Goal: Task Accomplishment & Management: Manage account settings

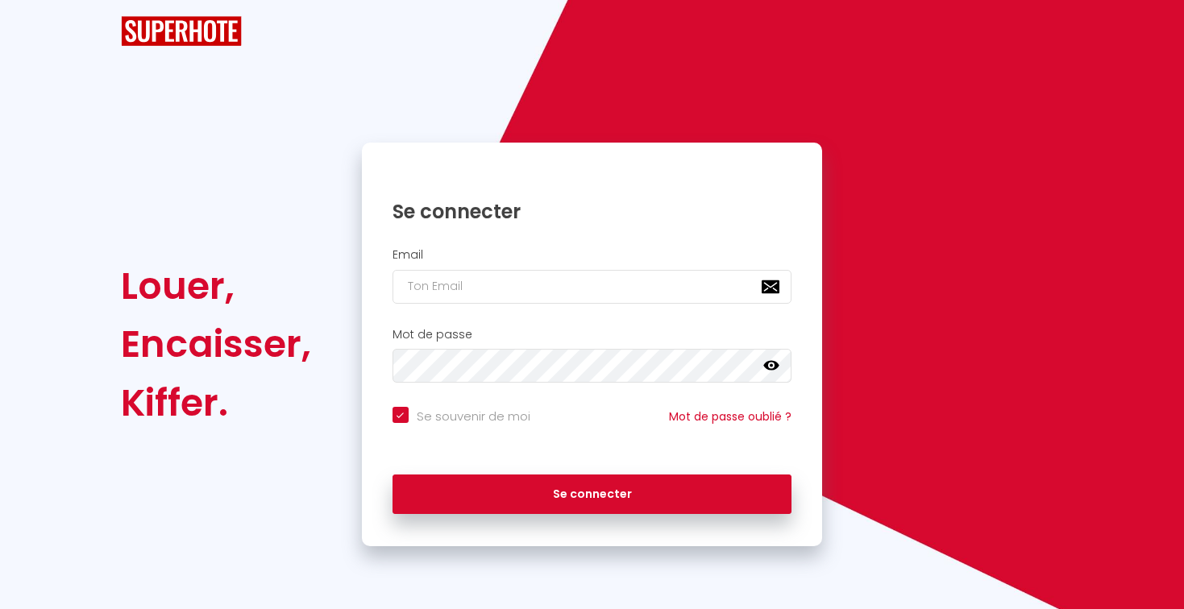
checkbox input "true"
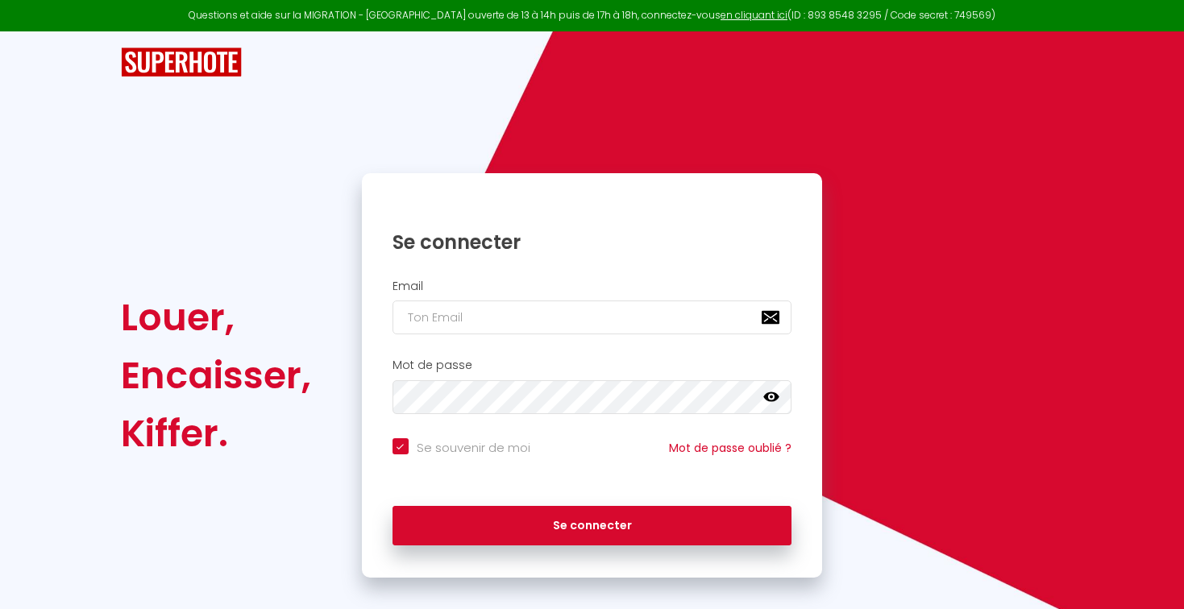
scroll to position [17, 0]
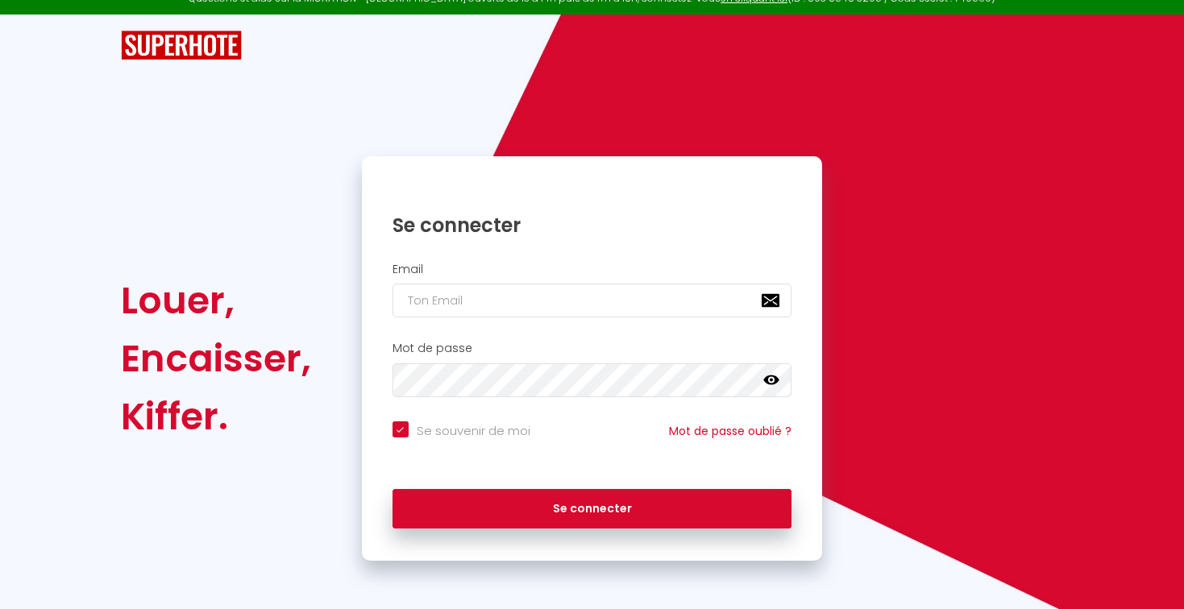
click at [458, 324] on div "Email" at bounding box center [592, 295] width 461 height 80
click at [440, 289] on input "email" at bounding box center [593, 301] width 400 height 34
type input "[EMAIL_ADDRESS][DOMAIN_NAME]"
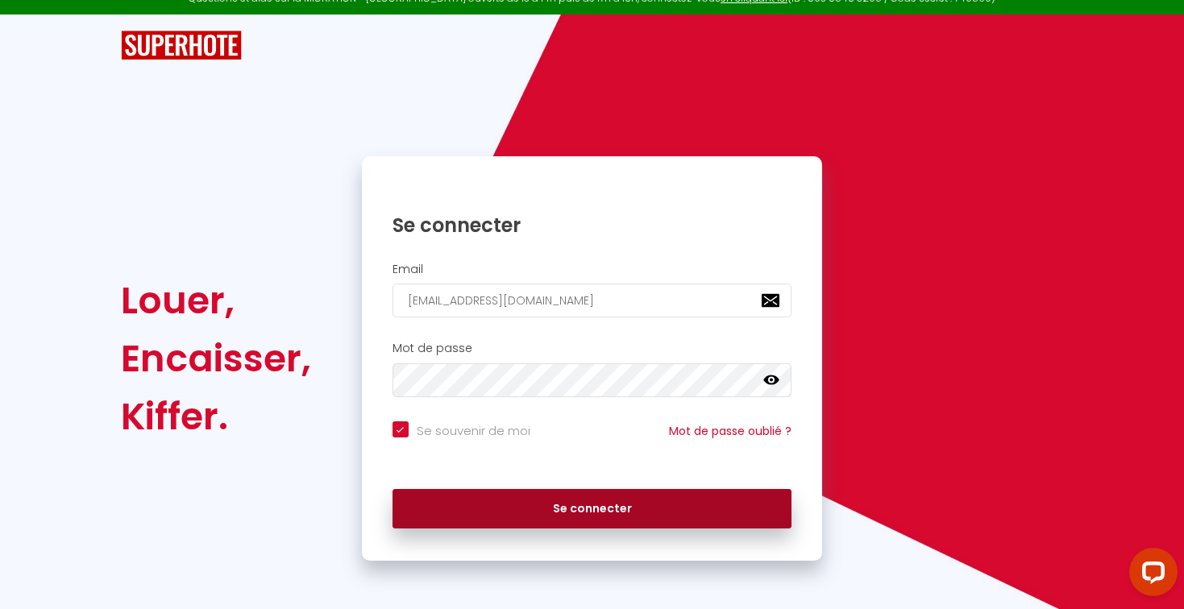
click at [558, 519] on button "Se connecter" at bounding box center [593, 509] width 400 height 40
checkbox input "true"
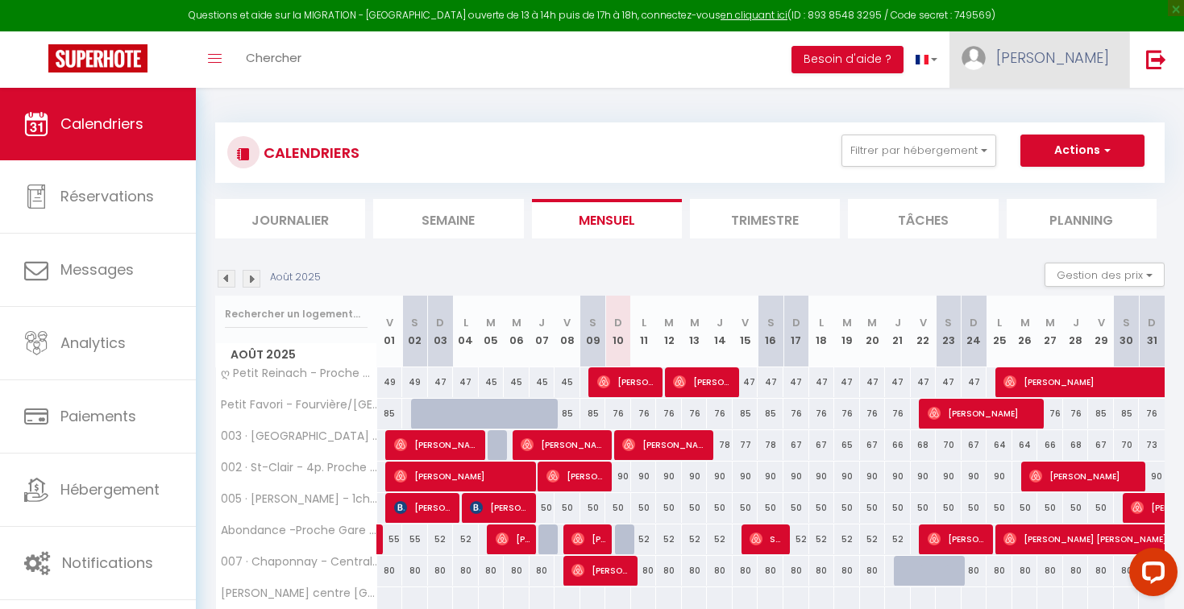
click at [1087, 58] on span "[PERSON_NAME]" at bounding box center [1052, 58] width 113 height 20
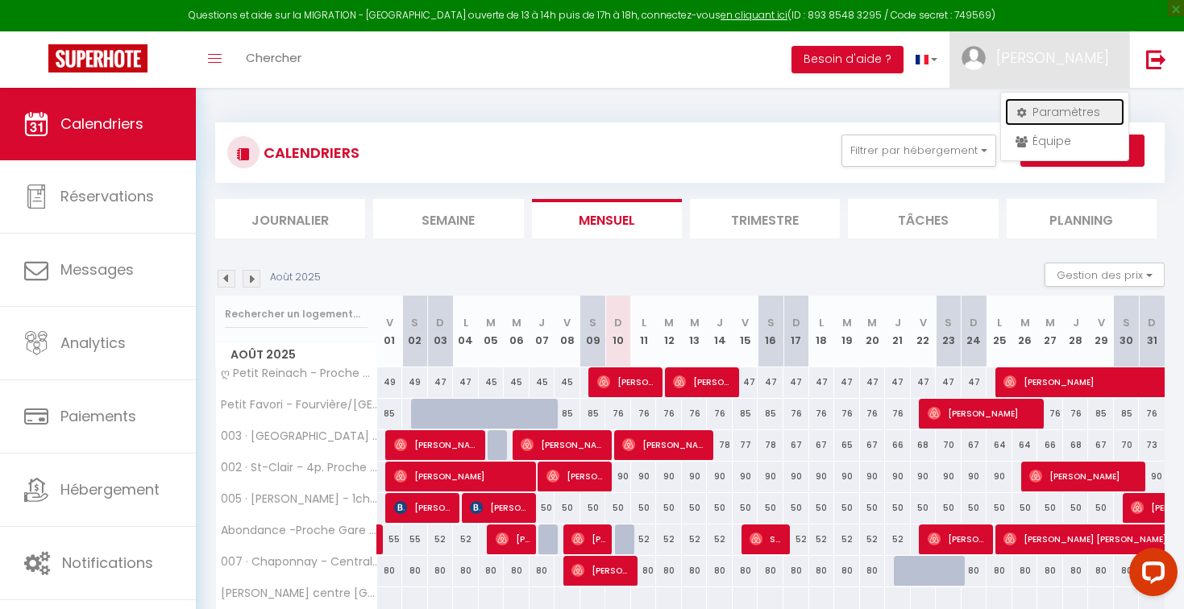
click at [1066, 108] on link "Paramètres" at bounding box center [1064, 111] width 119 height 27
select select "28"
select select "fr"
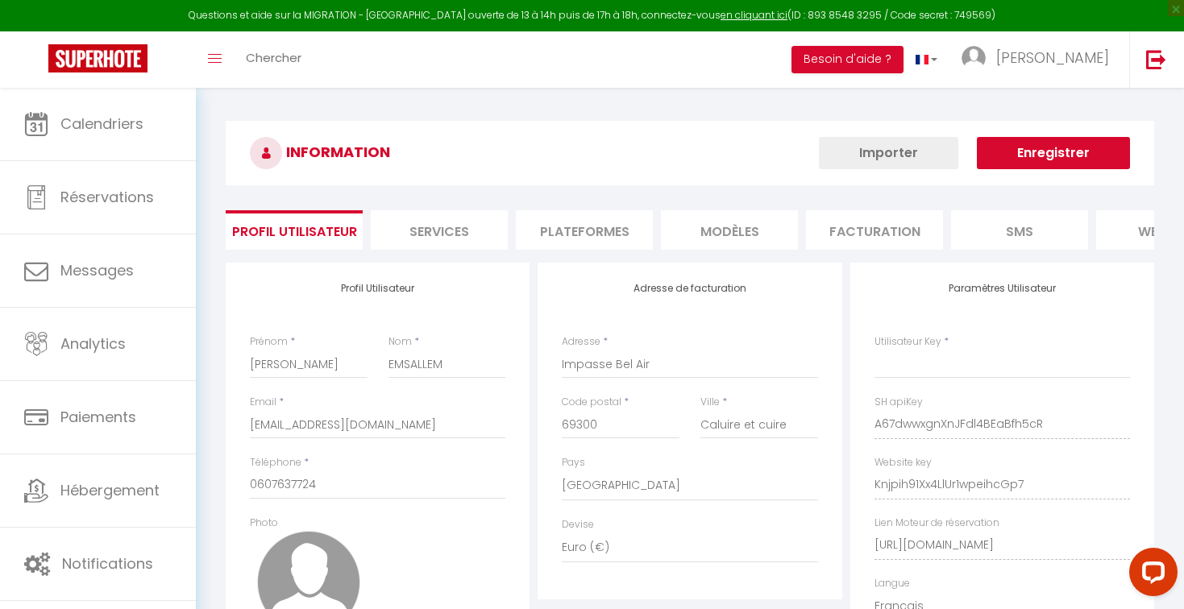
type input "A67dwwxgnXnJFdl4BEaBfh5cR"
type input "Knjpih91Xx4LlUr1wpeihcGp7"
type input "[URL][DOMAIN_NAME]"
select select "fr"
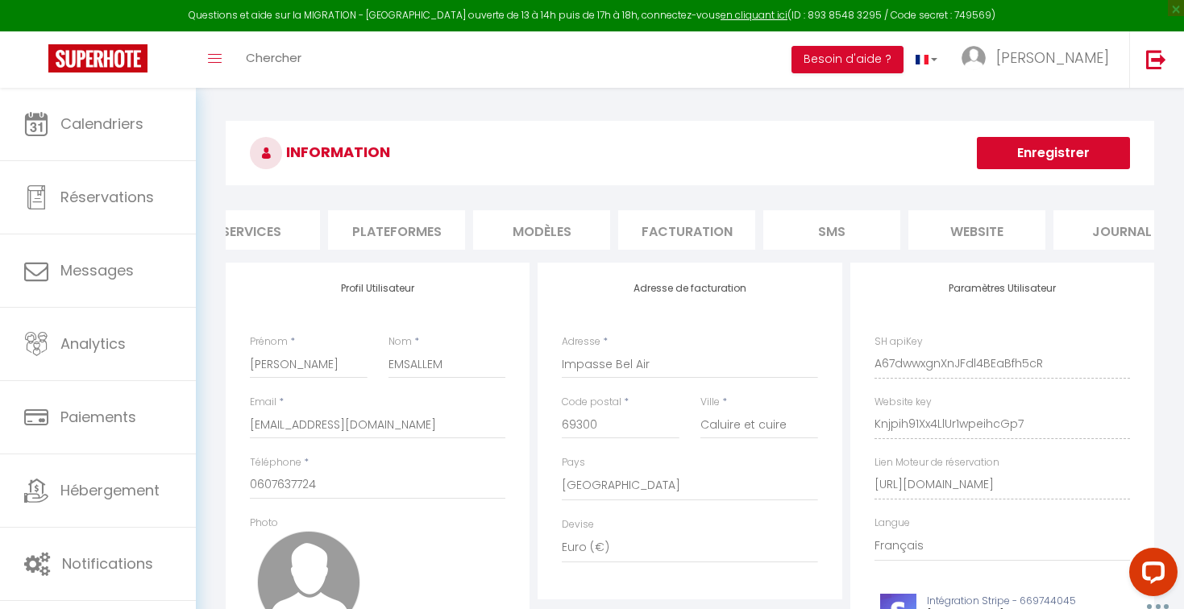
scroll to position [0, 232]
click at [380, 235] on li "Plateformes" at bounding box center [352, 229] width 137 height 39
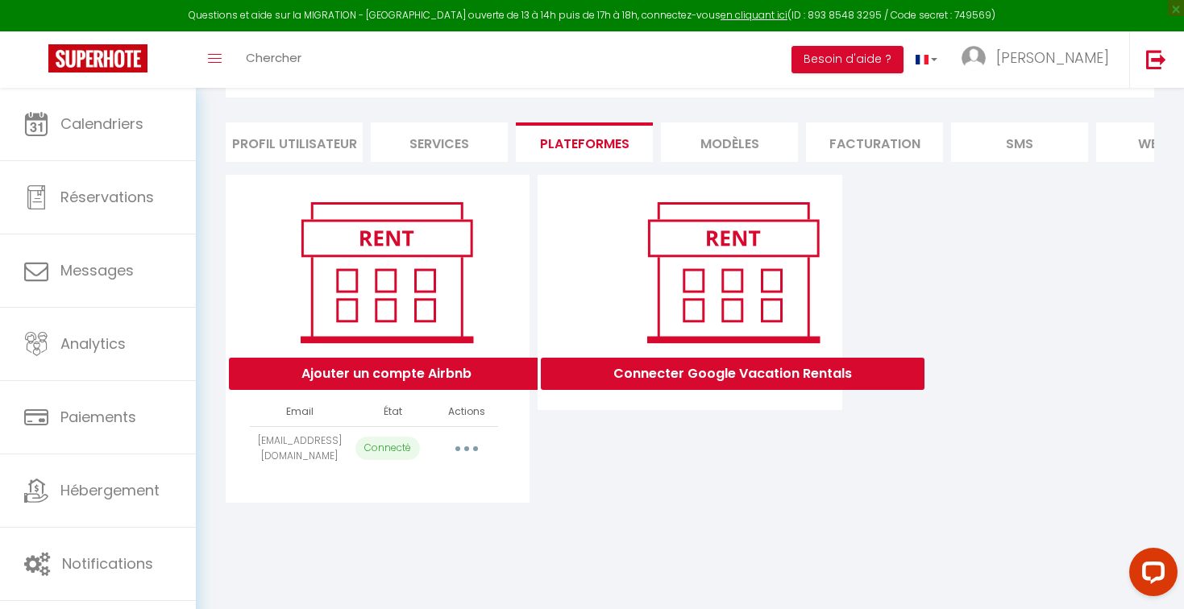
click at [315, 135] on li "Profil Utilisateur" at bounding box center [294, 142] width 137 height 39
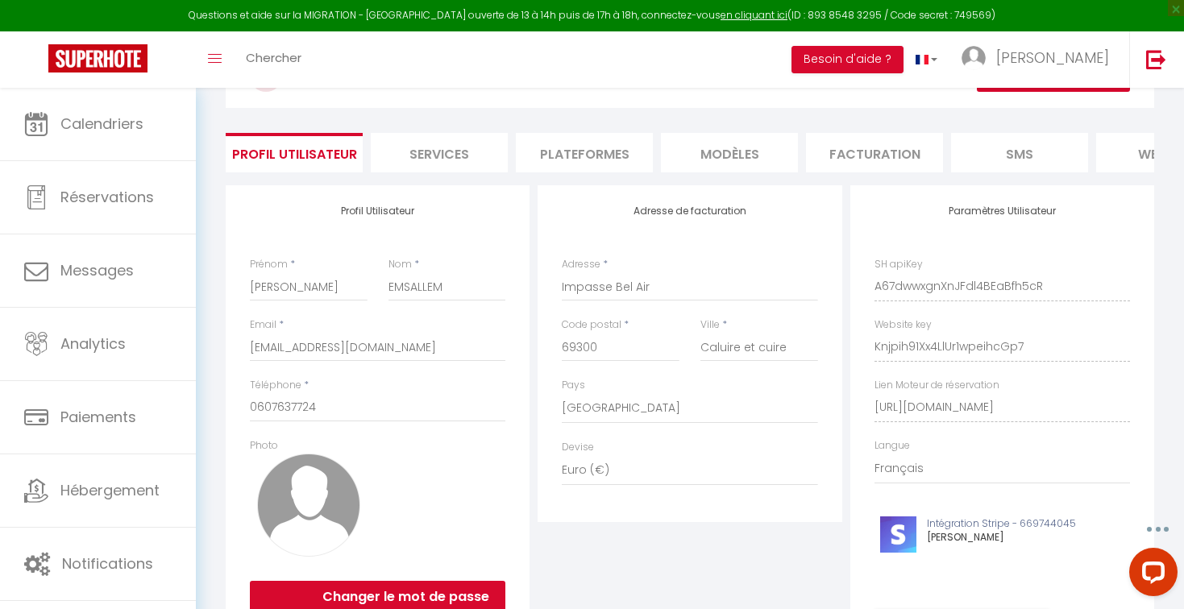
scroll to position [50, 0]
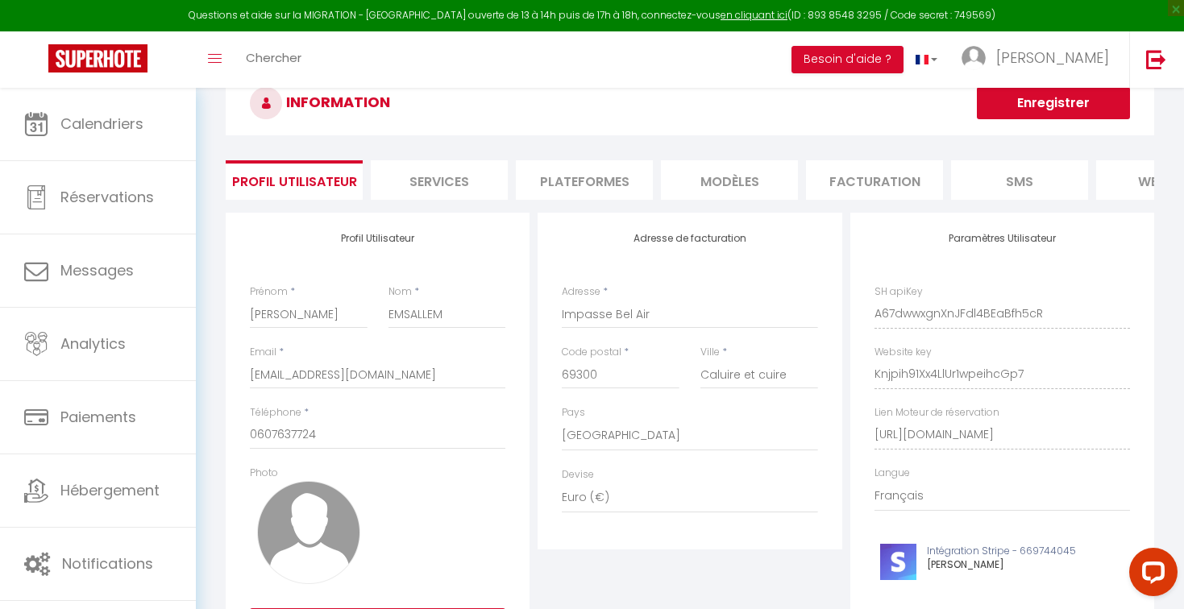
click at [421, 198] on li "Services" at bounding box center [439, 179] width 137 height 39
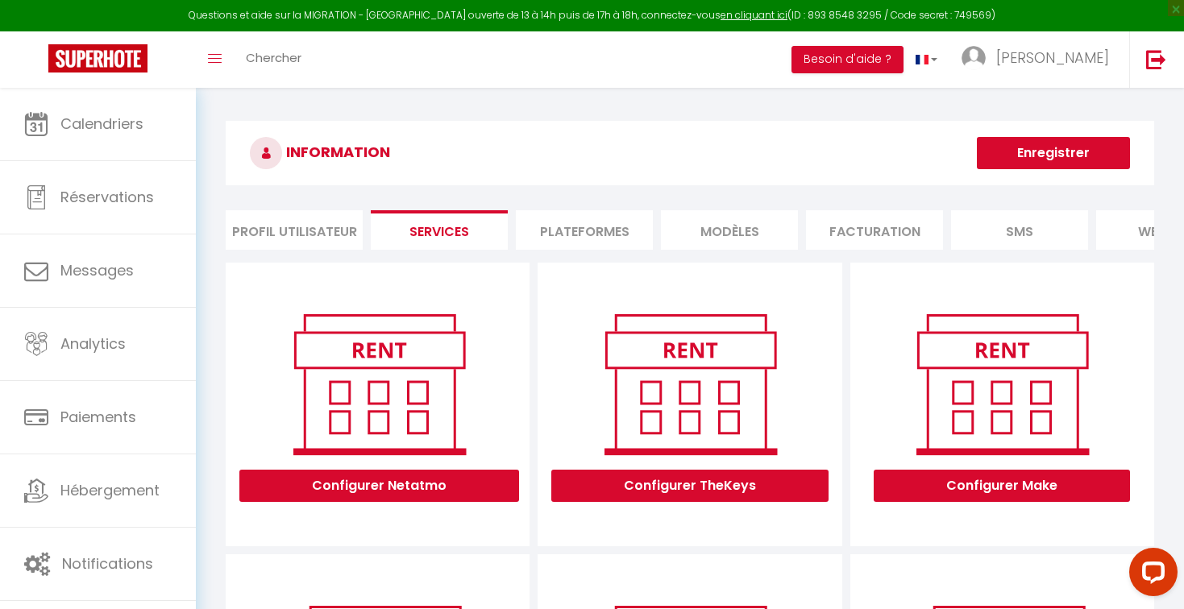
click at [582, 224] on li "Plateformes" at bounding box center [584, 229] width 137 height 39
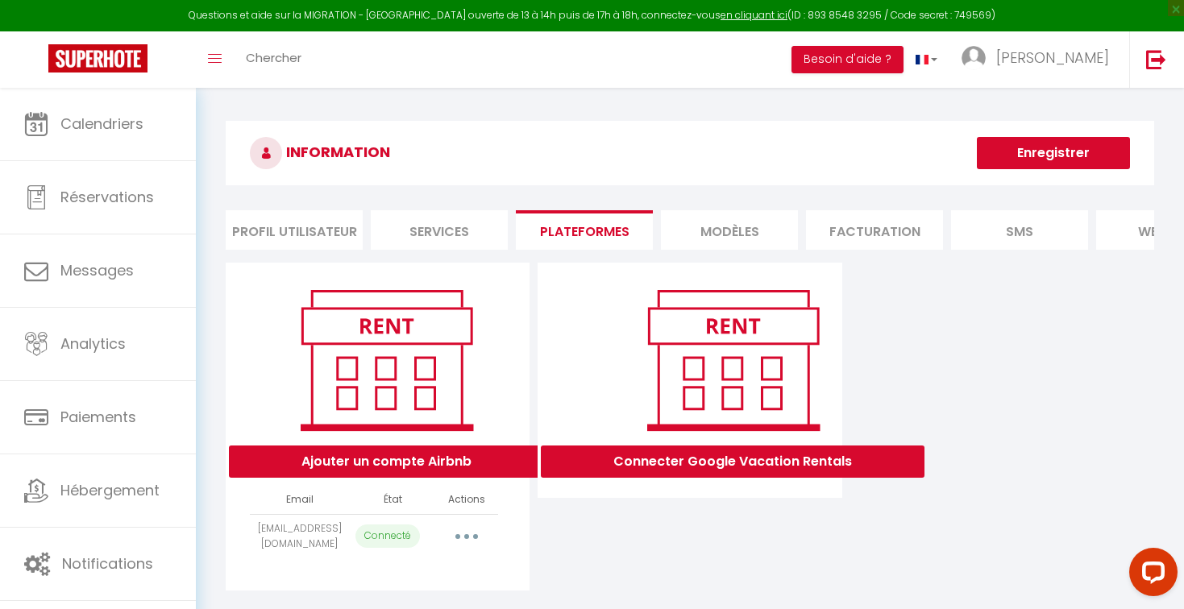
click at [727, 222] on li "MODÈLES" at bounding box center [729, 229] width 137 height 39
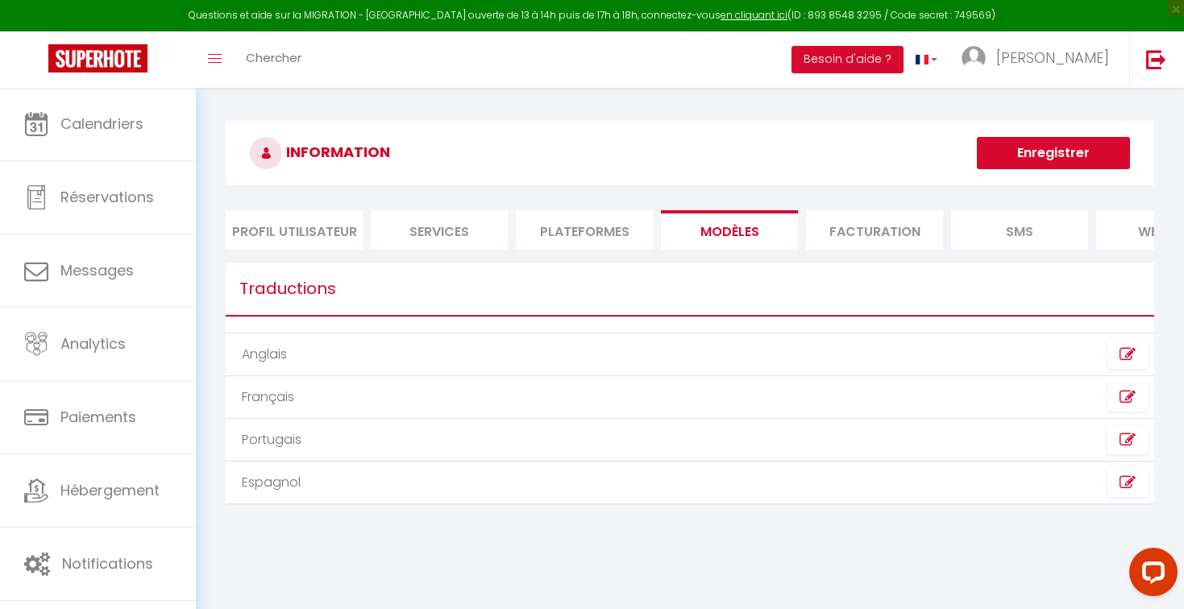
click at [845, 227] on li "Facturation" at bounding box center [874, 229] width 137 height 39
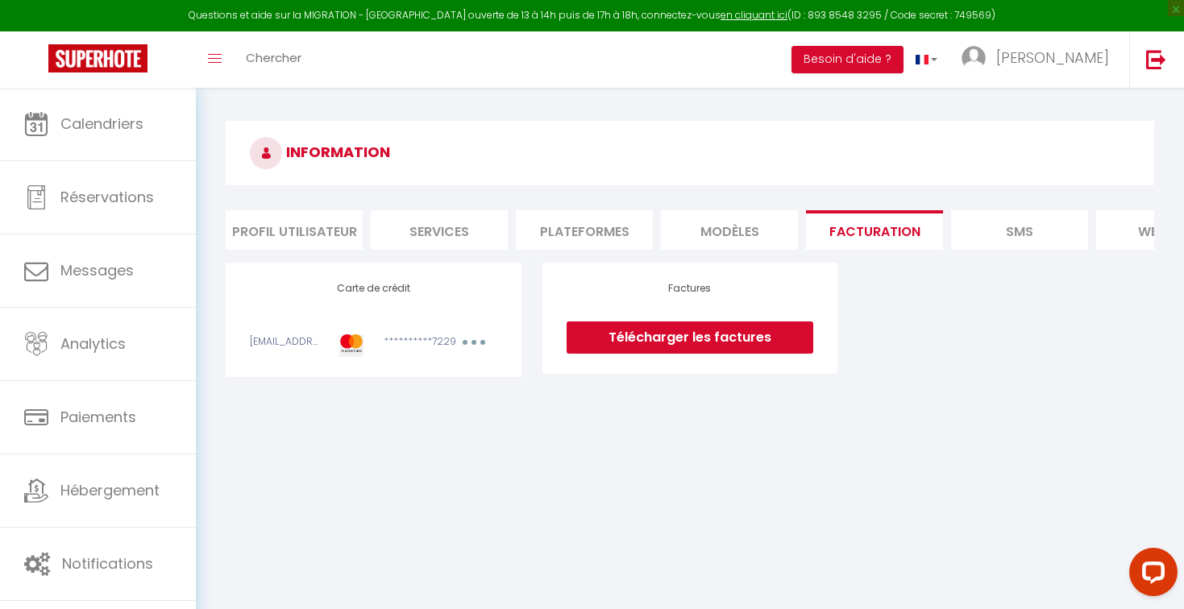
click at [995, 222] on li "SMS" at bounding box center [1019, 229] width 137 height 39
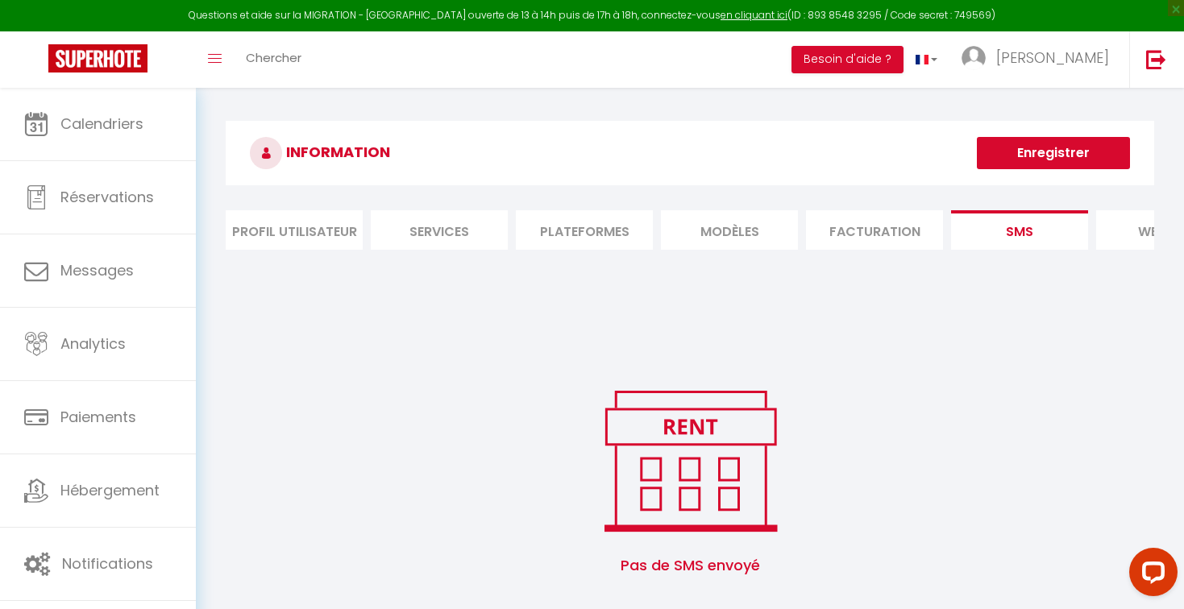
click at [1118, 233] on li "website" at bounding box center [1164, 229] width 137 height 39
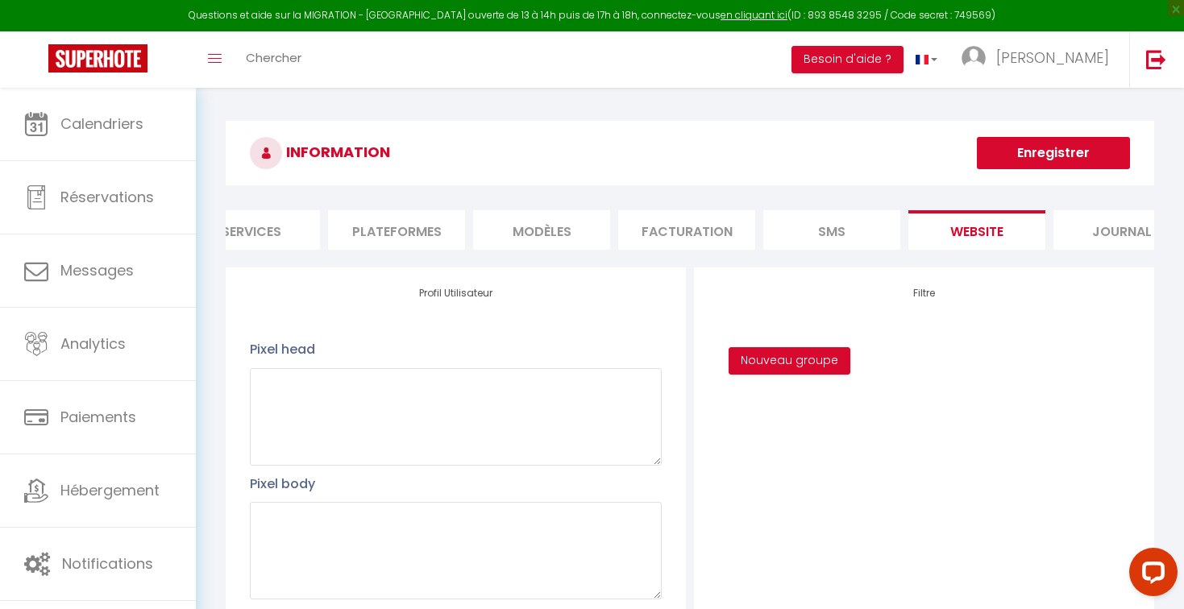
scroll to position [0, 193]
click at [1117, 233] on li "Journal" at bounding box center [1117, 229] width 137 height 39
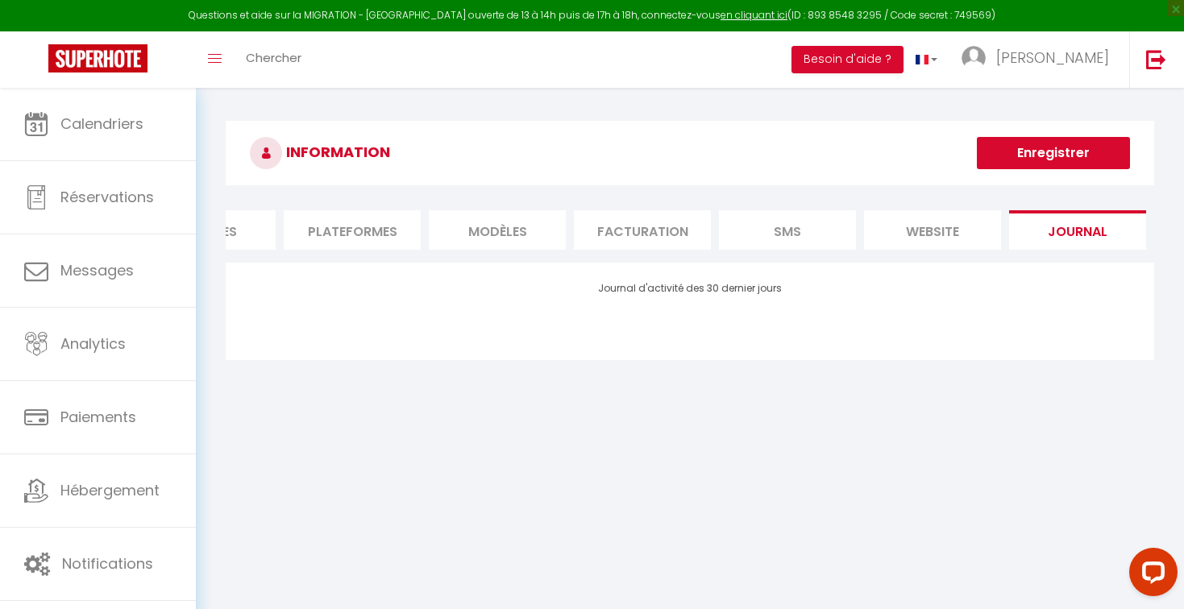
scroll to position [0, 0]
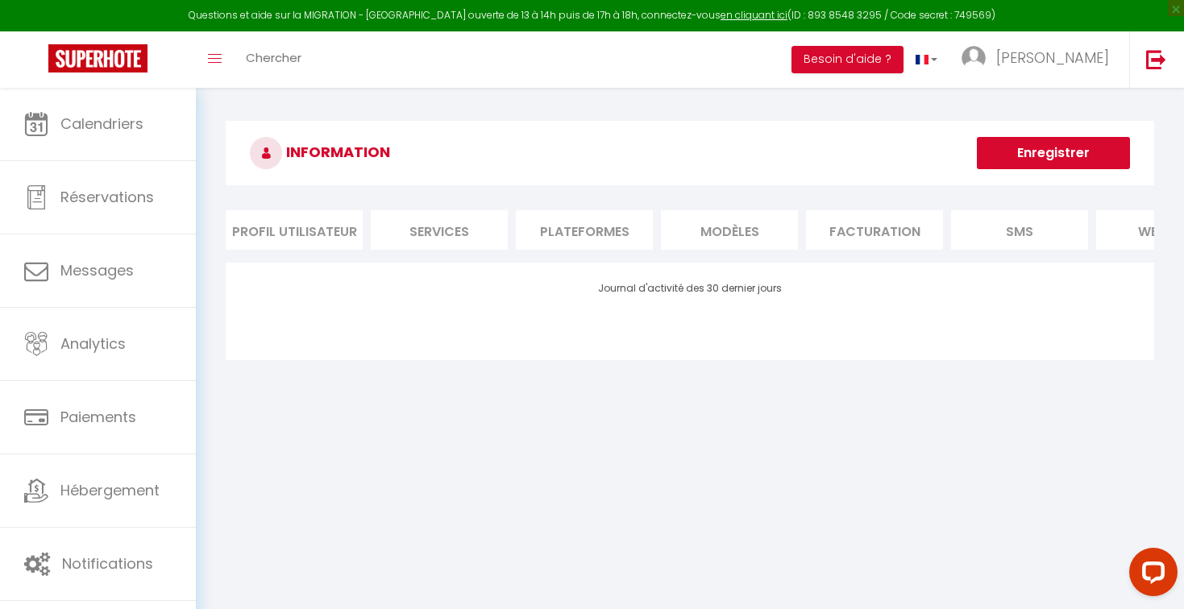
click at [555, 208] on div "INFORMATION Enregistrer Profil Utilisateur Services Plateformes MODÈLES Factura…" at bounding box center [690, 243] width 928 height 244
click at [550, 231] on li "Plateformes" at bounding box center [584, 229] width 137 height 39
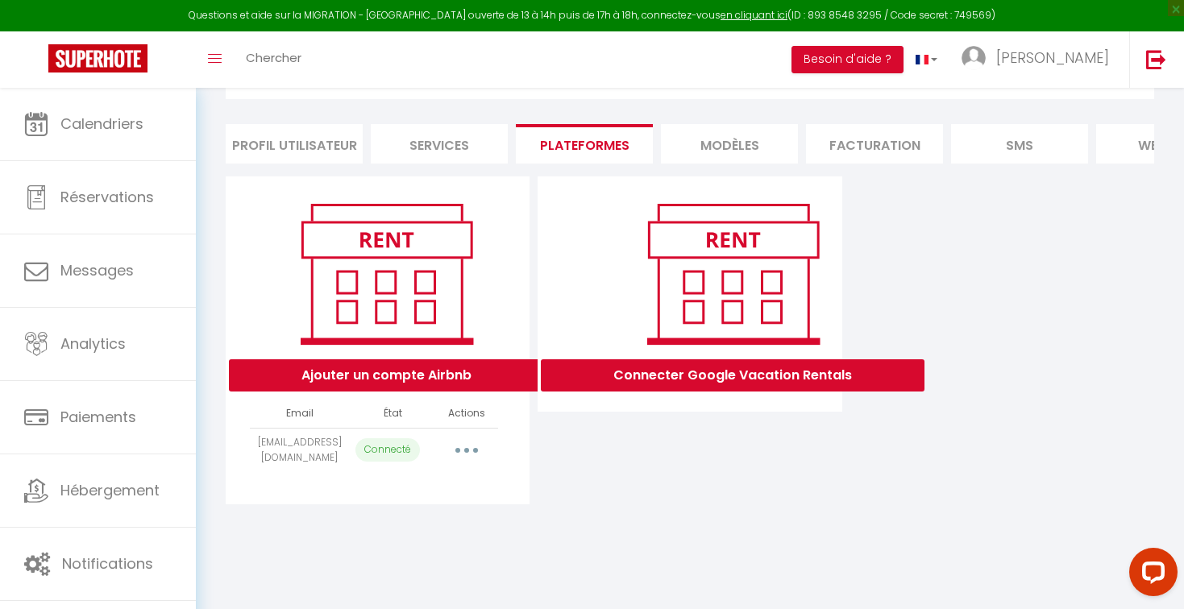
scroll to position [88, 0]
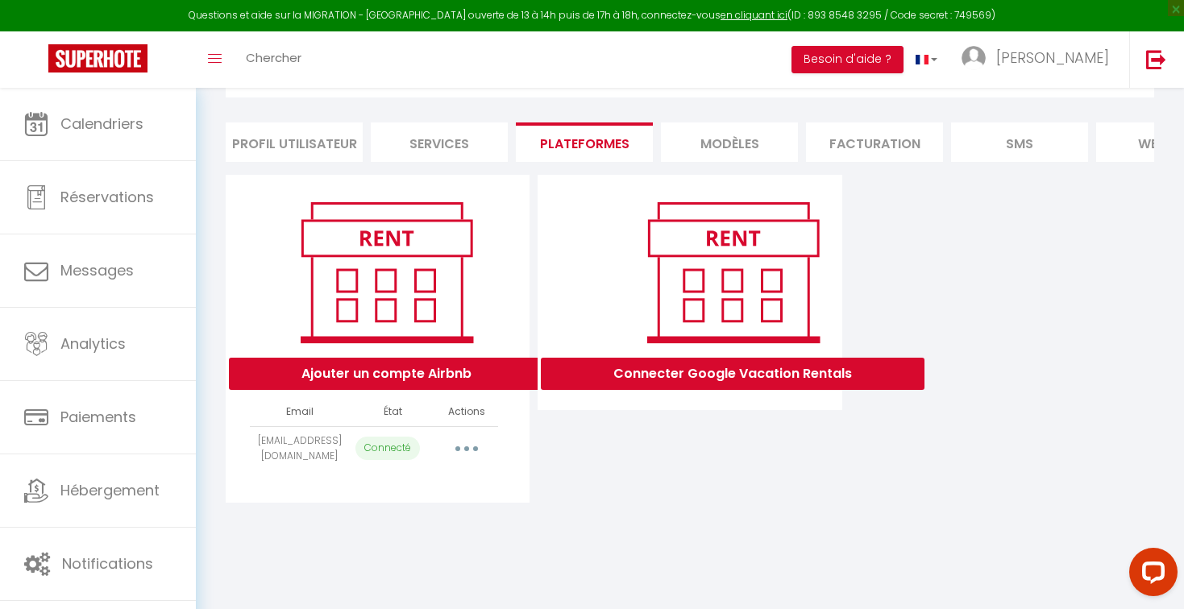
click at [467, 458] on button "button" at bounding box center [466, 449] width 45 height 26
click at [538, 461] on div "Connecter Google Vacation Rentals" at bounding box center [690, 339] width 312 height 328
click at [903, 56] on button "Besoin d'aide ?" at bounding box center [847, 59] width 112 height 27
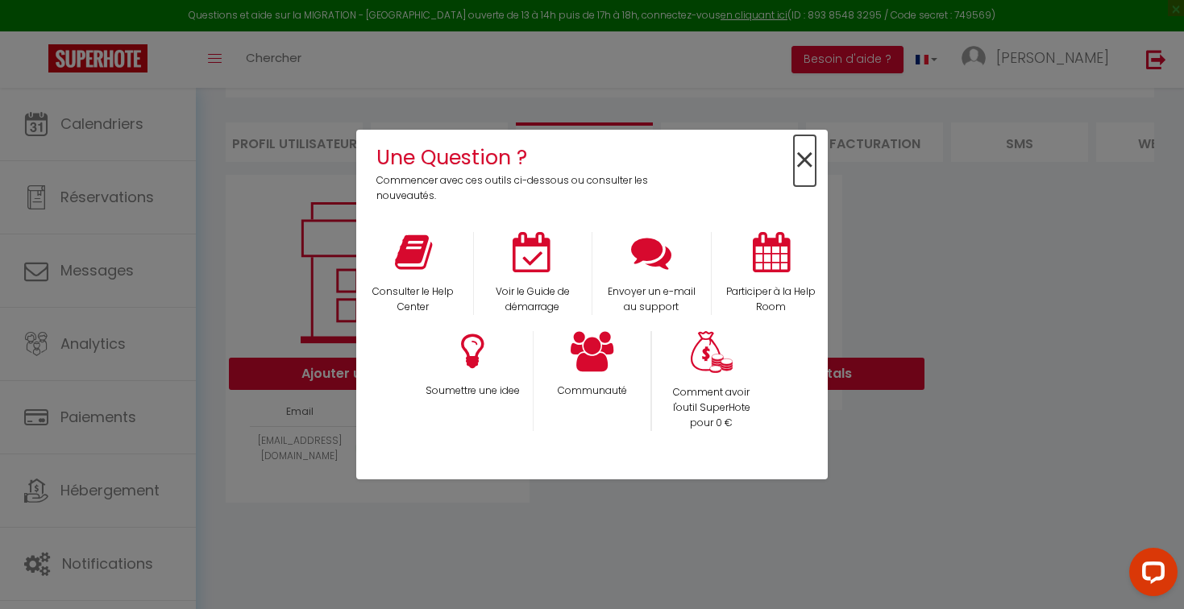
click at [797, 164] on span "×" at bounding box center [805, 160] width 22 height 51
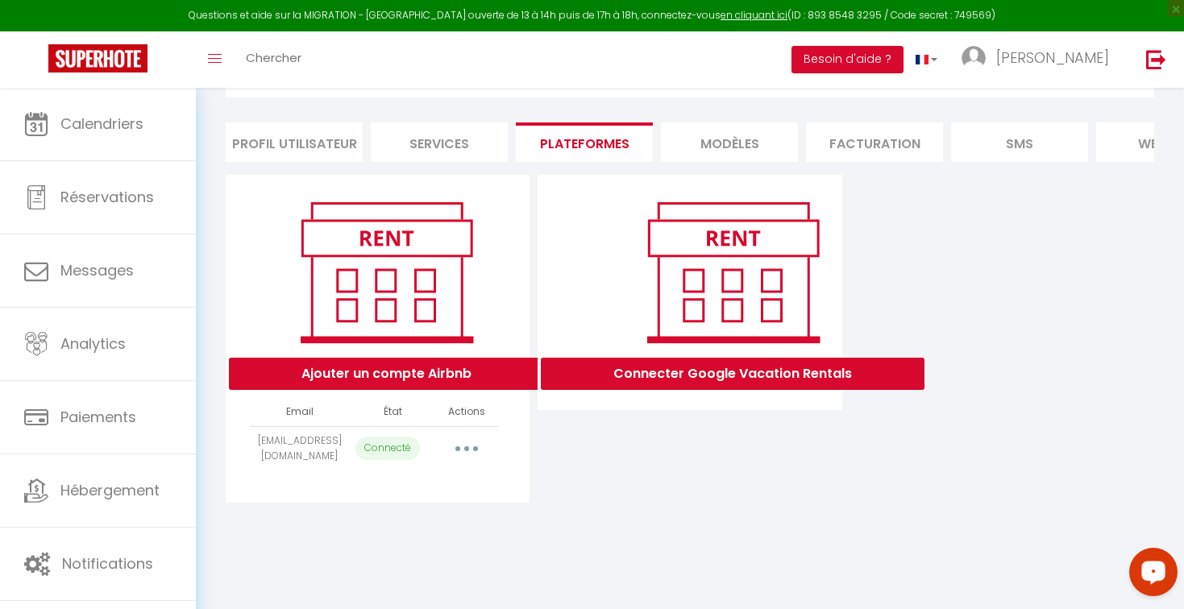
drag, startPoint x: 1133, startPoint y: 566, endPoint x: 1145, endPoint y: 568, distance: 12.3
click at [1146, 568] on icon "Open LiveChat chat widget" at bounding box center [1153, 572] width 15 height 10
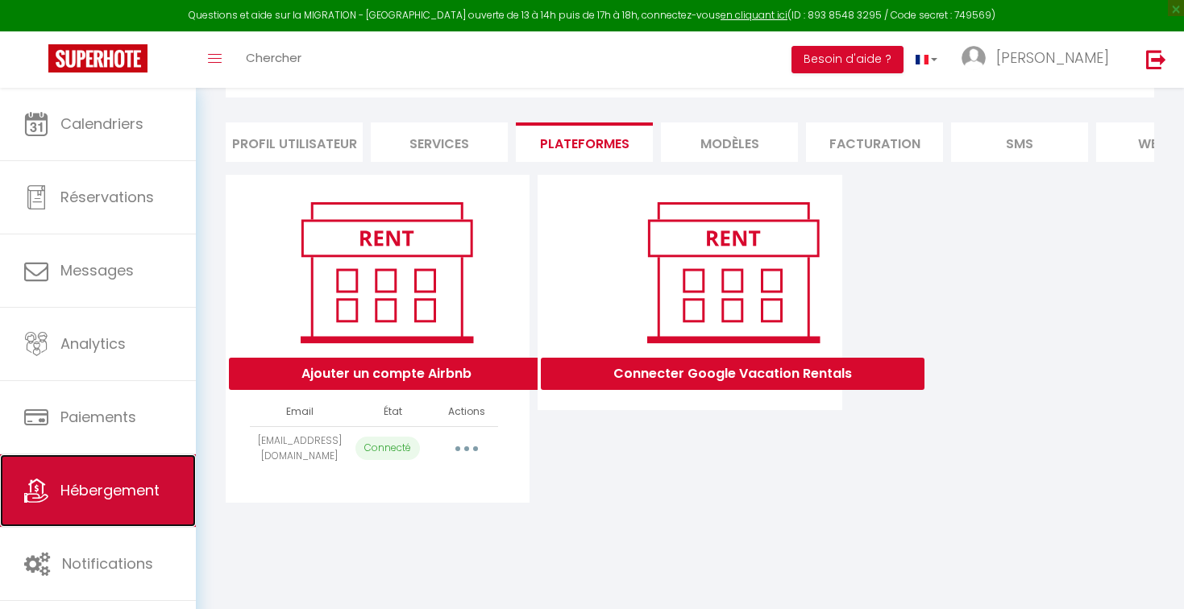
click at [106, 507] on link "Hébergement" at bounding box center [98, 491] width 196 height 73
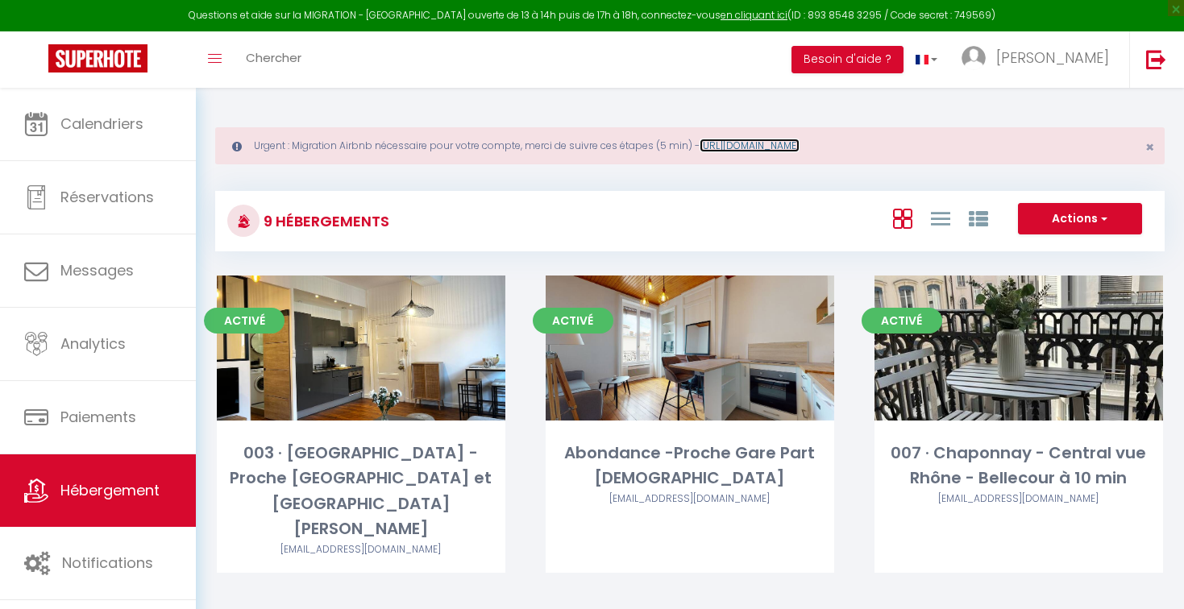
click at [741, 141] on link "https://superhote.com/migration-airbnb" at bounding box center [750, 146] width 100 height 14
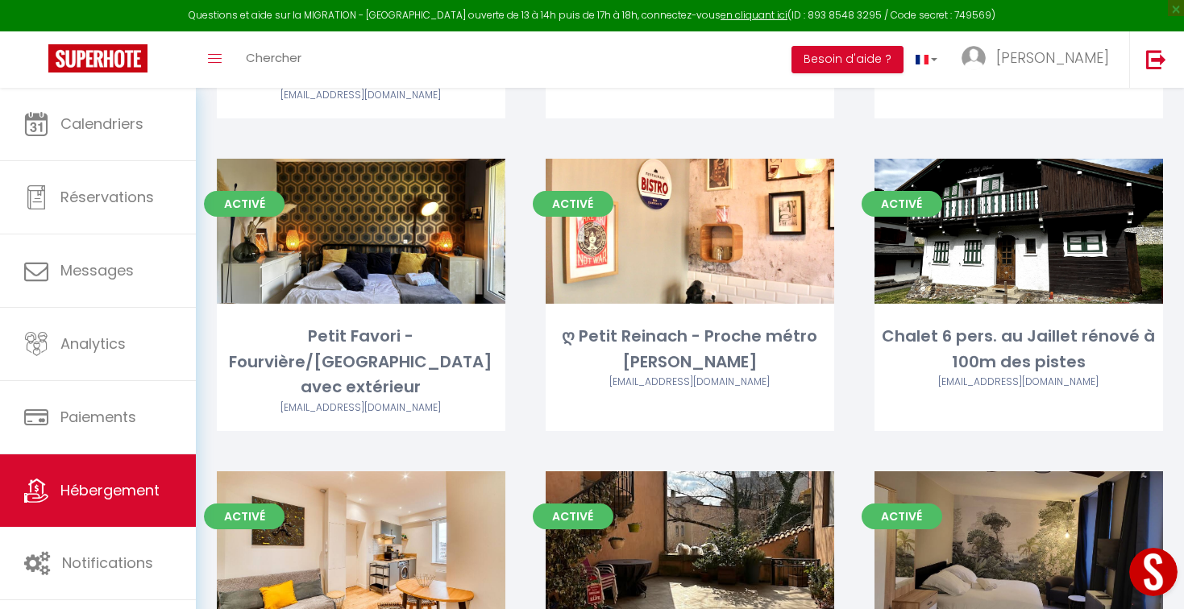
scroll to position [489, 0]
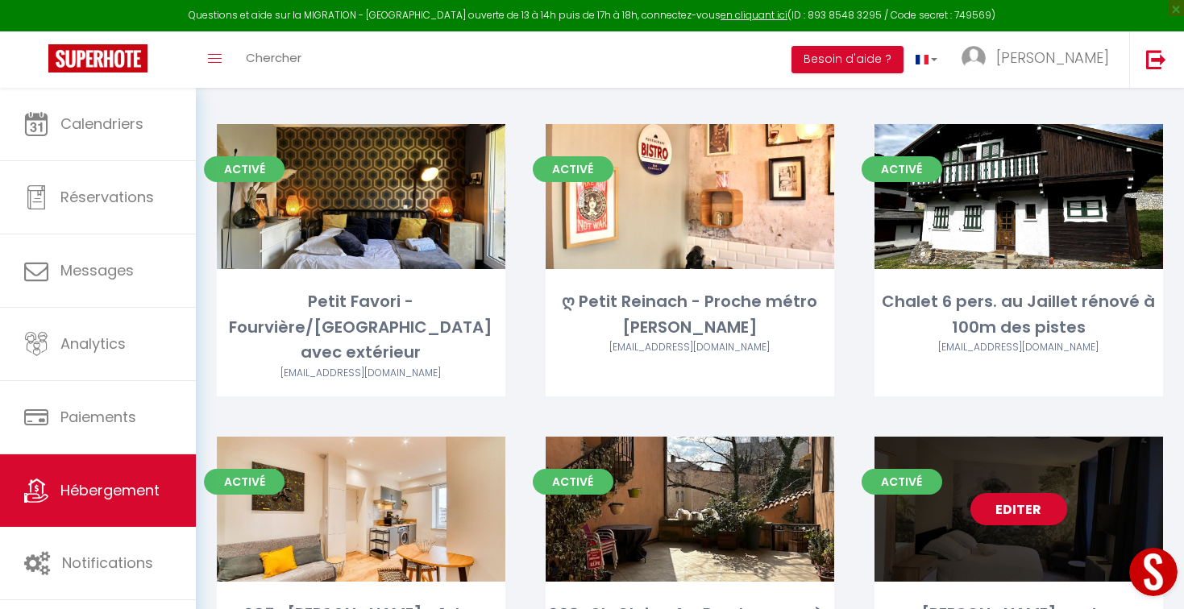
click at [1023, 493] on link "Editer" at bounding box center [1018, 509] width 97 height 32
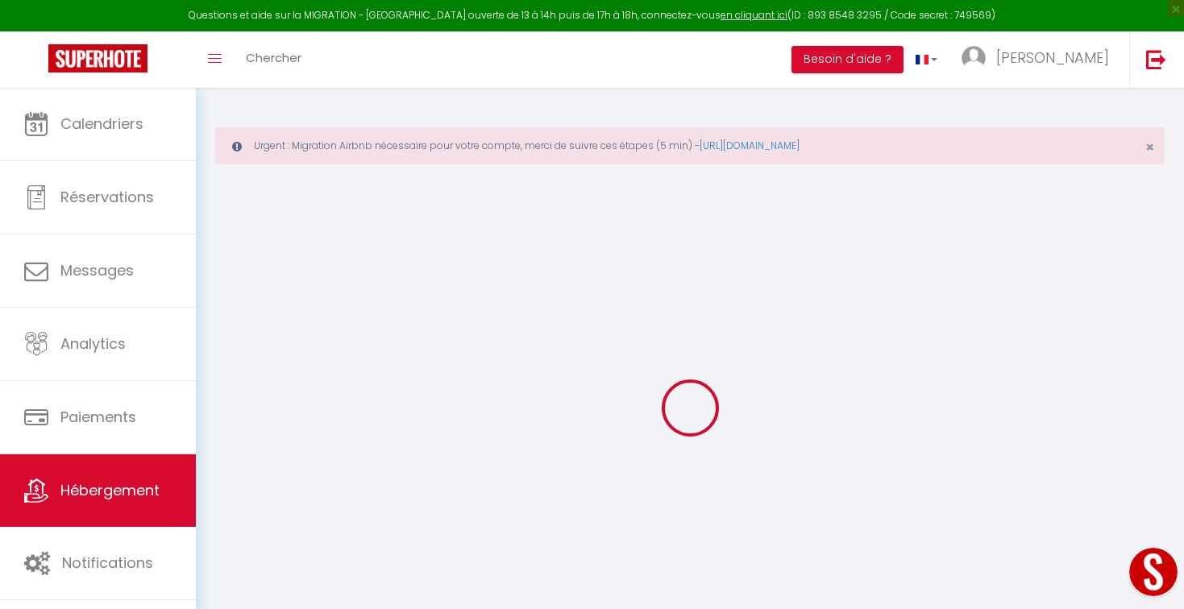
select select
checkbox input "false"
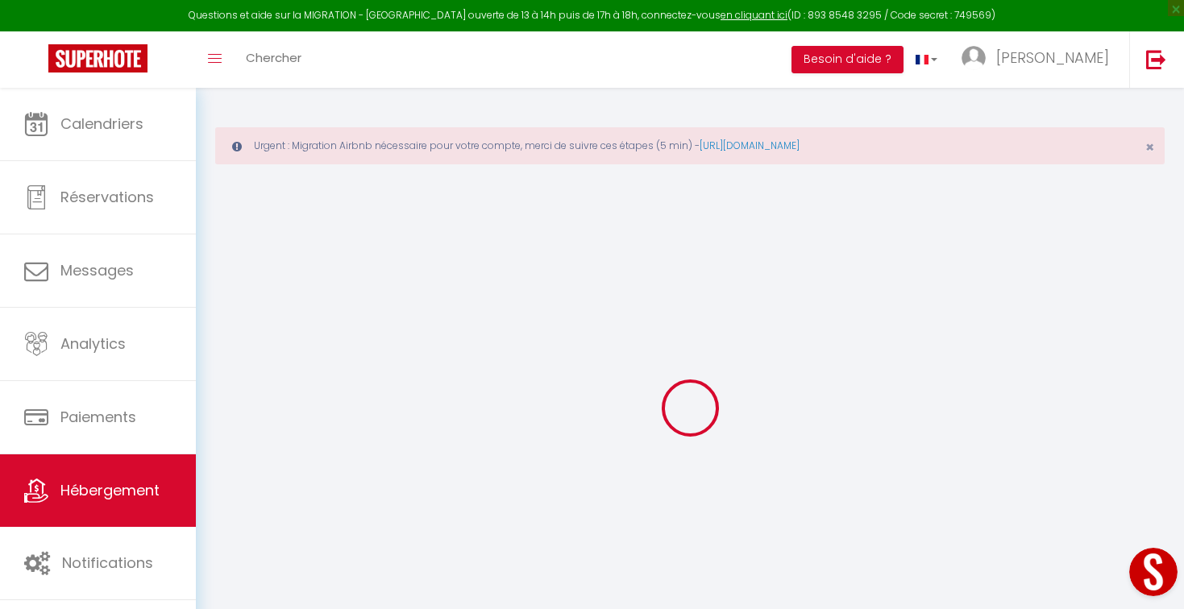
checkbox input "false"
select select
checkbox input "false"
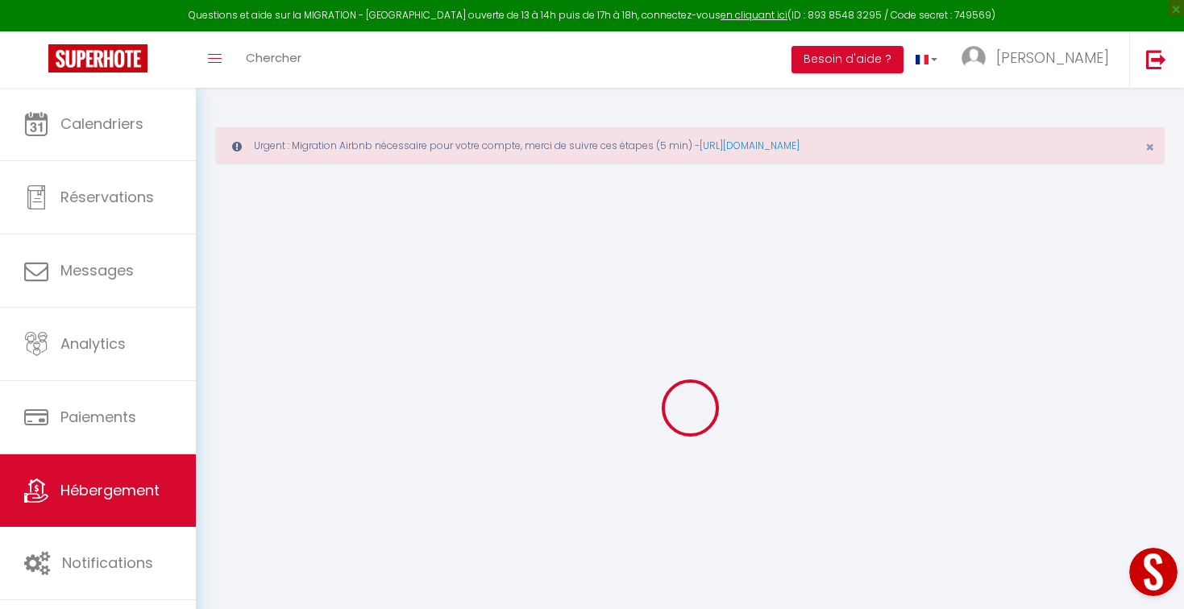
checkbox input "false"
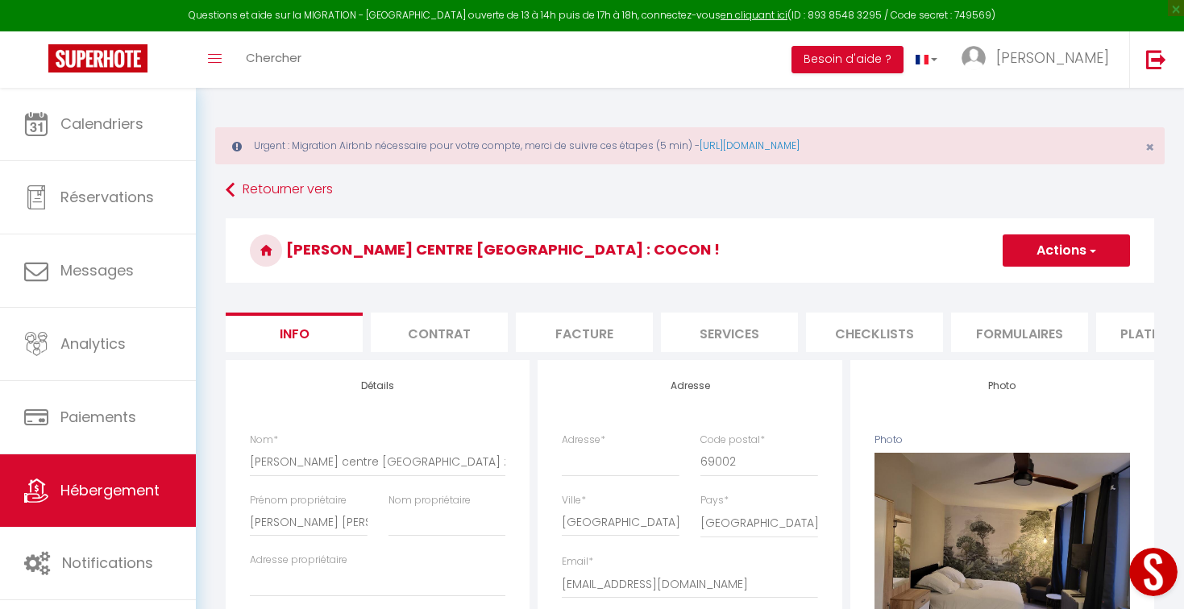
select select
checkbox input "false"
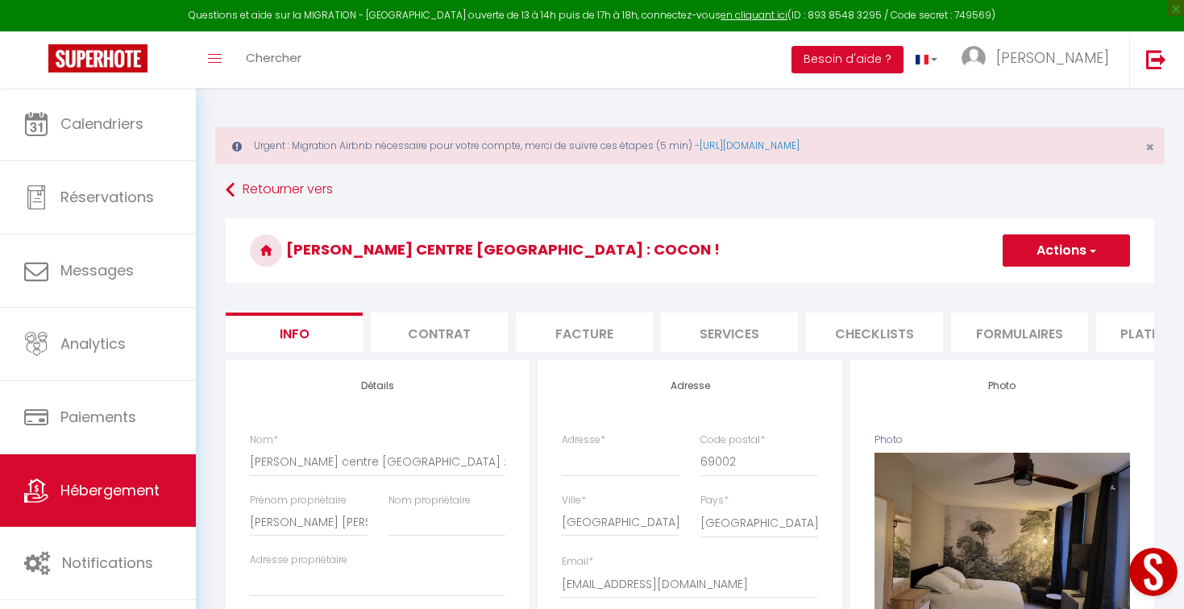
checkbox input "false"
select select "6898-996063175405965786"
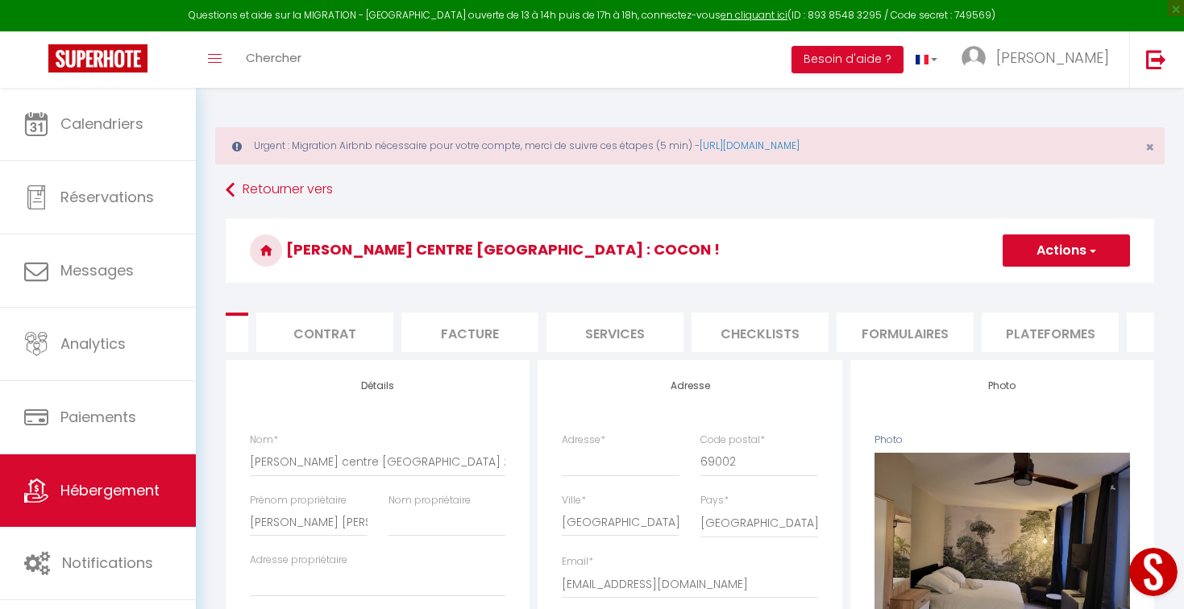
scroll to position [0, 147]
click at [993, 330] on li "Plateformes" at bounding box center [1017, 332] width 137 height 39
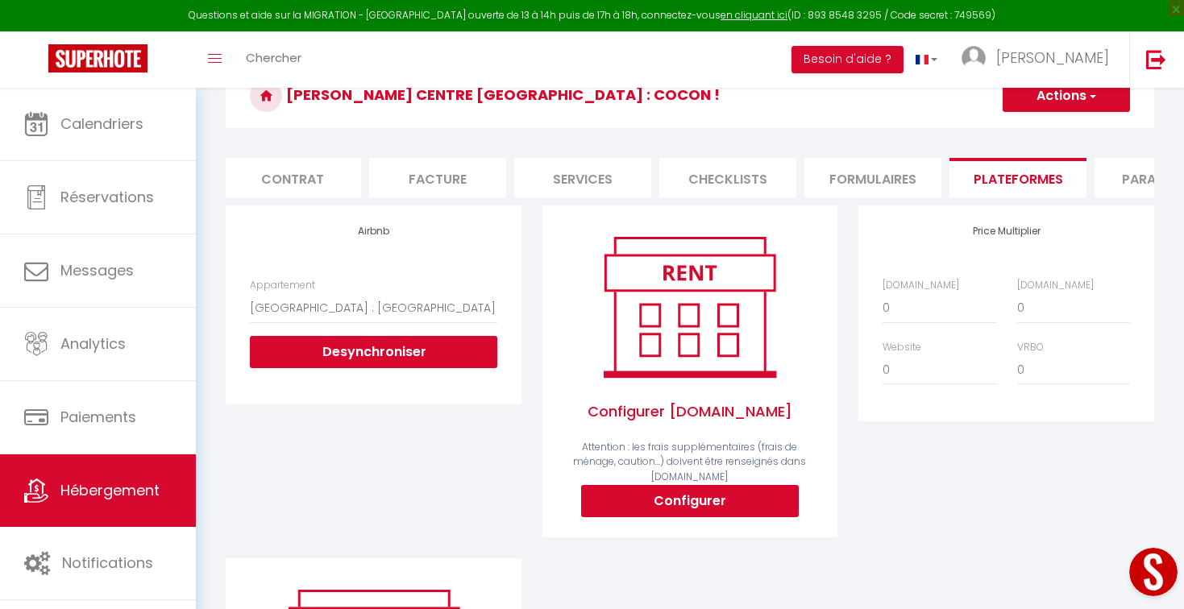
scroll to position [156, 0]
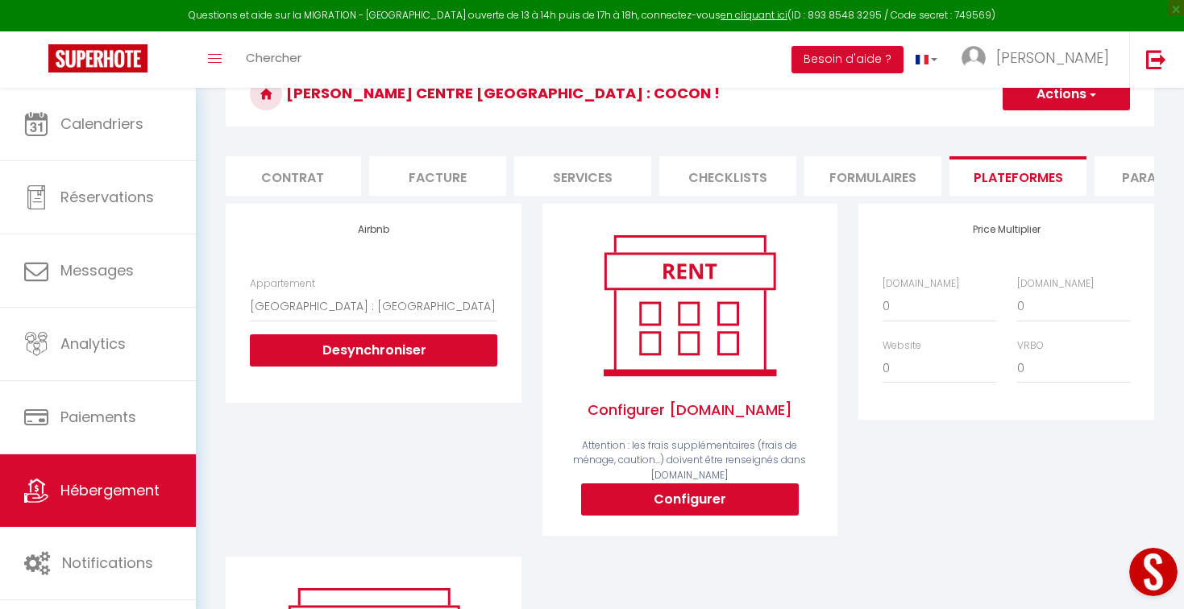
click at [1143, 584] on button "Open LiveChat chat widget" at bounding box center [1153, 572] width 48 height 48
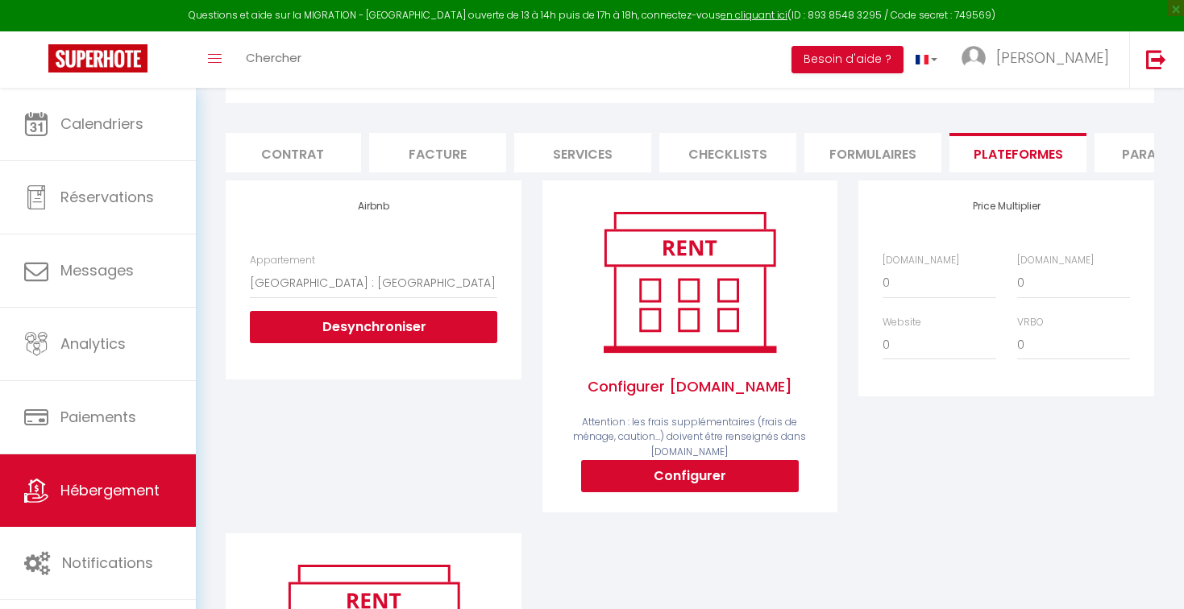
scroll to position [181, 0]
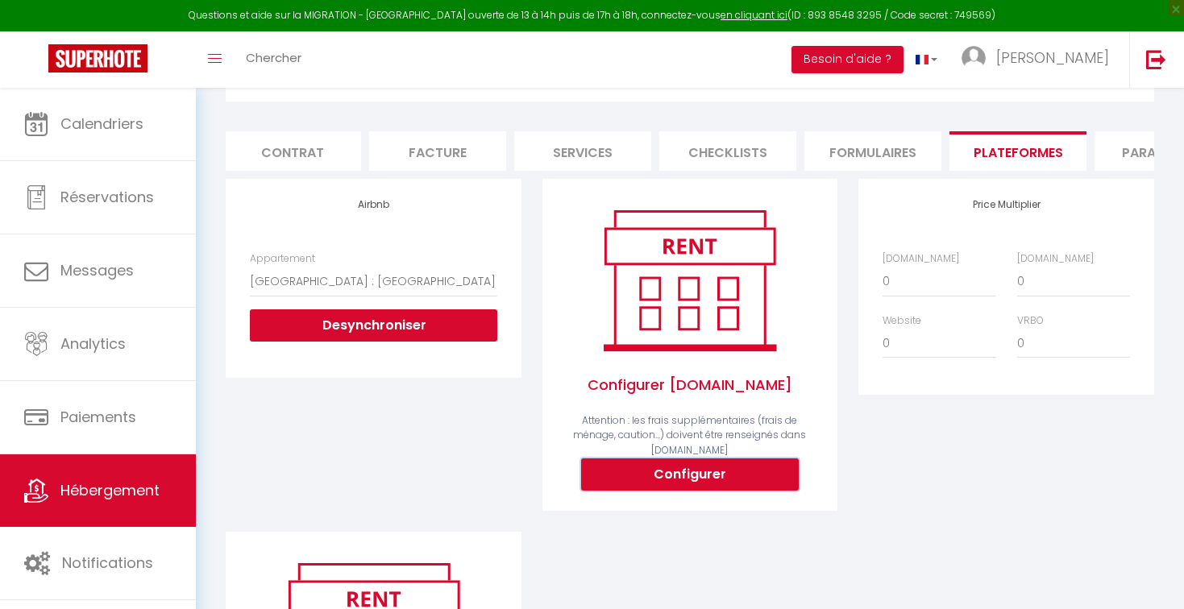
click at [695, 471] on button "Configurer" at bounding box center [690, 475] width 218 height 32
select select
type input "julie-emsallem-newmosst_property@reply.superhote.com"
type input "[EMAIL_ADDRESS][DOMAIN_NAME]"
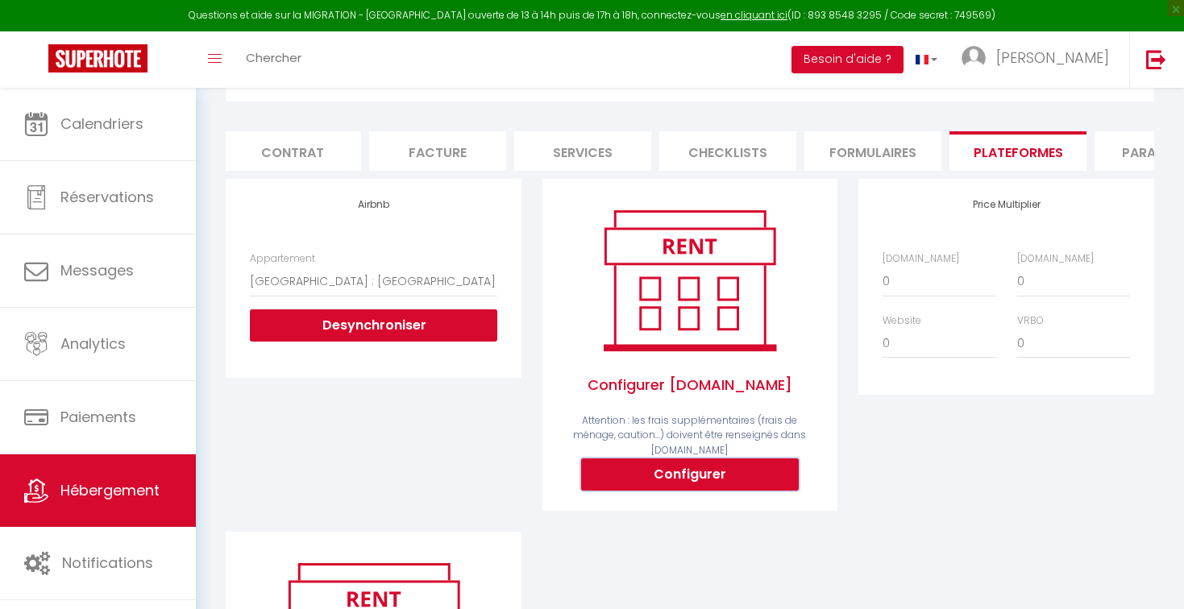
select select
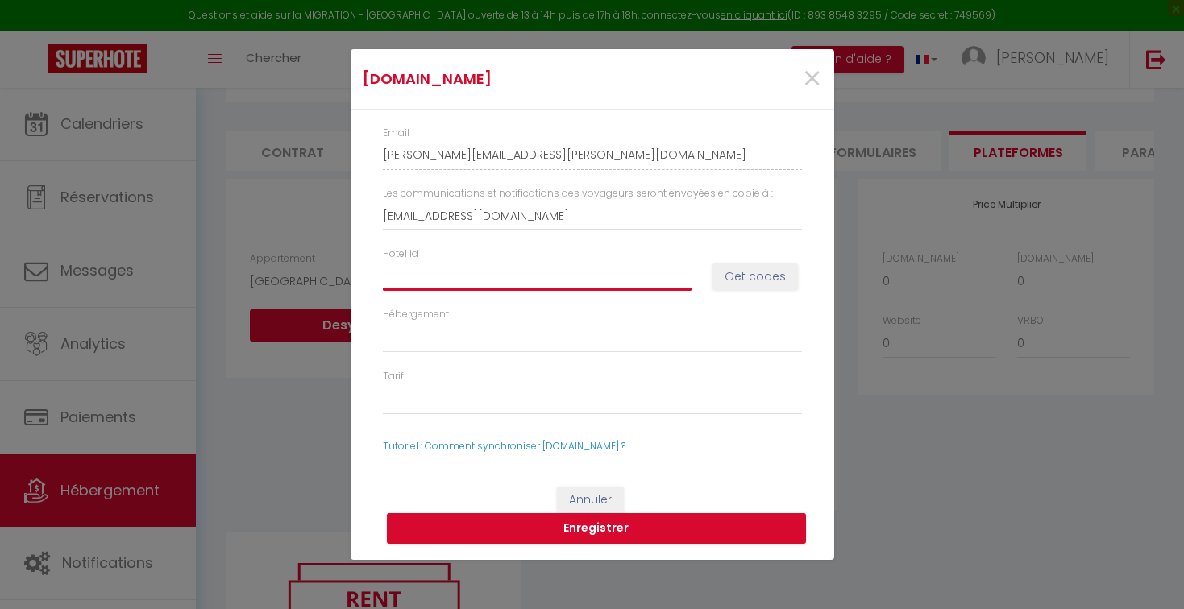
click at [429, 277] on input "Hotel id" at bounding box center [537, 276] width 309 height 29
type input "1"
select select
type input "11"
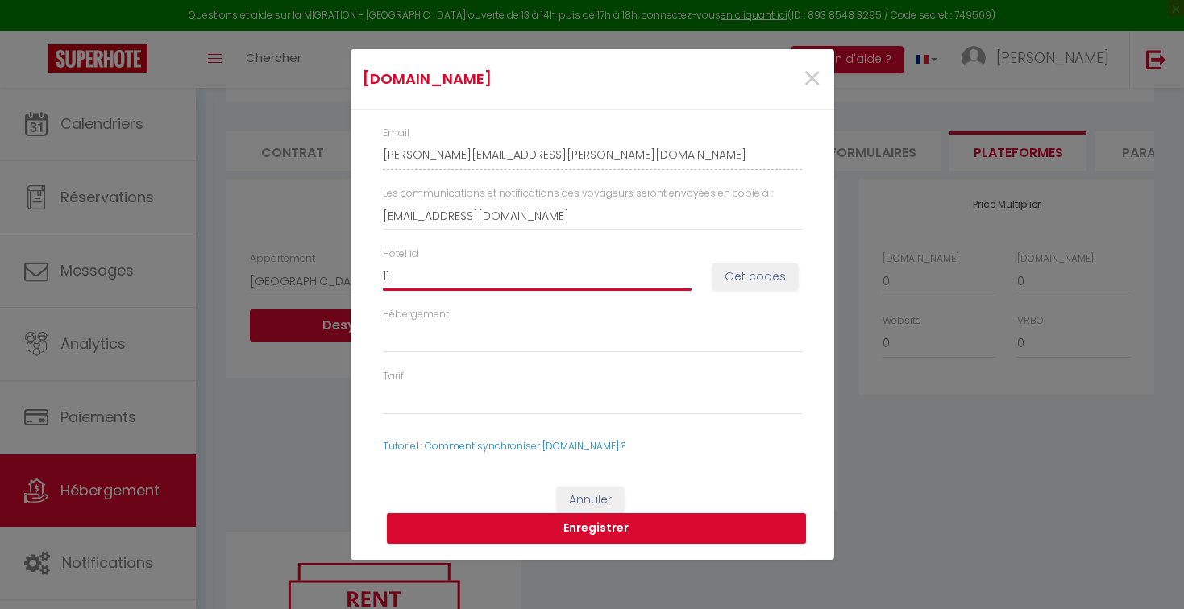
select select
type input "110"
select select
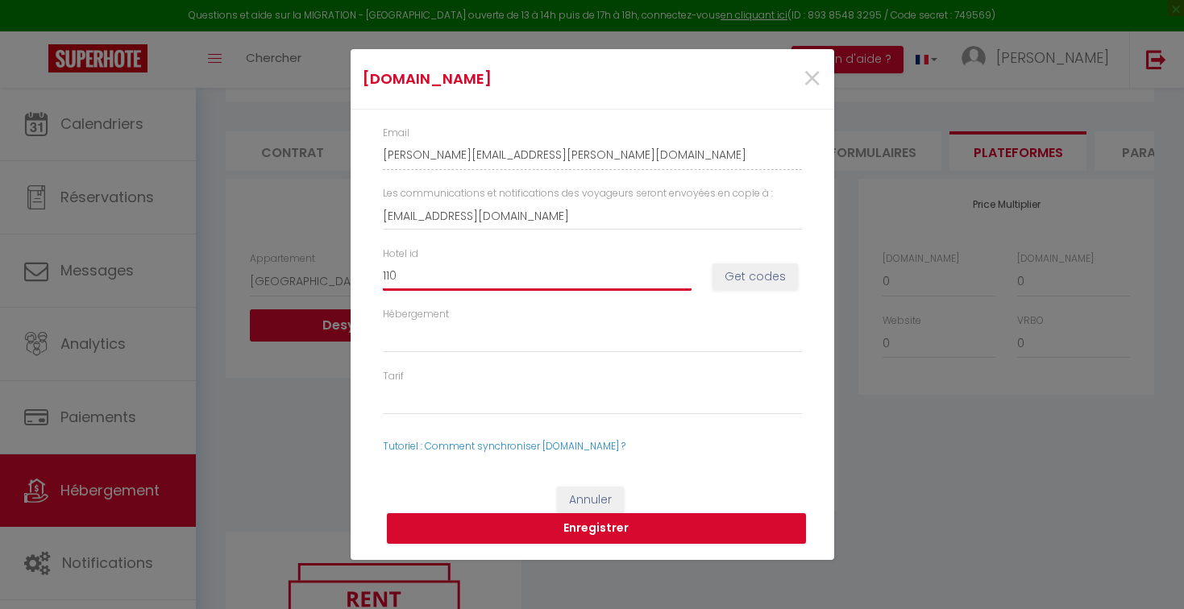
type input "1102"
select select
type input "11027"
select select
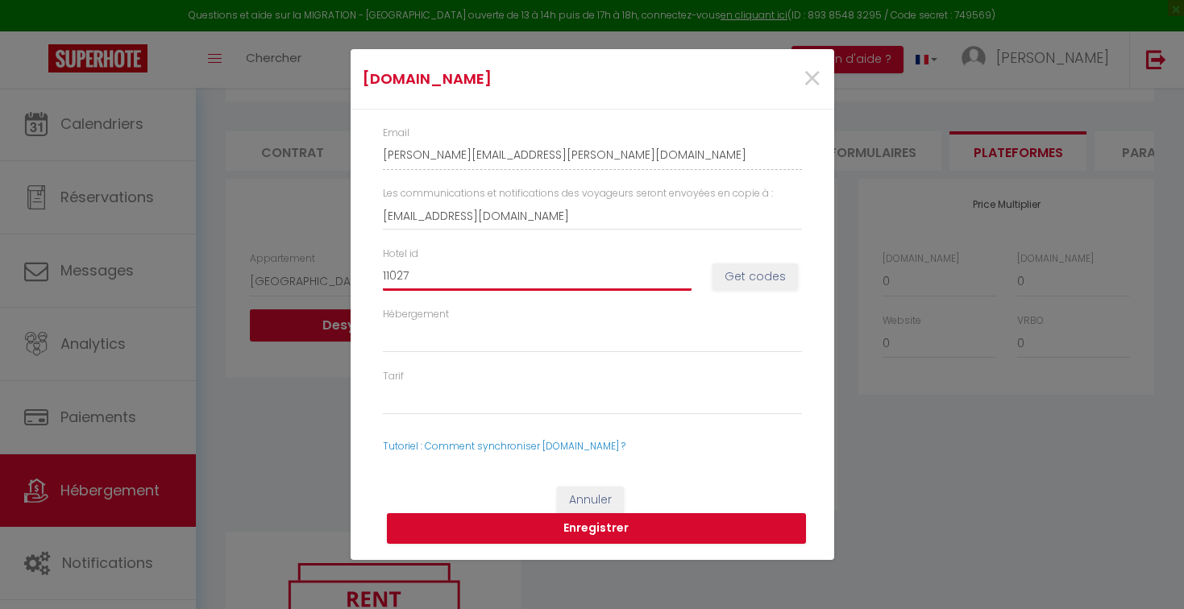
select select
type input "110271"
select select
type input "1102712"
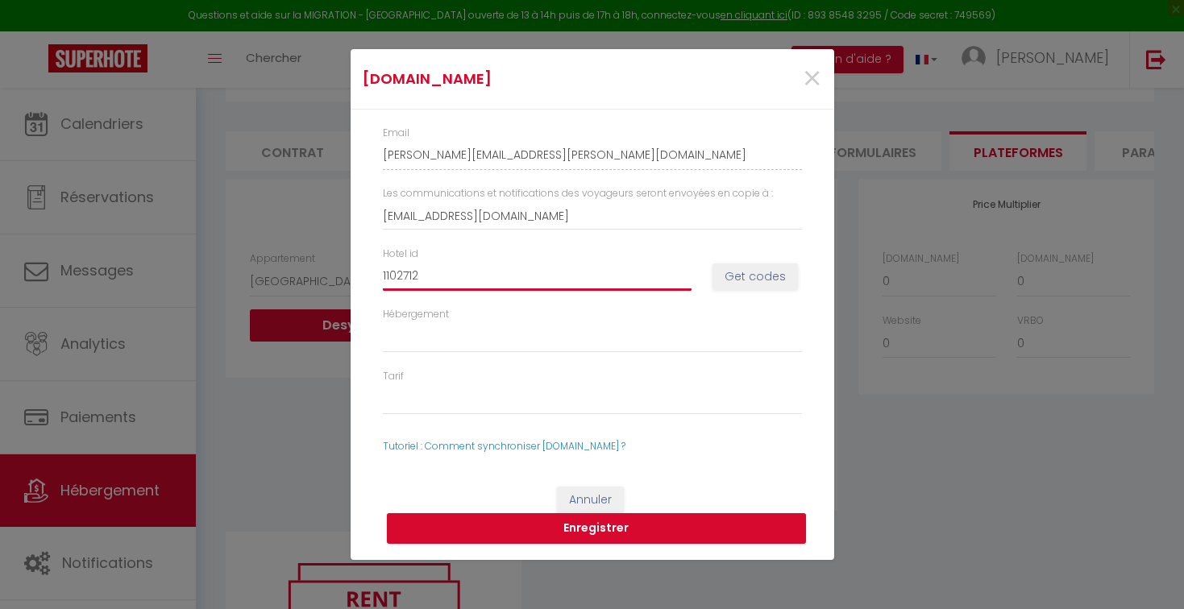
select select
type input "11027129"
select select
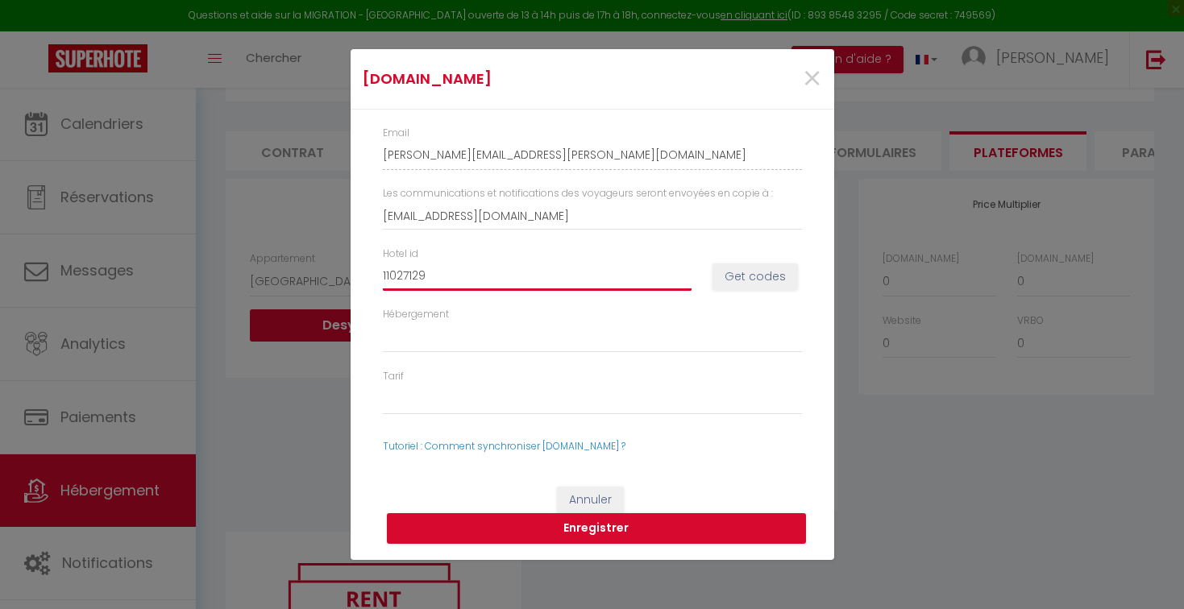
type input "11027129"
click at [366, 239] on div "Email julie-emsallem-newmosst_property@reply.superhote.com Les communications e…" at bounding box center [593, 290] width 484 height 360
click at [488, 351] on select "Hébergement" at bounding box center [592, 337] width 419 height 31
click at [479, 339] on select "Hébergement" at bounding box center [592, 337] width 419 height 31
click at [742, 276] on button "Get codes" at bounding box center [754, 277] width 85 height 27
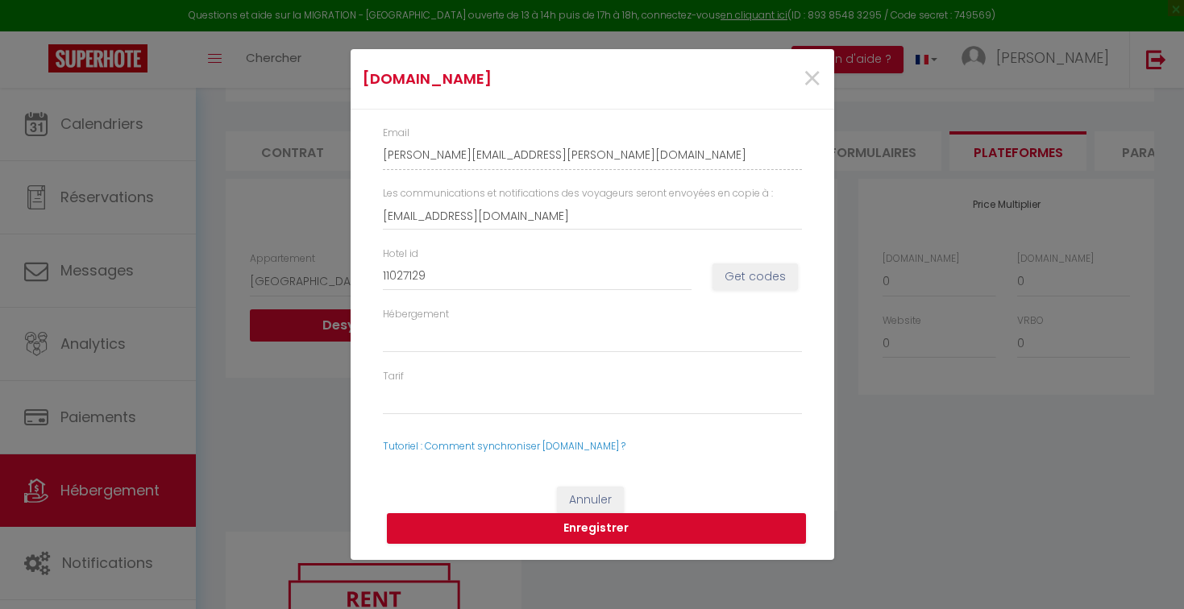
select select
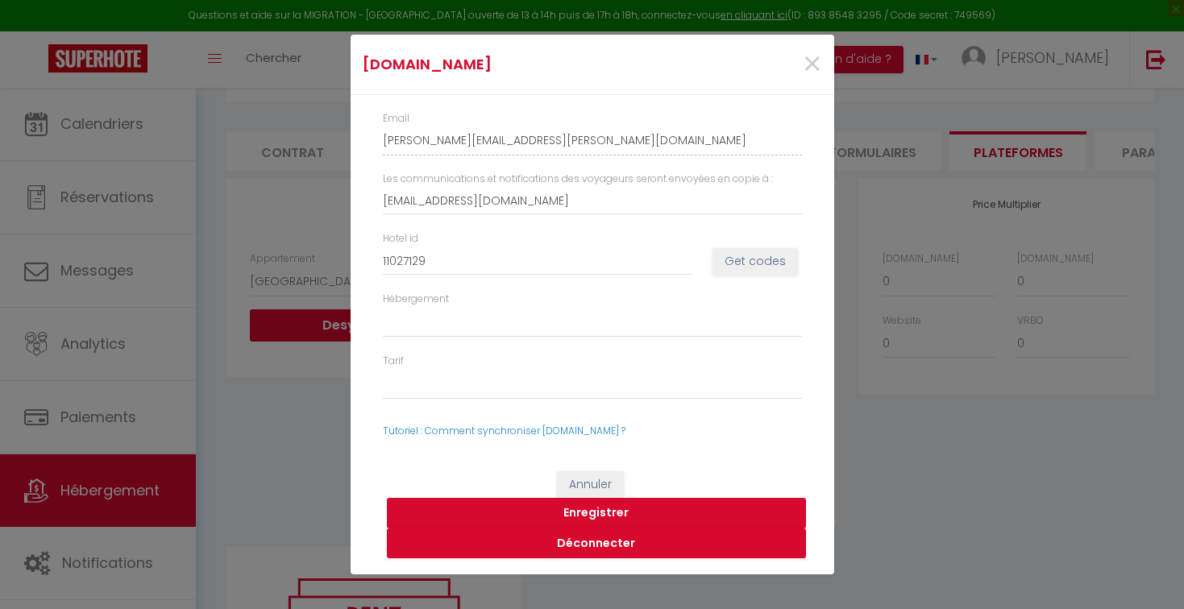
click at [569, 511] on button "Enregistrer" at bounding box center [596, 513] width 419 height 31
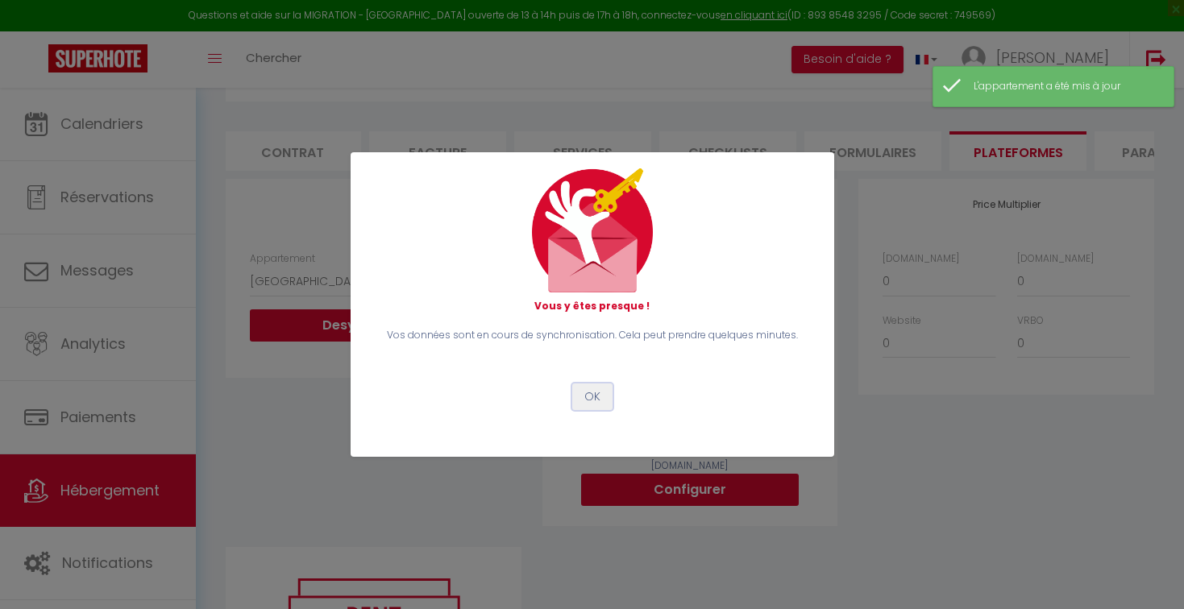
click at [590, 405] on button "OK" at bounding box center [592, 397] width 40 height 27
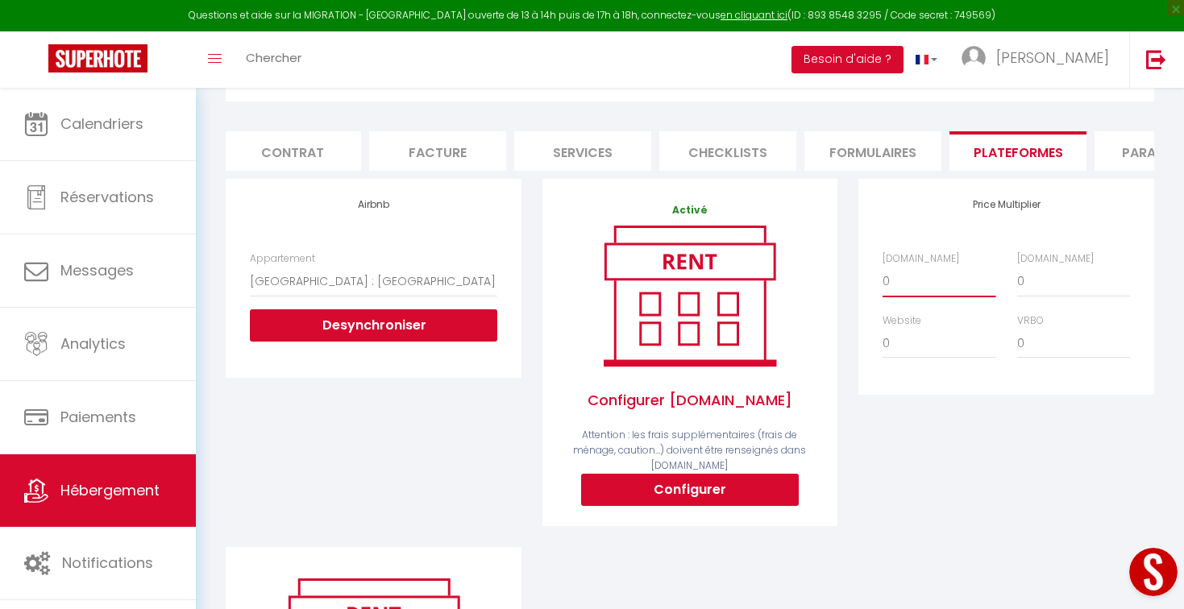
click at [927, 276] on select "0 + 1 % + 2 % + 3 % + 4 % + 5 % + 6 % + 7 % + 8 % + 9 %" at bounding box center [939, 281] width 113 height 31
click at [924, 273] on select "0 + 1 % + 2 % + 3 % + 4 % + 5 % + 6 % + 7 % + 8 % + 9 %" at bounding box center [939, 281] width 113 height 31
select select "+ 3 %"
click at [1061, 283] on select "0 + 1 % + 2 % + 3 % + 4 % + 5 % + 6 % + 7 % + 8 % + 9 %" at bounding box center [1073, 281] width 113 height 31
select select "+ 15 %"
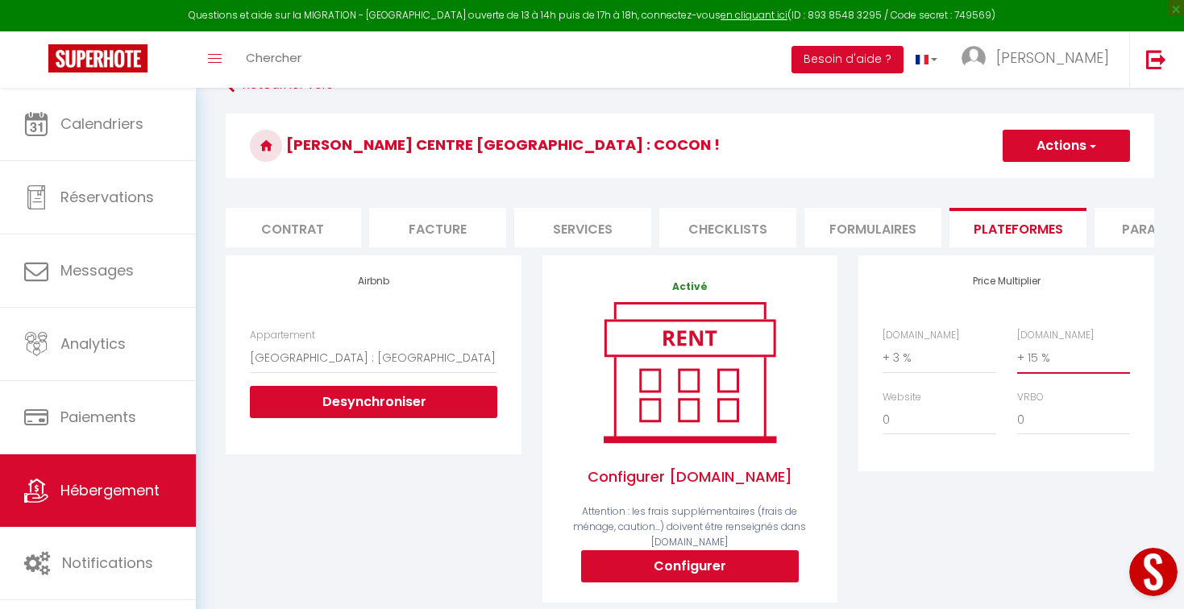
scroll to position [0, 0]
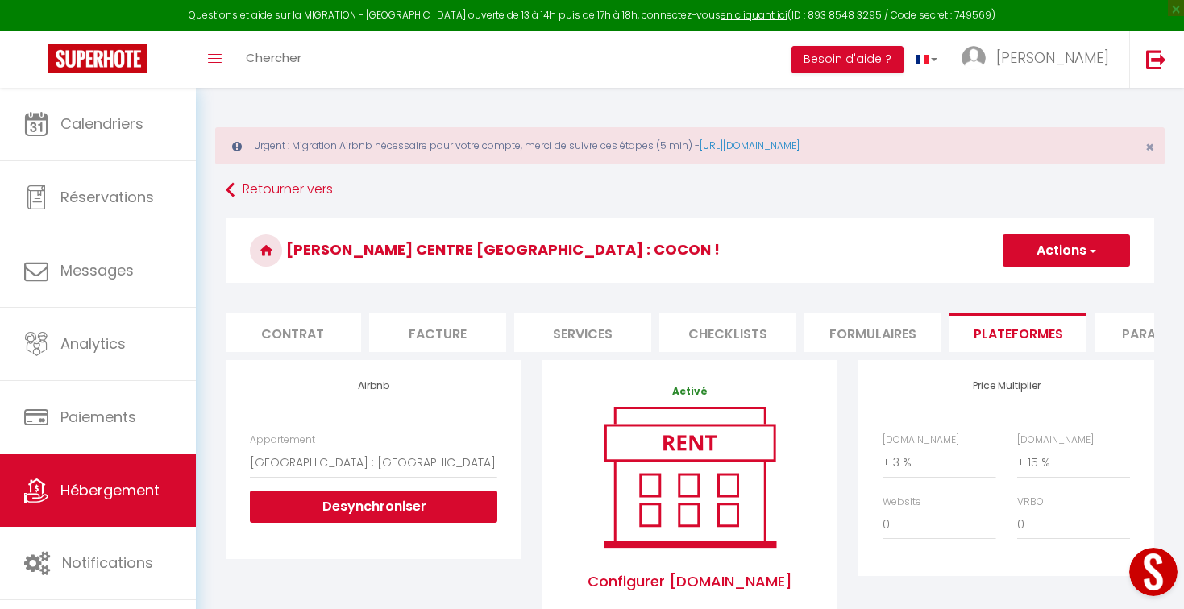
click at [1065, 250] on button "Actions" at bounding box center [1066, 251] width 127 height 32
click at [1049, 285] on link "Enregistrer" at bounding box center [1065, 286] width 127 height 21
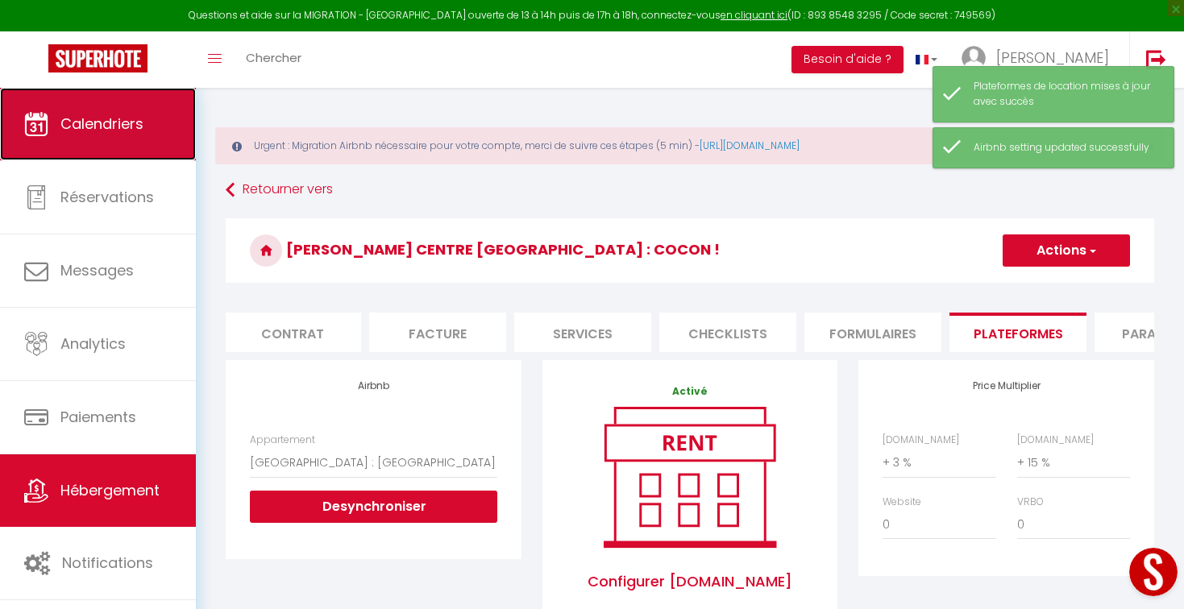
click at [129, 117] on span "Calendriers" at bounding box center [101, 124] width 83 height 20
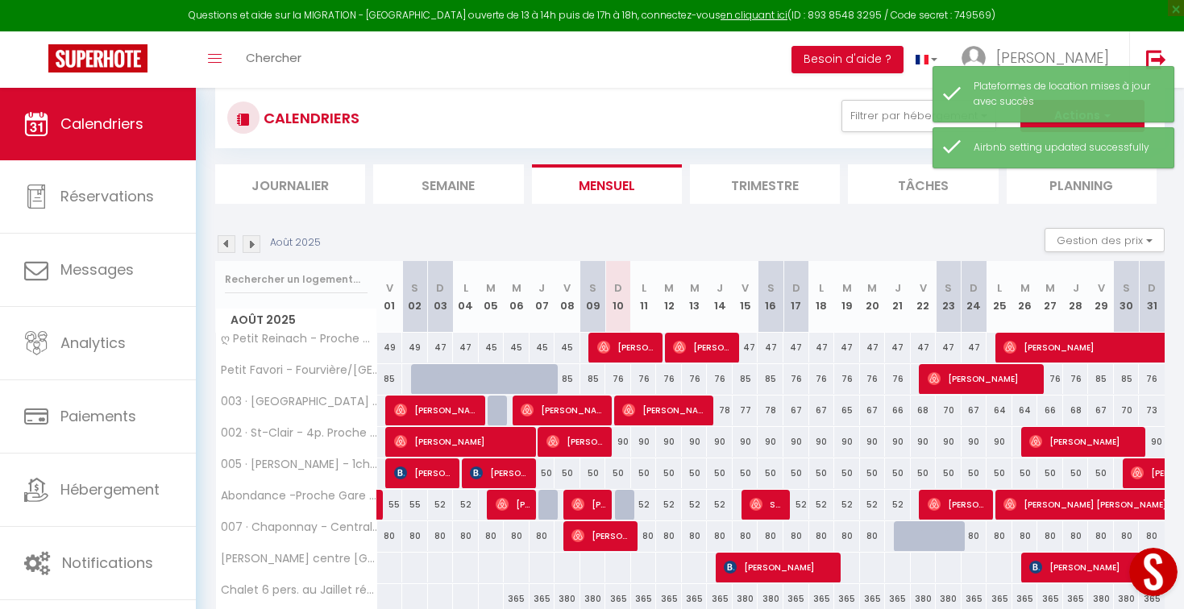
scroll to position [176, 0]
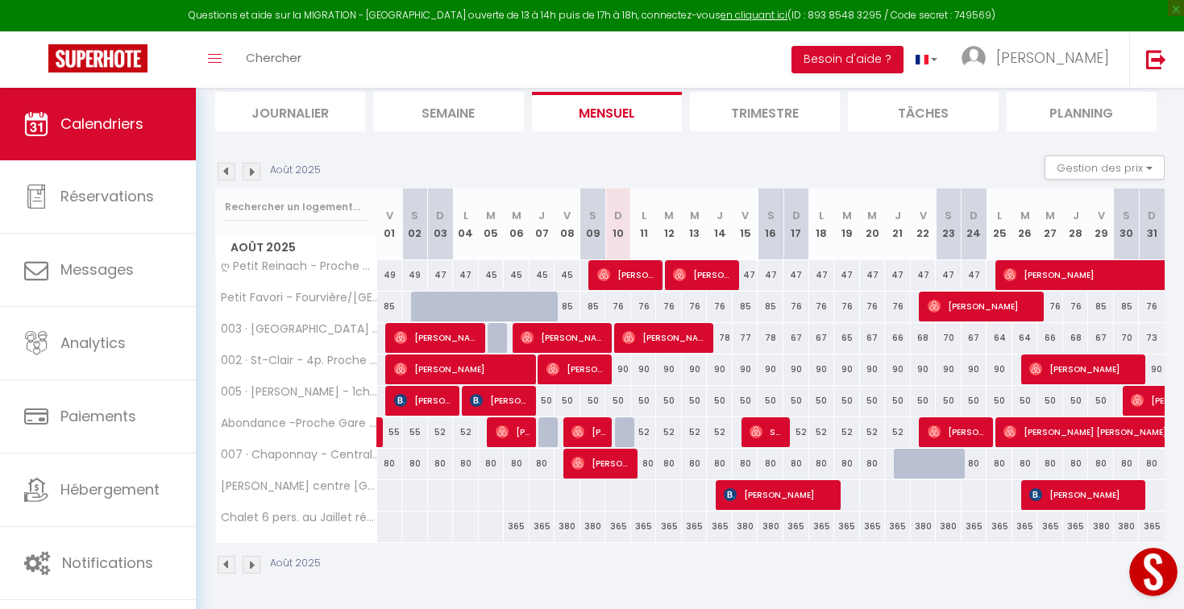
click at [1156, 578] on button "Open LiveChat chat widget" at bounding box center [1153, 572] width 48 height 48
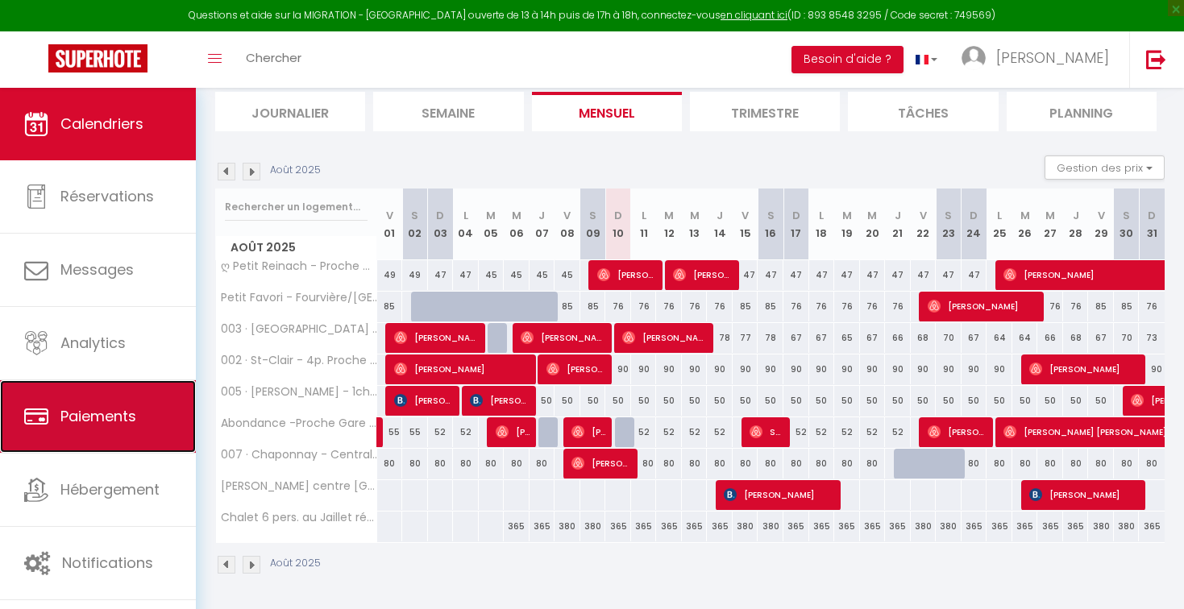
click at [50, 422] on link "Paiements" at bounding box center [98, 416] width 196 height 73
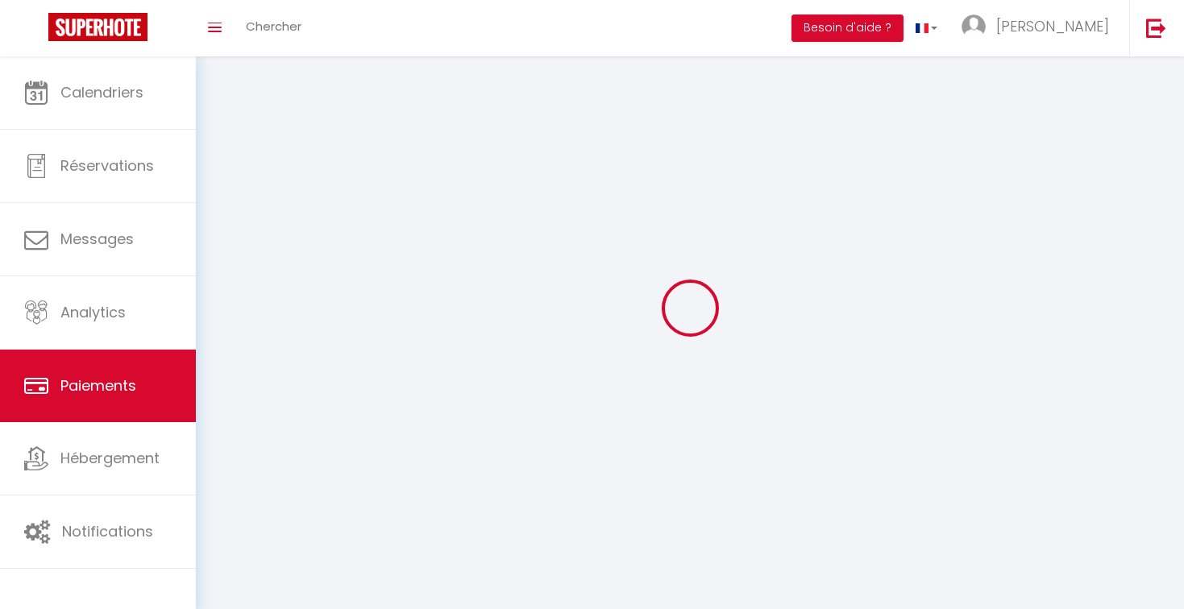
select select "2"
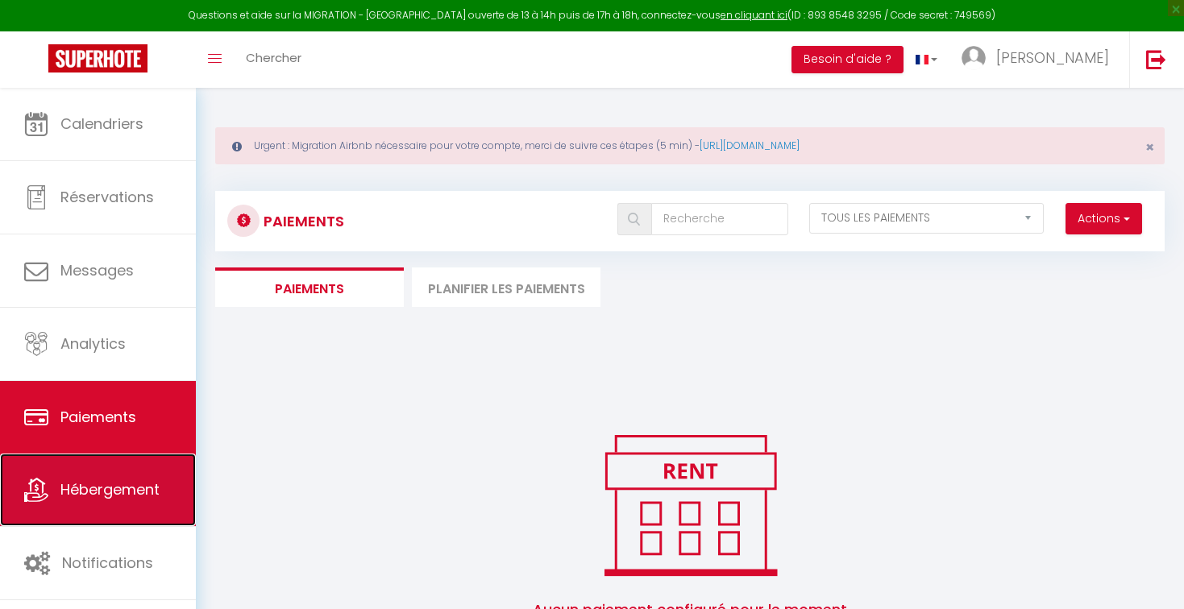
click at [63, 478] on link "Hébergement" at bounding box center [98, 490] width 196 height 73
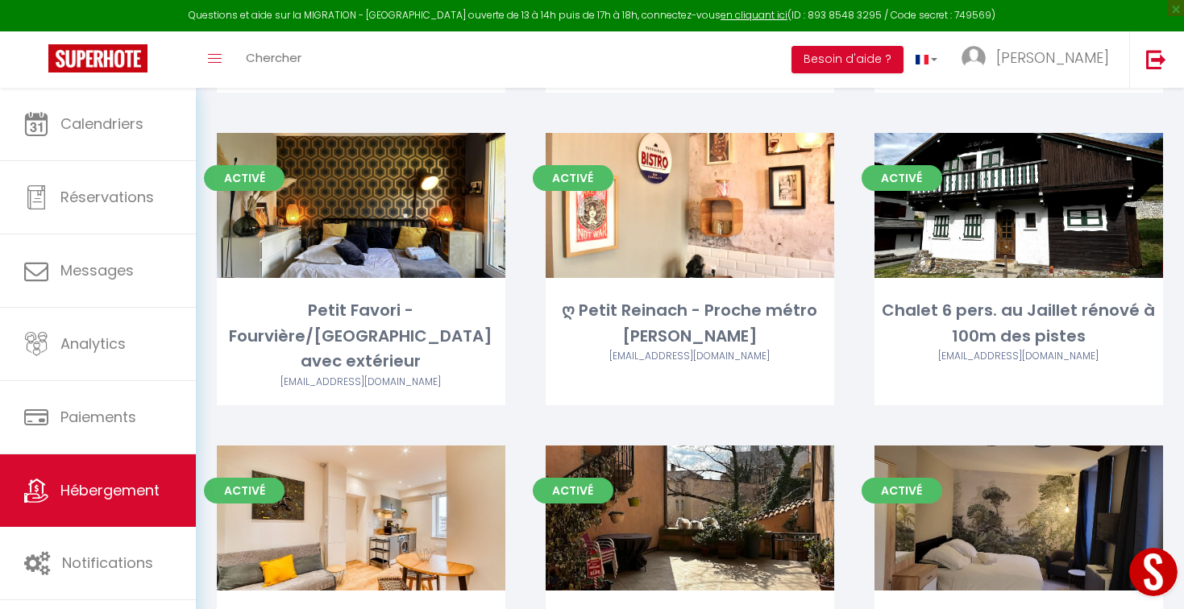
scroll to position [531, 0]
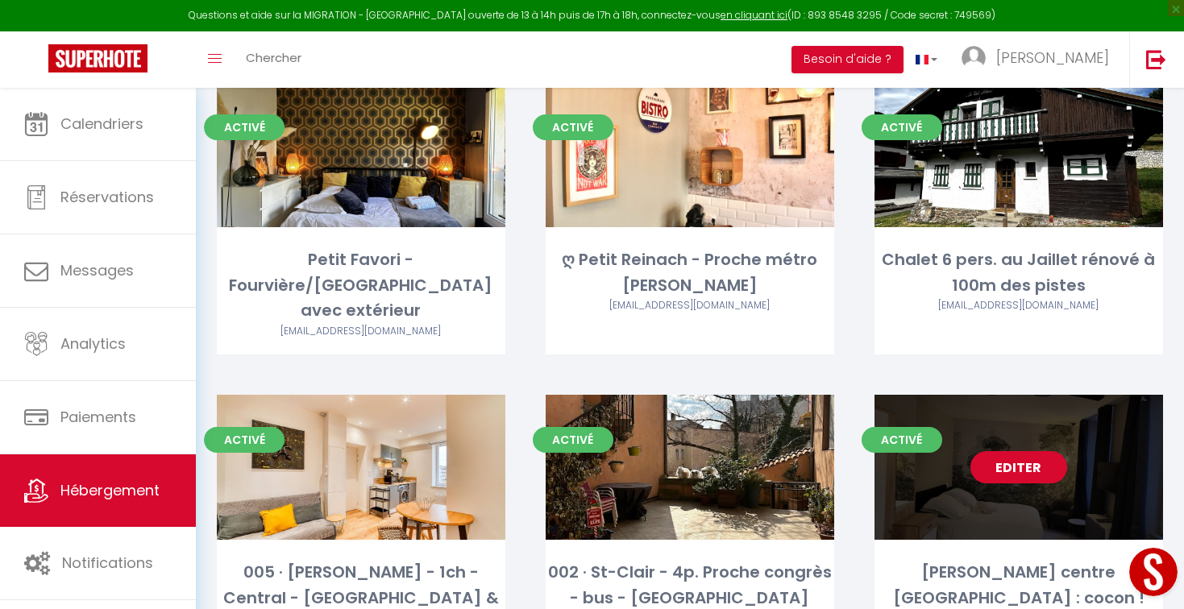
click at [1004, 451] on link "Editer" at bounding box center [1018, 467] width 97 height 32
click at [981, 451] on link "Editer" at bounding box center [1018, 467] width 97 height 32
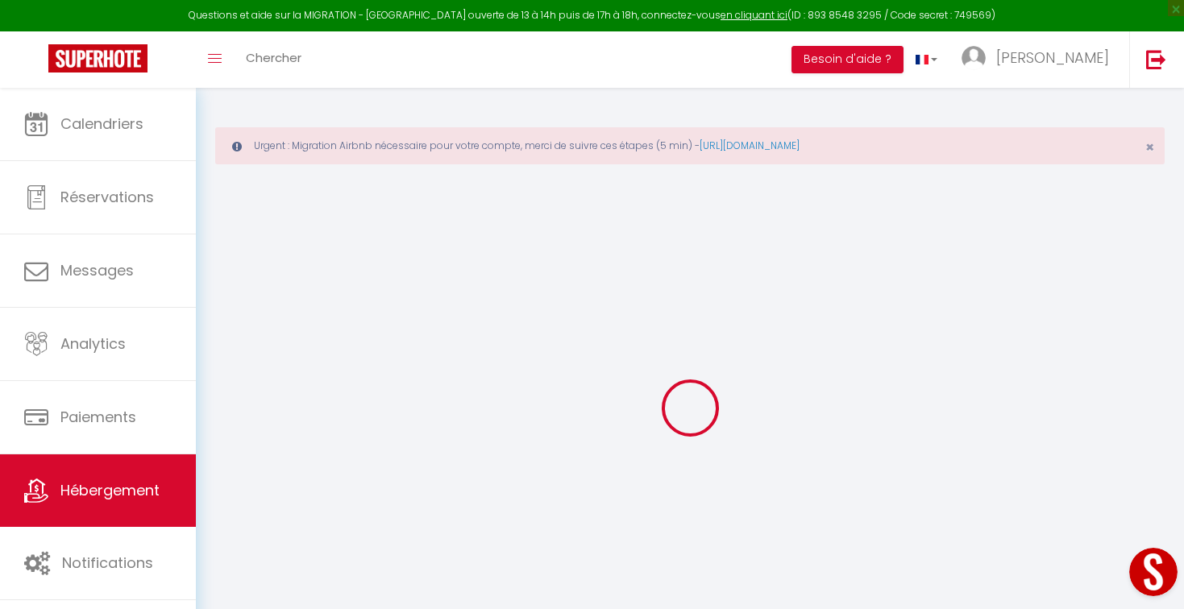
select select "+ 3 %"
select select "+ 15 %"
select select
checkbox input "false"
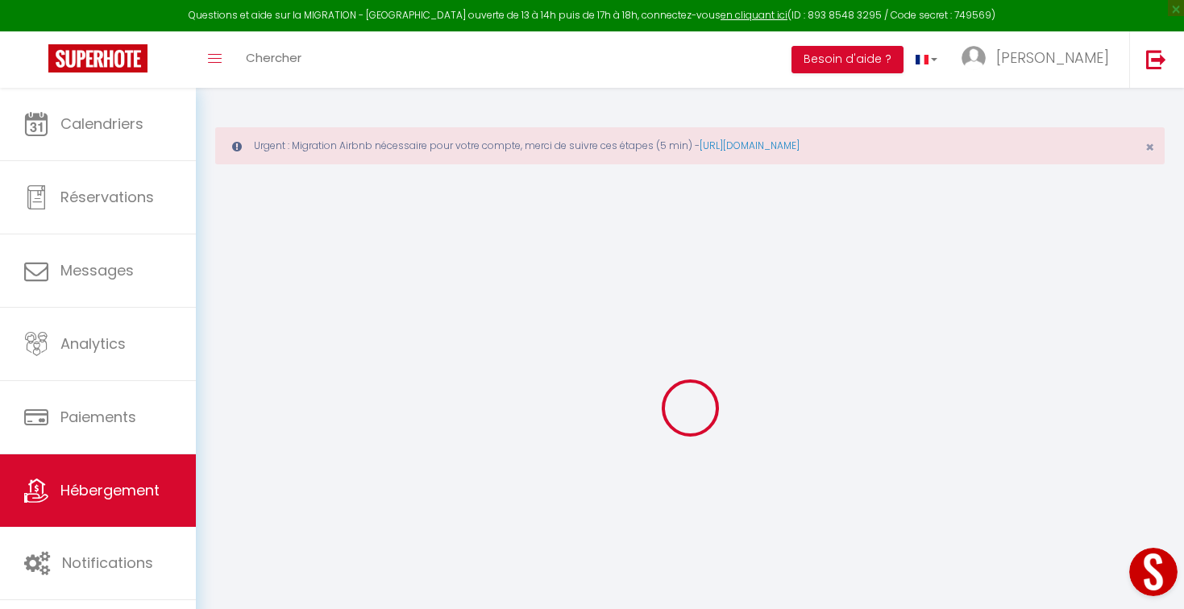
checkbox input "false"
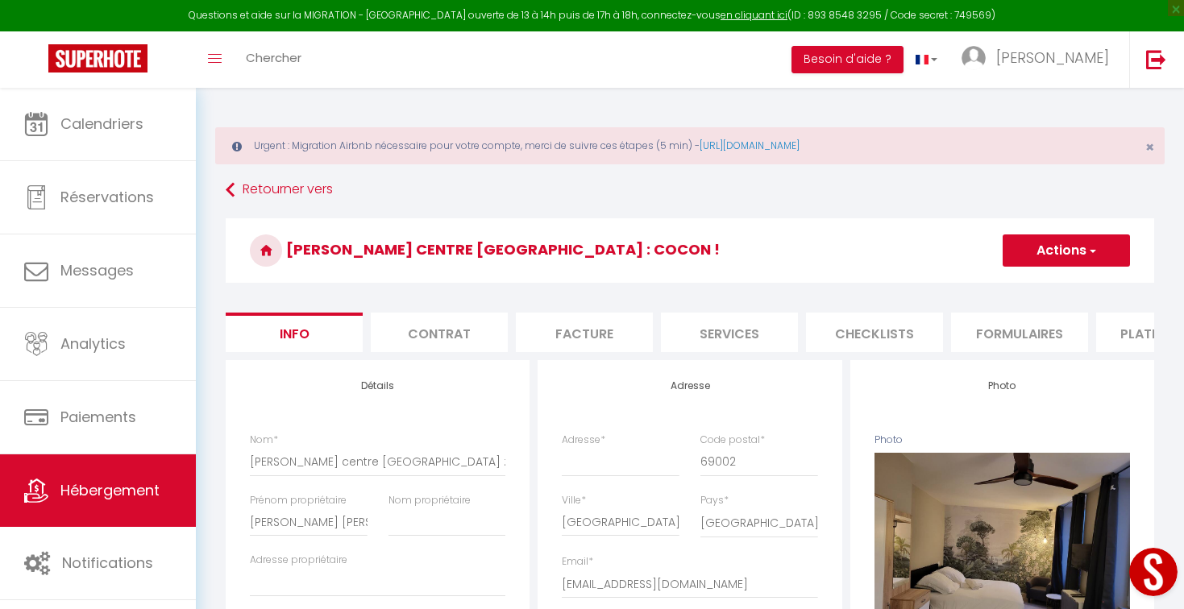
select select
checkbox input "false"
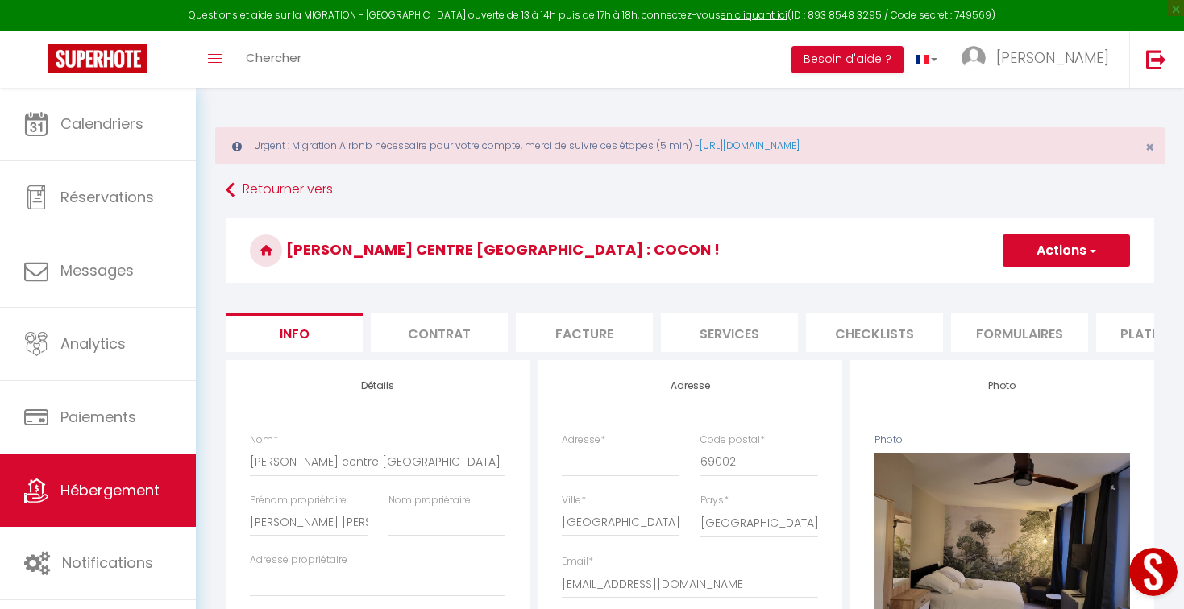
checkbox input "false"
select select "6898-996063175405965786"
click at [986, 334] on li "Formulaires" at bounding box center [1019, 332] width 137 height 39
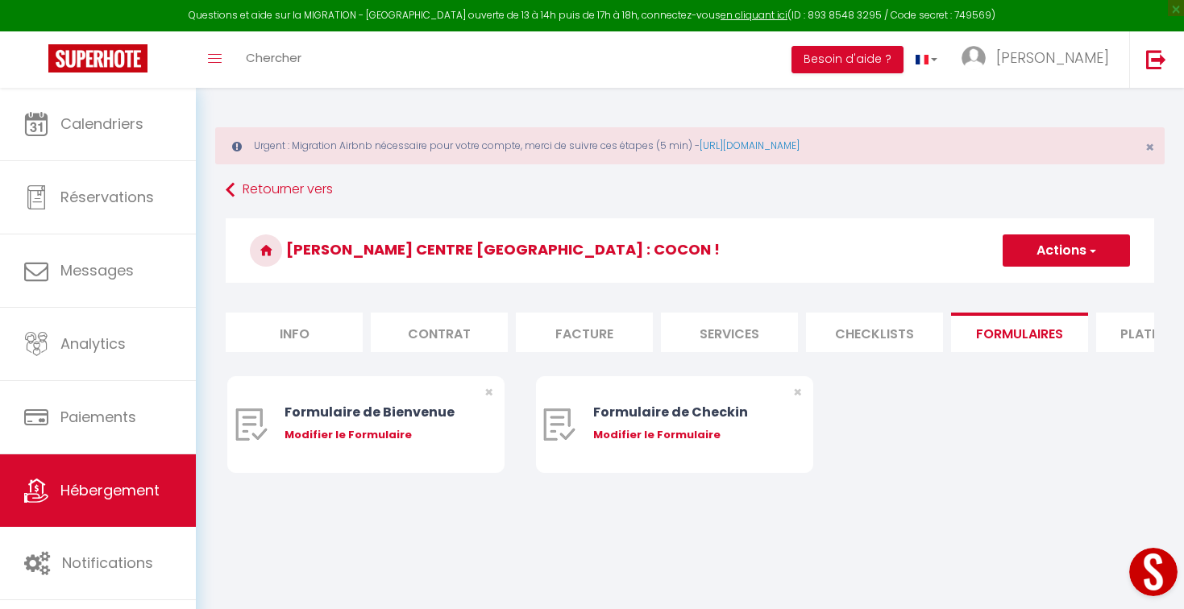
click at [605, 340] on li "Facture" at bounding box center [584, 332] width 137 height 39
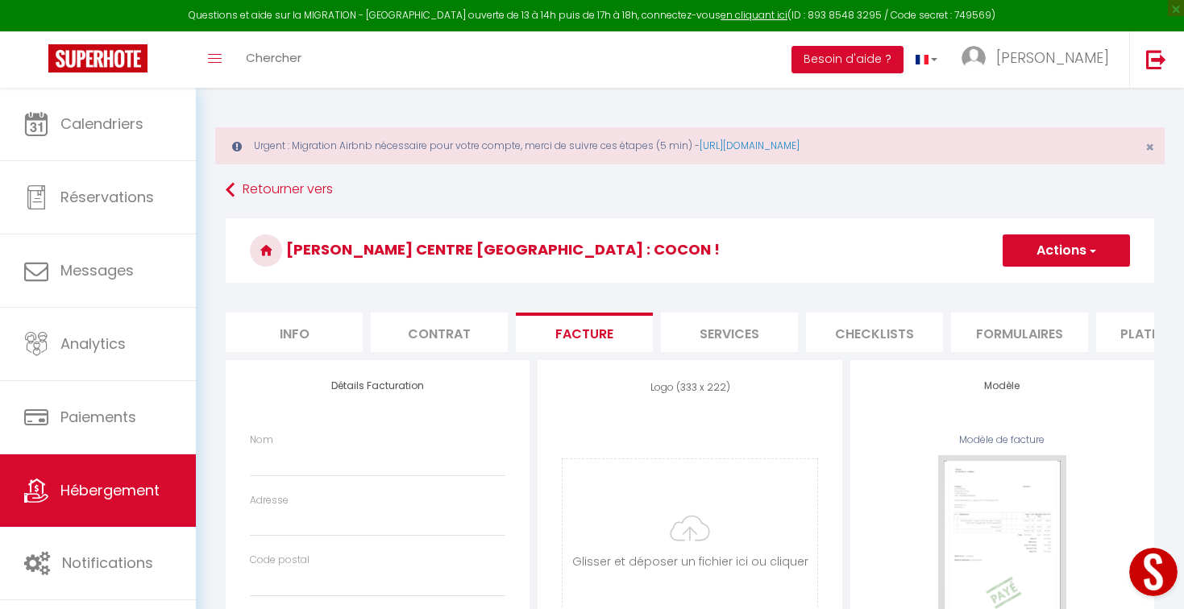
select select
click at [770, 320] on li "Services" at bounding box center [729, 332] width 137 height 39
select select
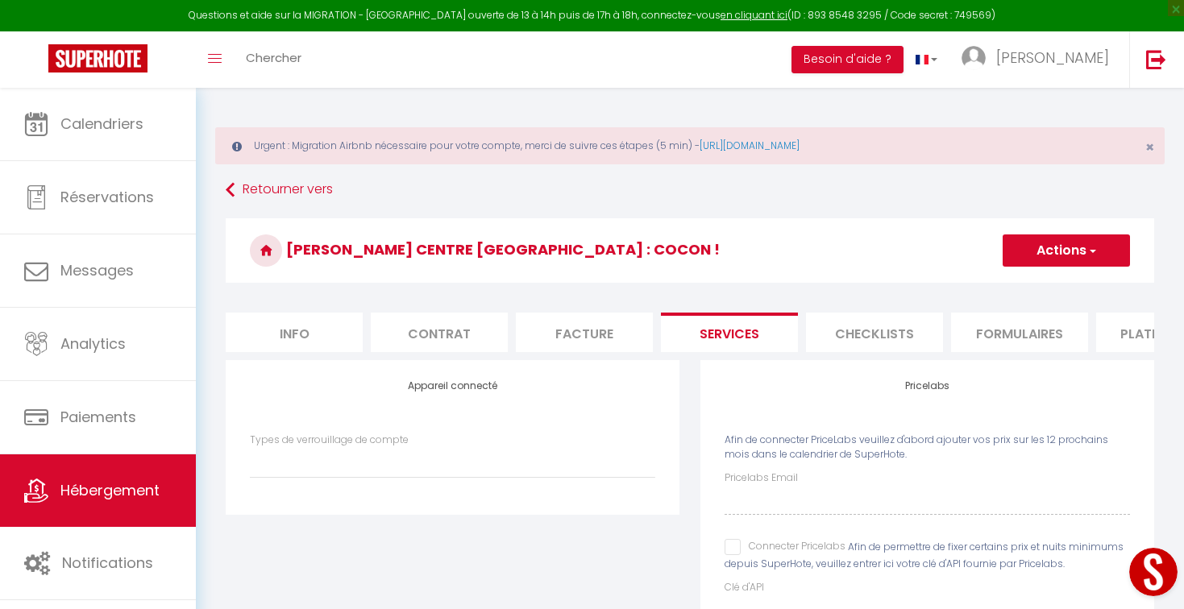
click at [814, 335] on li "Checklists" at bounding box center [874, 332] width 137 height 39
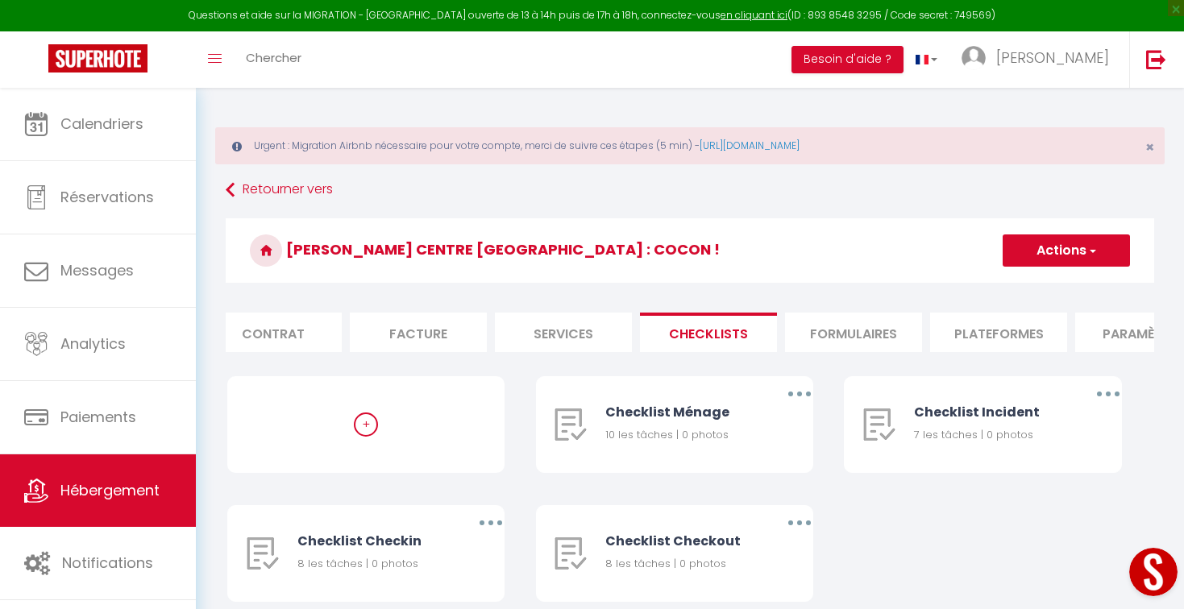
scroll to position [0, 522]
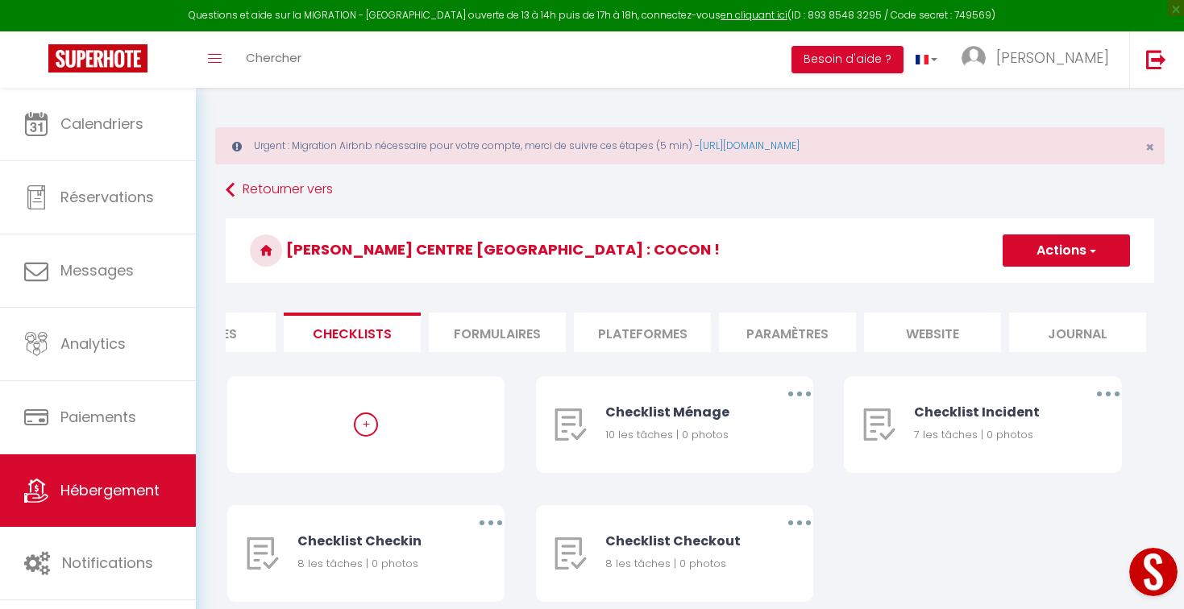
click at [669, 325] on li "Plateformes" at bounding box center [642, 332] width 137 height 39
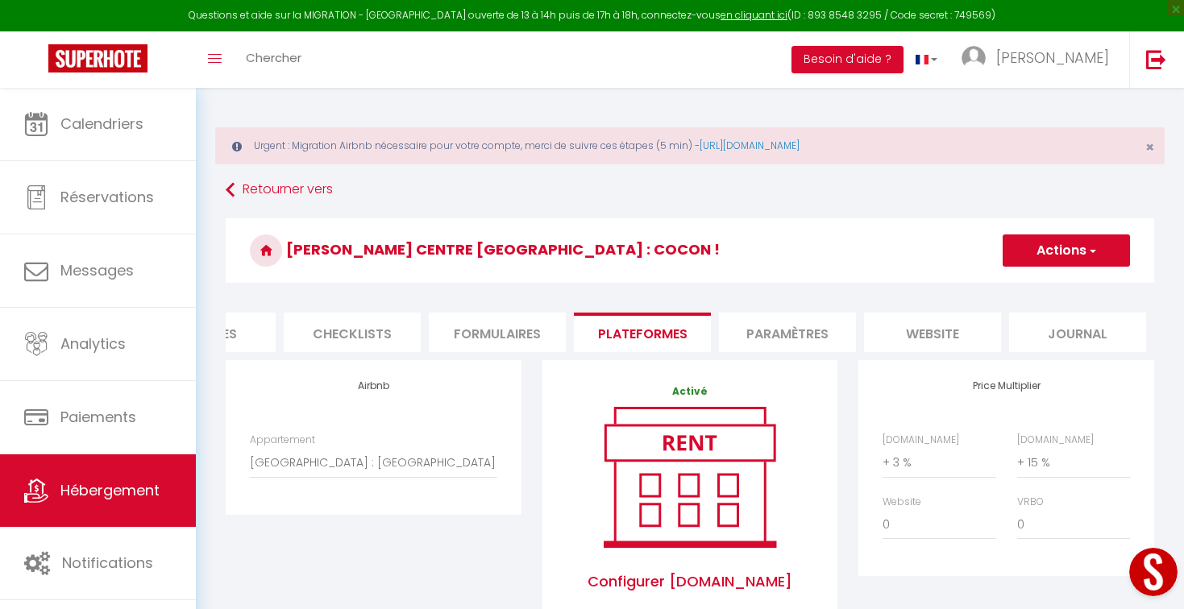
scroll to position [181, 0]
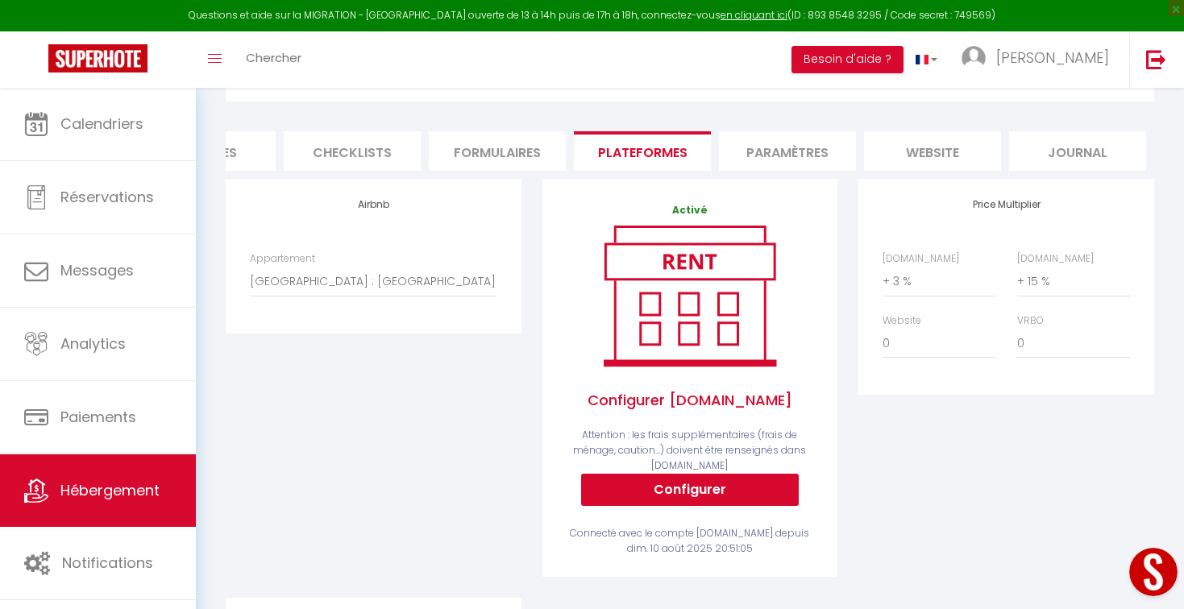
click at [1150, 575] on button "Open LiveChat chat widget" at bounding box center [1153, 572] width 48 height 48
click at [424, 276] on select "le 56 : Lyon 6 Bd belges, Parc tête d'or, 70 m2 - julieemsallem@orange.fr Lyon …" at bounding box center [373, 281] width 247 height 31
click at [337, 277] on select "le 56 : Lyon 6 Bd belges, Parc tête d'or, 70 m2 - julieemsallem@orange.fr Lyon …" at bounding box center [373, 281] width 247 height 31
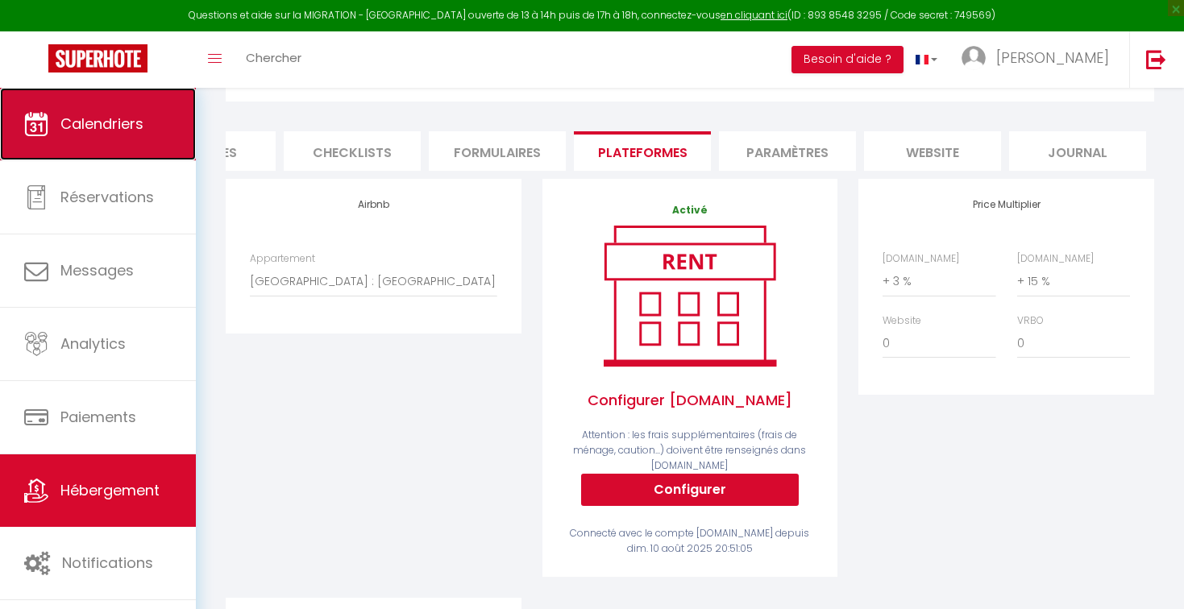
click at [100, 123] on span "Calendriers" at bounding box center [101, 124] width 83 height 20
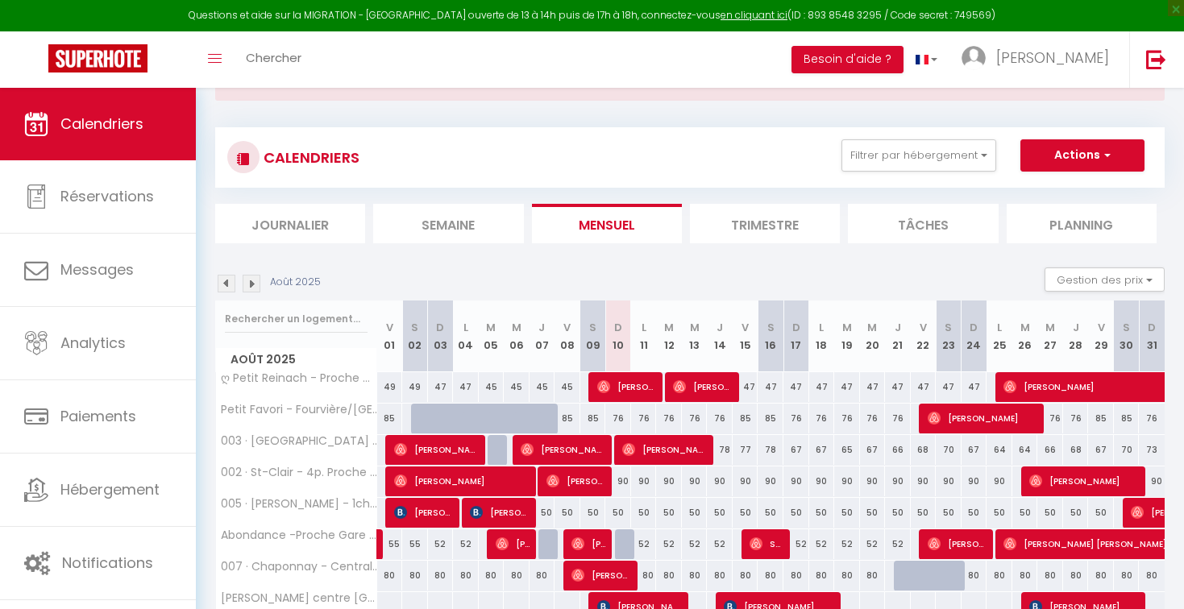
scroll to position [46, 0]
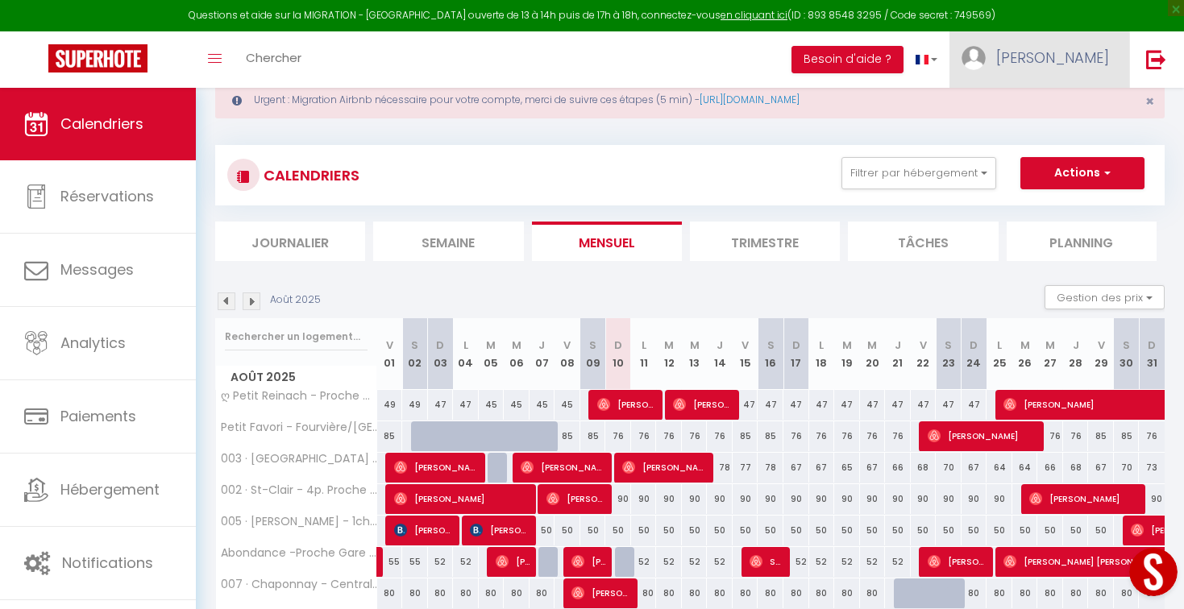
click at [1091, 45] on link "[PERSON_NAME]" at bounding box center [1039, 59] width 180 height 56
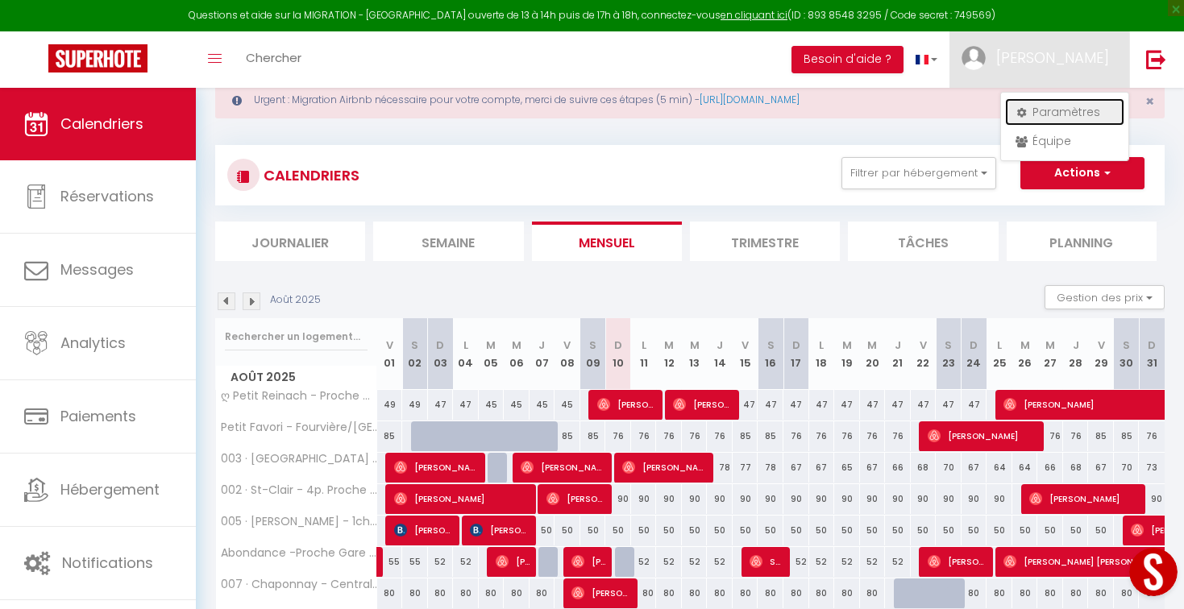
click at [1034, 120] on link "Paramètres" at bounding box center [1064, 111] width 119 height 27
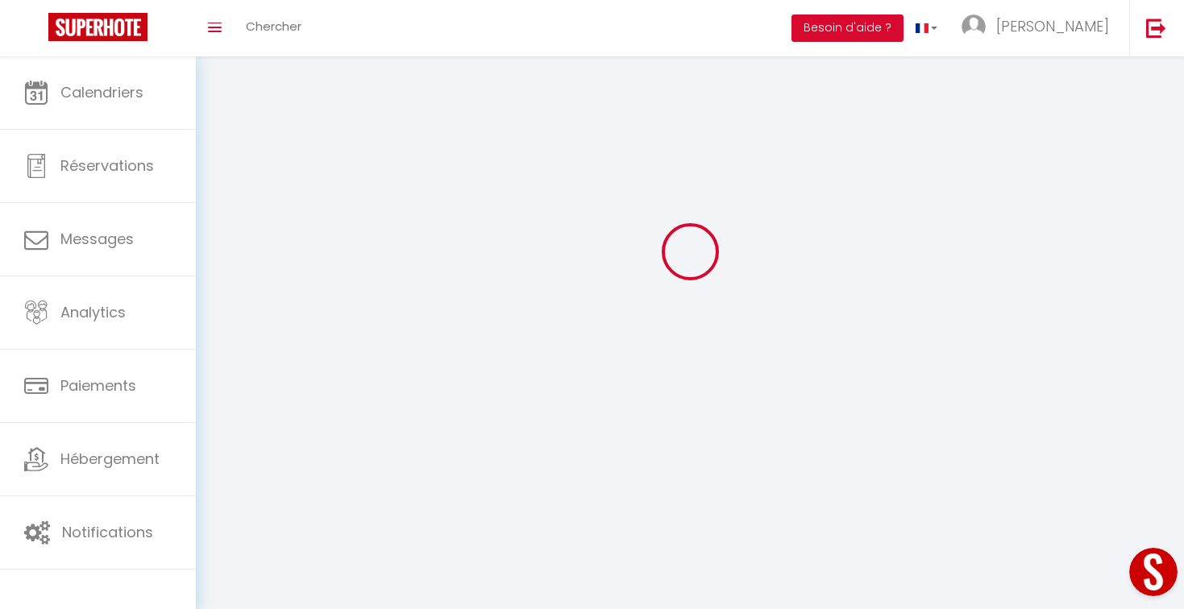
type input "[PERSON_NAME]"
type input "EMSALLEM"
type input "0607637724"
type input "Impasse Bel Air"
type input "69300"
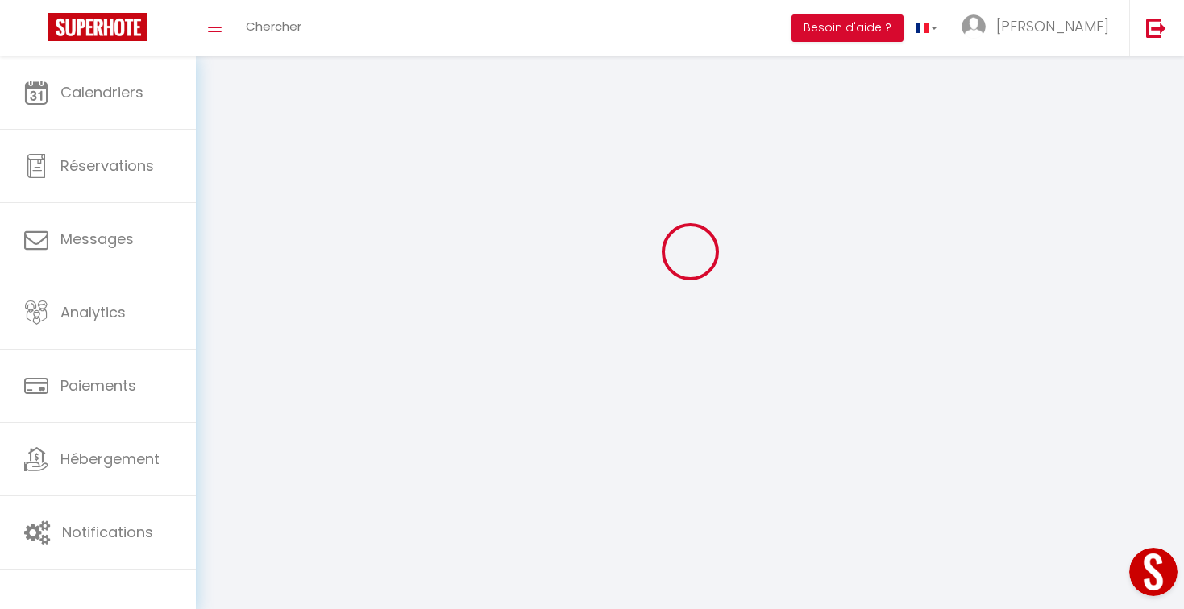
type input "Caluire et cuire"
type input "A67dwwxgnXnJFdl4BEaBfh5cR"
type input "Knjpih91Xx4LlUr1wpeihcGp7"
type input "[URL][DOMAIN_NAME]"
select select "28"
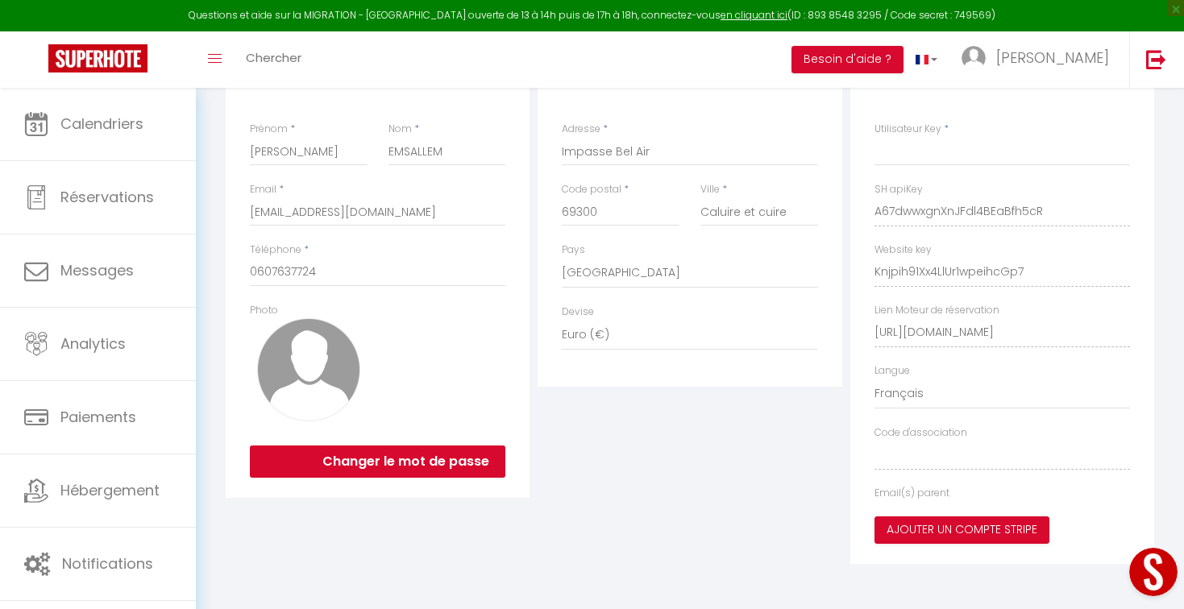
type input "A67dwwxgnXnJFdl4BEaBfh5cR"
type input "Knjpih91Xx4LlUr1wpeihcGp7"
type input "[URL][DOMAIN_NAME]"
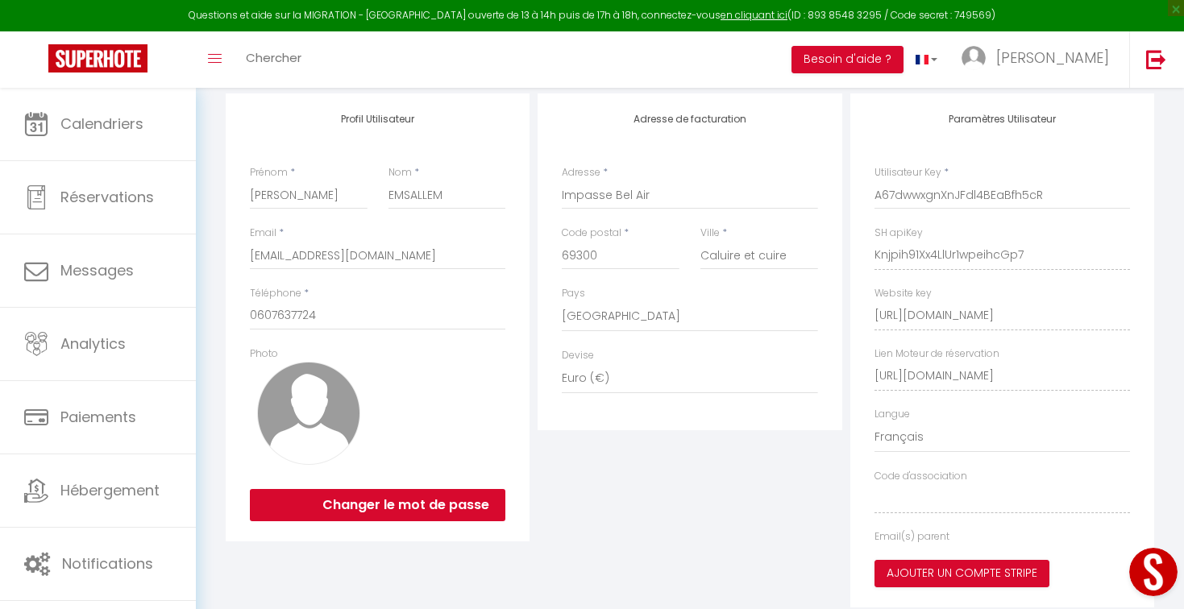
select select "fr"
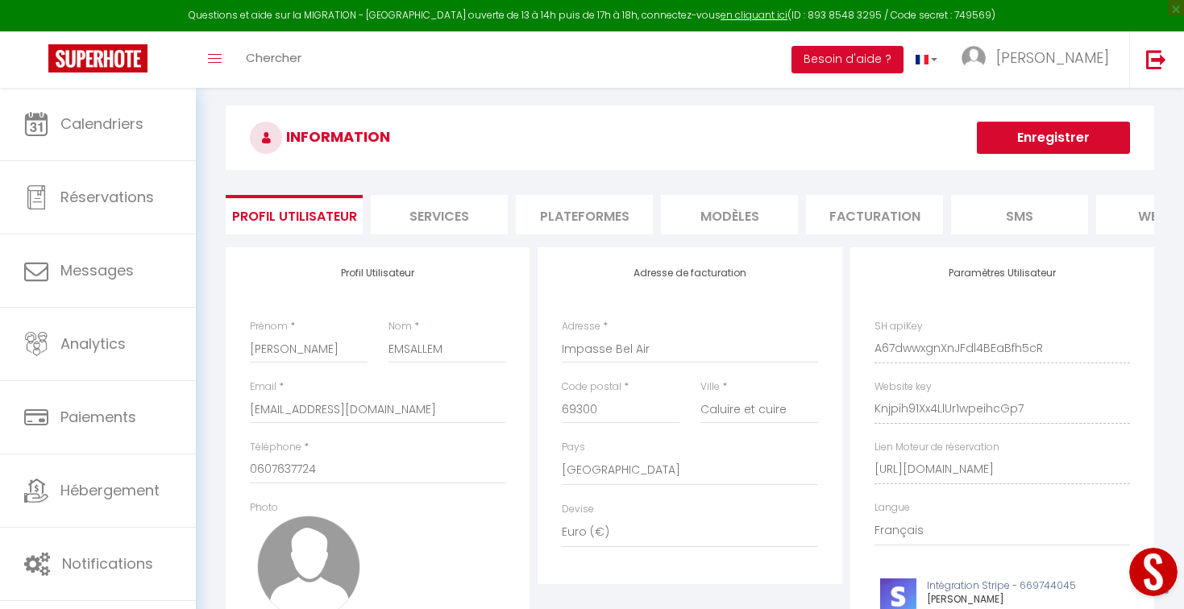
scroll to position [0, 0]
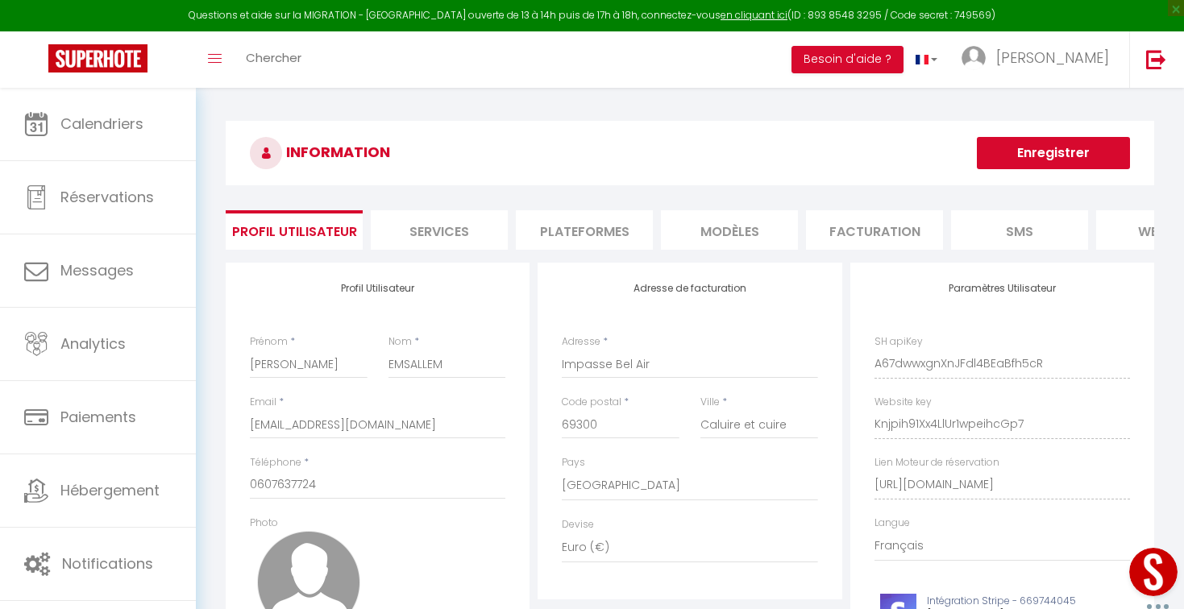
click at [593, 223] on li "Plateformes" at bounding box center [584, 229] width 137 height 39
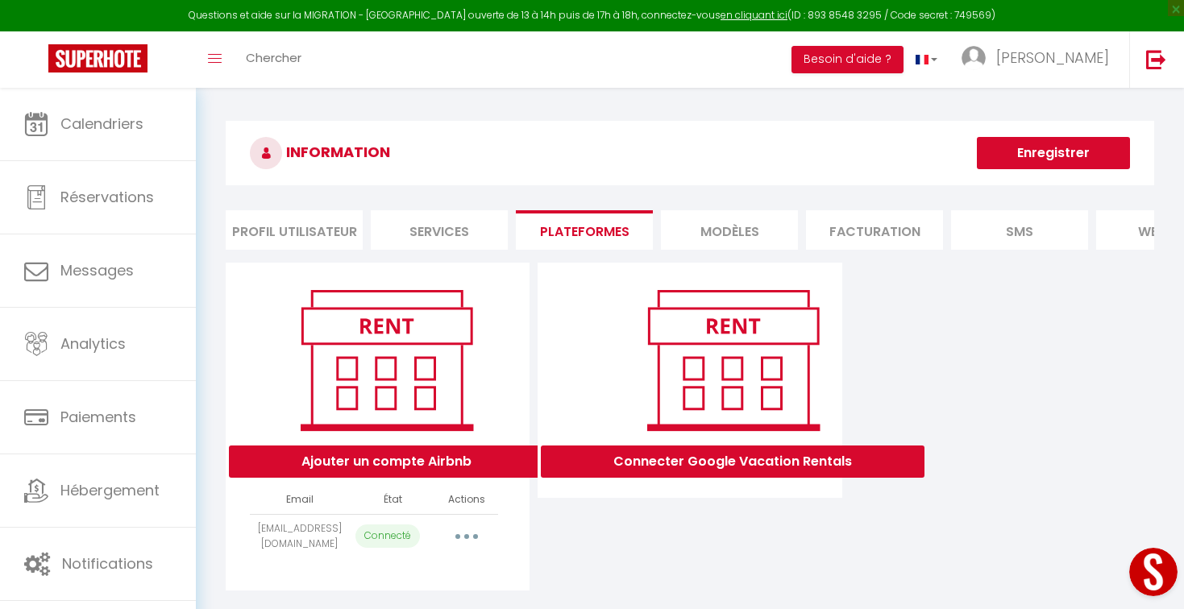
scroll to position [88, 0]
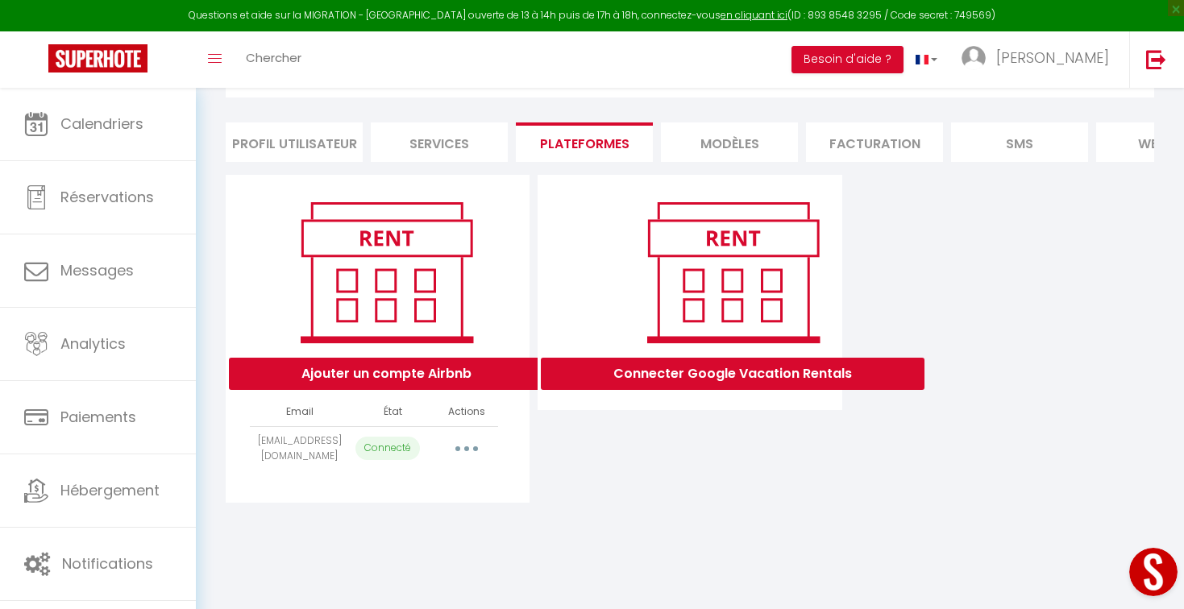
click at [464, 438] on button "button" at bounding box center [466, 449] width 45 height 26
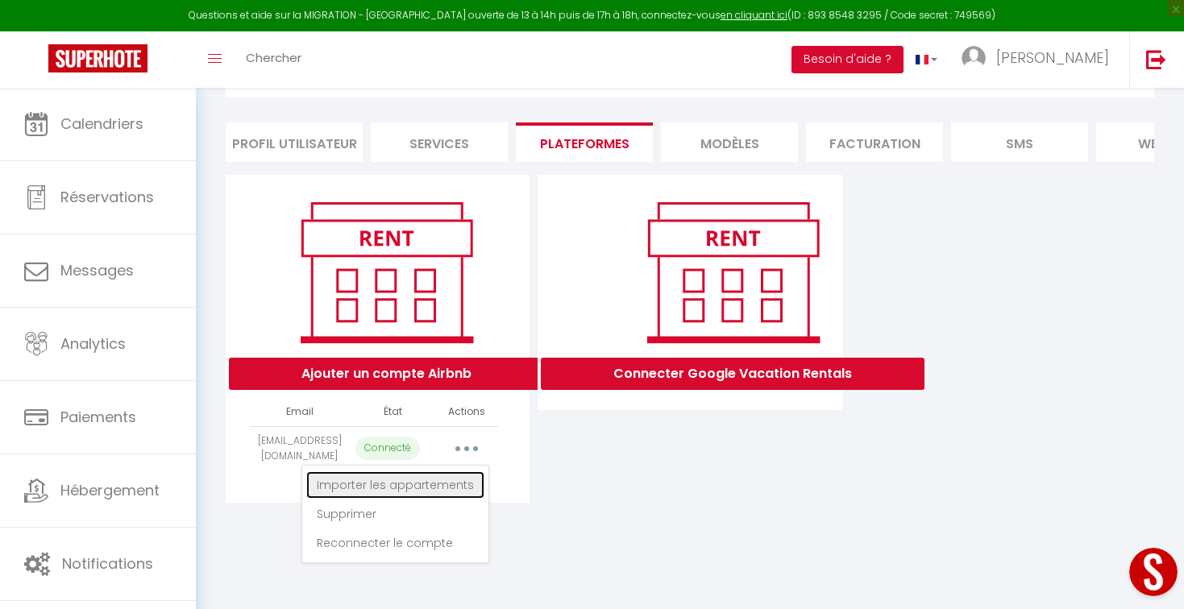
click at [426, 484] on link "Importer les appartements" at bounding box center [395, 484] width 178 height 27
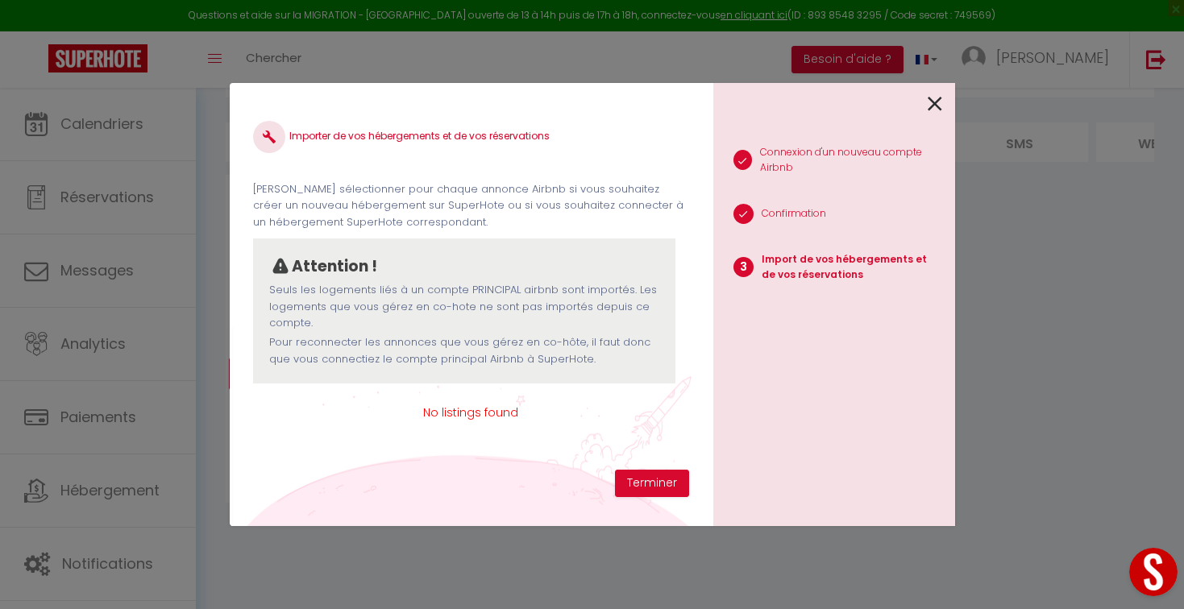
click at [940, 106] on icon at bounding box center [935, 104] width 15 height 24
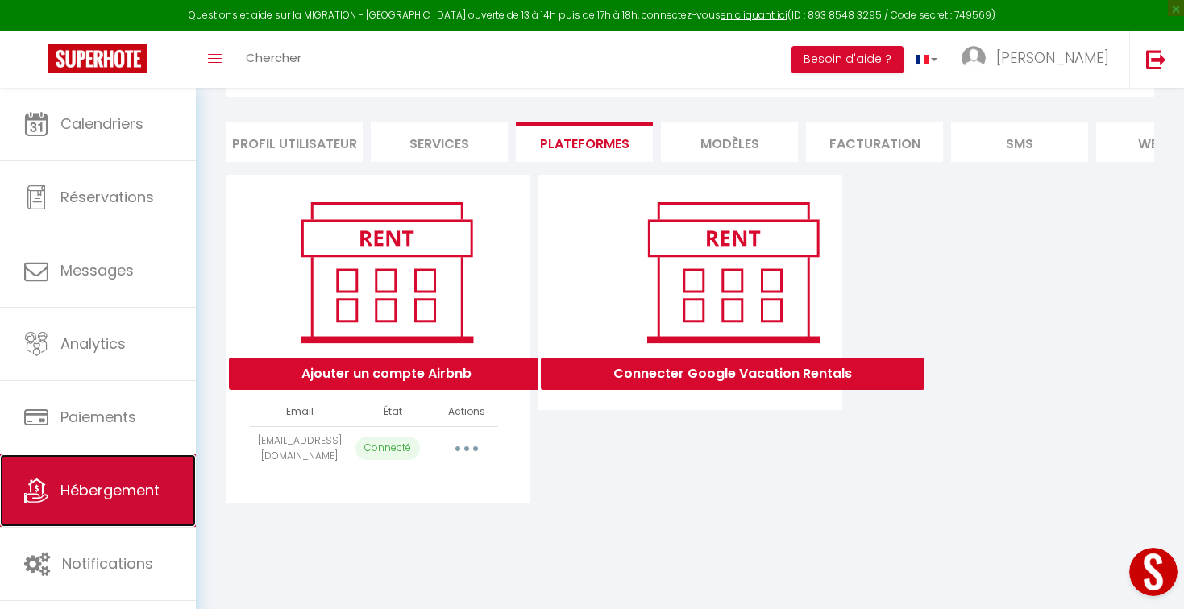
click at [18, 487] on link "Hébergement" at bounding box center [98, 491] width 196 height 73
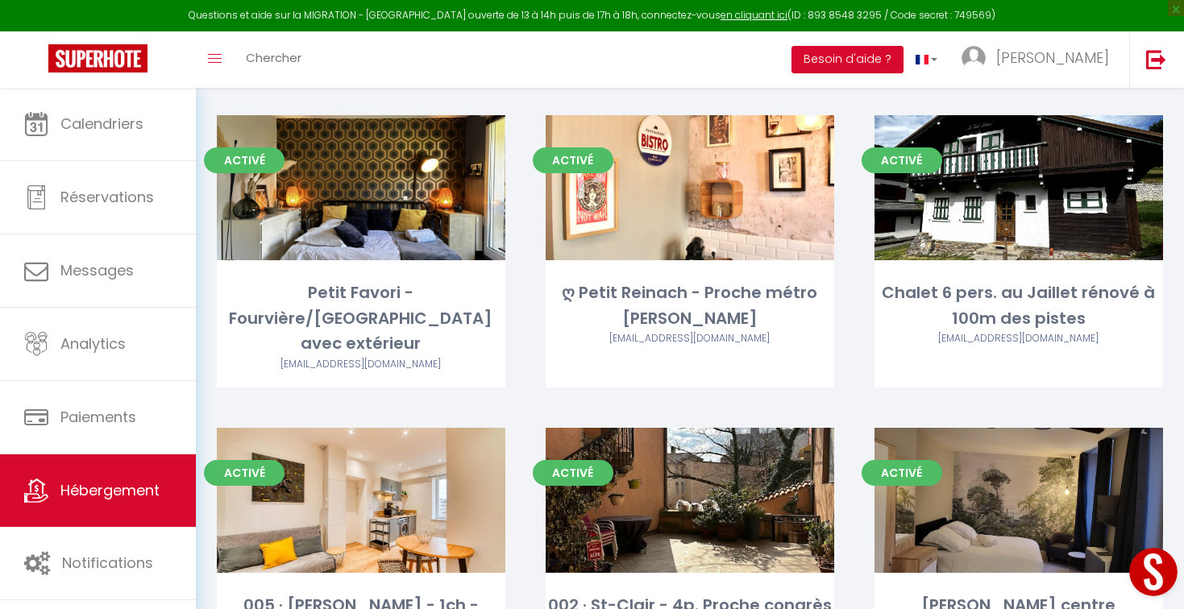
scroll to position [548, 0]
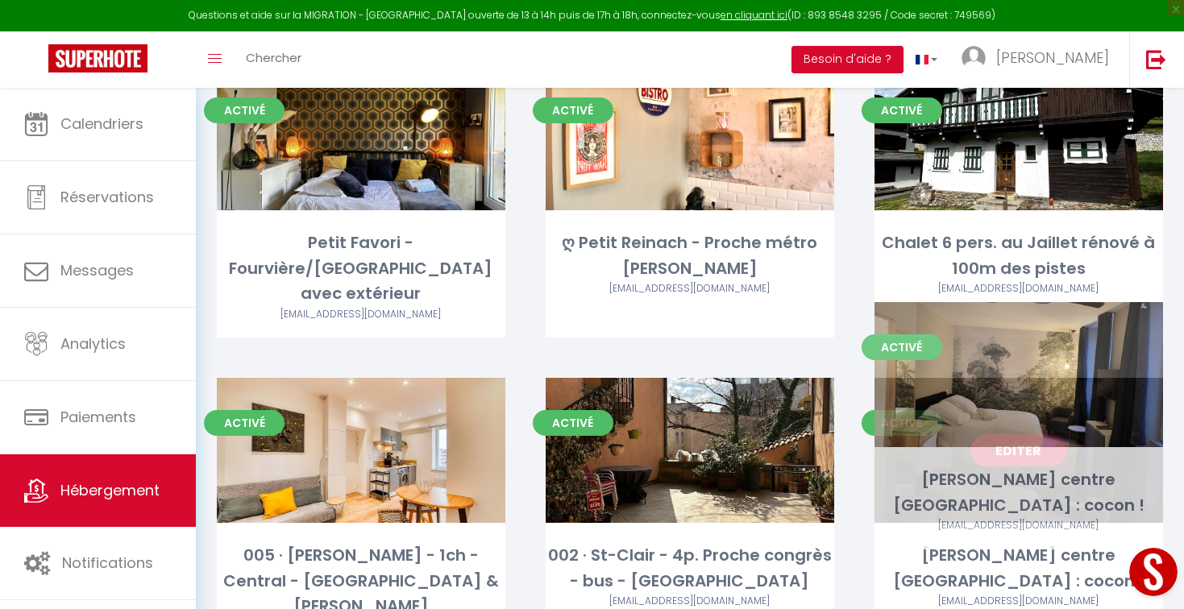
click at [1001, 434] on link "Editer" at bounding box center [1018, 450] width 97 height 32
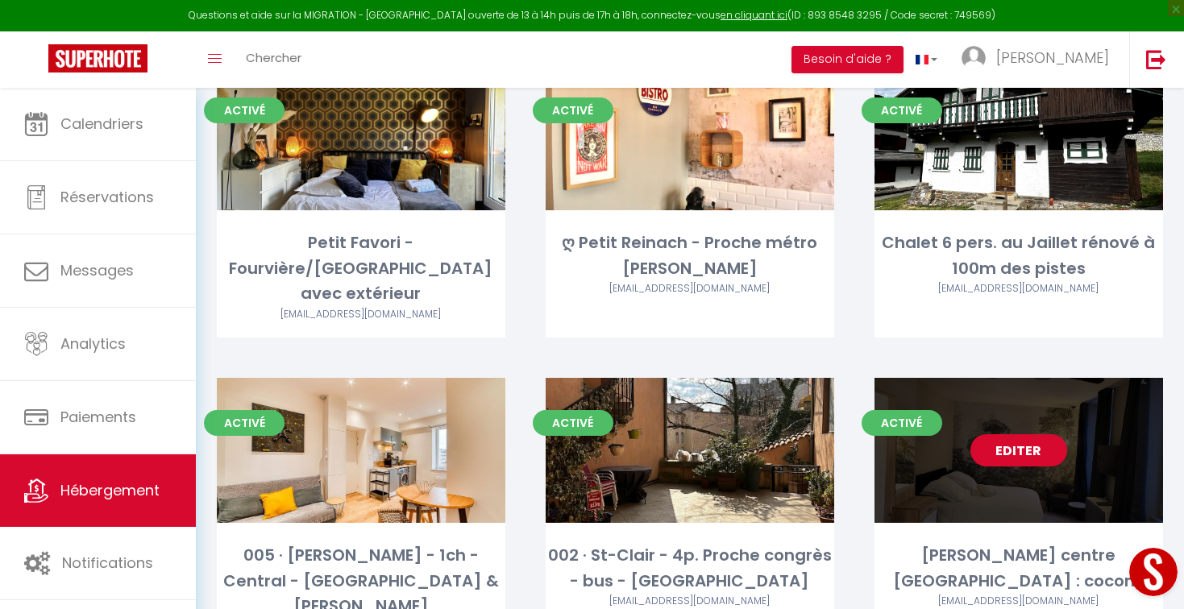
click at [1001, 434] on link "Editer" at bounding box center [1018, 450] width 97 height 32
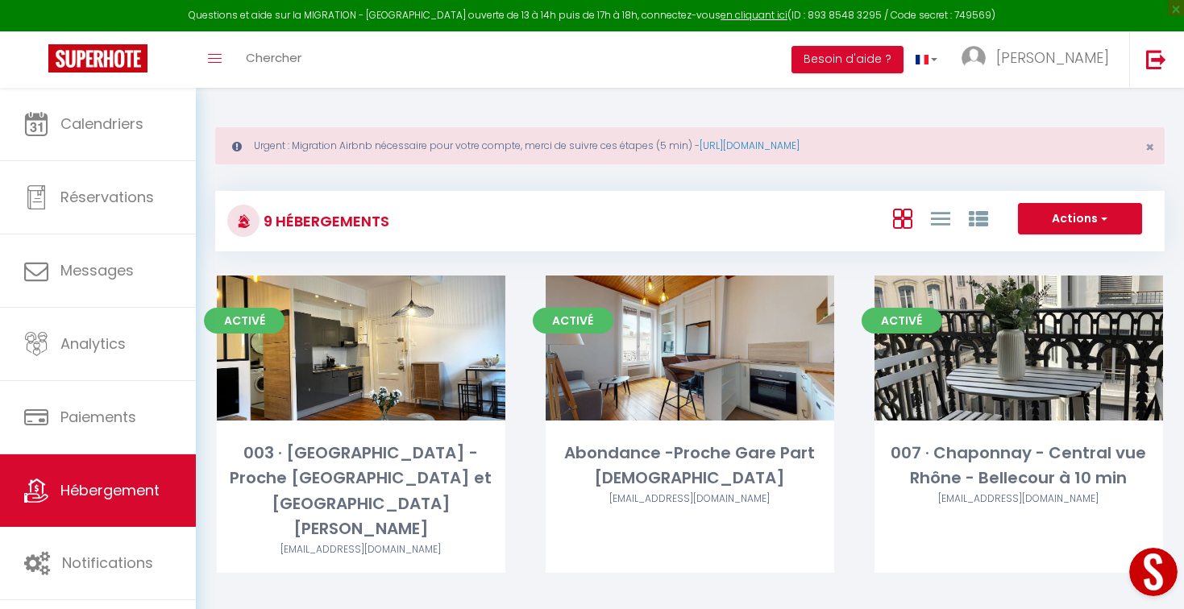
select select "3"
select select "2"
select select "1"
select select
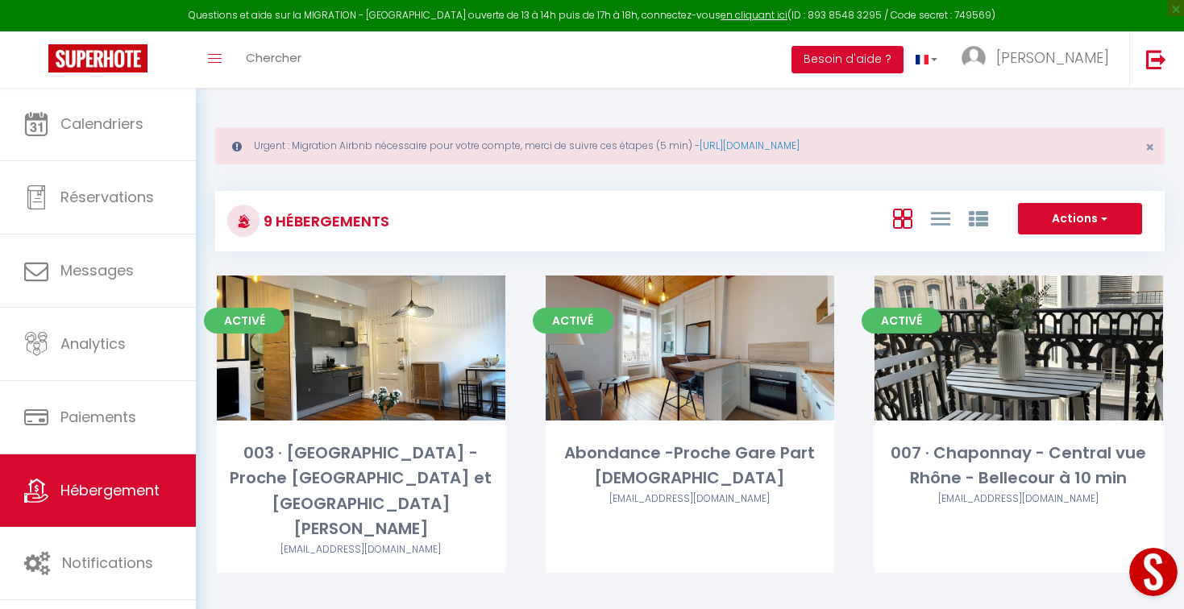
select select "28"
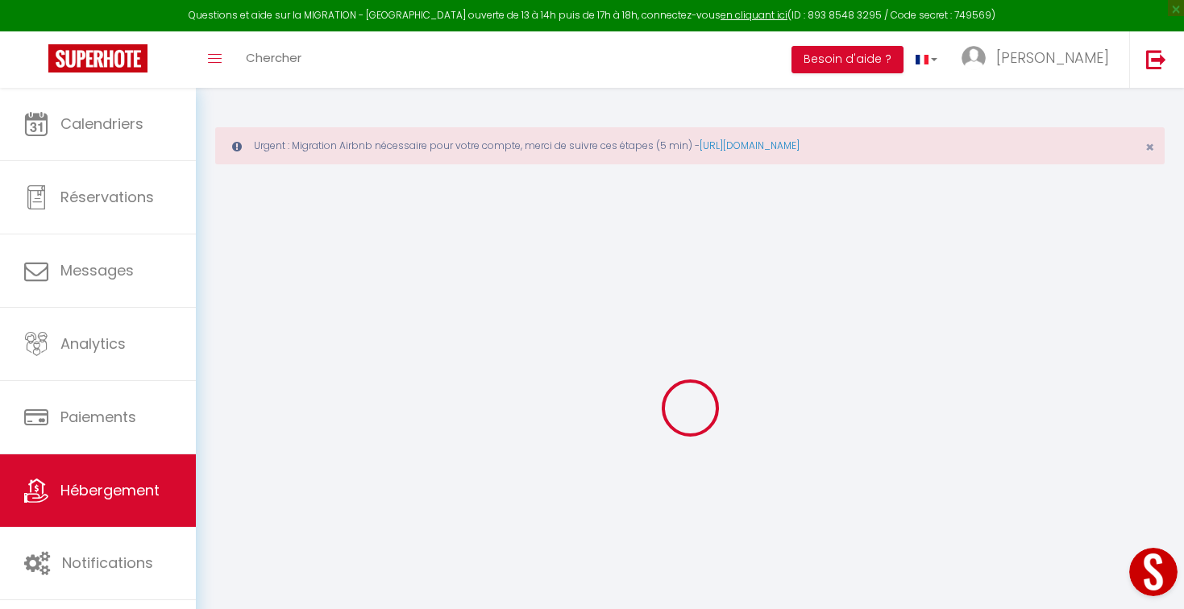
select select
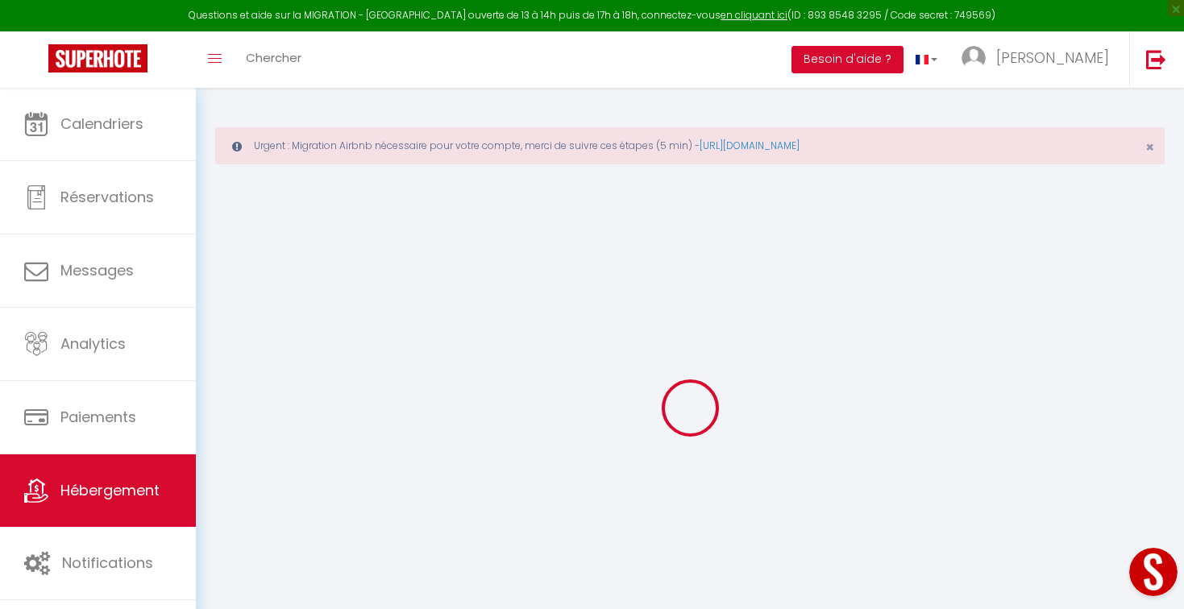
select select
checkbox input "false"
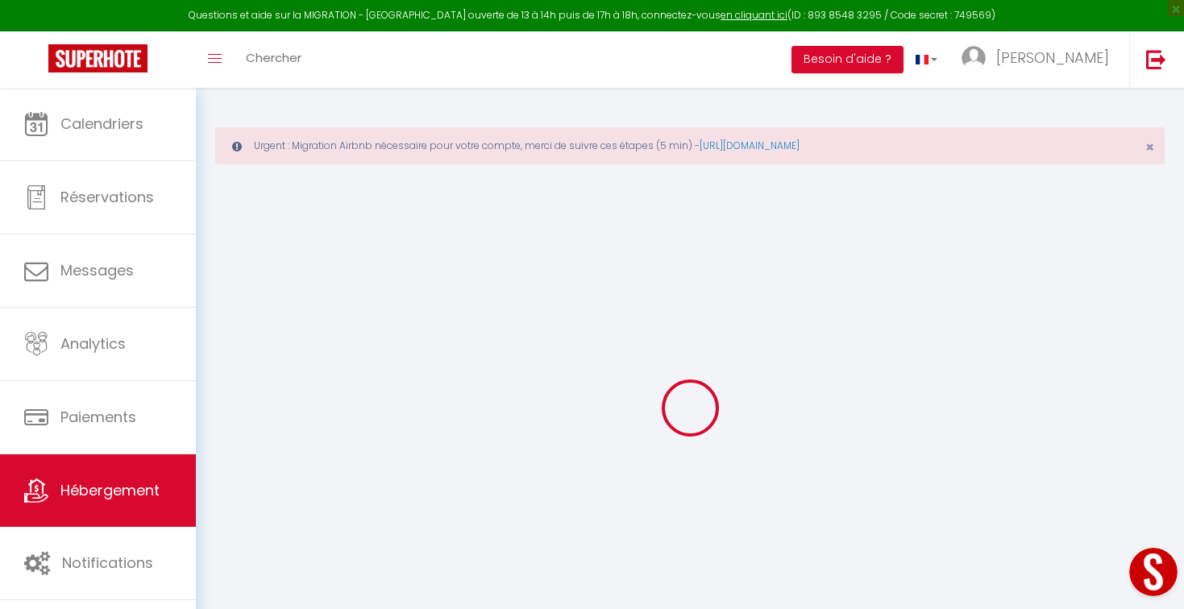
select select
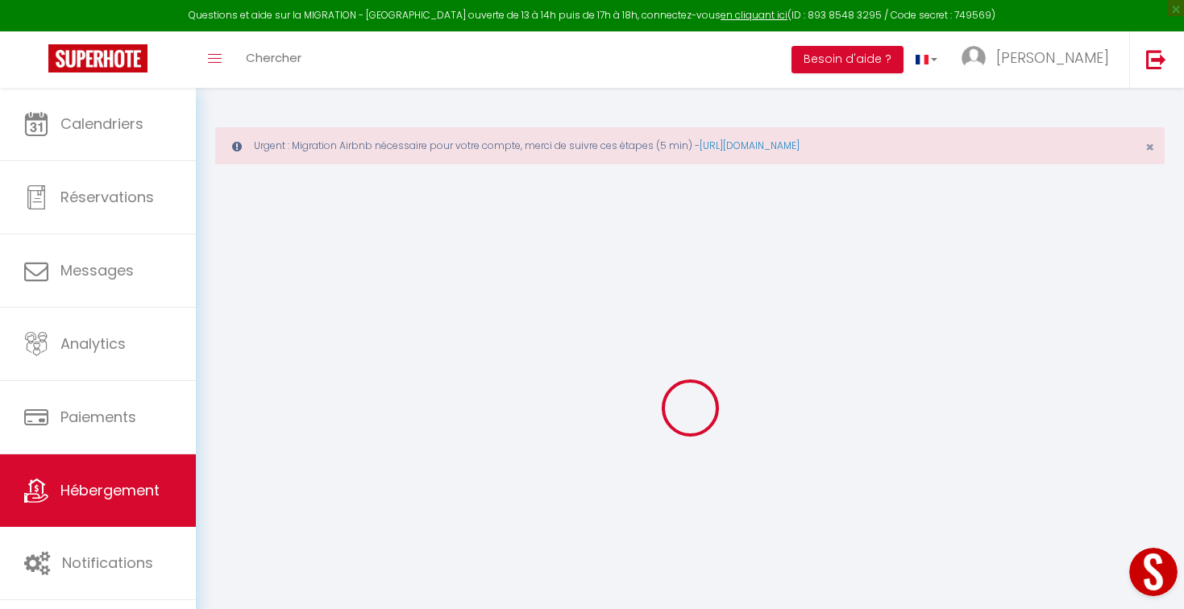
select select
checkbox input "false"
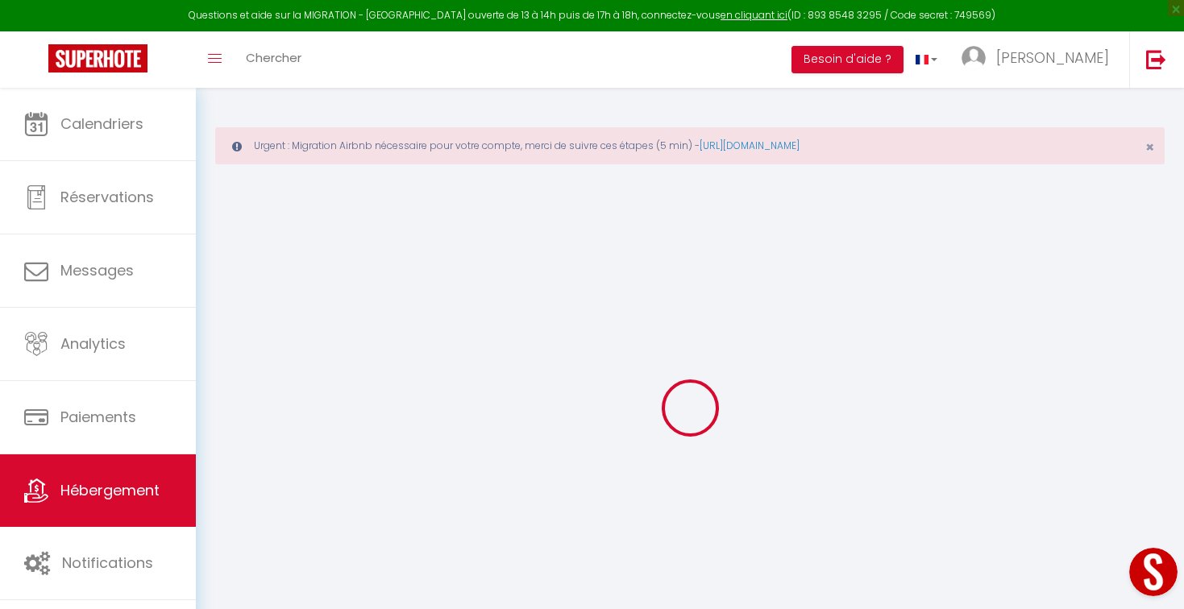
checkbox input "false"
select select
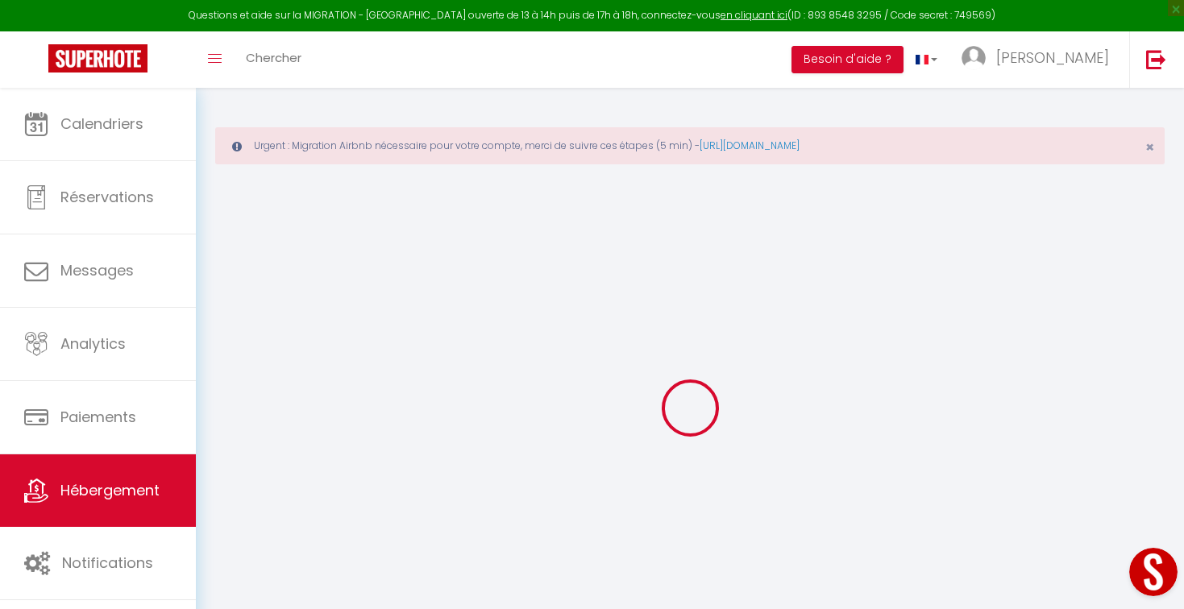
select select
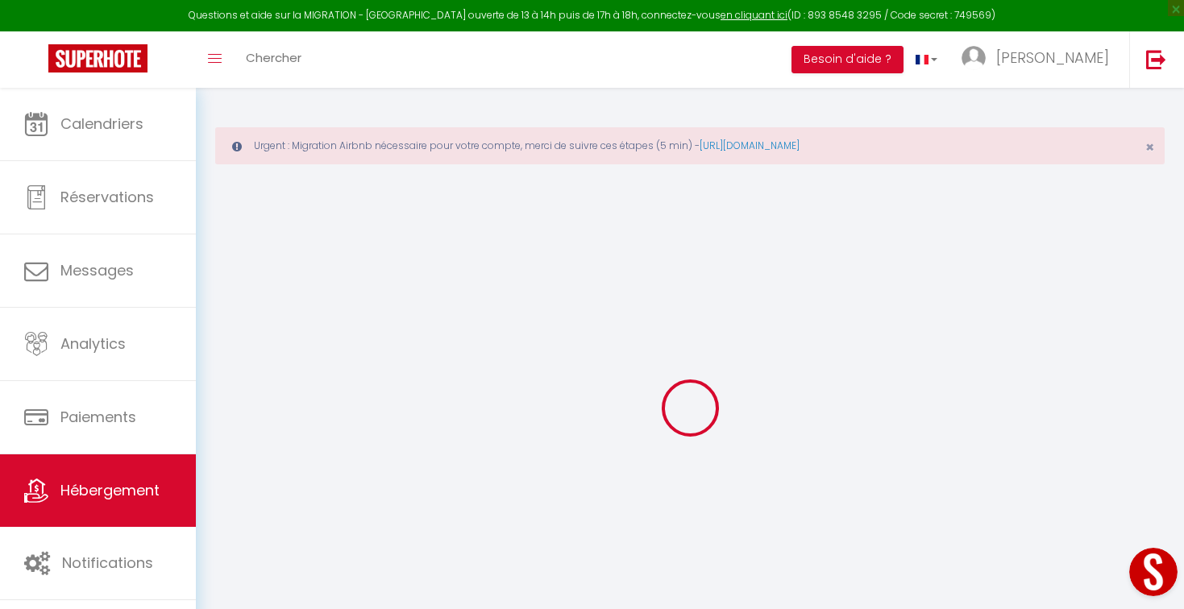
checkbox input "false"
select select
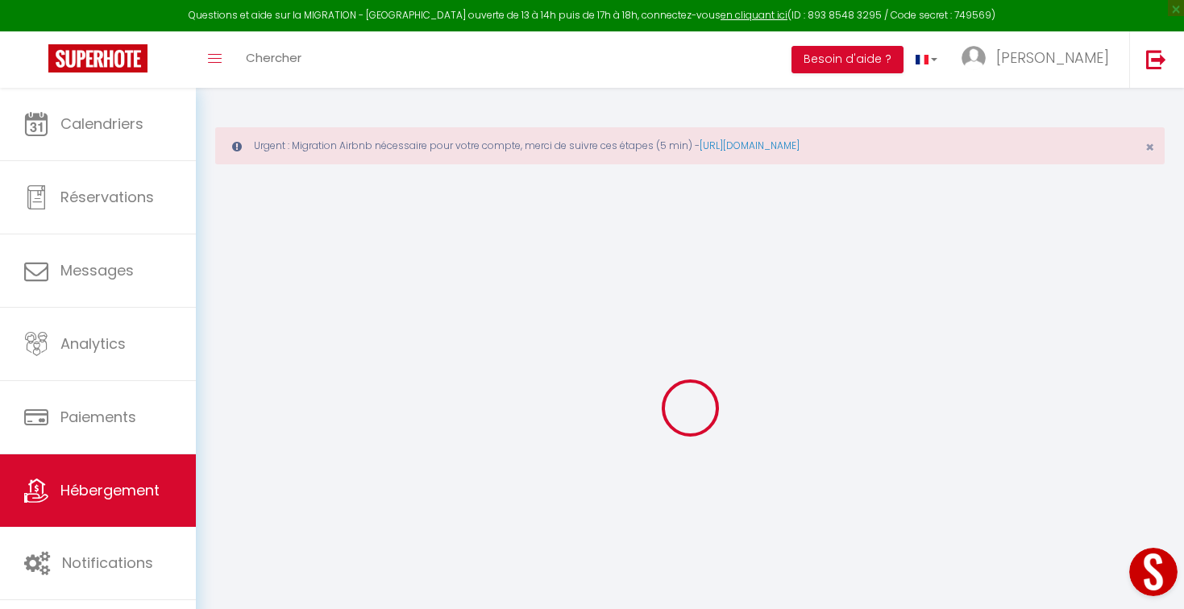
select select
type input "[PERSON_NAME] centre [GEOGRAPHIC_DATA] : cocon !"
type input "Marie Hélène"
select select "2"
select select "0"
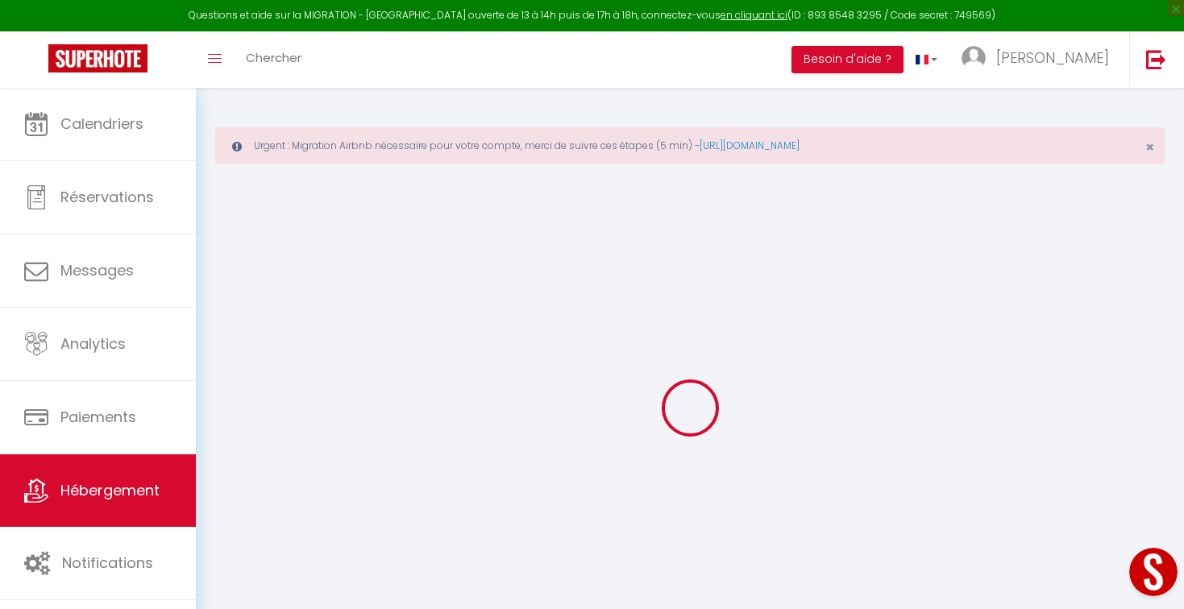
type input "90"
select select
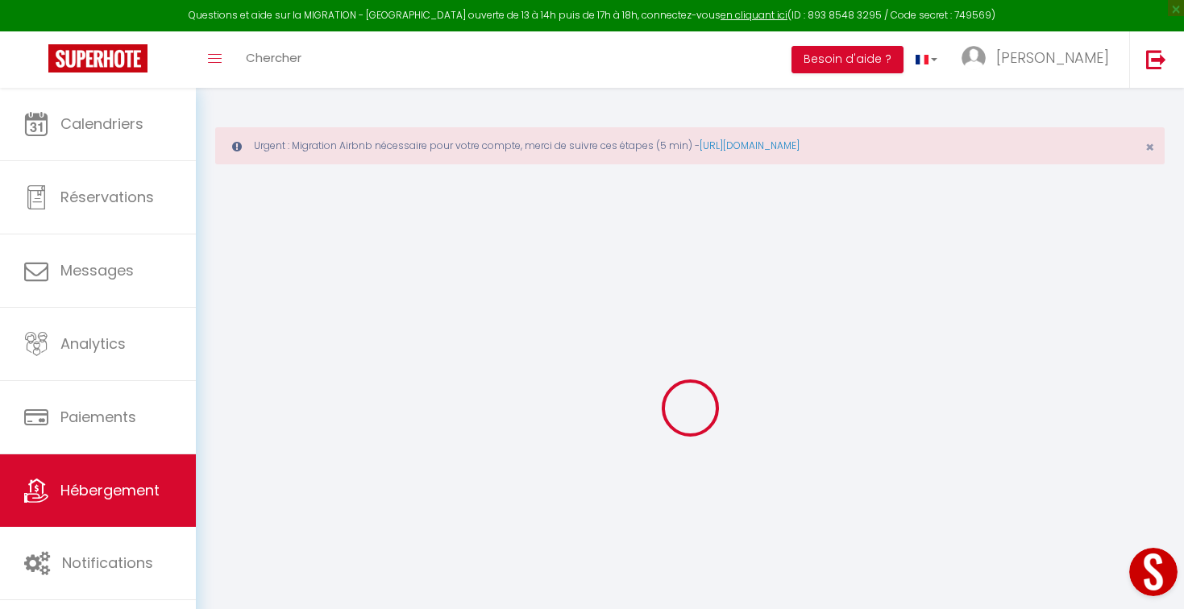
select select
type input "69002"
type input "Lyon"
type input "[EMAIL_ADDRESS][DOMAIN_NAME]"
select select
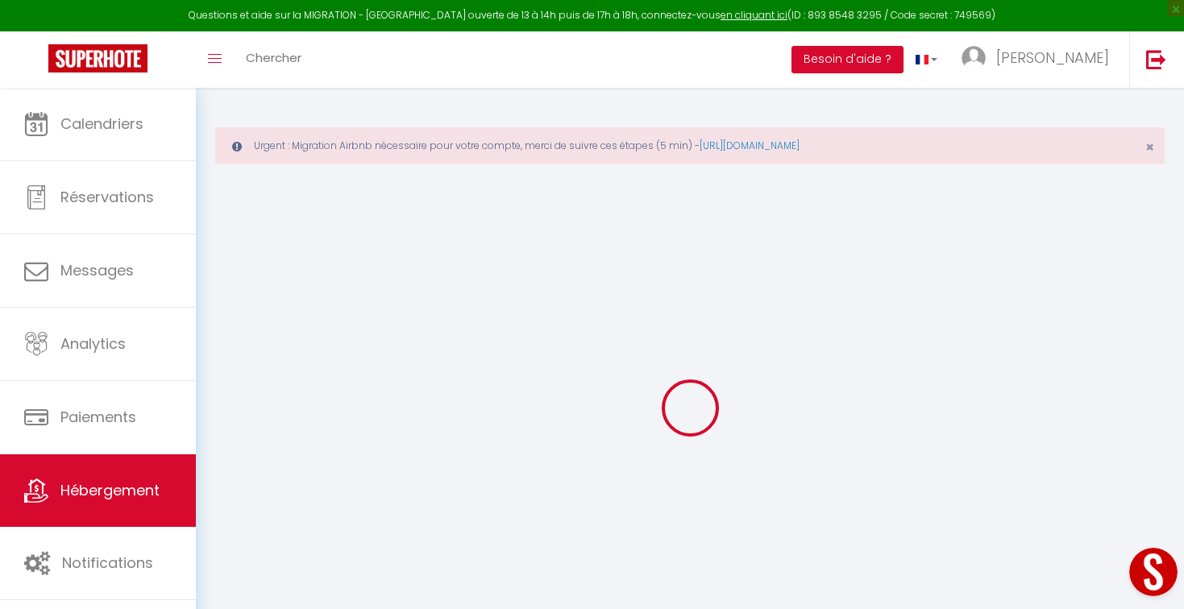
checkbox input "false"
type input "0"
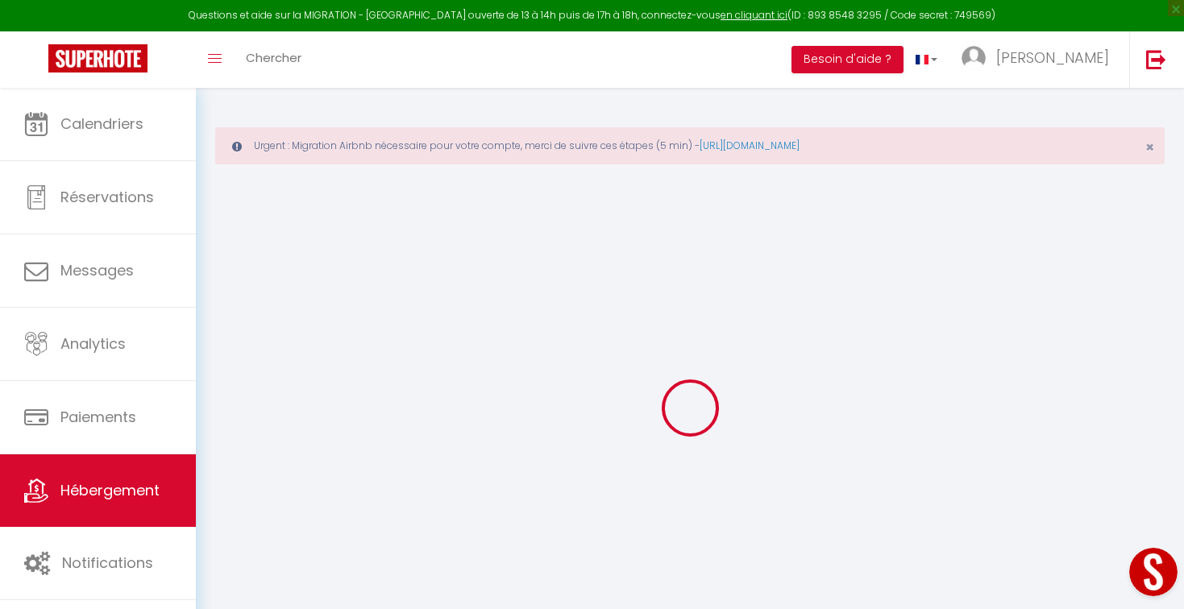
type input "0"
select select
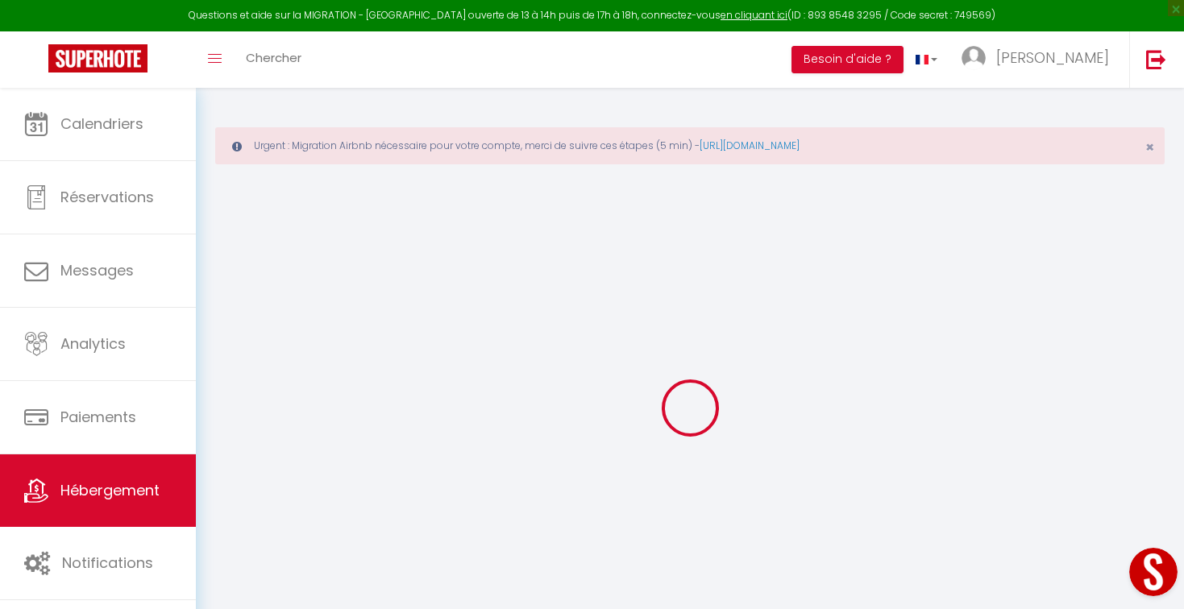
select select
checkbox input "false"
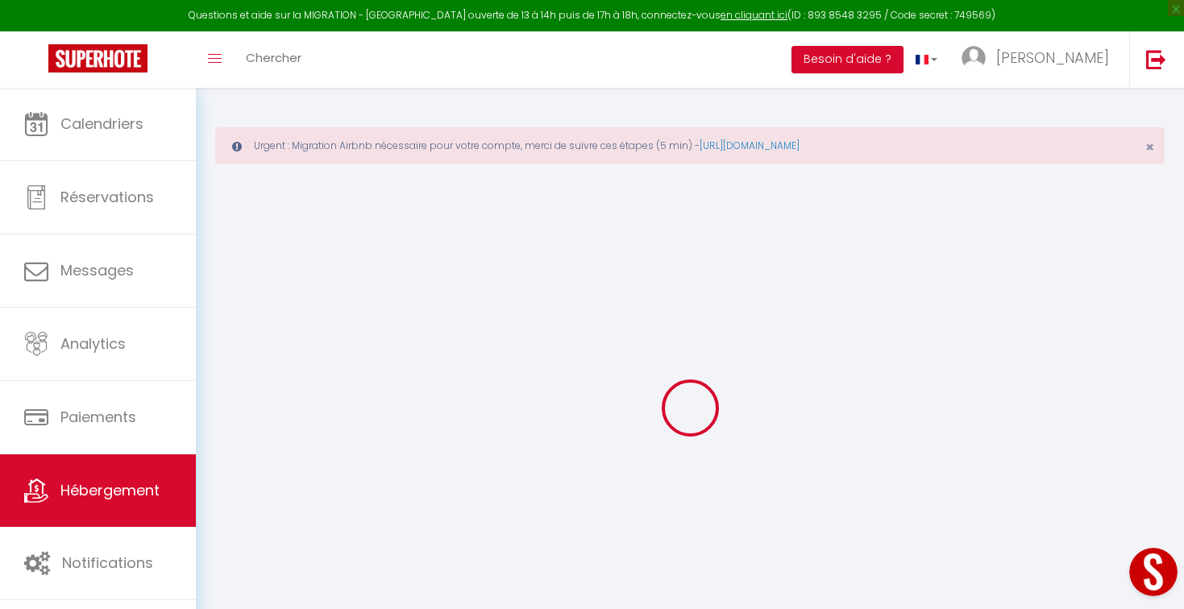
checkbox input "false"
select select
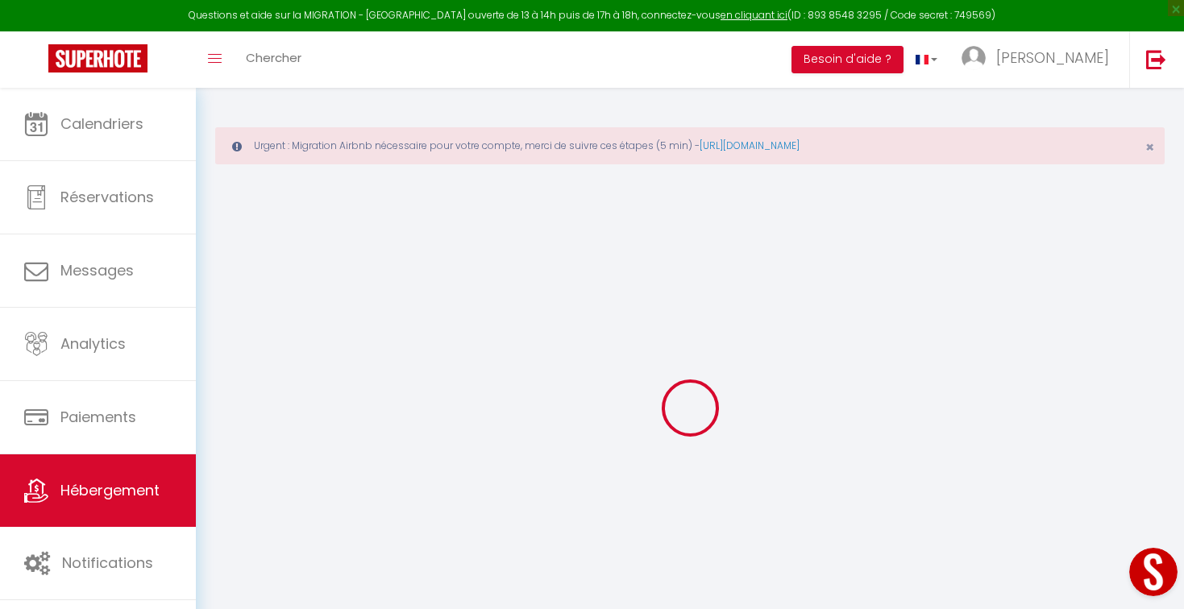
select select
checkbox input "false"
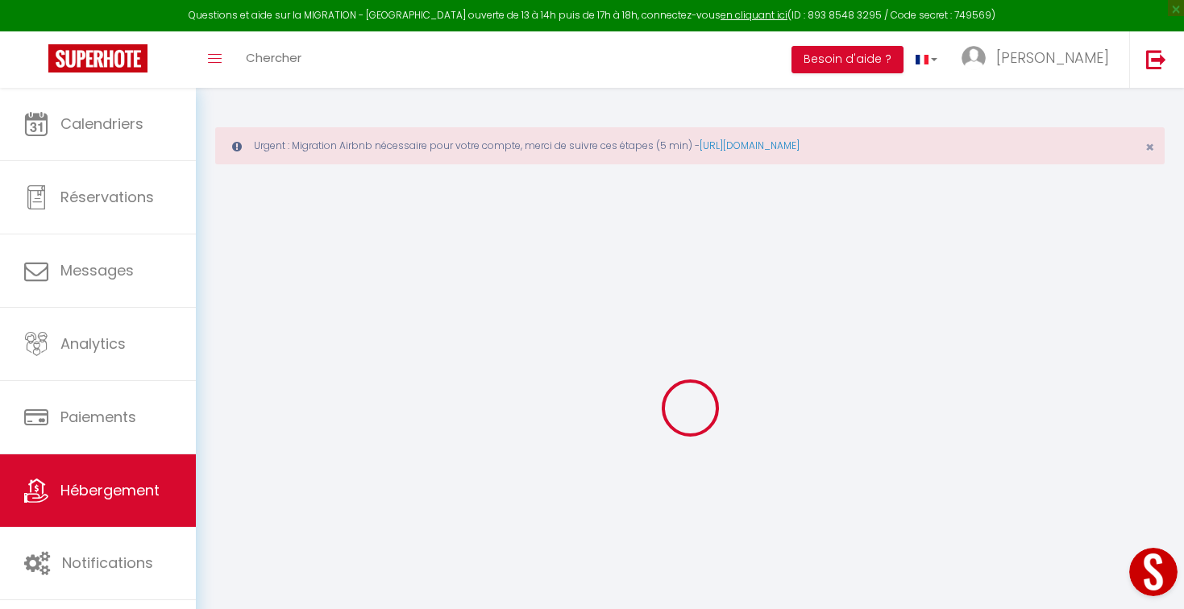
checkbox input "false"
select select
checkbox input "false"
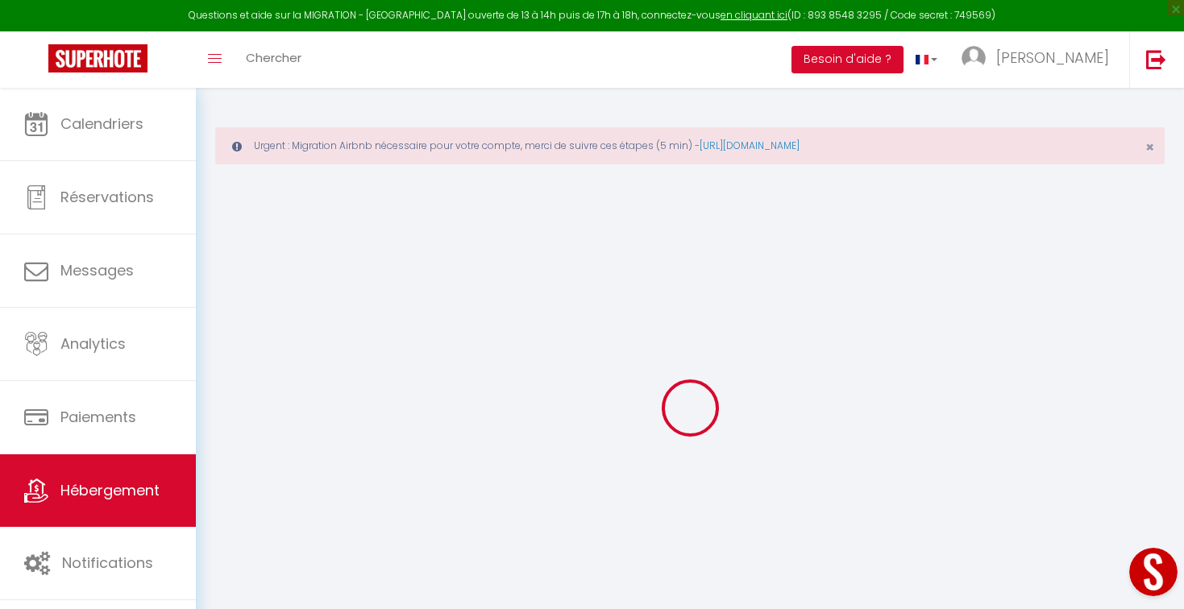
checkbox input "false"
select select "+ 3 %"
select select "+ 15 %"
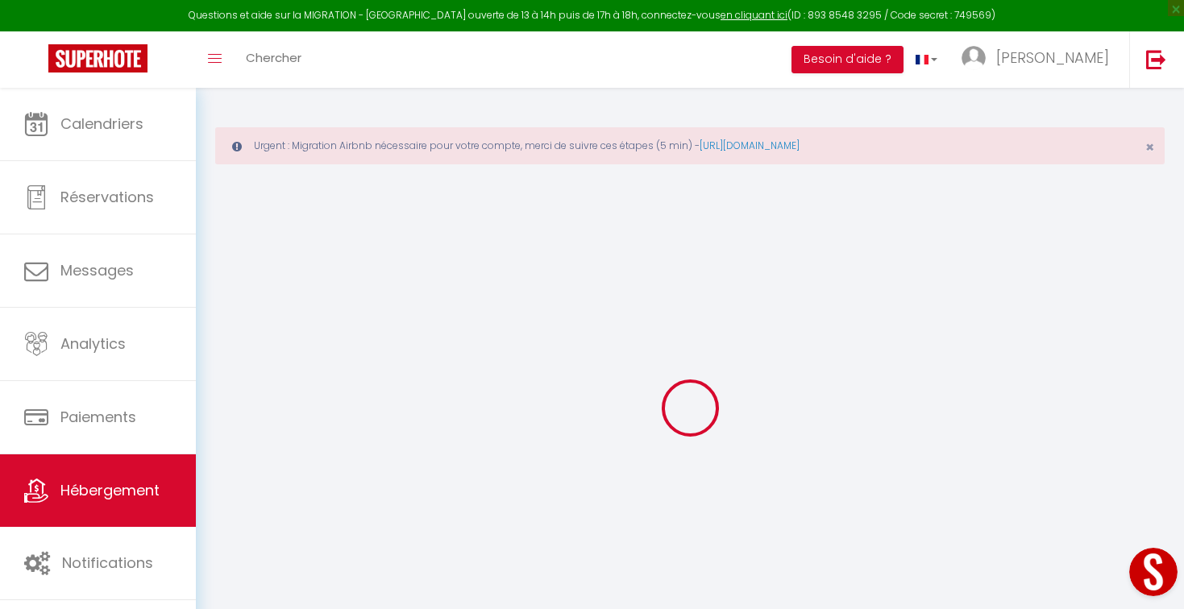
select select
checkbox input "false"
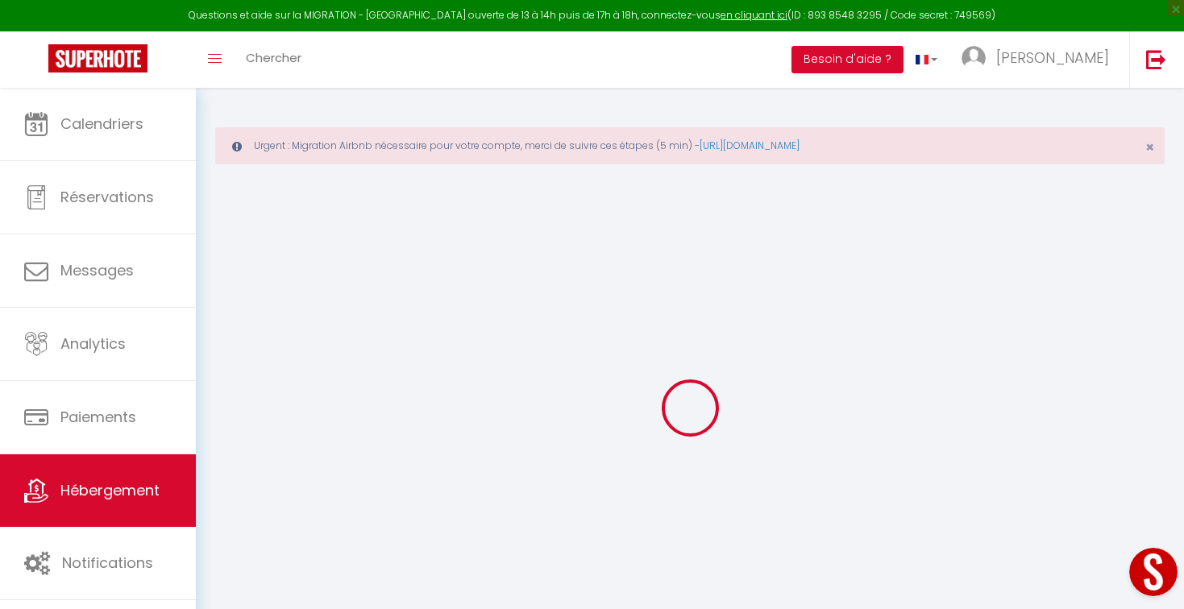
checkbox input "false"
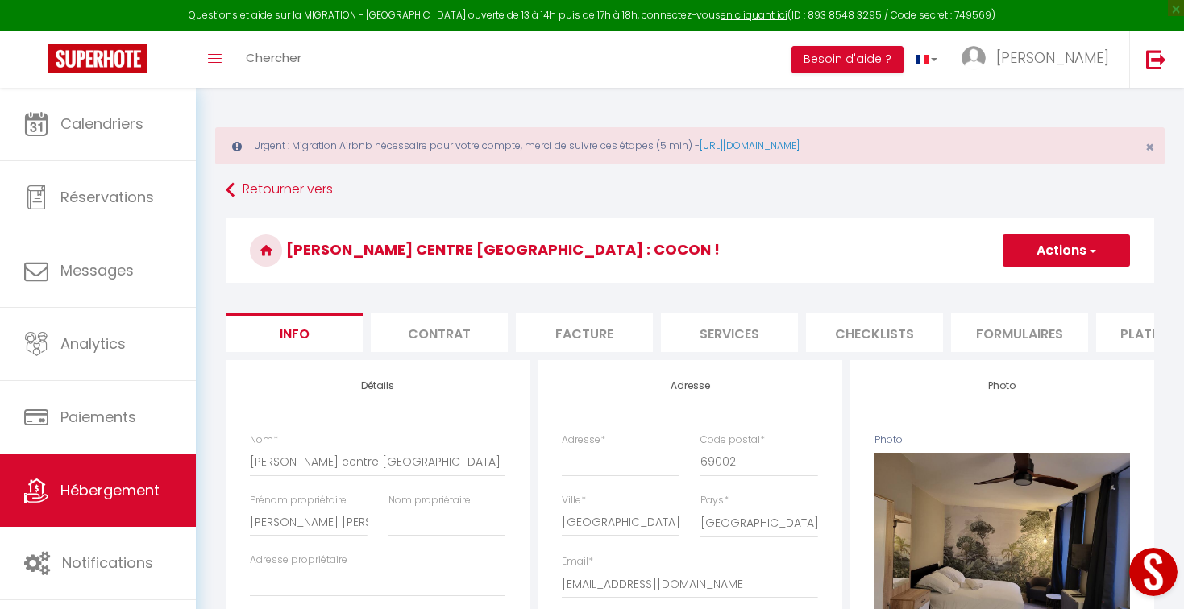
select select
checkbox input "false"
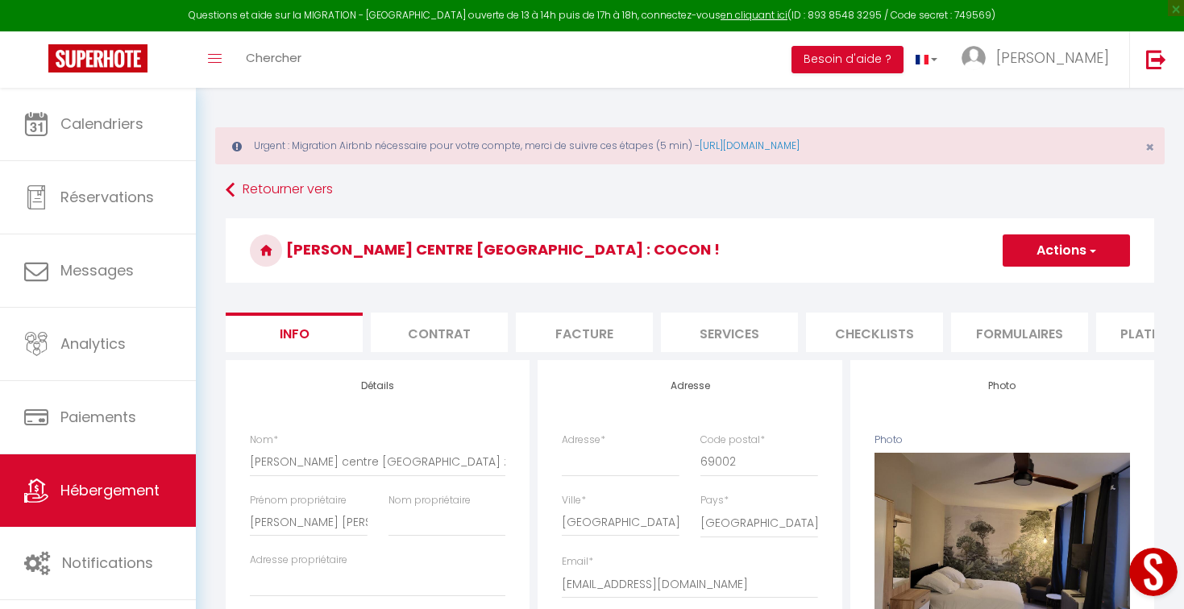
checkbox input "false"
select select "6898-996063175405965786"
click at [1032, 337] on li "Plateformes" at bounding box center [1031, 332] width 137 height 39
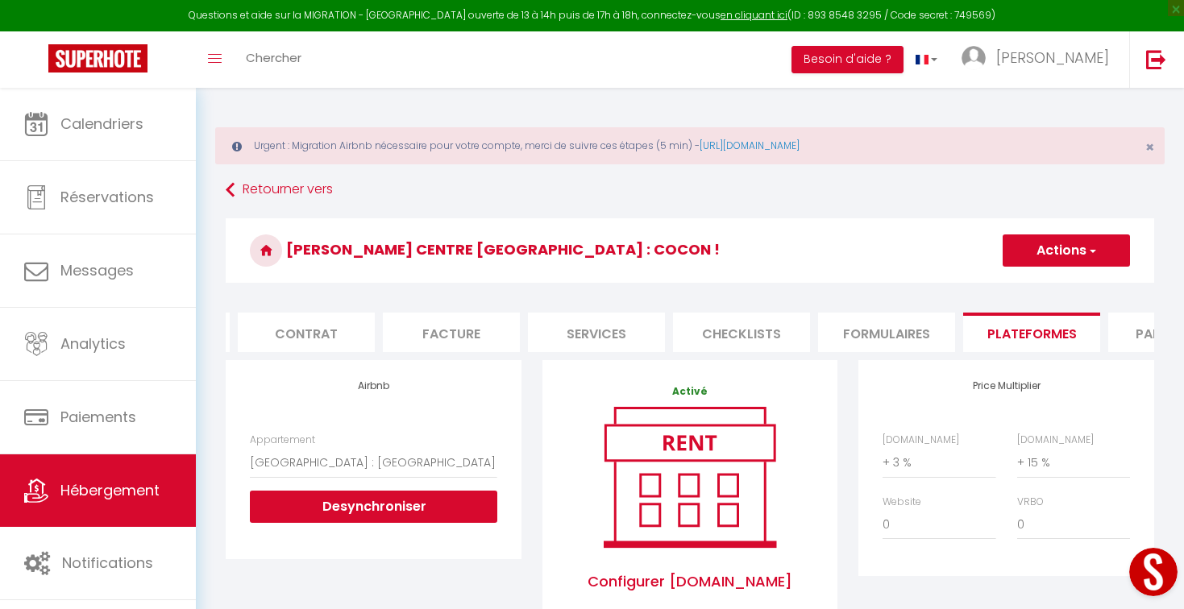
click at [1008, 321] on li "Plateformes" at bounding box center [1031, 332] width 137 height 39
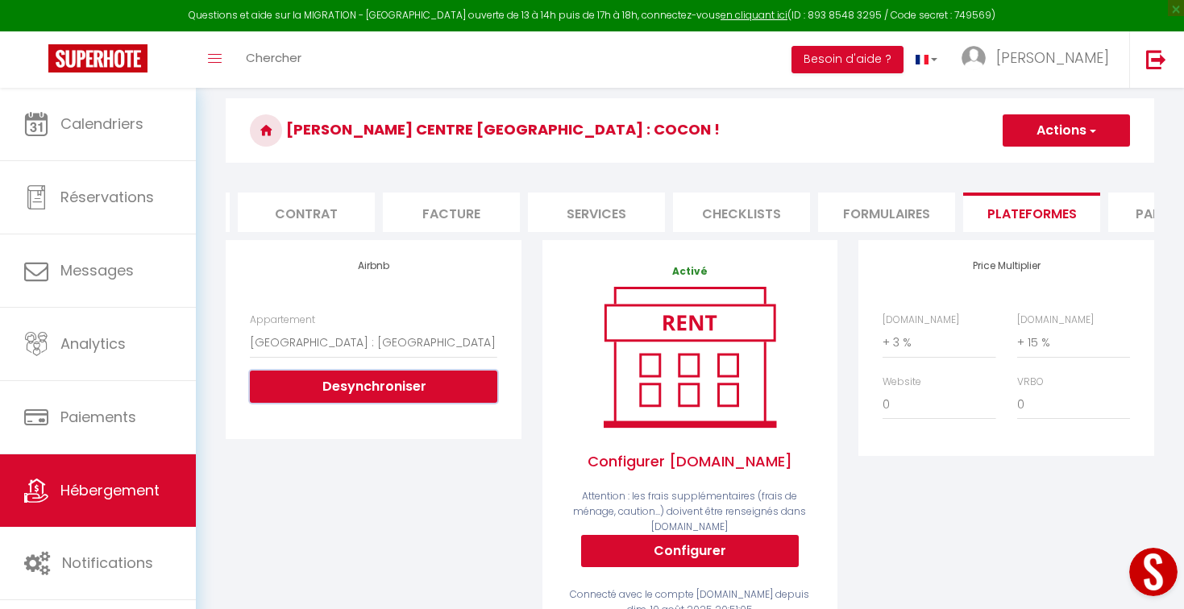
click at [385, 372] on button "Desynchroniser" at bounding box center [373, 387] width 247 height 32
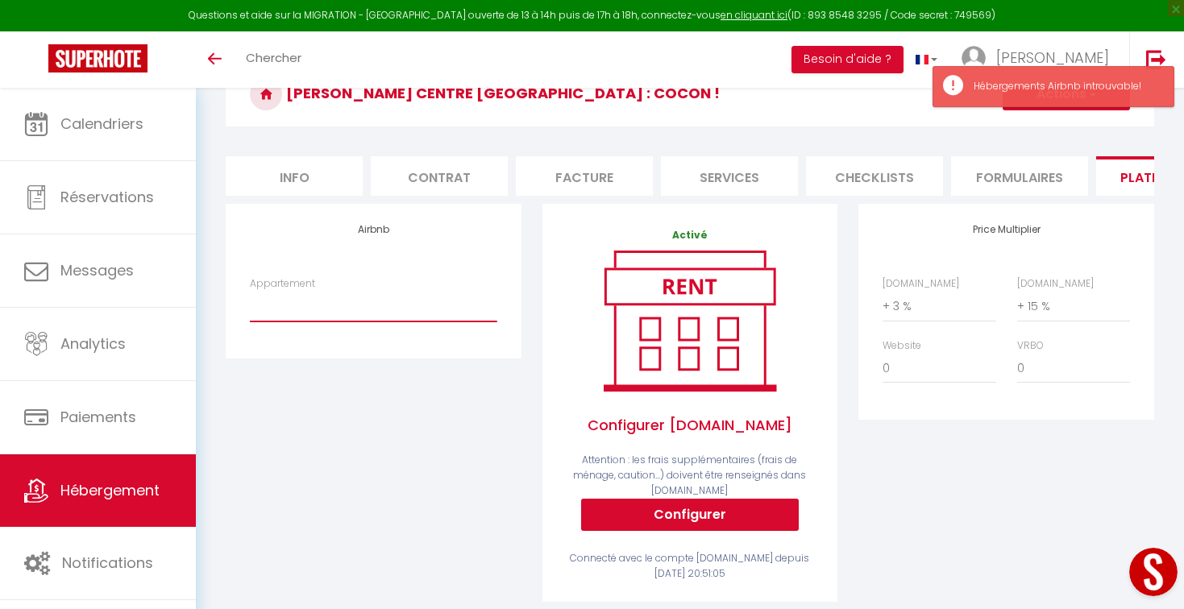
click at [338, 309] on select "Appartement" at bounding box center [373, 306] width 247 height 31
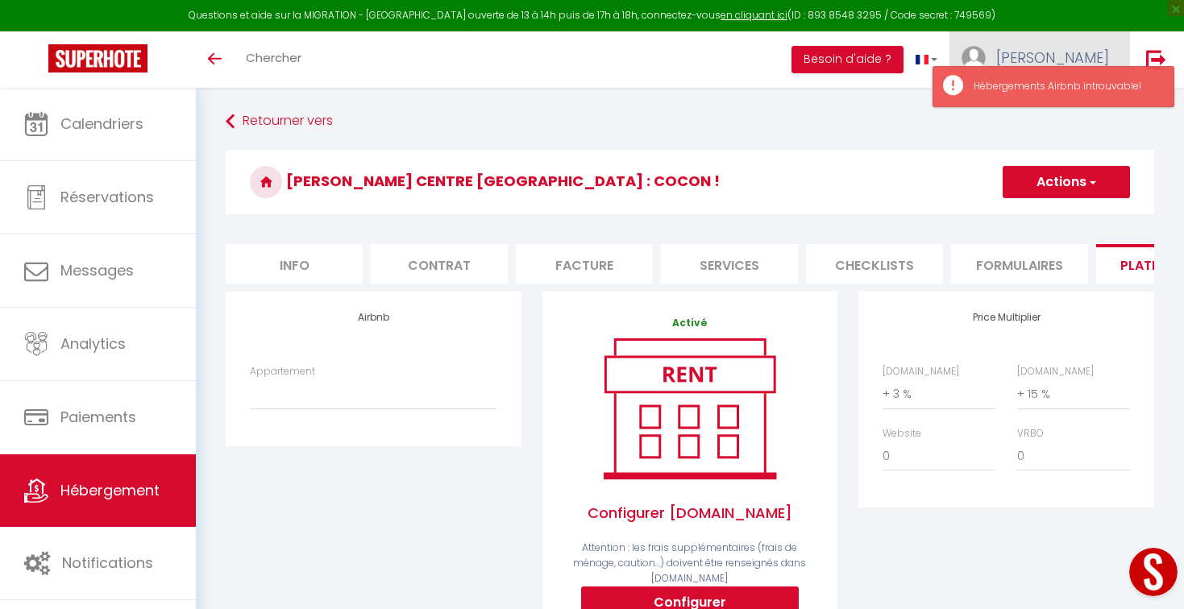
click at [1042, 46] on link "[PERSON_NAME]" at bounding box center [1039, 59] width 180 height 56
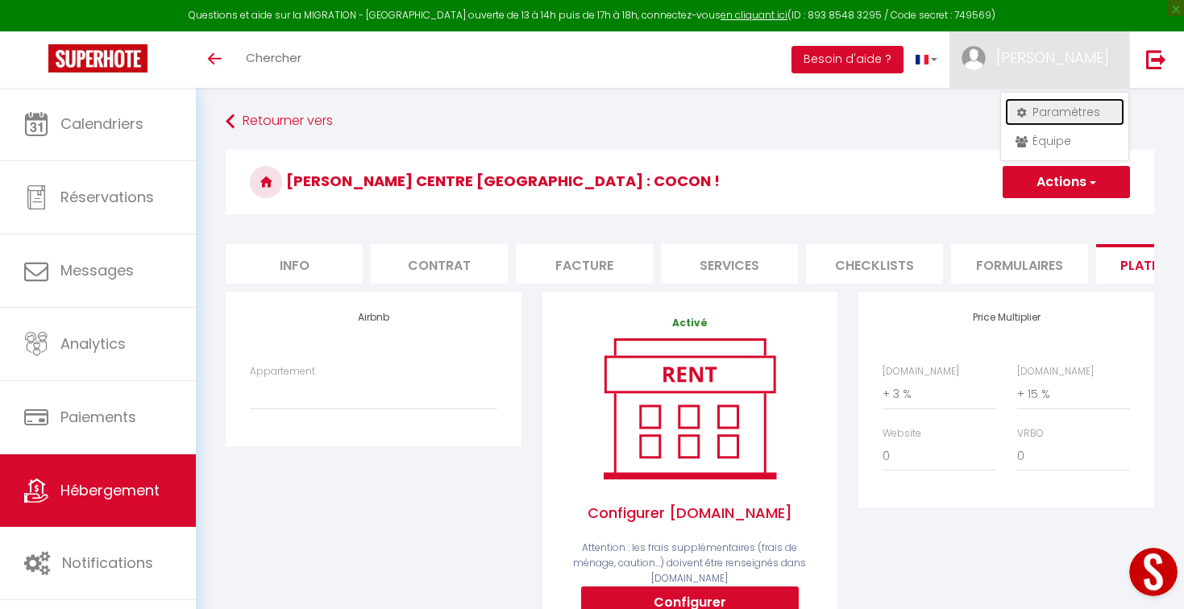
click at [1024, 113] on icon at bounding box center [1021, 112] width 11 height 11
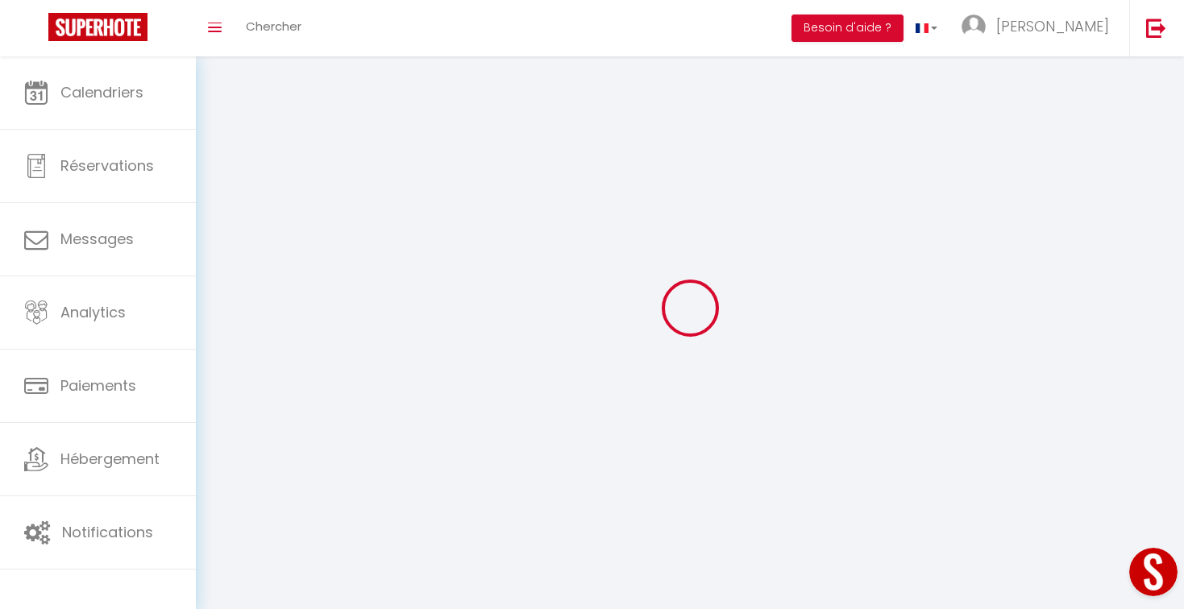
type input "[PERSON_NAME]"
type input "EMSALLEM"
type input "0607637724"
type input "Impasse Bel Air"
type input "69300"
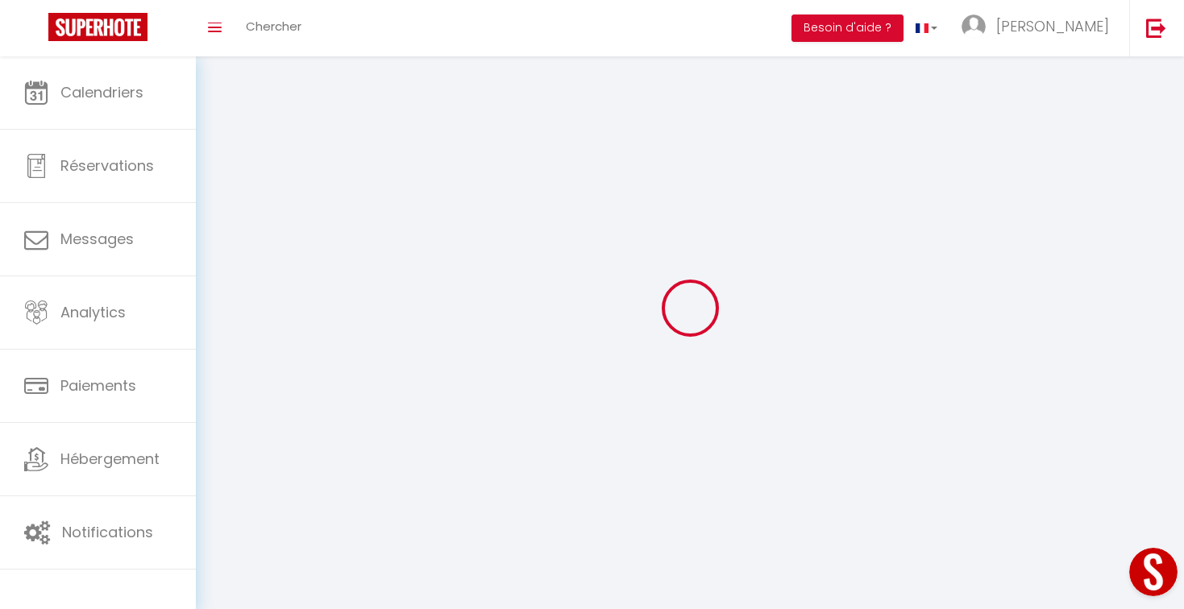
type input "Caluire et cuire"
type input "A67dwwxgnXnJFdl4BEaBfh5cR"
type input "Knjpih91Xx4LlUr1wpeihcGp7"
type input "[URL][DOMAIN_NAME]"
type input "A67dwwxgnXnJFdl4BEaBfh5cR"
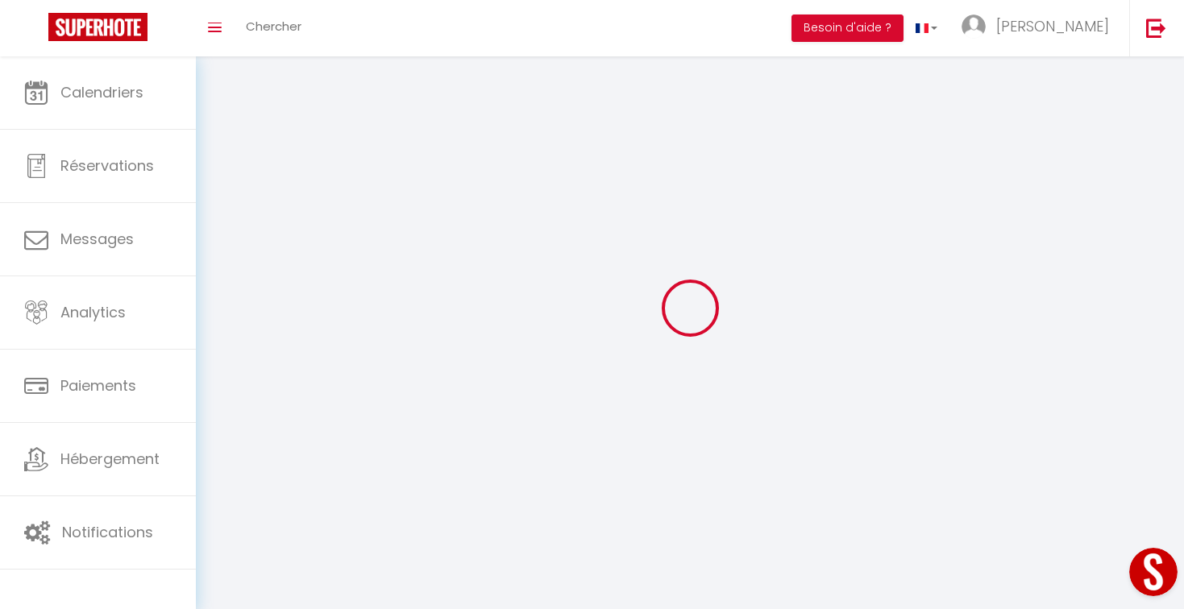
type input "Knjpih91Xx4LlUr1wpeihcGp7"
type input "[URL][DOMAIN_NAME]"
select select "28"
select select "fr"
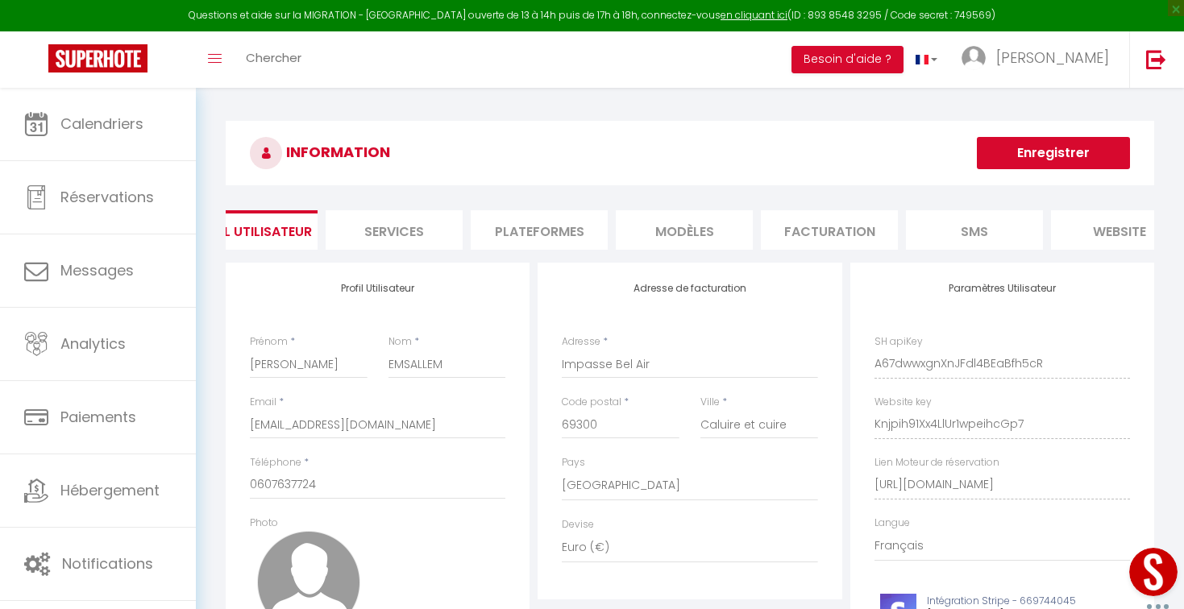
scroll to position [0, 46]
click at [509, 221] on li "Plateformes" at bounding box center [538, 229] width 137 height 39
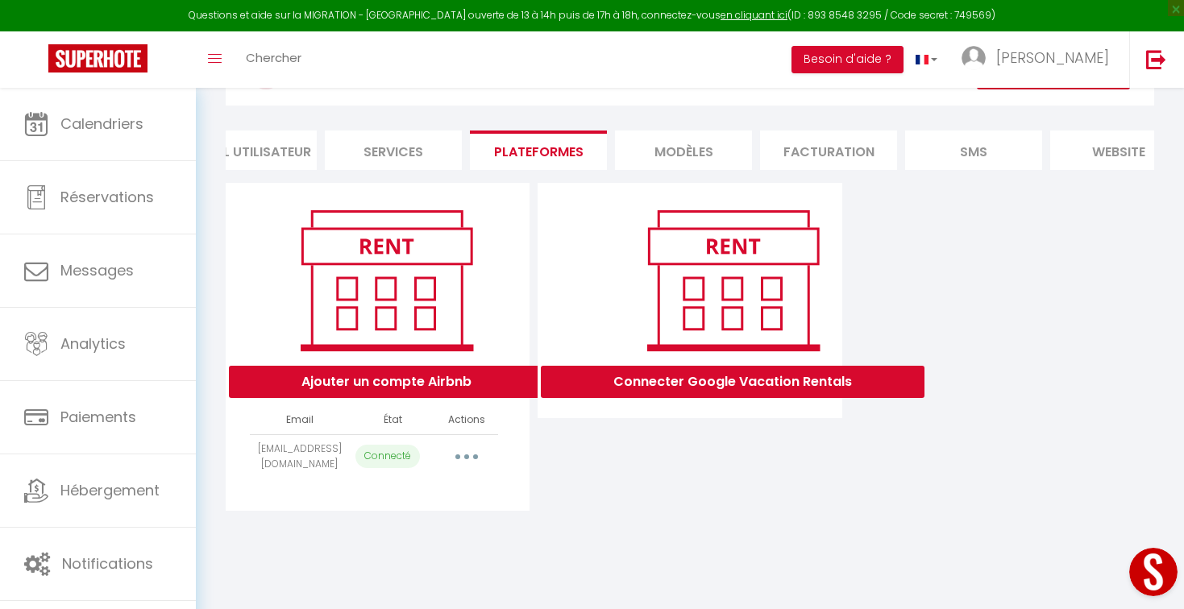
scroll to position [88, 0]
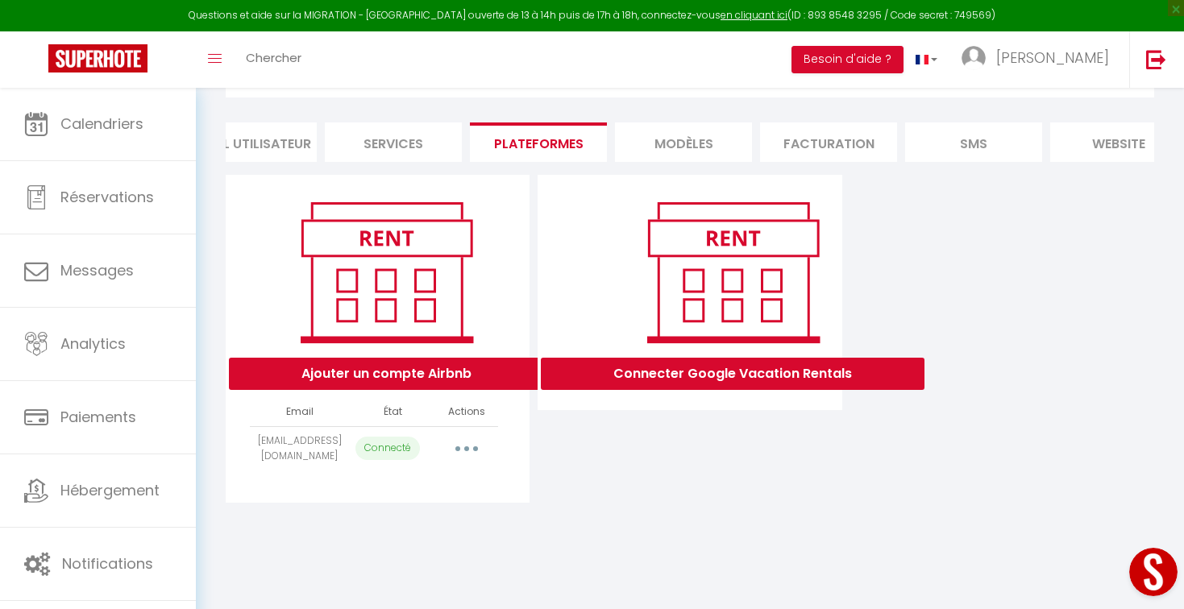
click at [466, 451] on icon "button" at bounding box center [466, 449] width 5 height 5
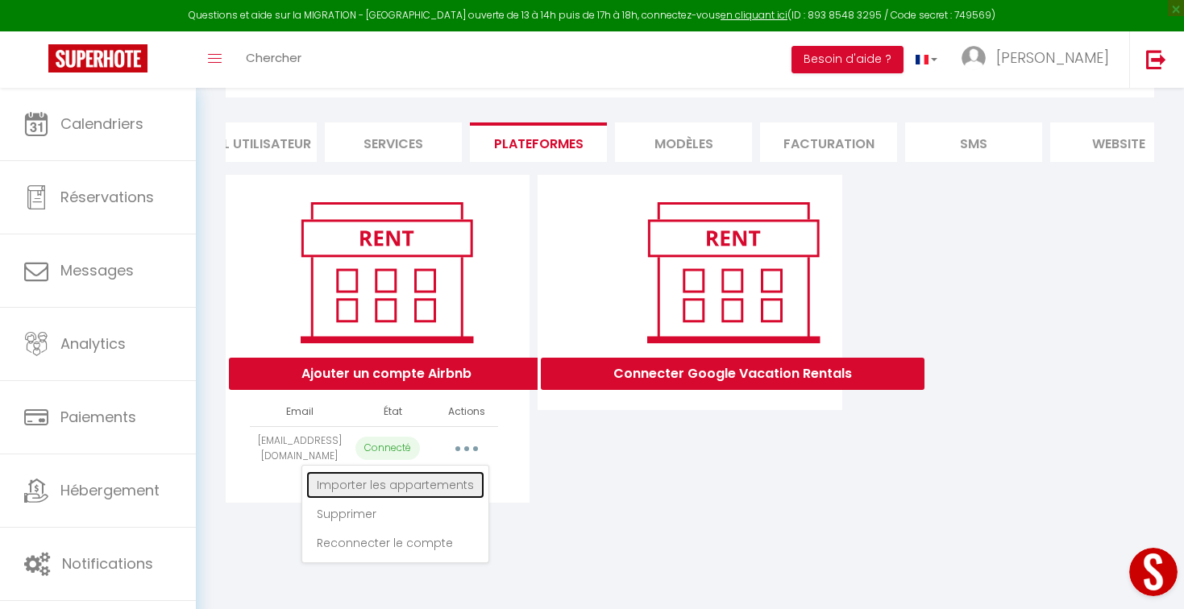
click at [413, 486] on link "Importer les appartements" at bounding box center [395, 484] width 178 height 27
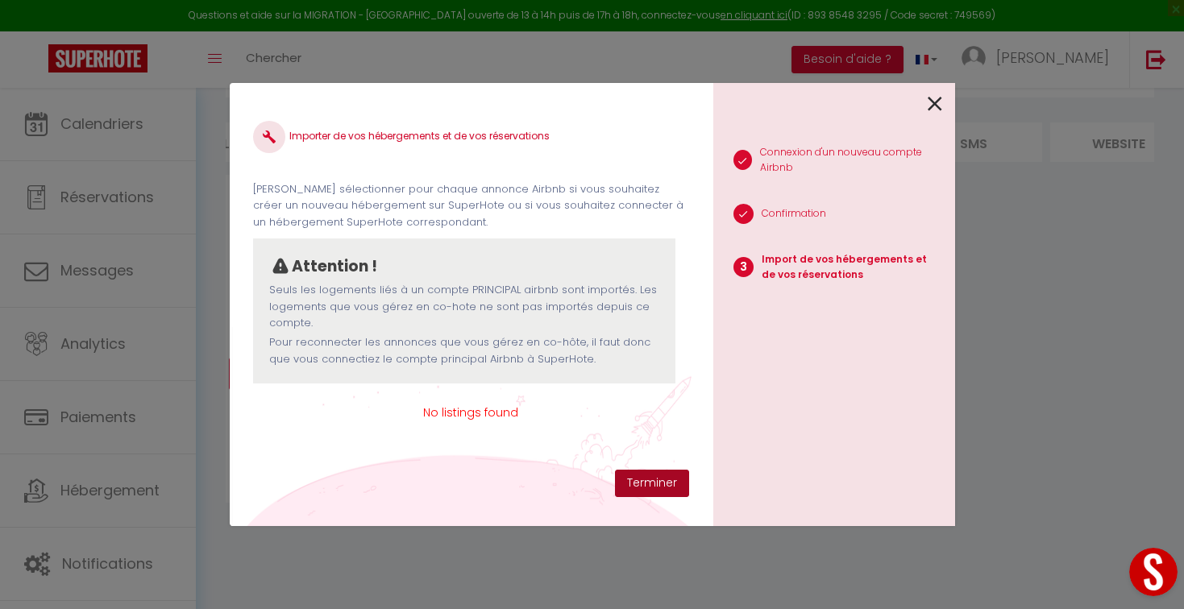
click at [639, 479] on button "Terminer" at bounding box center [652, 483] width 74 height 27
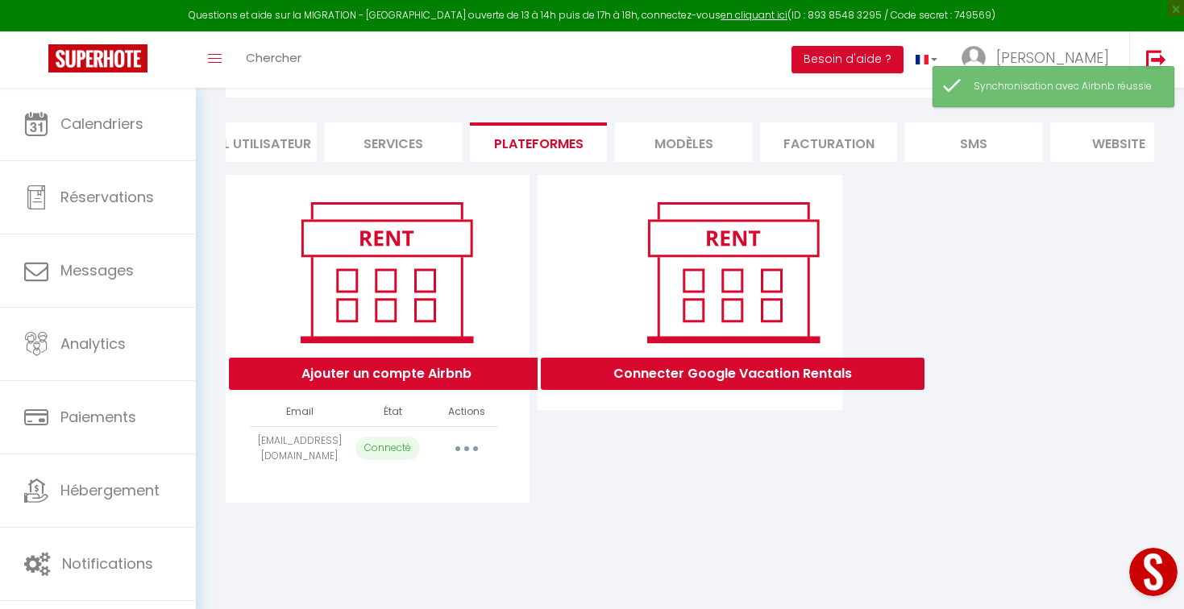
click at [467, 456] on button "button" at bounding box center [466, 449] width 45 height 26
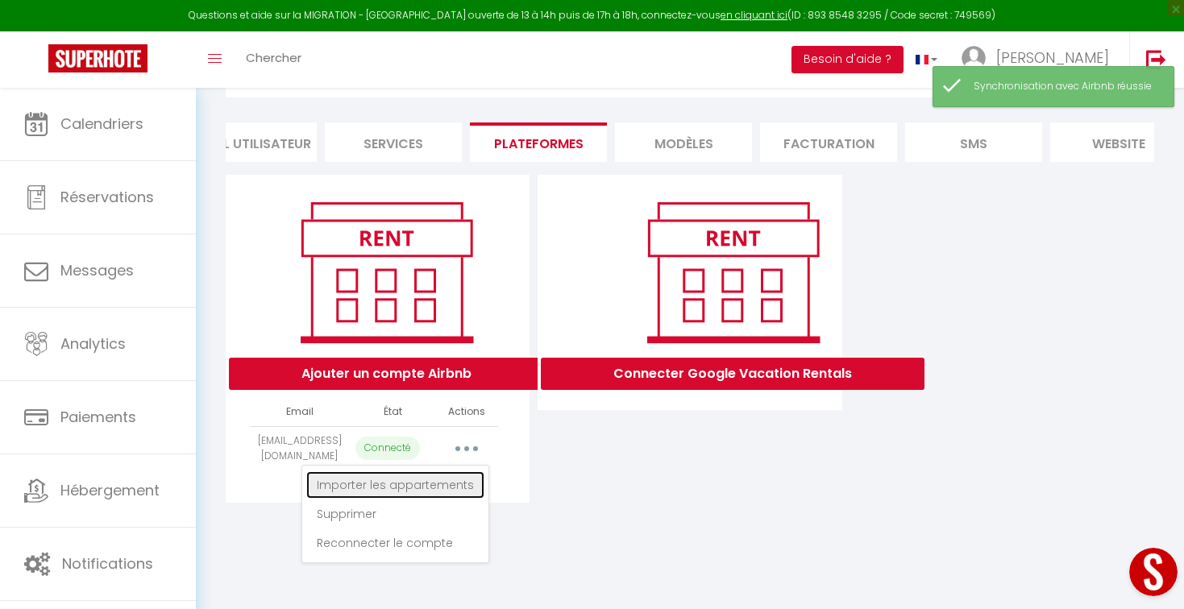
click at [427, 491] on link "Importer les appartements" at bounding box center [395, 484] width 178 height 27
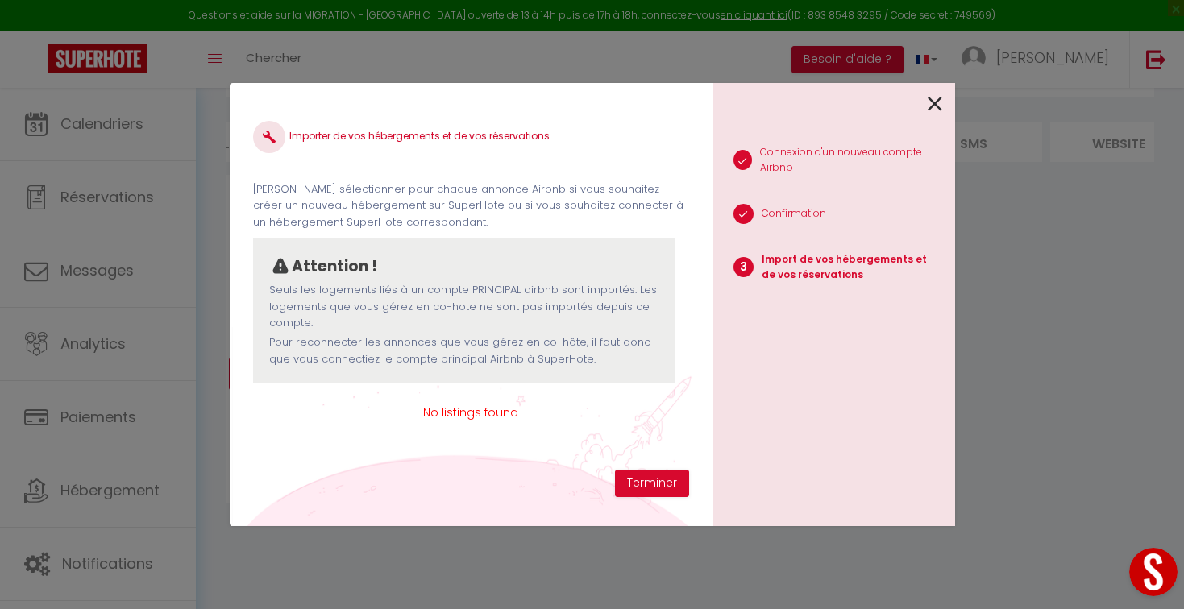
click at [797, 210] on p "Confirmation" at bounding box center [794, 213] width 64 height 15
drag, startPoint x: 763, startPoint y: 143, endPoint x: 770, endPoint y: 170, distance: 28.3
click at [770, 170] on li "1 Connexion d'un nouveau compte Airbnb" at bounding box center [827, 162] width 229 height 51
click at [770, 170] on p "Connexion d'un nouveau compte Airbnb" at bounding box center [851, 160] width 182 height 31
drag, startPoint x: 784, startPoint y: 258, endPoint x: 842, endPoint y: 267, distance: 58.7
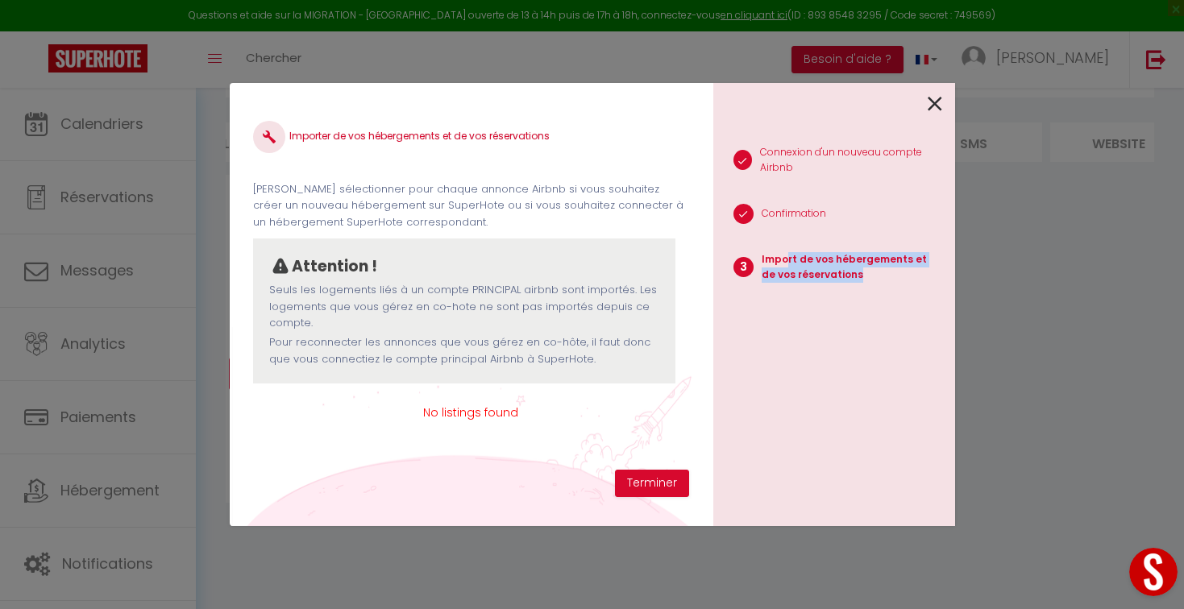
click at [842, 267] on p "Import de vos hébergements et de vos réservations" at bounding box center [852, 267] width 181 height 31
drag, startPoint x: 853, startPoint y: 279, endPoint x: 779, endPoint y: 255, distance: 77.0
click at [779, 255] on p "Import de vos hébergements et de vos réservations" at bounding box center [852, 267] width 181 height 31
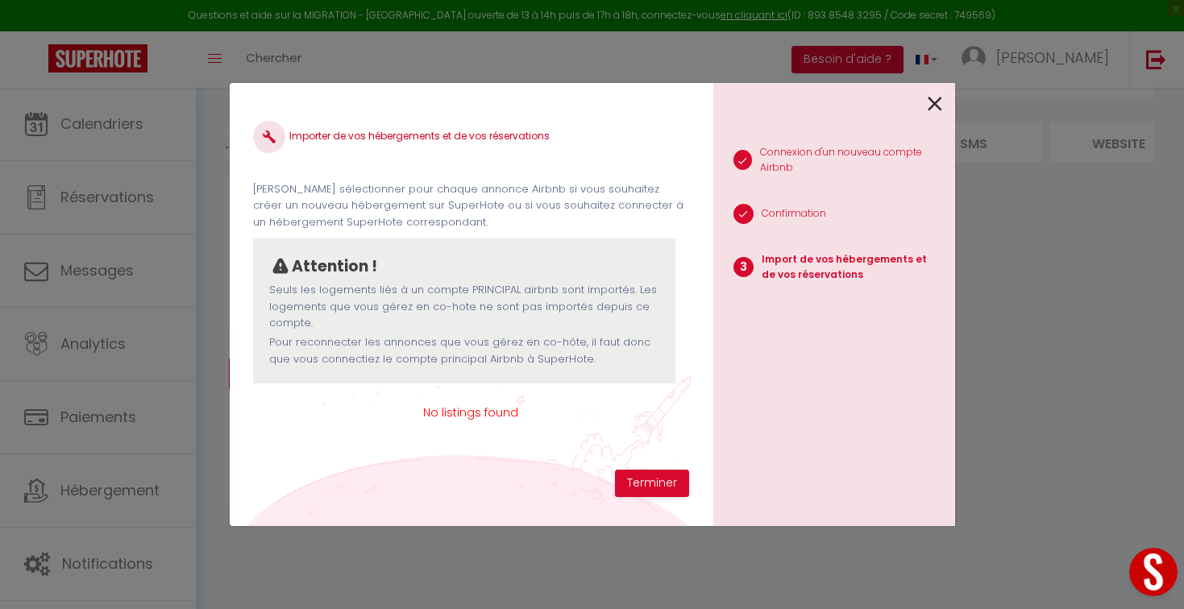
click at [441, 412] on span "No listings found" at bounding box center [470, 413] width 435 height 18
click at [642, 488] on button "Terminer" at bounding box center [652, 483] width 74 height 27
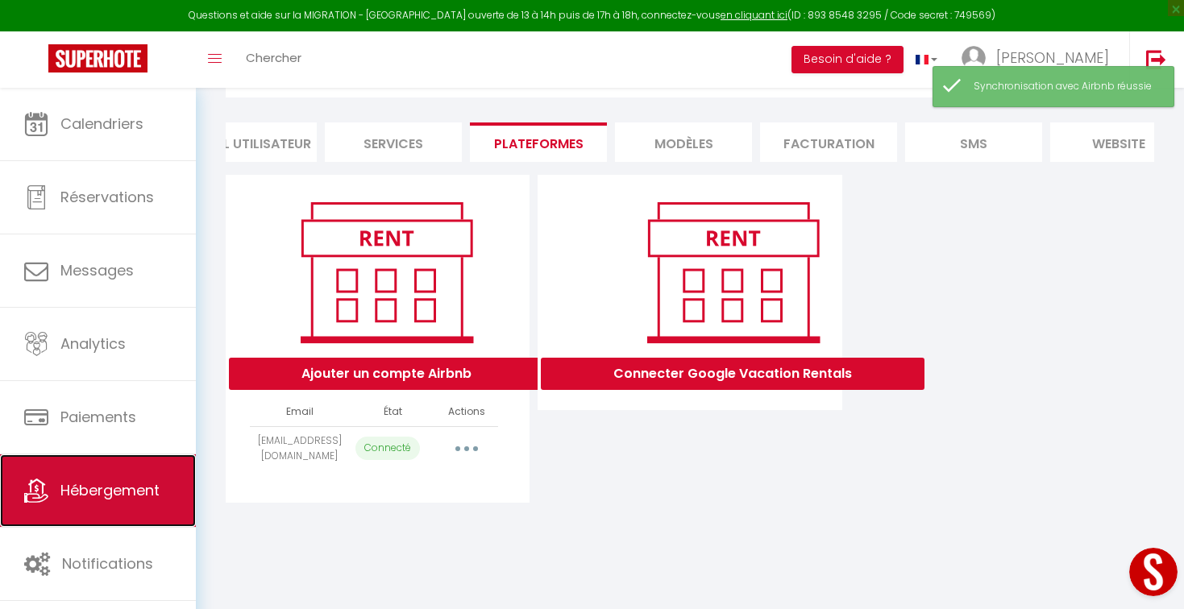
click at [77, 492] on span "Hébergement" at bounding box center [109, 490] width 99 height 20
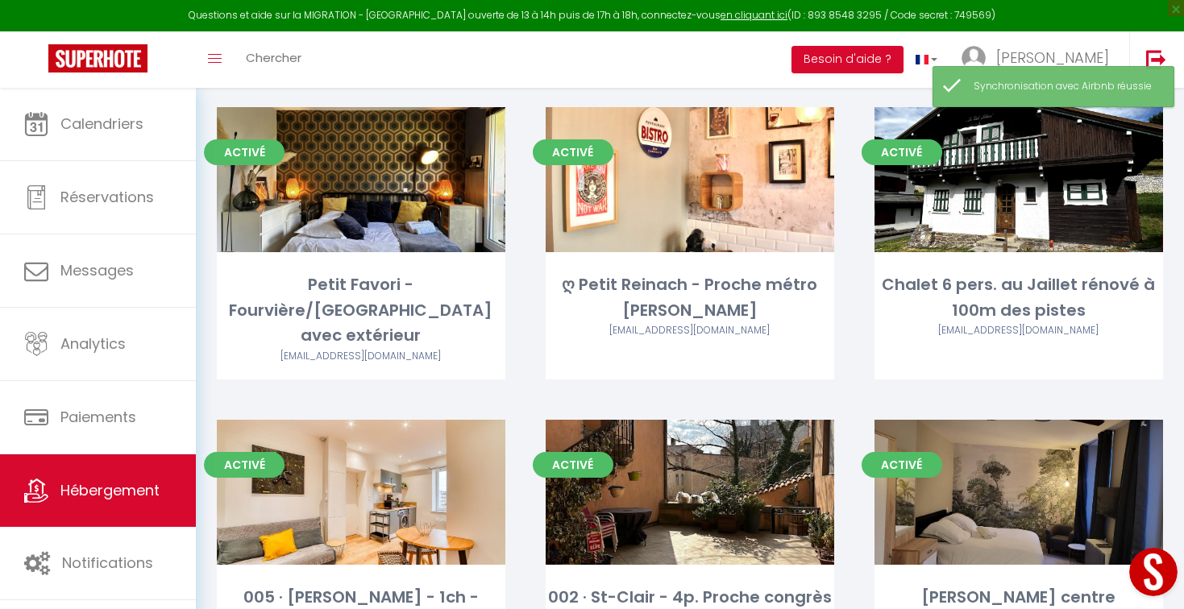
scroll to position [542, 0]
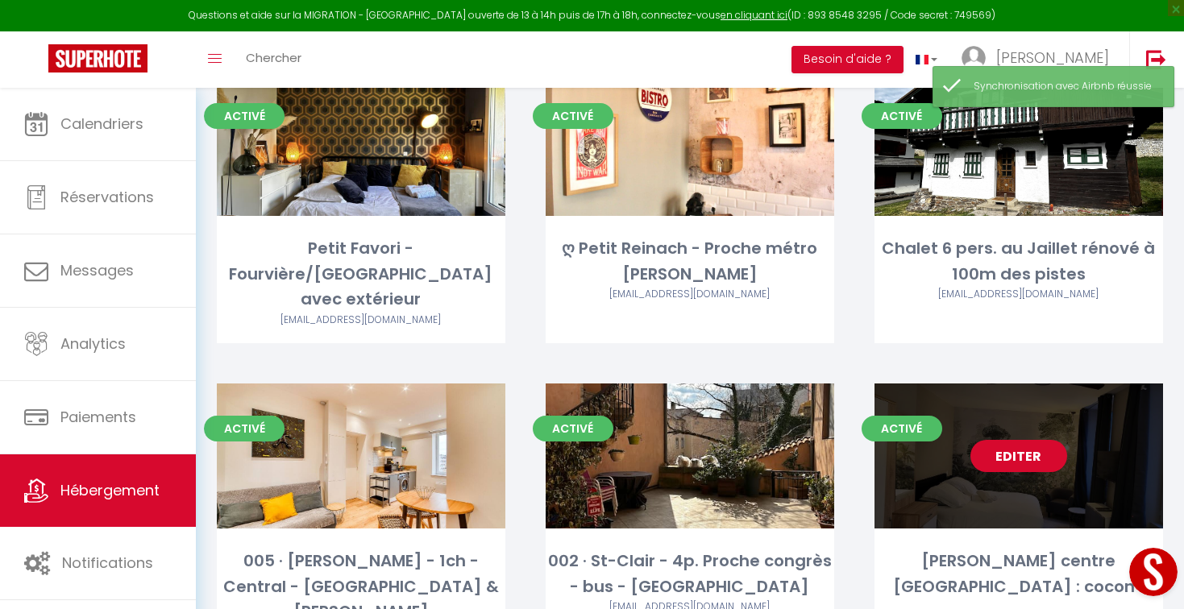
click at [1016, 440] on link "Editer" at bounding box center [1018, 456] width 97 height 32
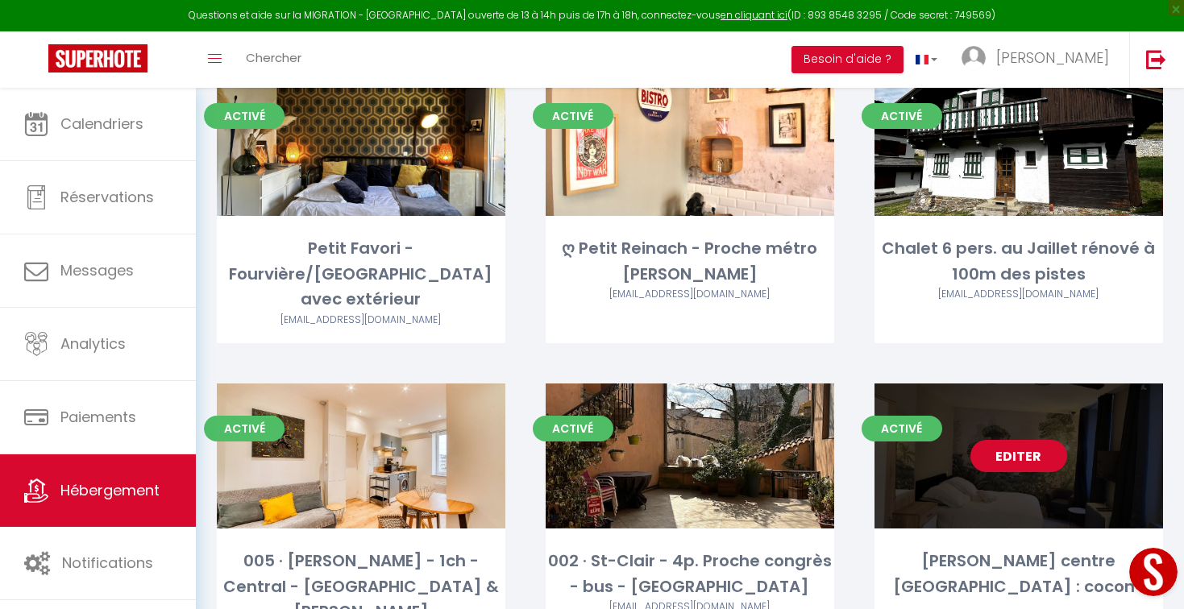
click at [1014, 440] on link "Editer" at bounding box center [1018, 456] width 97 height 32
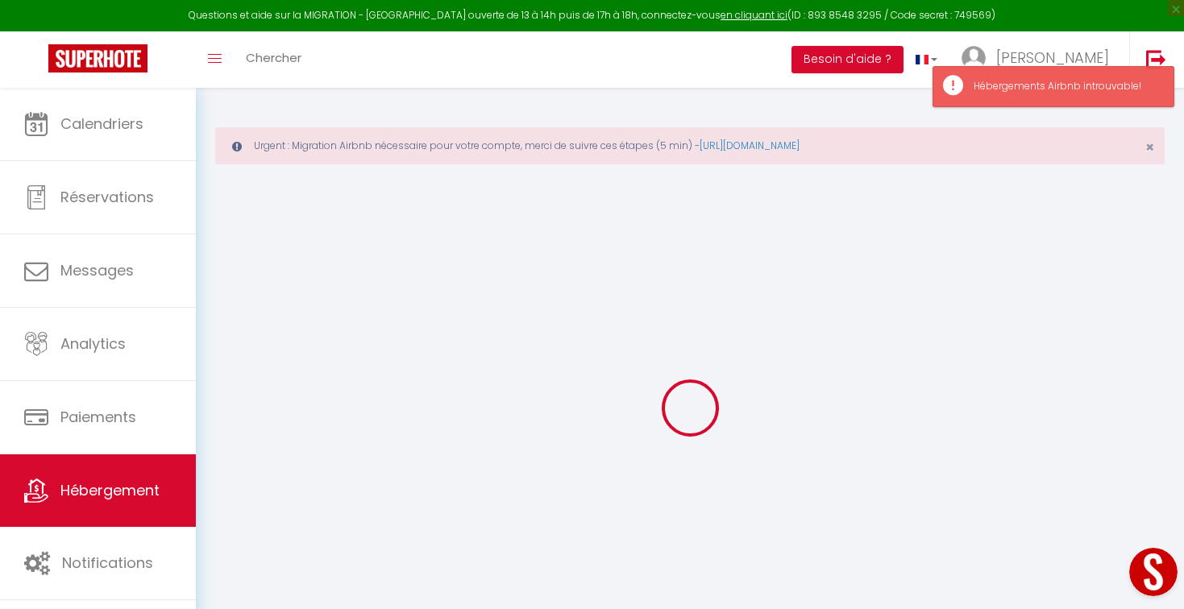
select select
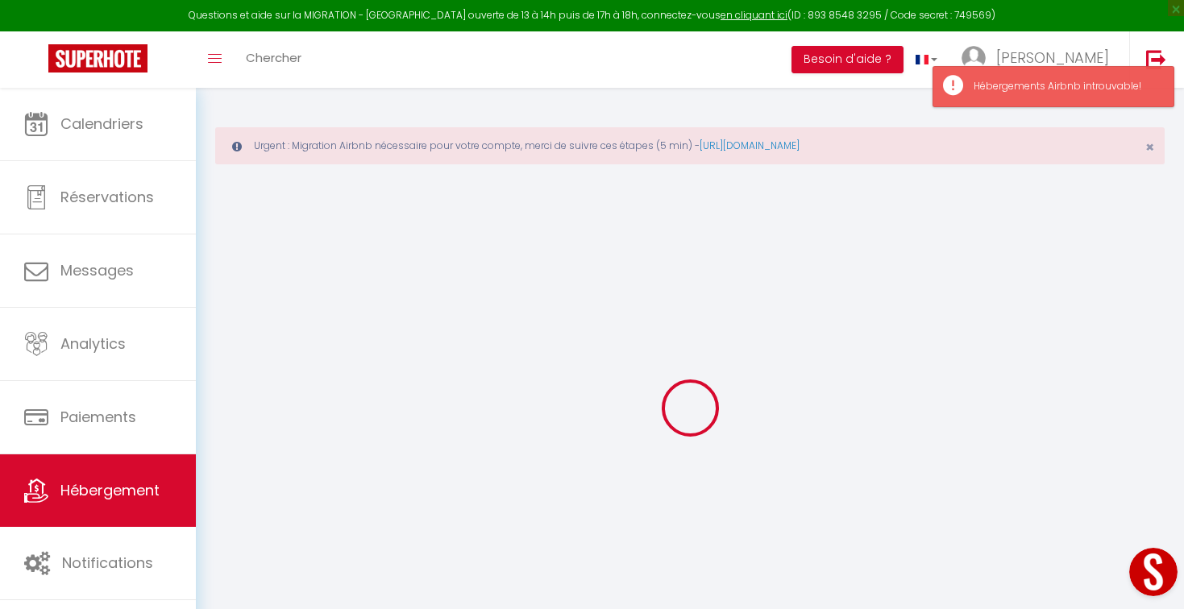
select select
checkbox input "false"
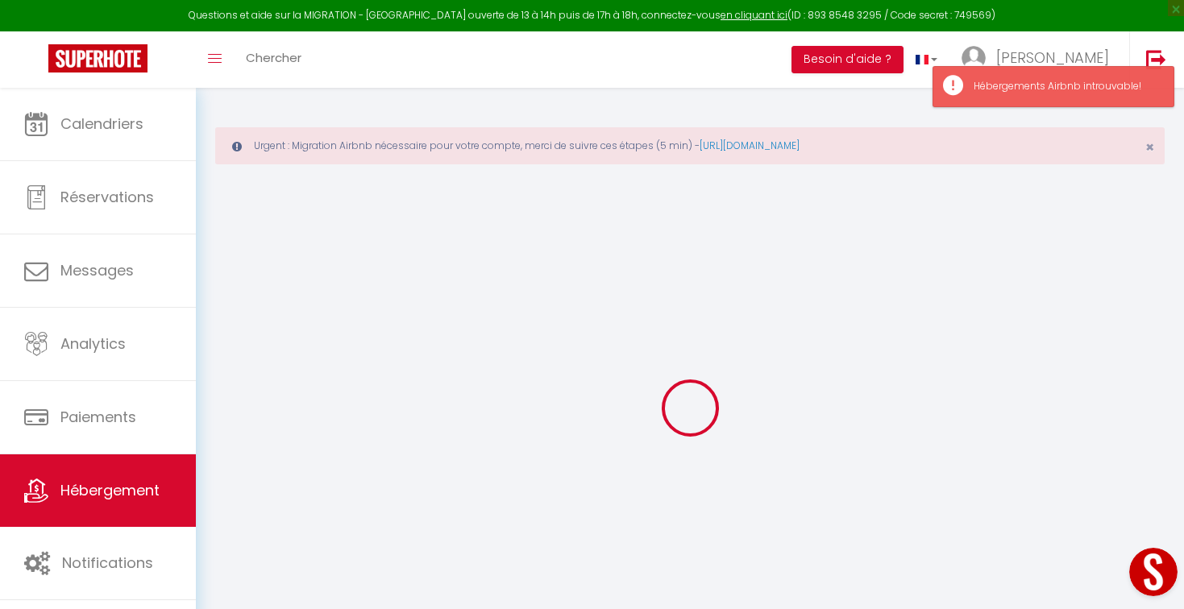
select select
type input "[PERSON_NAME] centre [GEOGRAPHIC_DATA] : cocon !"
type input "Marie Hélène"
select select "2"
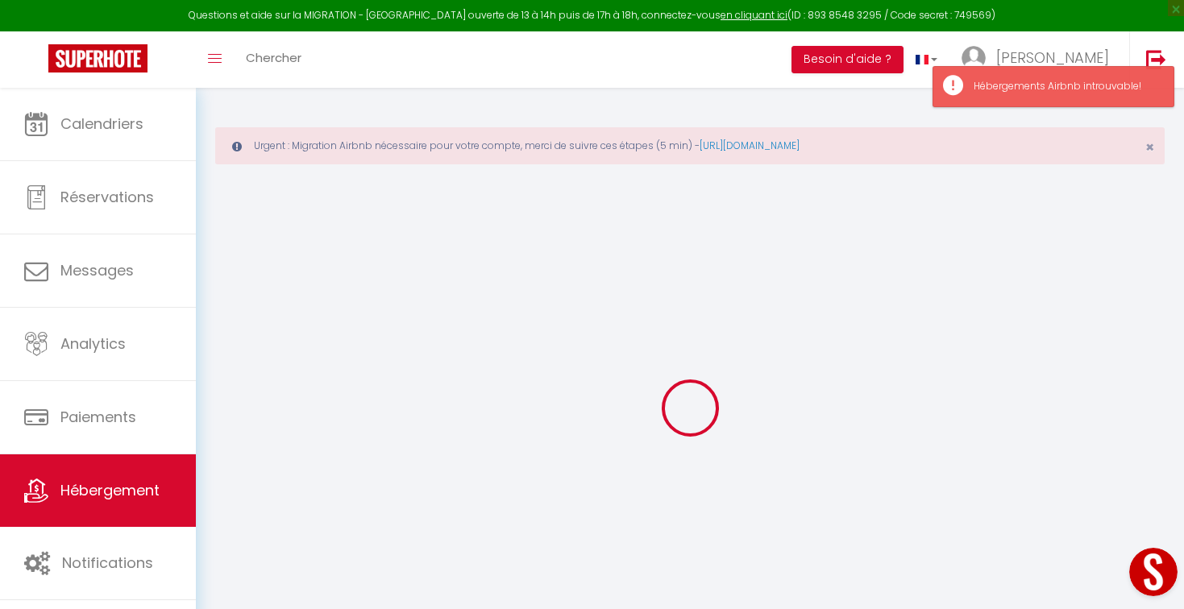
select select "0"
type input "90"
select select
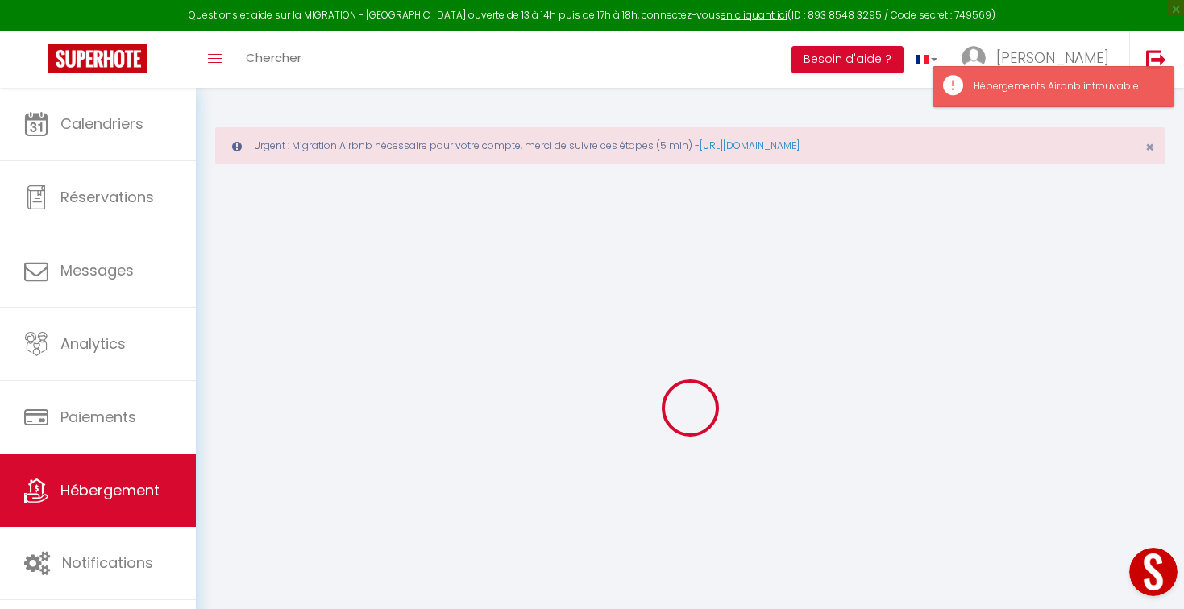
select select
type input "69002"
type input "Lyon"
type input "[EMAIL_ADDRESS][DOMAIN_NAME]"
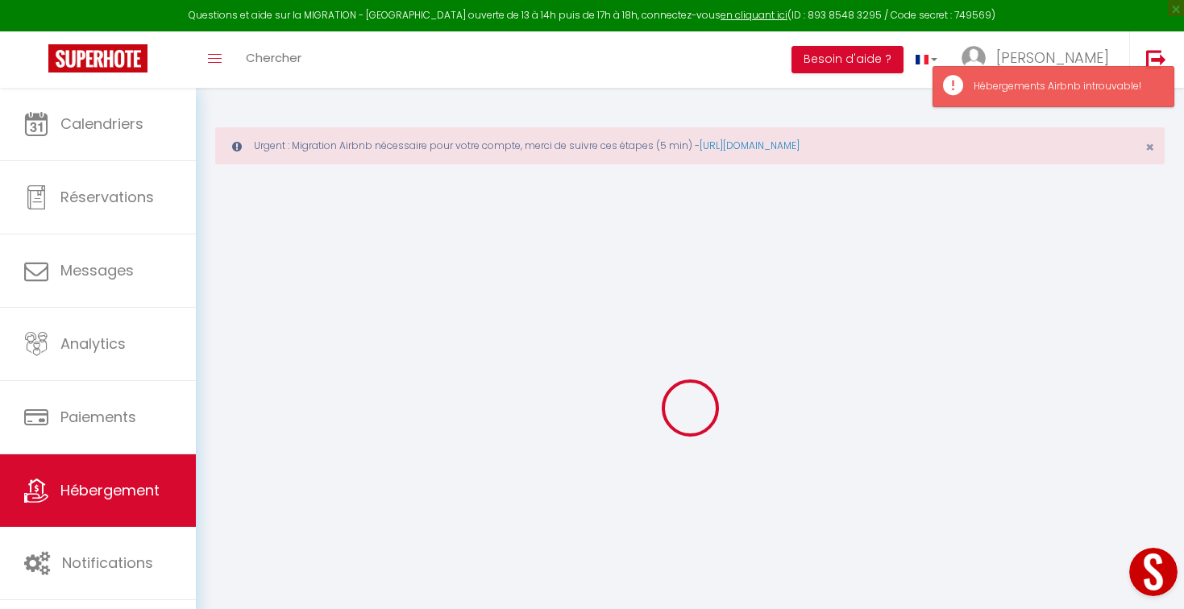
select select
checkbox input "false"
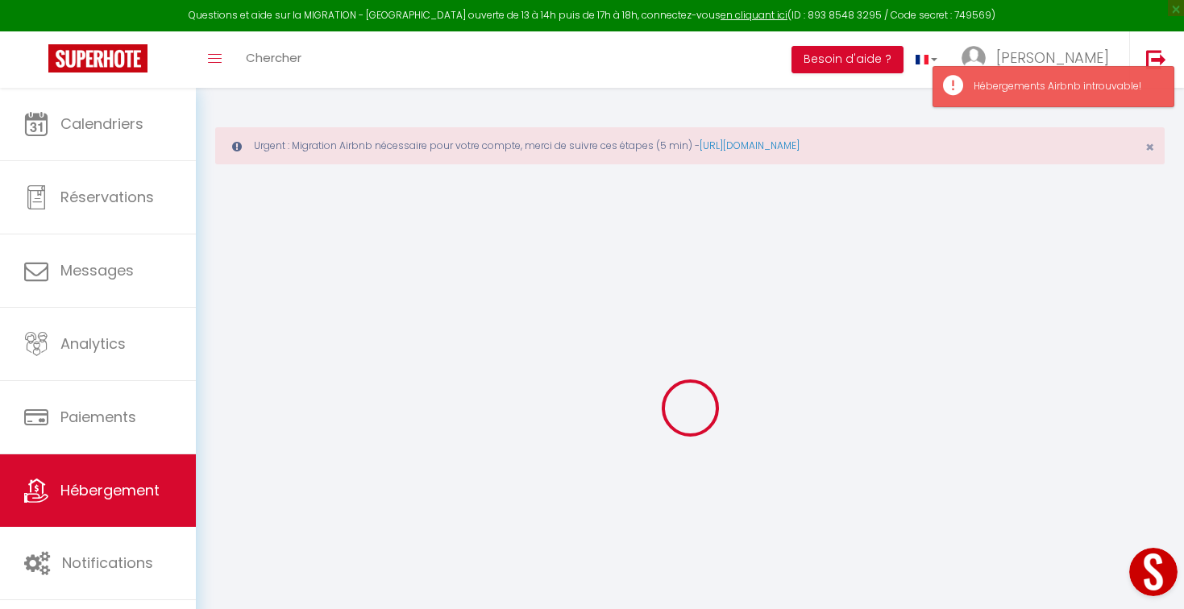
type input "0"
select select
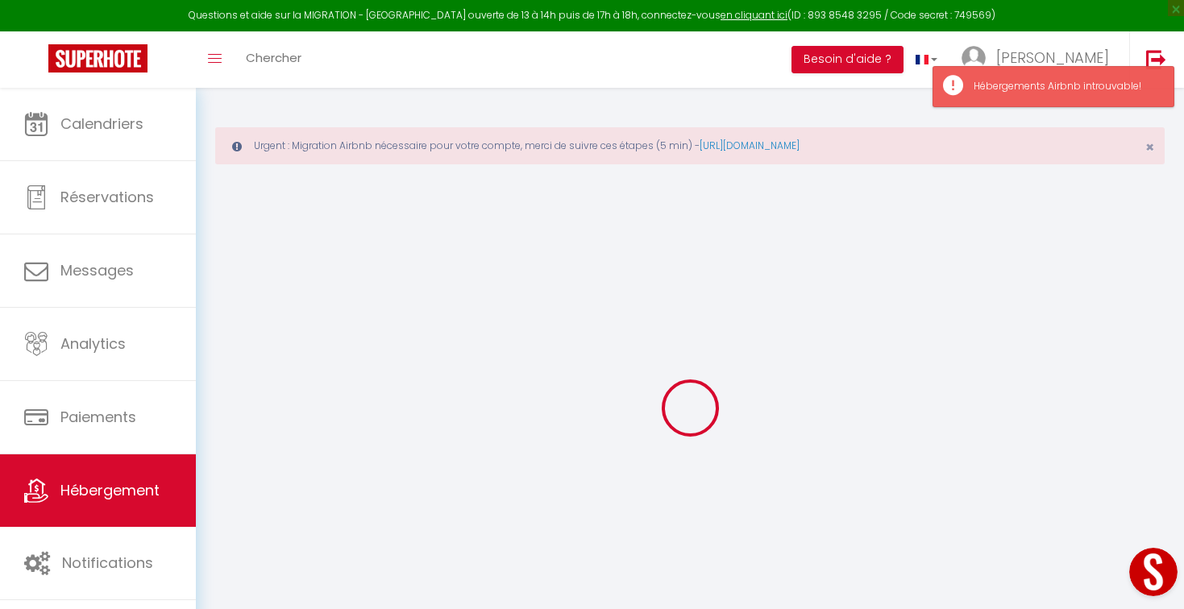
select select
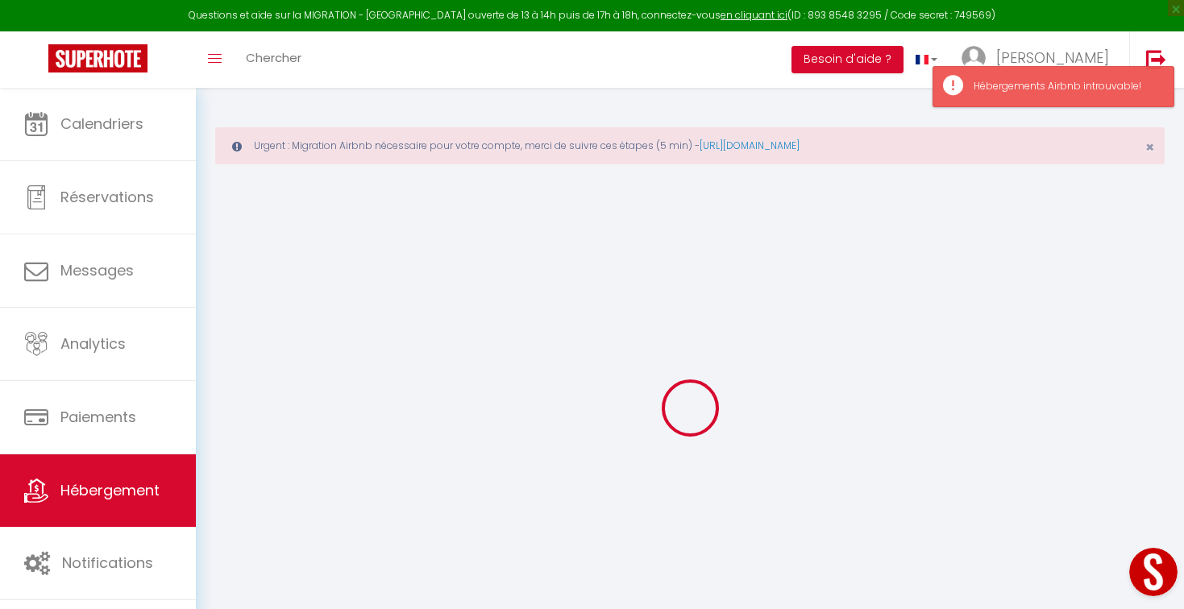
checkbox input "false"
select select
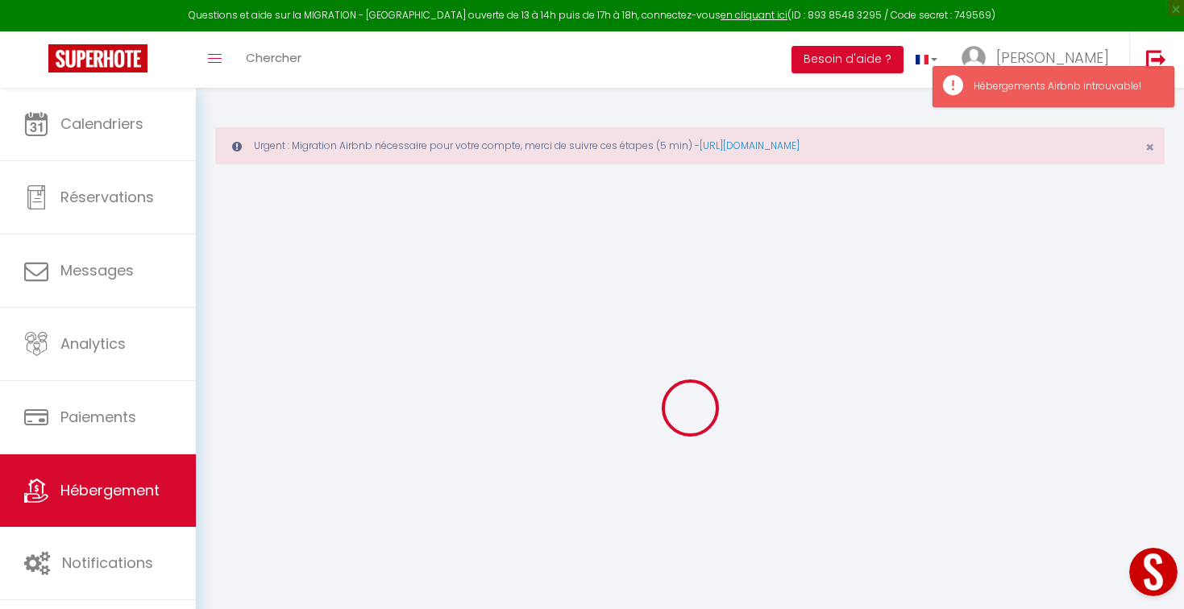
select select
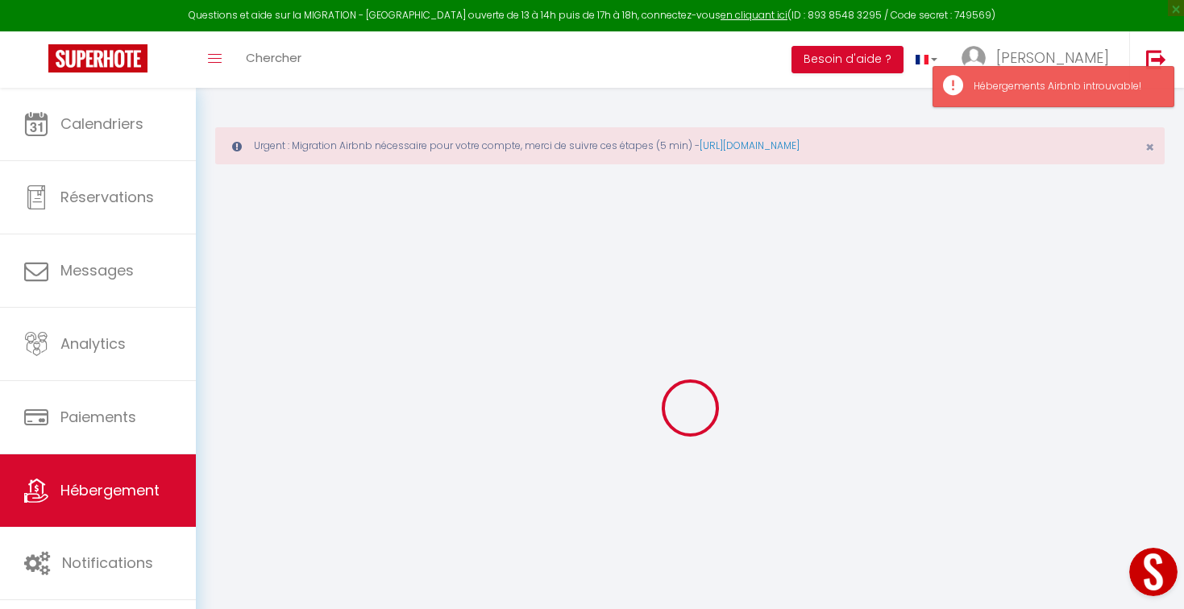
checkbox input "false"
select select
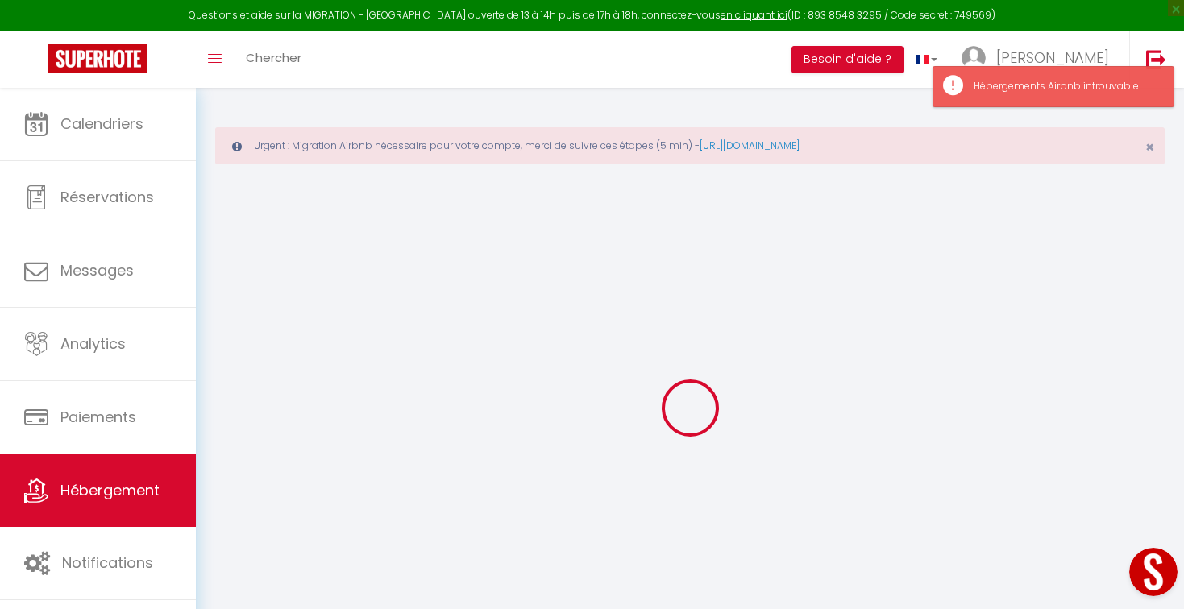
checkbox input "false"
select select
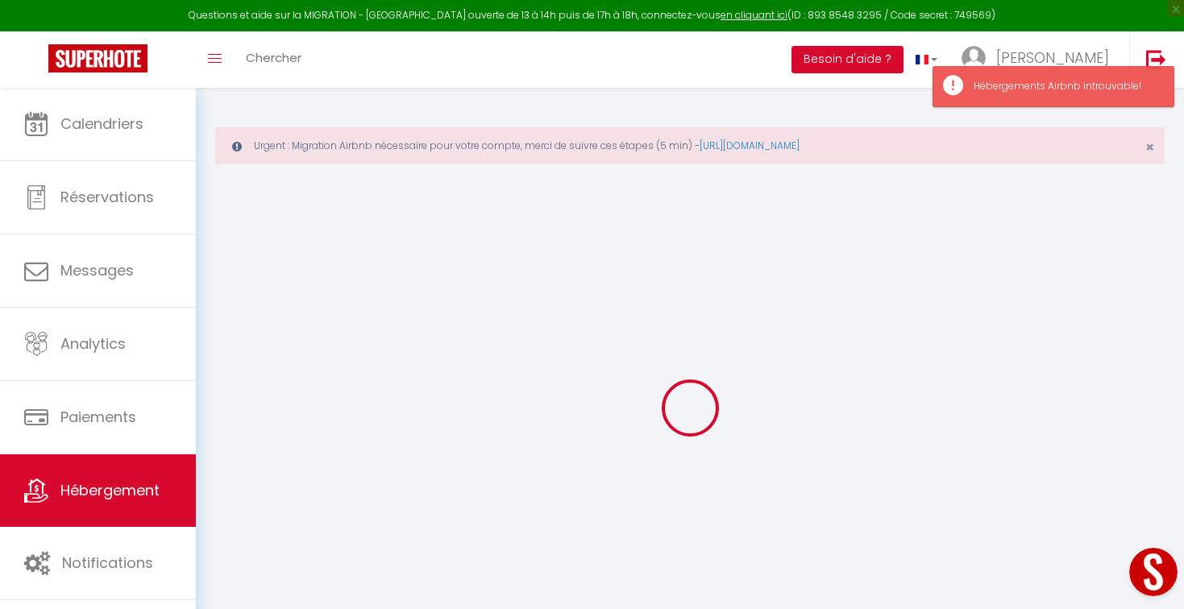
select select
checkbox input "false"
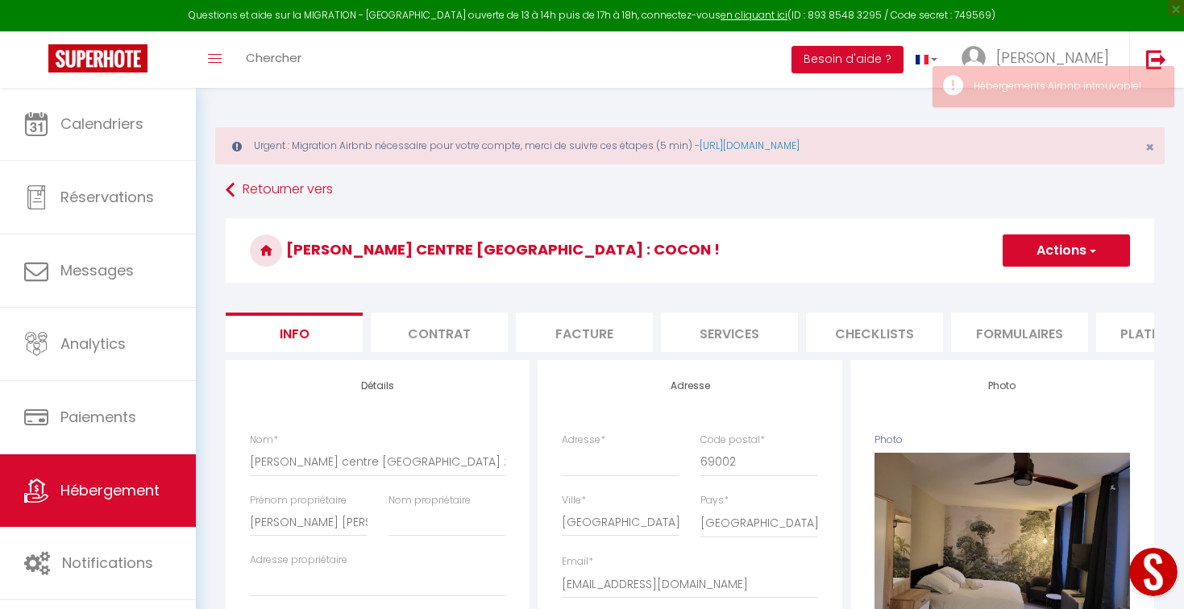
click at [980, 334] on li "Formulaires" at bounding box center [1019, 332] width 137 height 39
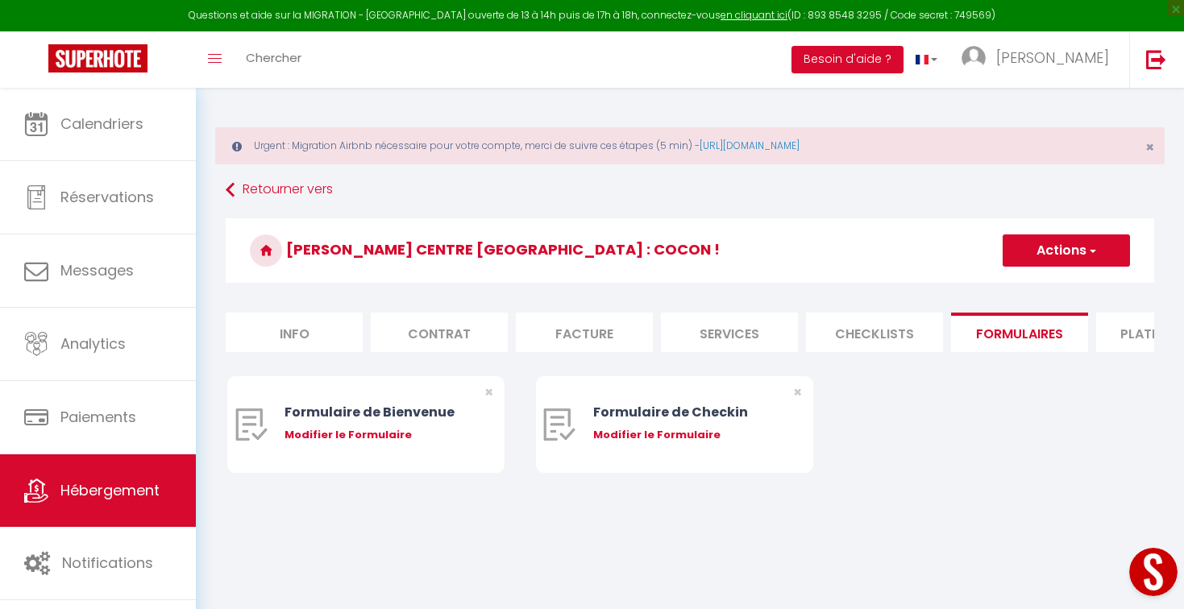
click at [1128, 343] on li "Plateformes" at bounding box center [1164, 332] width 137 height 39
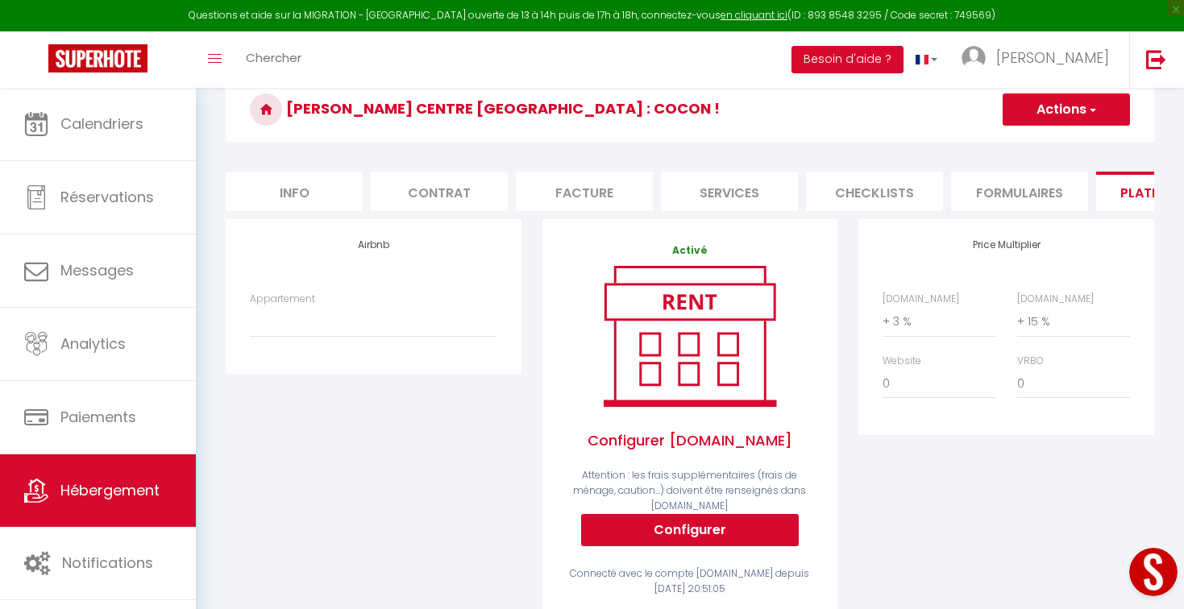
scroll to position [152, 0]
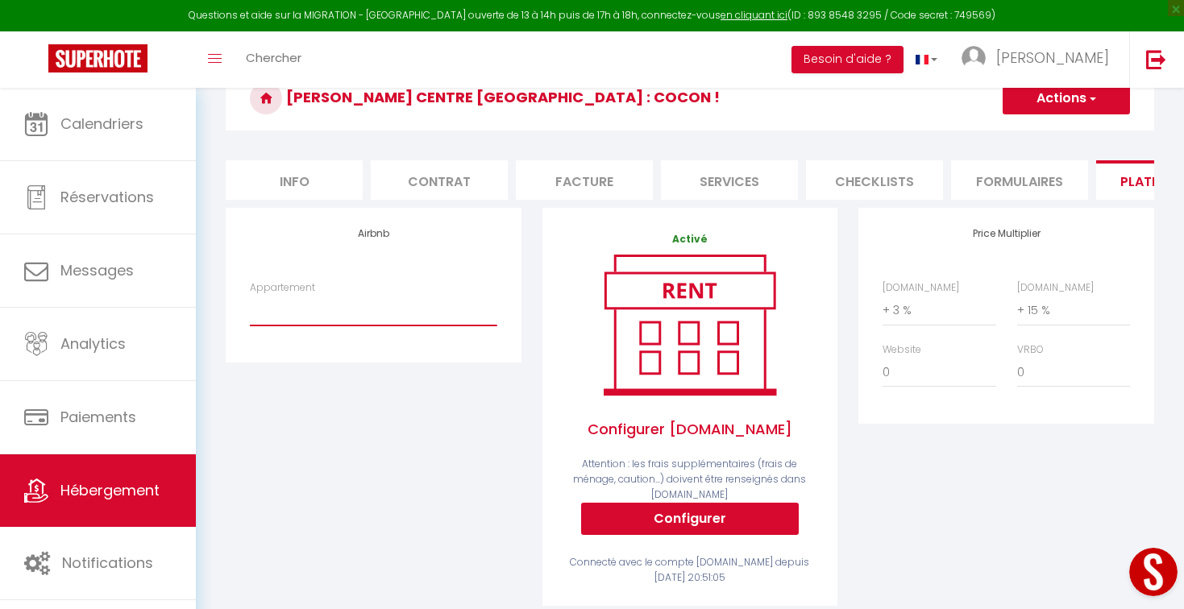
click at [387, 302] on select "Appartement" at bounding box center [373, 310] width 247 height 31
click at [403, 306] on select "Appartement" at bounding box center [373, 310] width 247 height 31
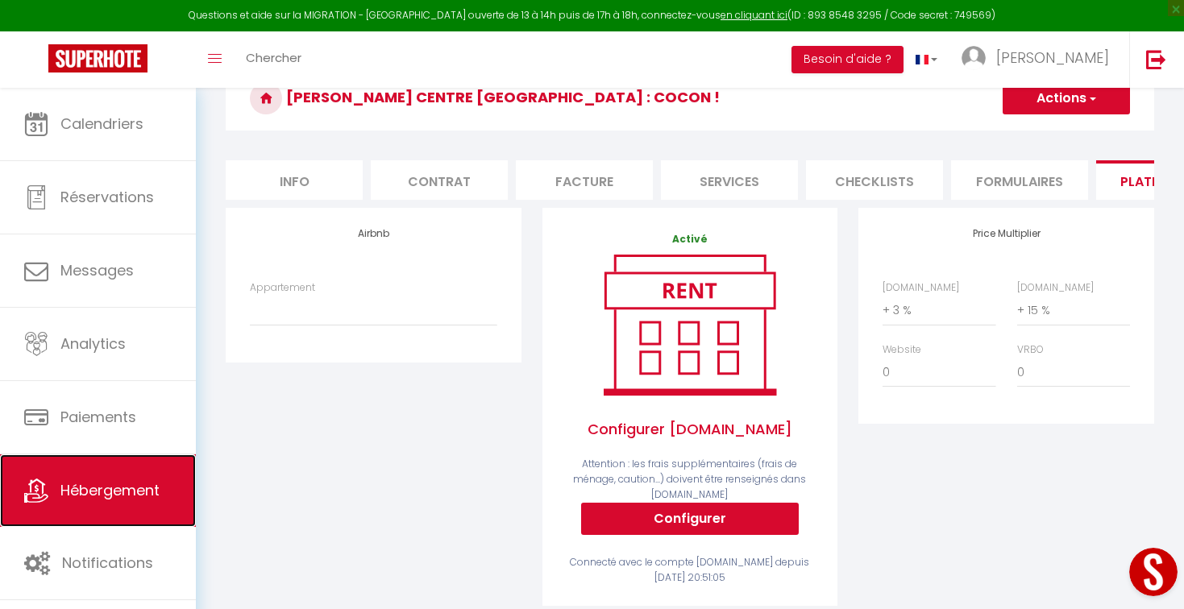
click at [84, 509] on link "Hébergement" at bounding box center [98, 491] width 196 height 73
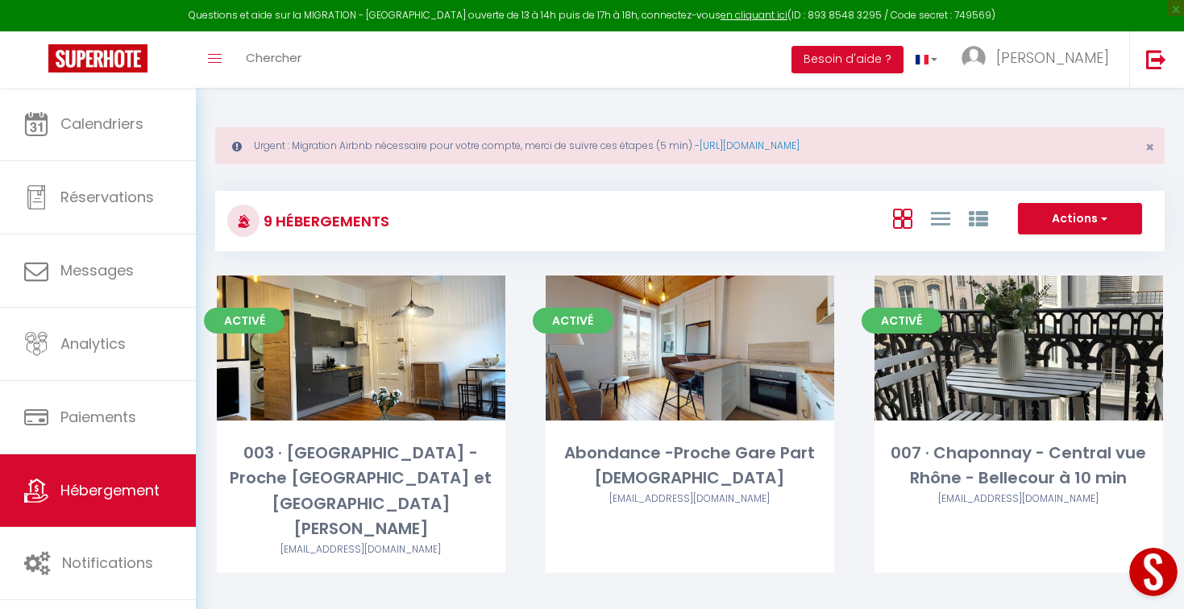
click at [1153, 571] on button "Open LiveChat chat widget" at bounding box center [1153, 572] width 48 height 48
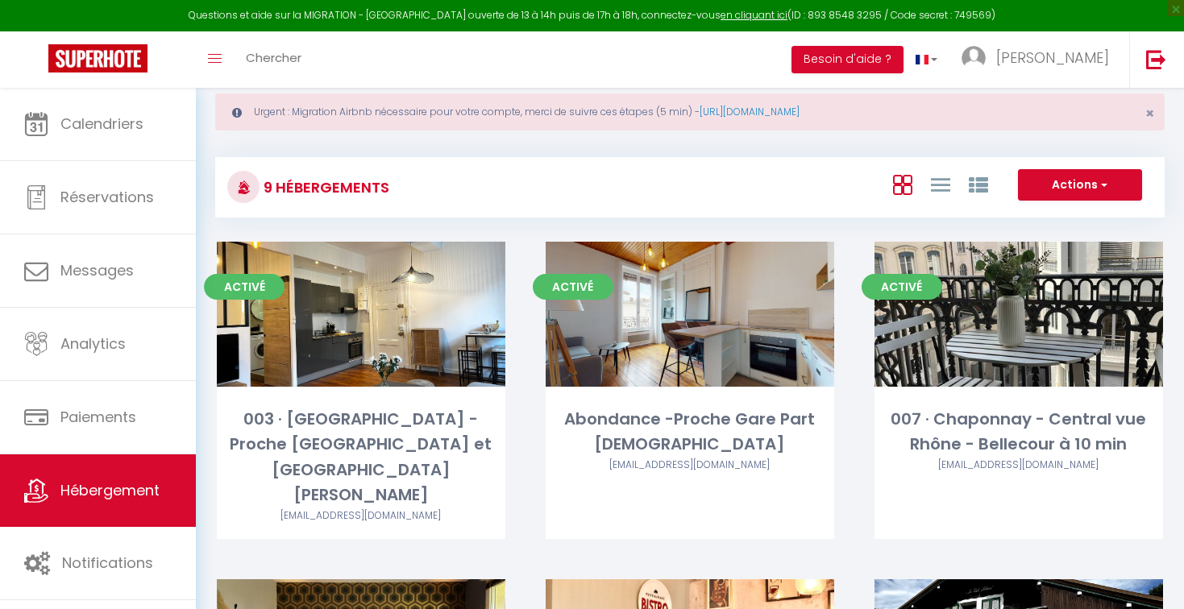
scroll to position [37, 0]
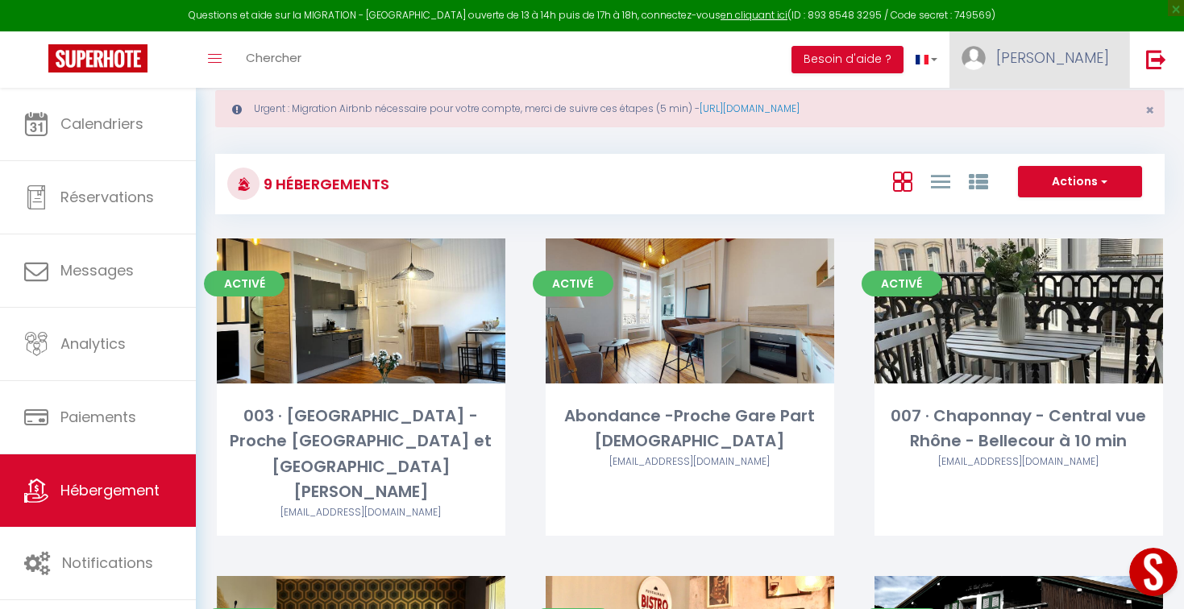
click at [1115, 66] on link "[PERSON_NAME]" at bounding box center [1039, 59] width 180 height 56
click at [1017, 116] on icon at bounding box center [1021, 112] width 11 height 11
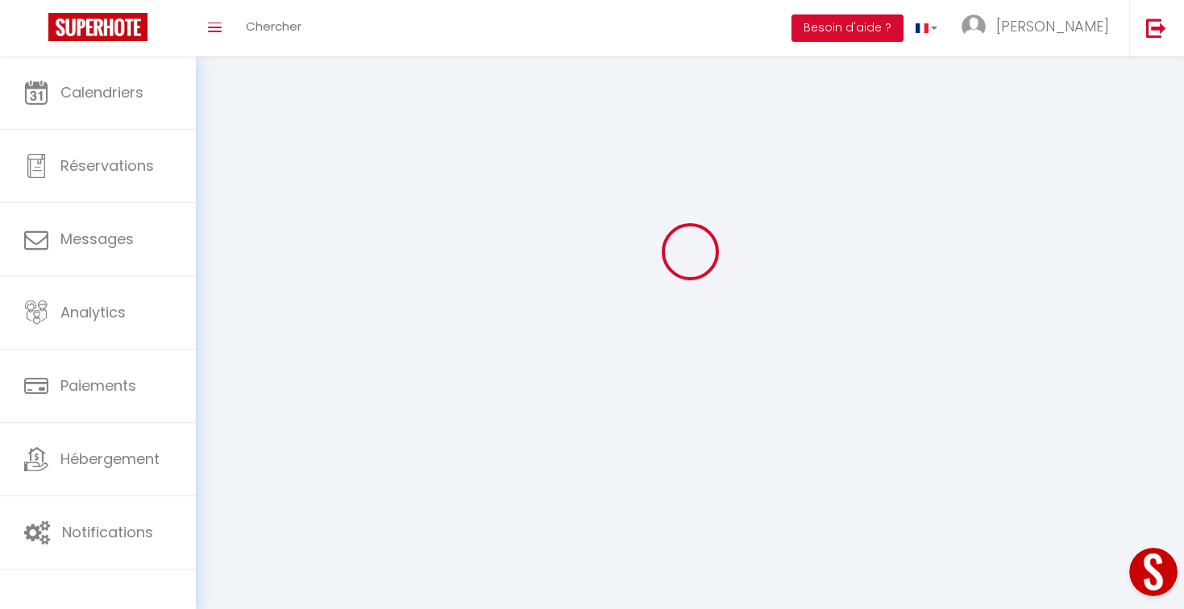
type input "[PERSON_NAME]"
type input "EMSALLEM"
type input "0607637724"
type input "Impasse Bel Air"
type input "69300"
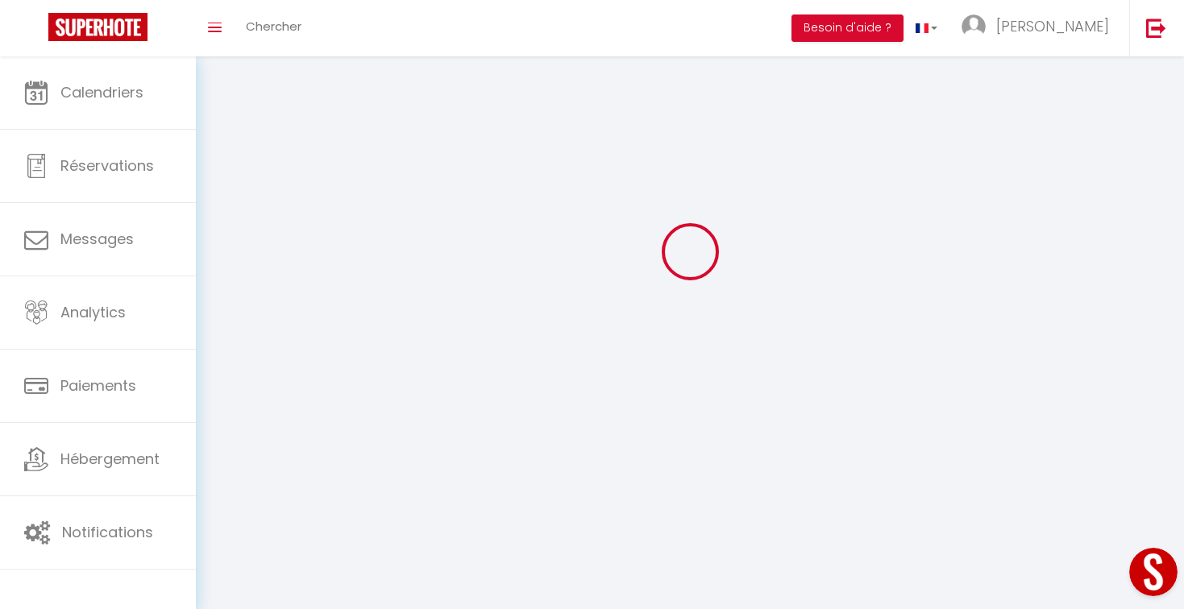
type input "Caluire et cuire"
type input "A67dwwxgnXnJFdl4BEaBfh5cR"
type input "Knjpih91Xx4LlUr1wpeihcGp7"
type input "[URL][DOMAIN_NAME]"
type input "A67dwwxgnXnJFdl4BEaBfh5cR"
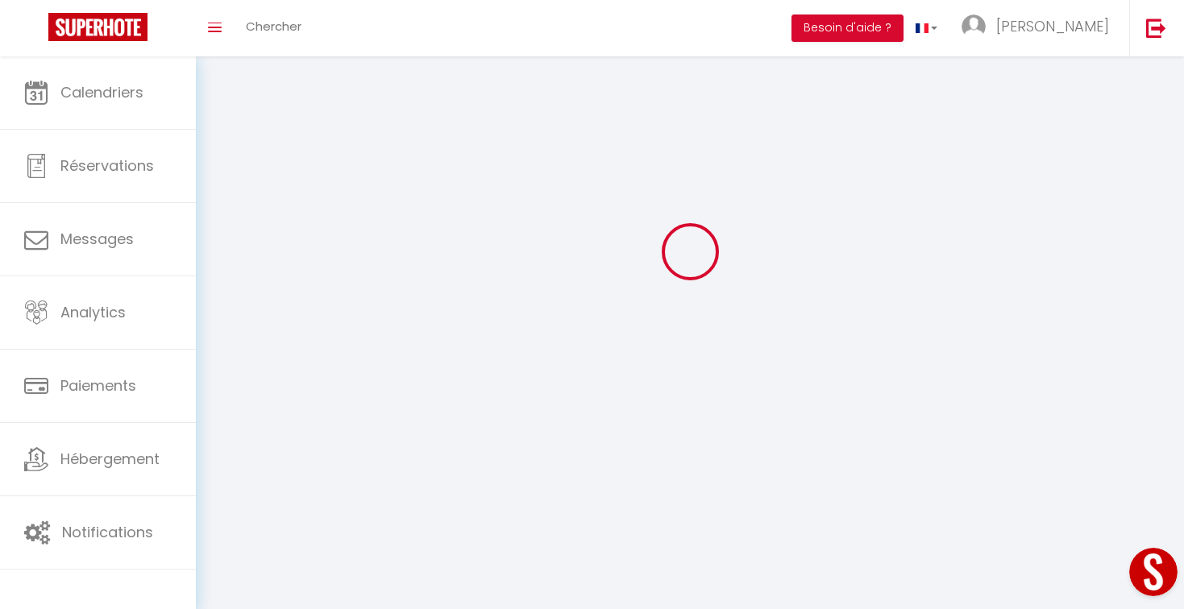
type input "Knjpih91Xx4LlUr1wpeihcGp7"
type input "[URL][DOMAIN_NAME]"
select select "28"
select select "fr"
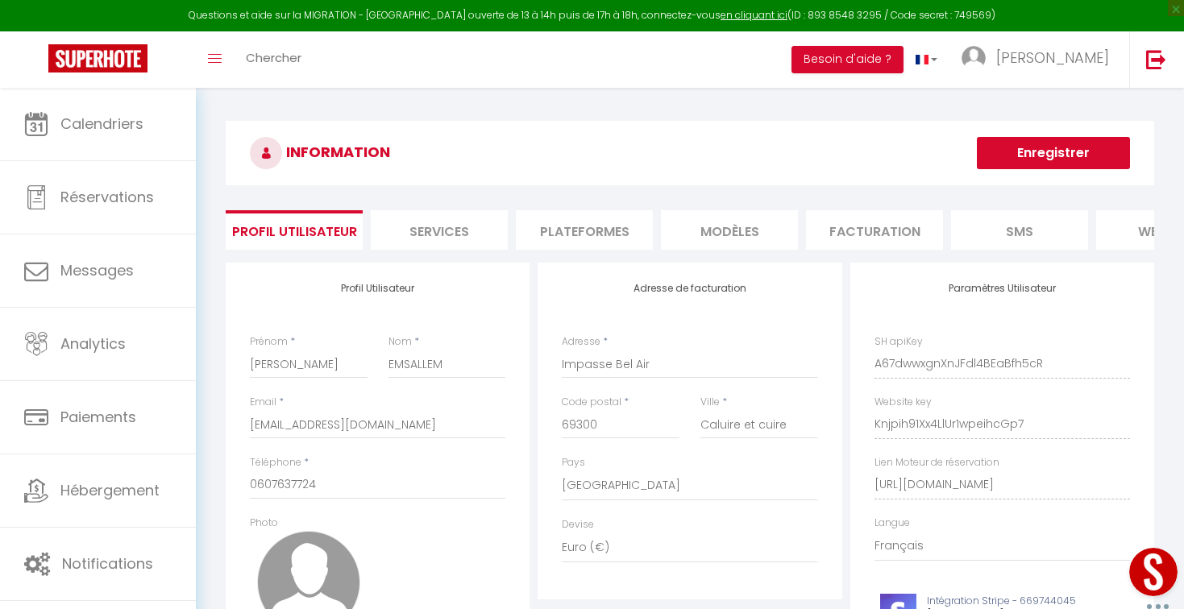
click at [576, 231] on li "Plateformes" at bounding box center [584, 229] width 137 height 39
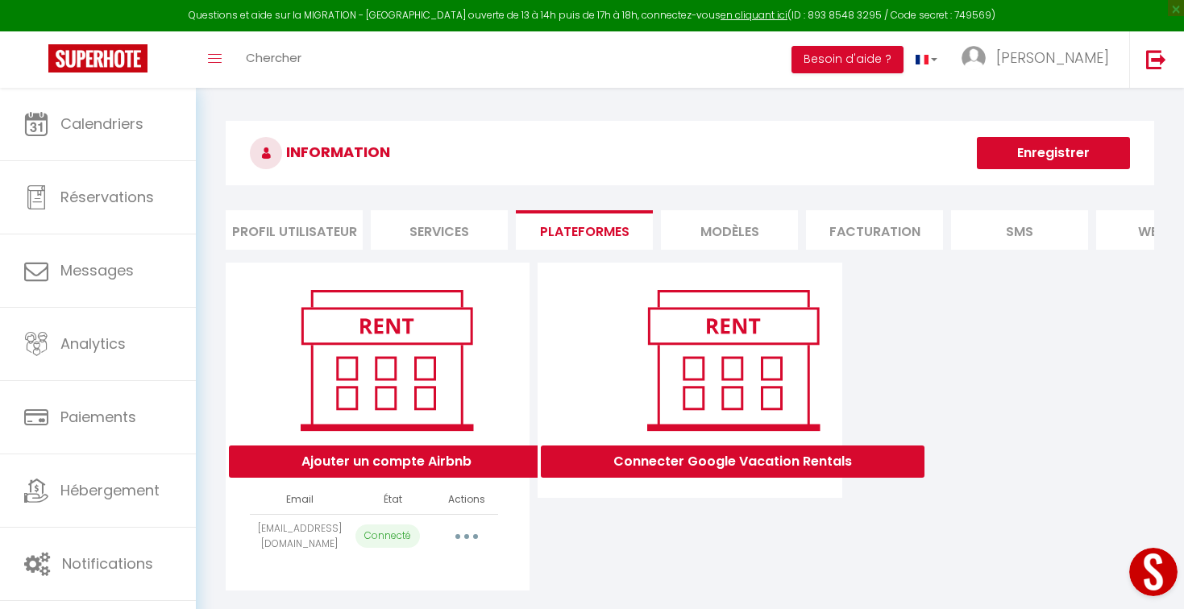
click at [1147, 571] on button "Open LiveChat chat widget" at bounding box center [1153, 572] width 48 height 48
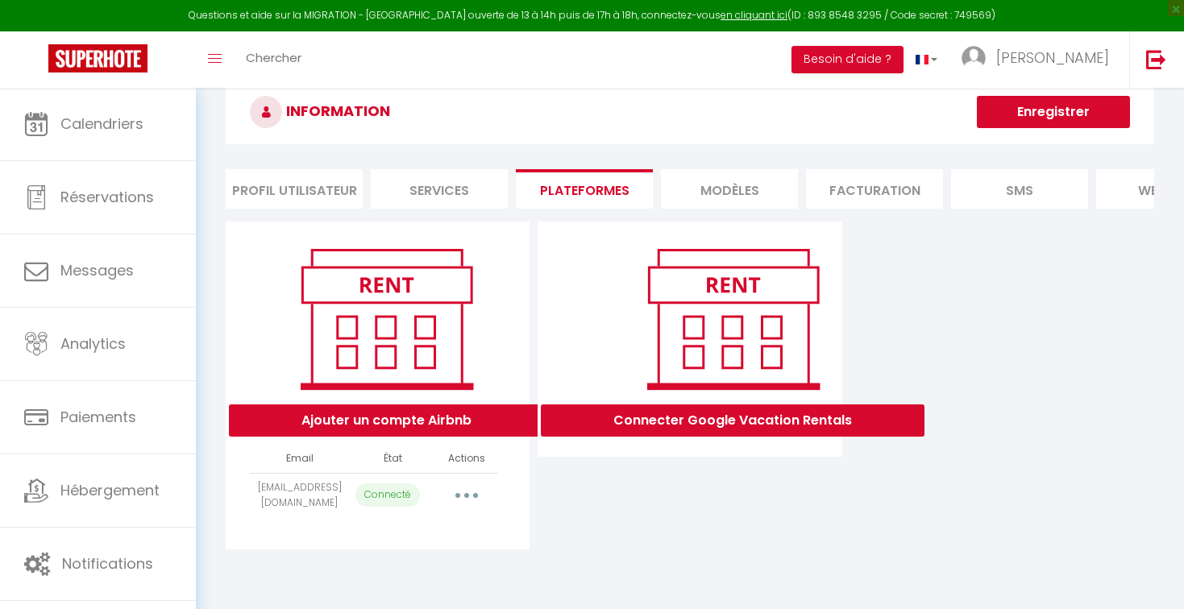
scroll to position [43, 0]
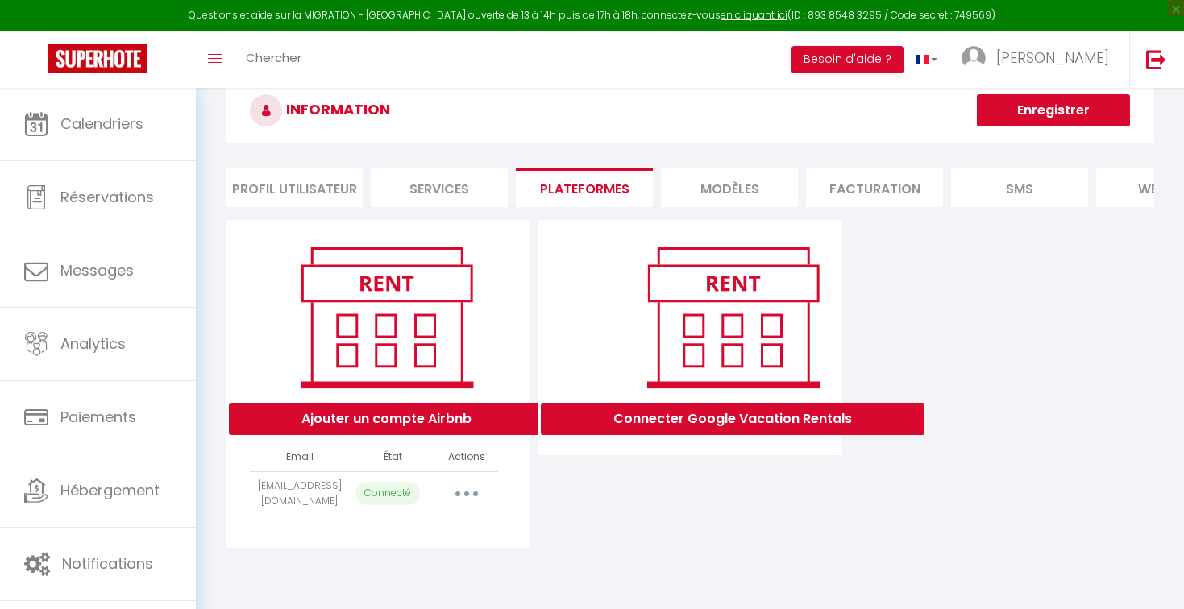
click at [465, 485] on button "button" at bounding box center [466, 494] width 45 height 26
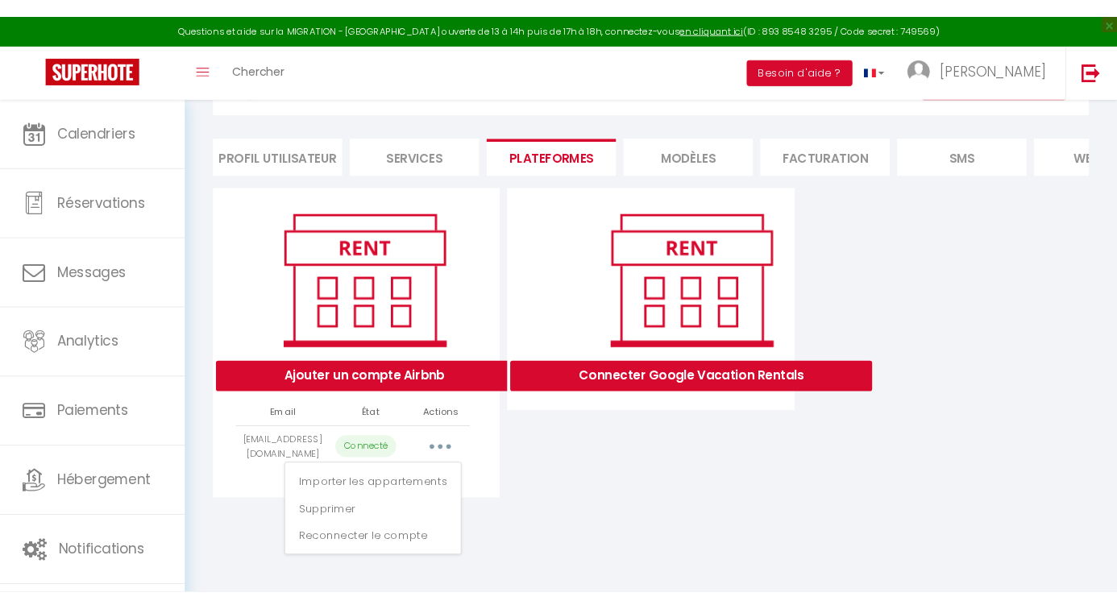
scroll to position [88, 0]
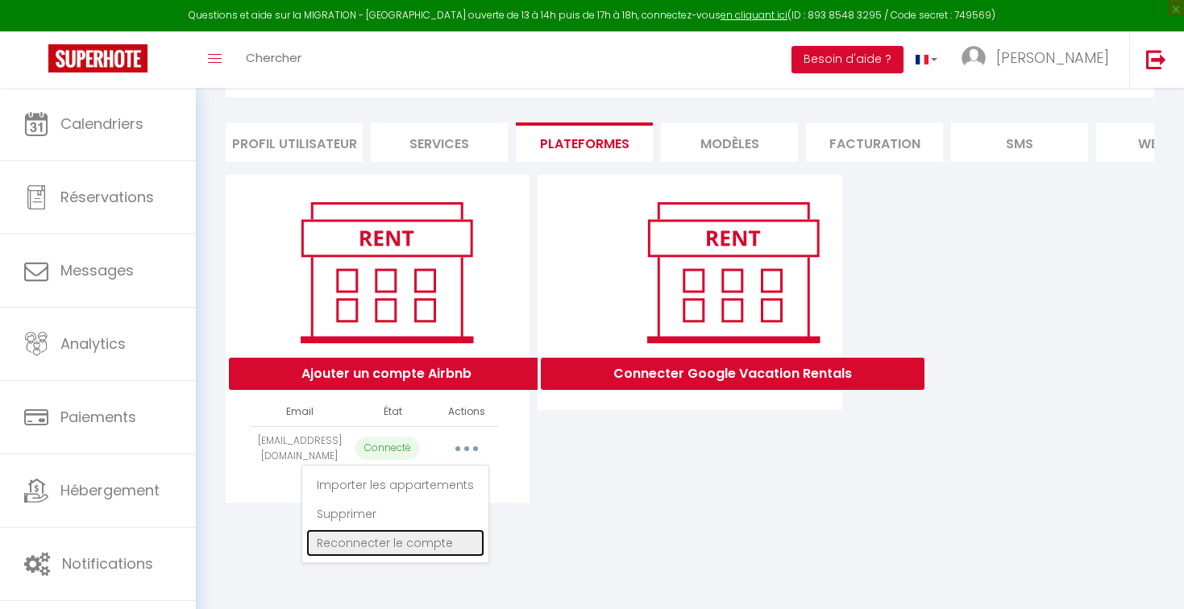
click at [427, 530] on link "Reconnecter le compte" at bounding box center [395, 543] width 178 height 27
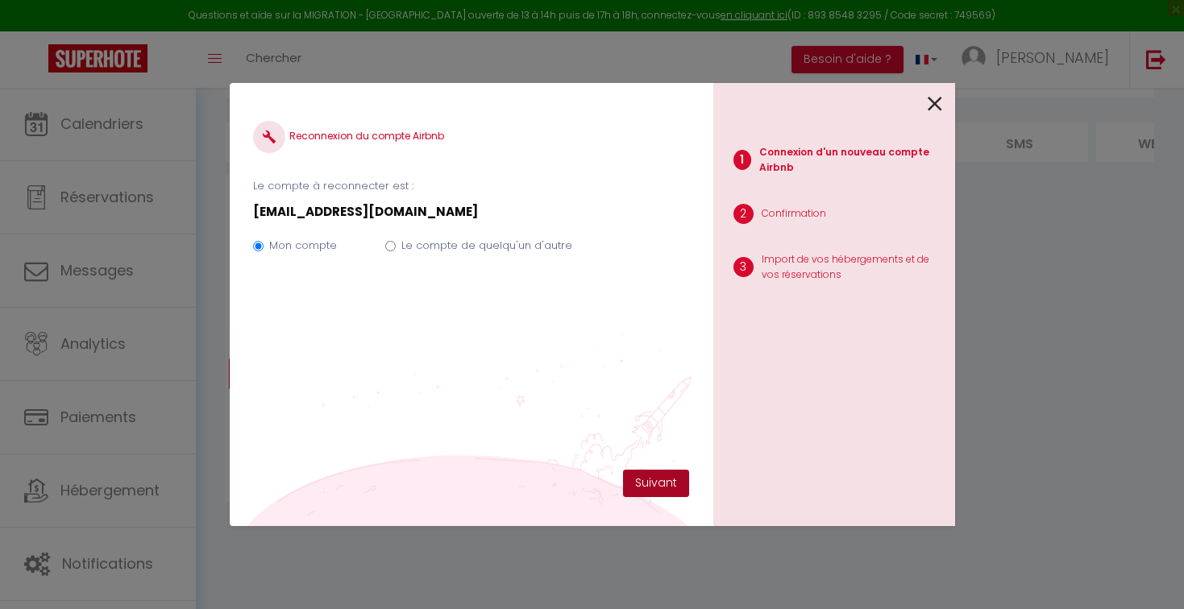
click at [658, 481] on button "Suivant" at bounding box center [656, 483] width 66 height 27
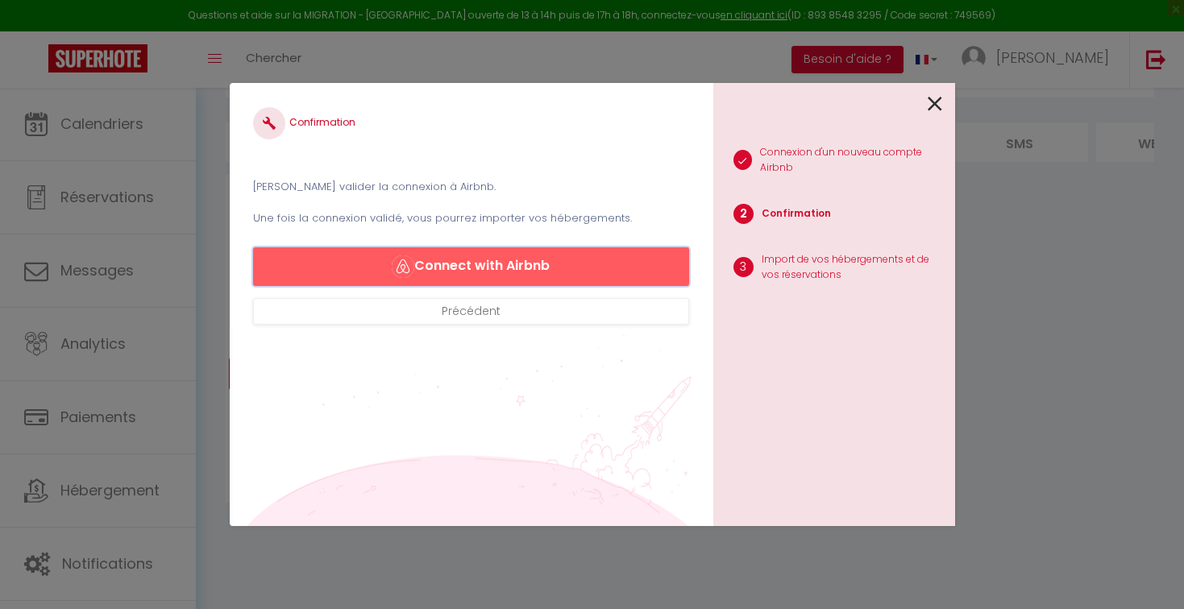
click at [487, 271] on button "Connect with Airbnb" at bounding box center [470, 266] width 435 height 39
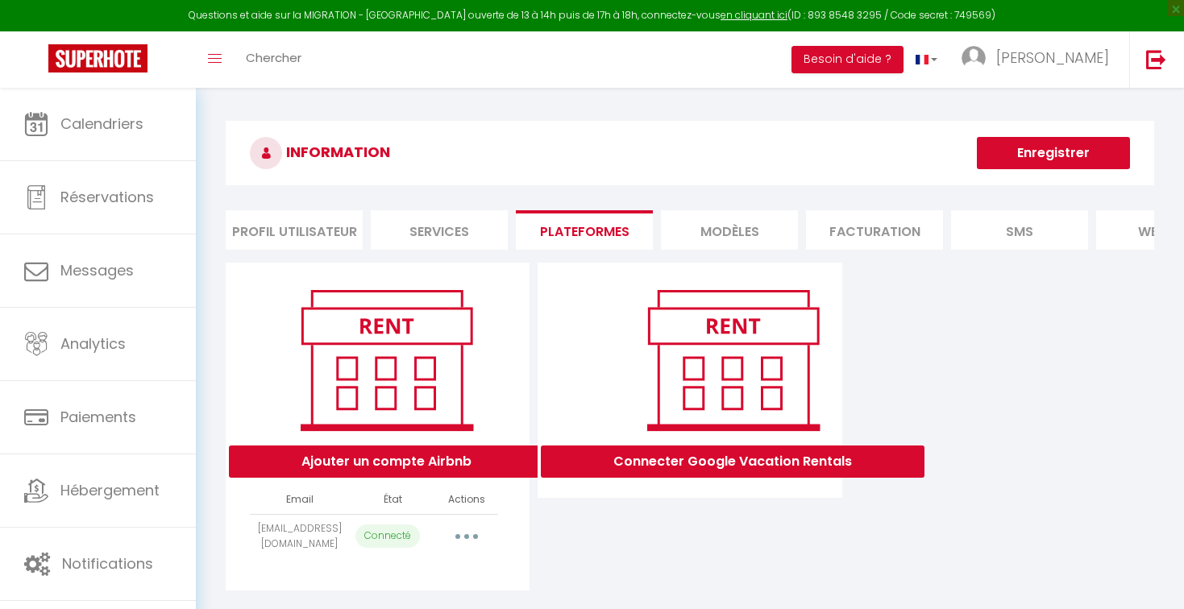
select select "54345"
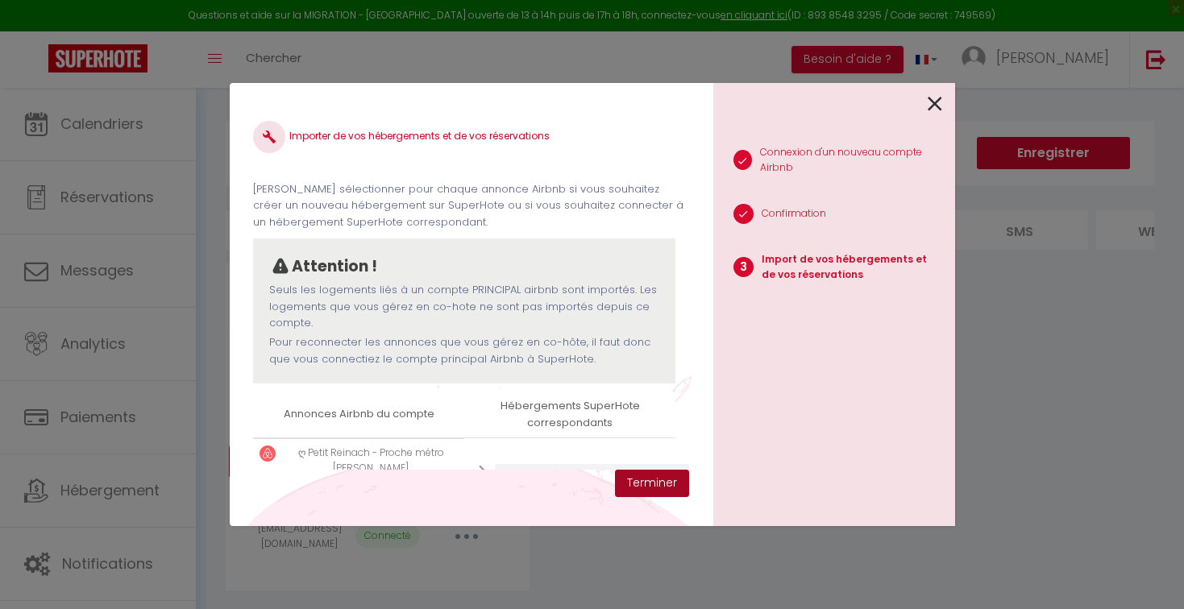
click at [641, 490] on button "Terminer" at bounding box center [652, 483] width 74 height 27
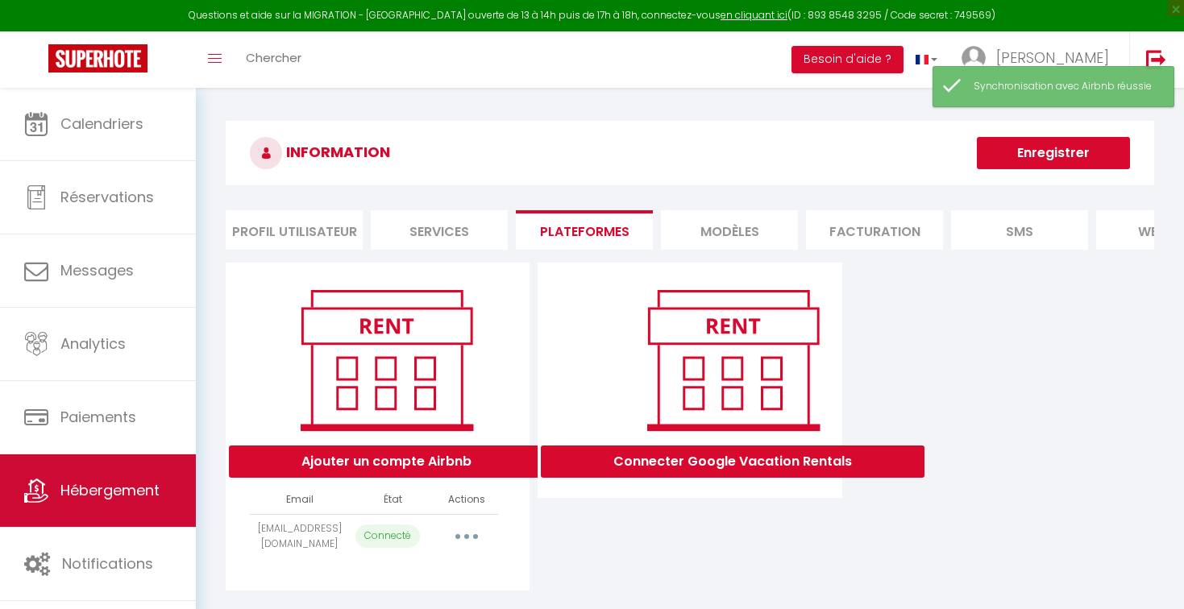
click at [133, 475] on link "Hébergement" at bounding box center [98, 491] width 196 height 73
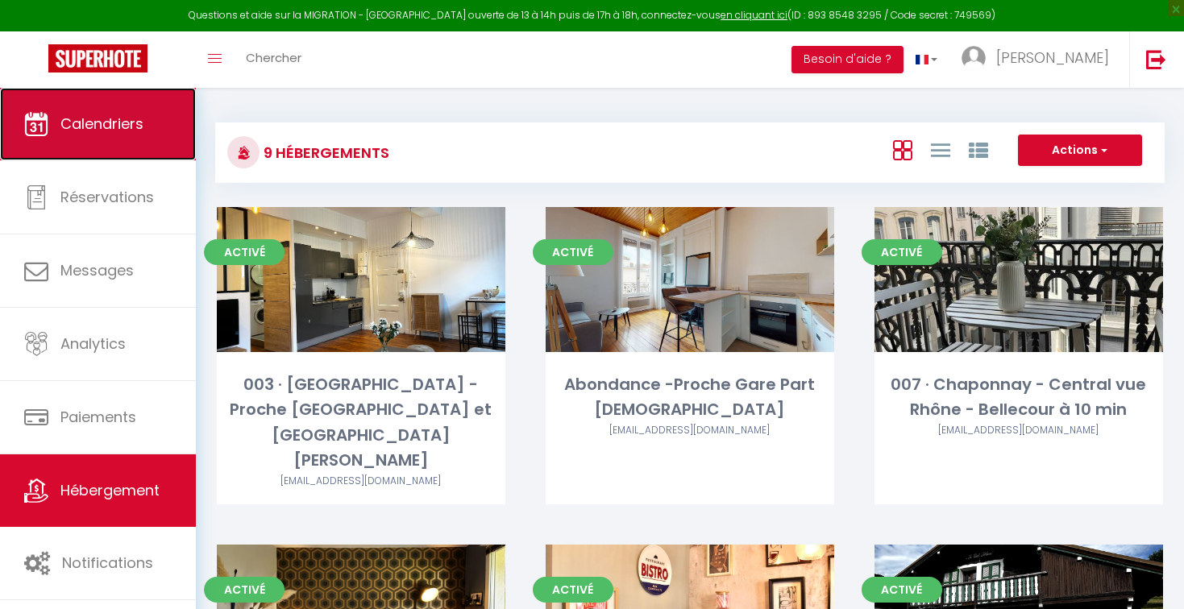
click at [127, 139] on link "Calendriers" at bounding box center [98, 124] width 196 height 73
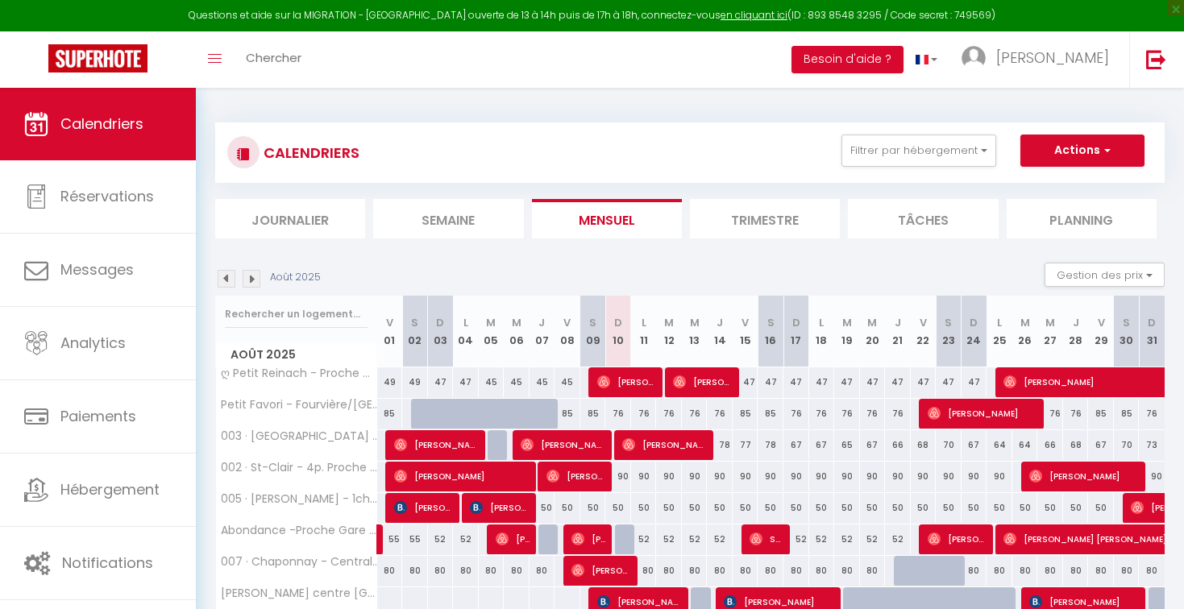
click at [757, 107] on div "CALENDRIERS Filtrer par hébergement Tous 003 · [GEOGRAPHIC_DATA] - Proche [GEOG…" at bounding box center [689, 402] width 949 height 591
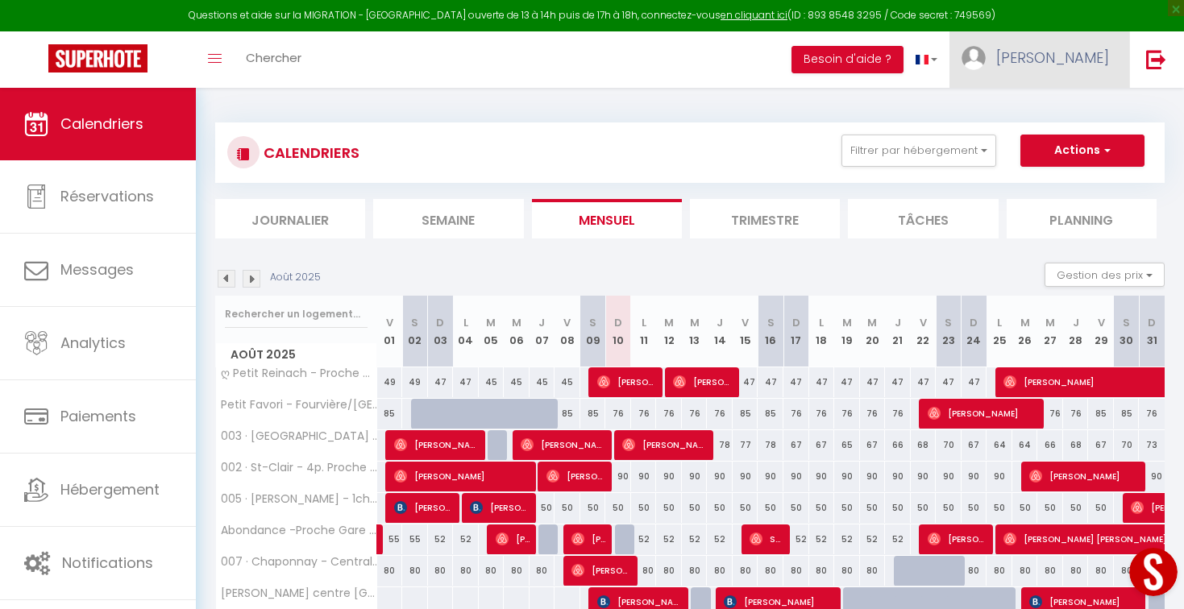
click at [1070, 59] on link "[PERSON_NAME]" at bounding box center [1039, 59] width 180 height 56
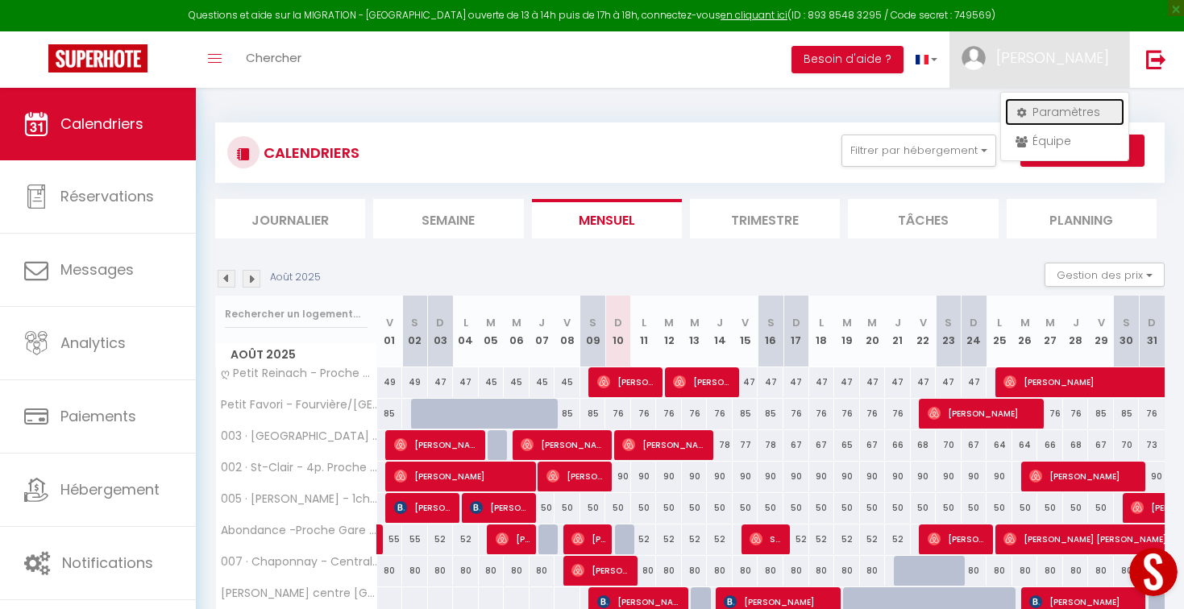
click at [1027, 115] on link "Paramètres" at bounding box center [1064, 111] width 119 height 27
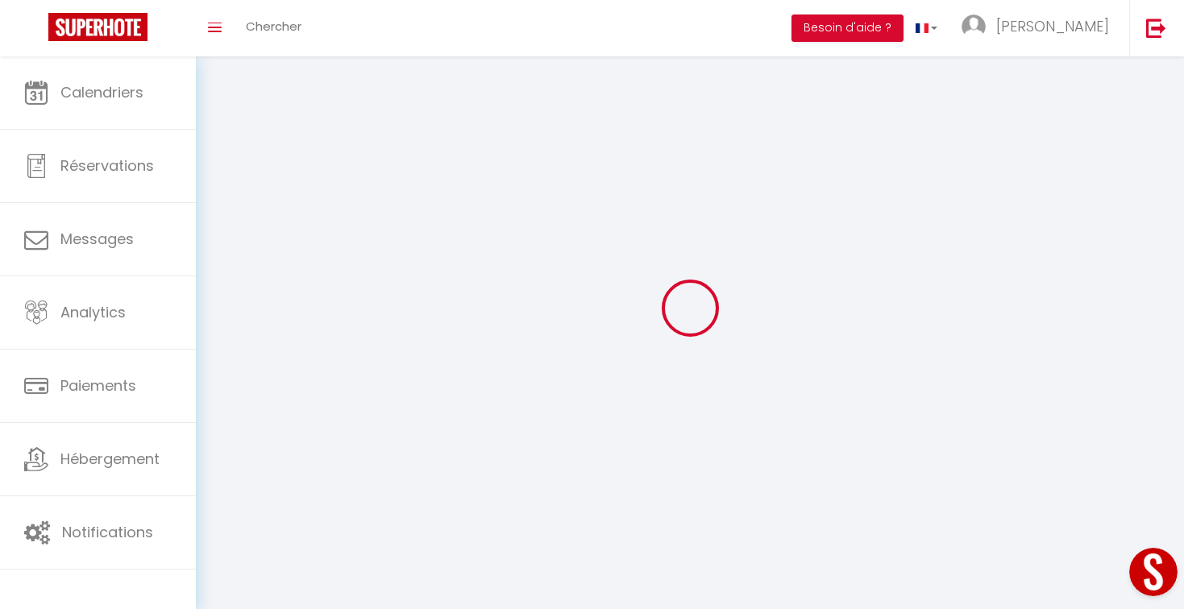
type input "[PERSON_NAME]"
type input "EMSALLEM"
type input "0607637724"
type input "Impasse Bel Air"
type input "69300"
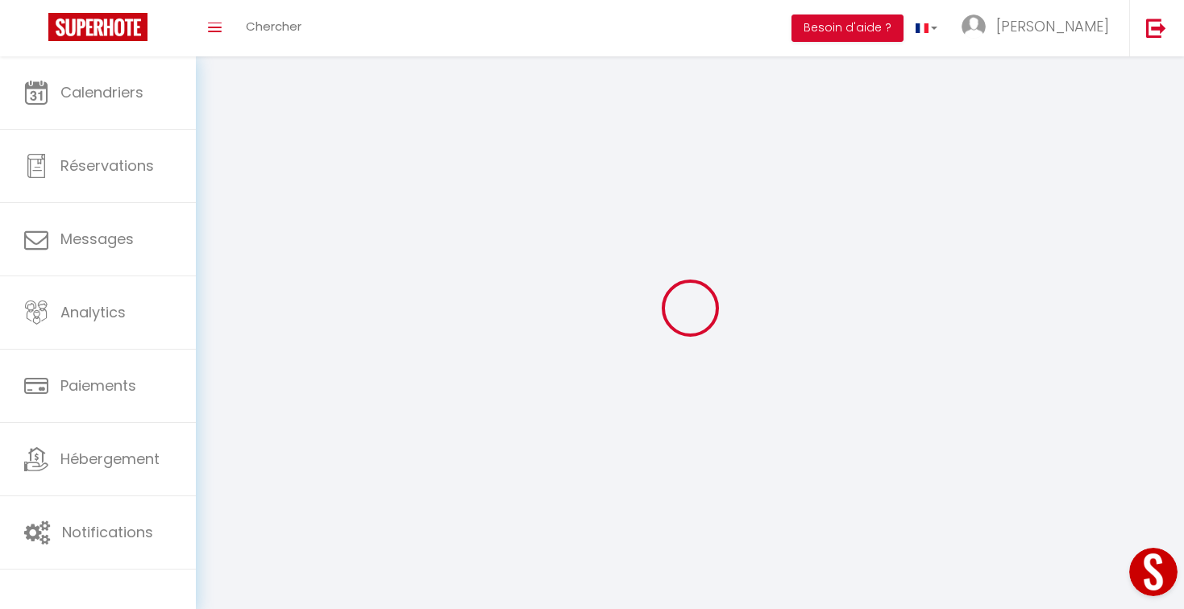
type input "Caluire et cuire"
type input "A67dwwxgnXnJFdl4BEaBfh5cR"
type input "Knjpih91Xx4LlUr1wpeihcGp7"
type input "[URL][DOMAIN_NAME]"
type input "A67dwwxgnXnJFdl4BEaBfh5cR"
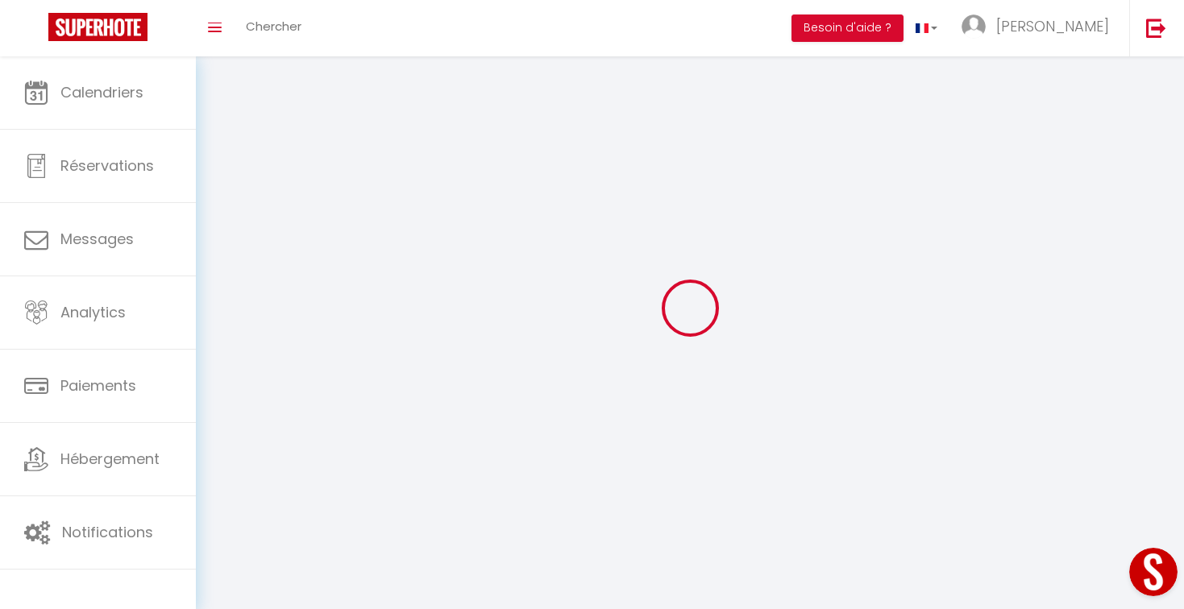
type input "Knjpih91Xx4LlUr1wpeihcGp7"
type input "[URL][DOMAIN_NAME]"
select select "1"
select select "28"
select select "fr"
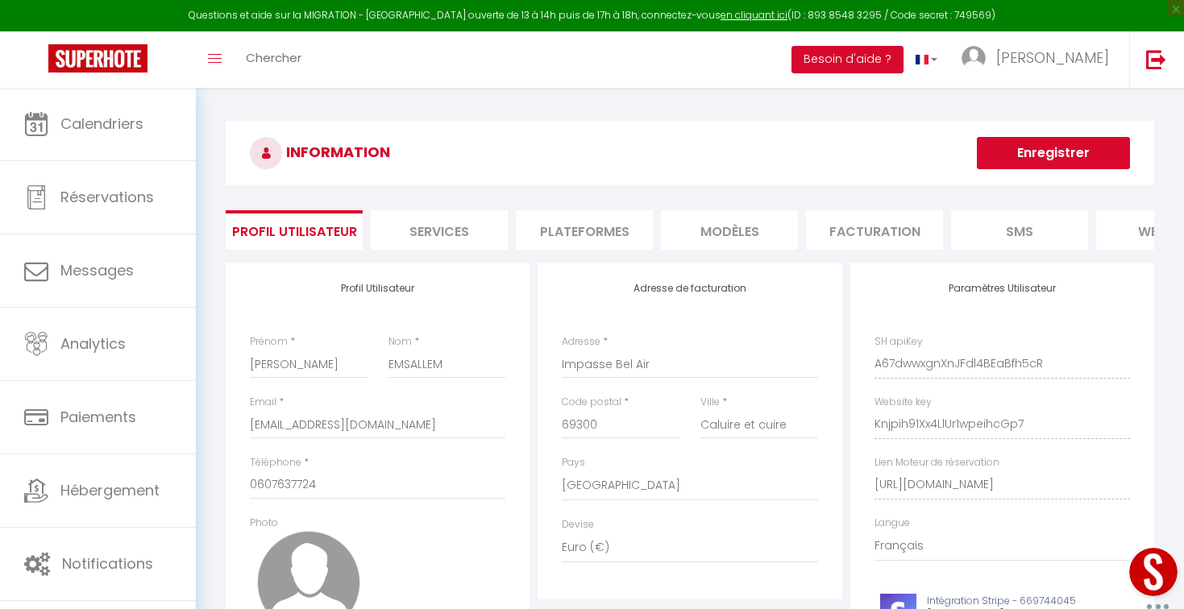
click at [584, 227] on li "Plateformes" at bounding box center [584, 229] width 137 height 39
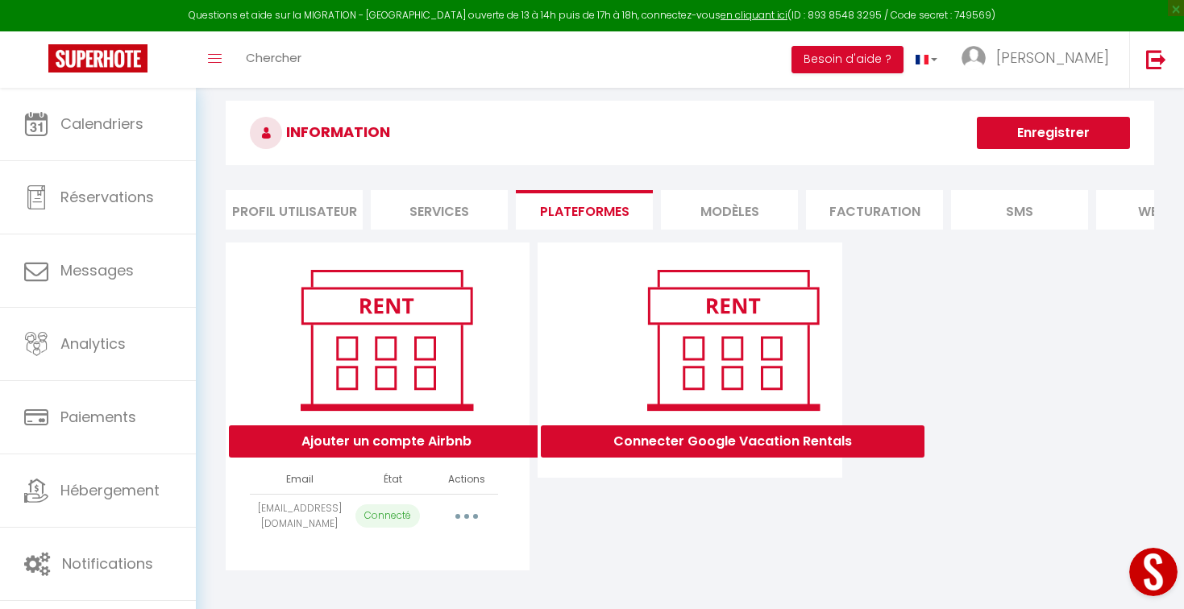
scroll to position [26, 0]
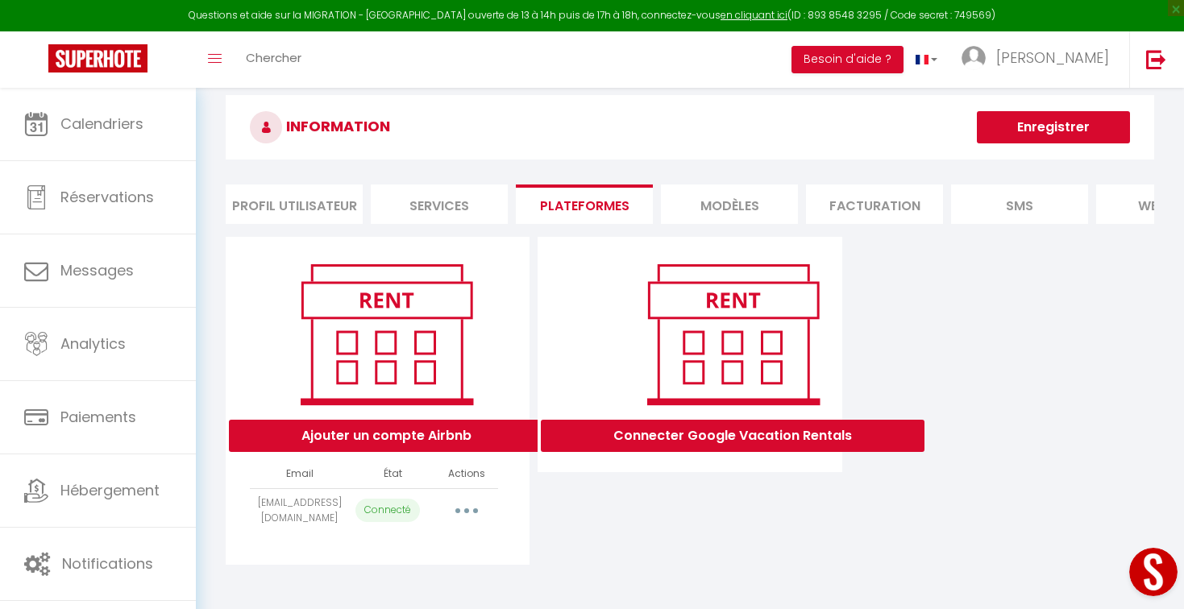
click at [465, 515] on button "button" at bounding box center [466, 511] width 45 height 26
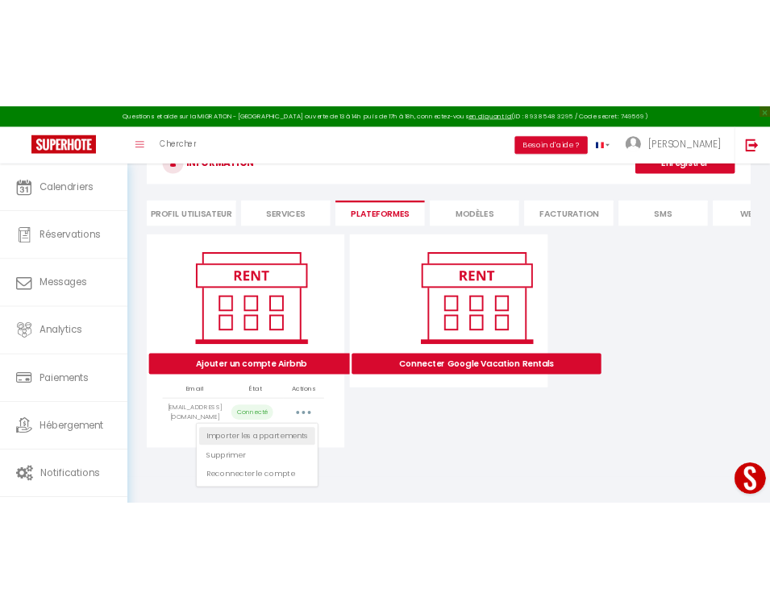
scroll to position [80, 0]
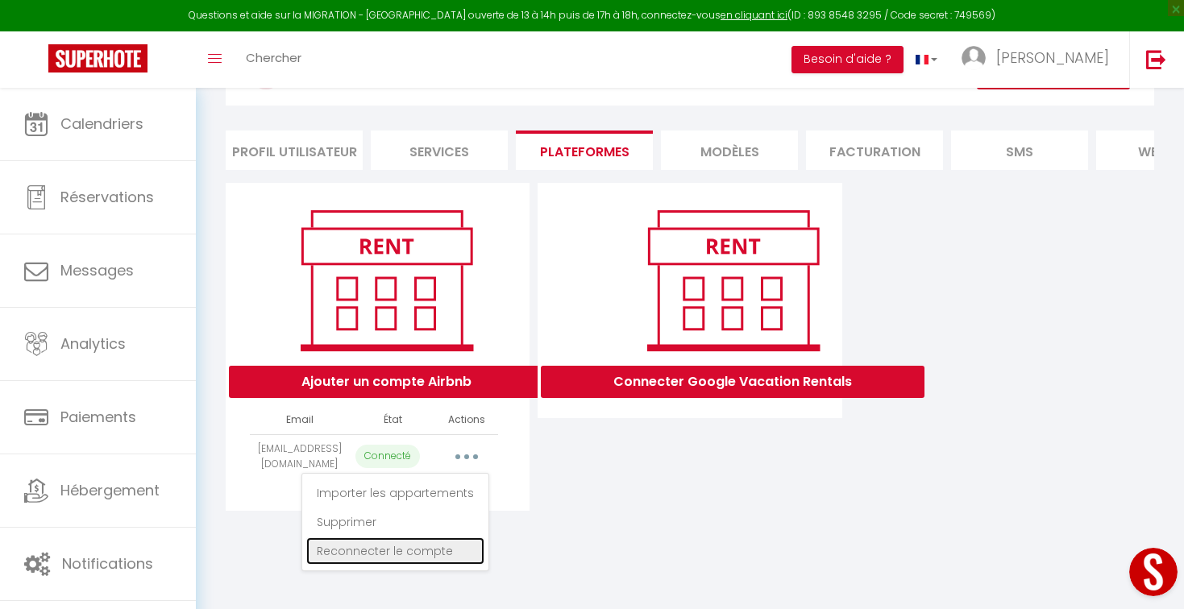
click at [428, 545] on link "Reconnecter le compte" at bounding box center [395, 551] width 178 height 27
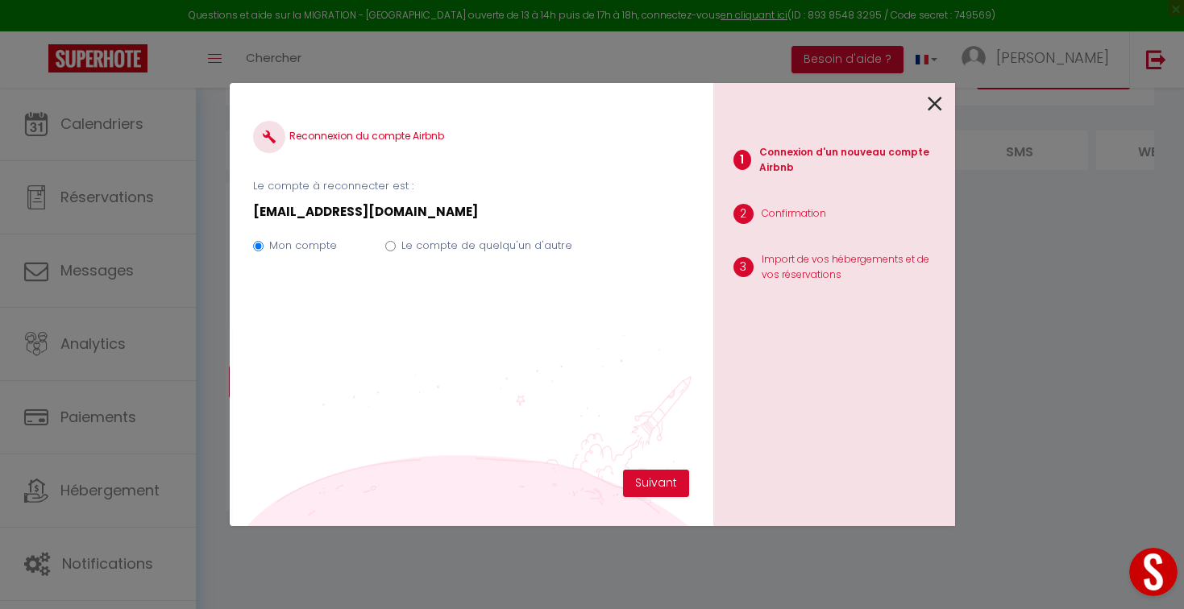
click at [450, 235] on div "Mon compte Le compte de quelqu'un d'autre" at bounding box center [470, 249] width 435 height 54
click at [446, 247] on label "Le compte de quelqu'un d'autre" at bounding box center [486, 246] width 171 height 16
click at [396, 247] on input "Le compte de quelqu'un d'autre" at bounding box center [390, 246] width 10 height 10
radio input "true"
radio input "false"
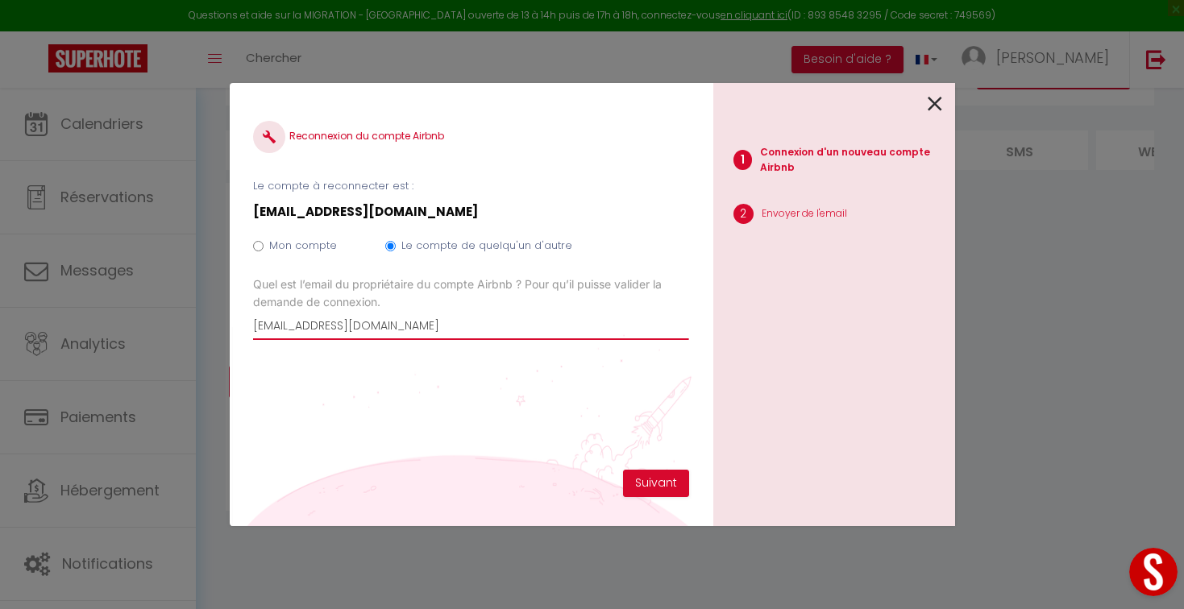
click at [372, 316] on input "[EMAIL_ADDRESS][DOMAIN_NAME]" at bounding box center [470, 325] width 435 height 29
type input "c"
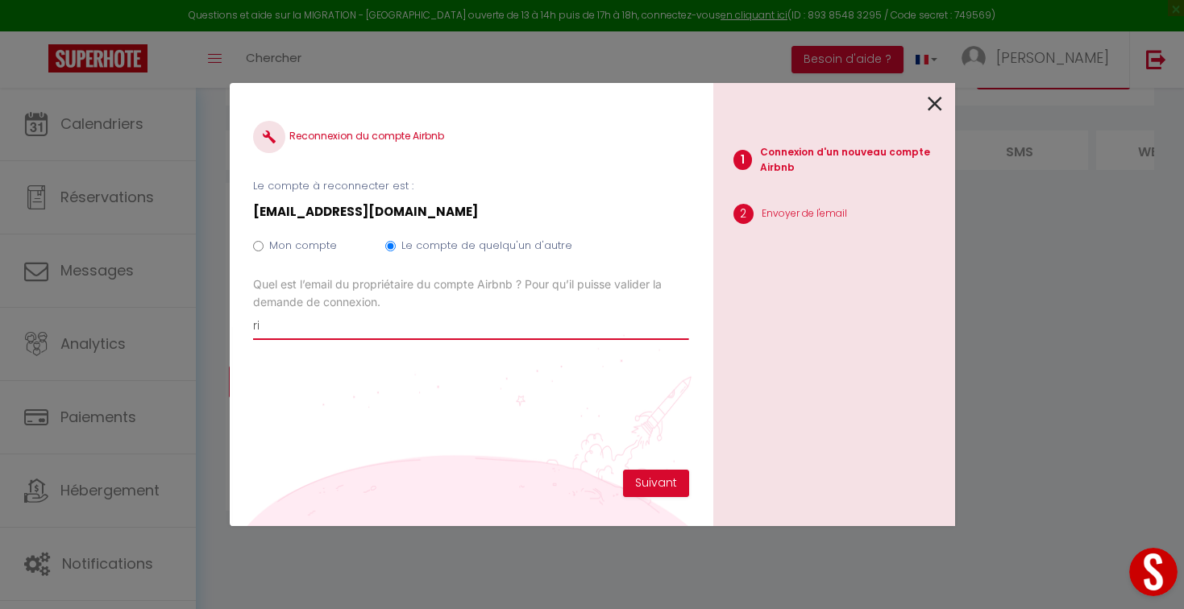
type input "r"
type input "[EMAIL_ADDRESS][DOMAIN_NAME]"
click at [1138, 569] on button "Open LiveChat chat widget" at bounding box center [1153, 572] width 48 height 48
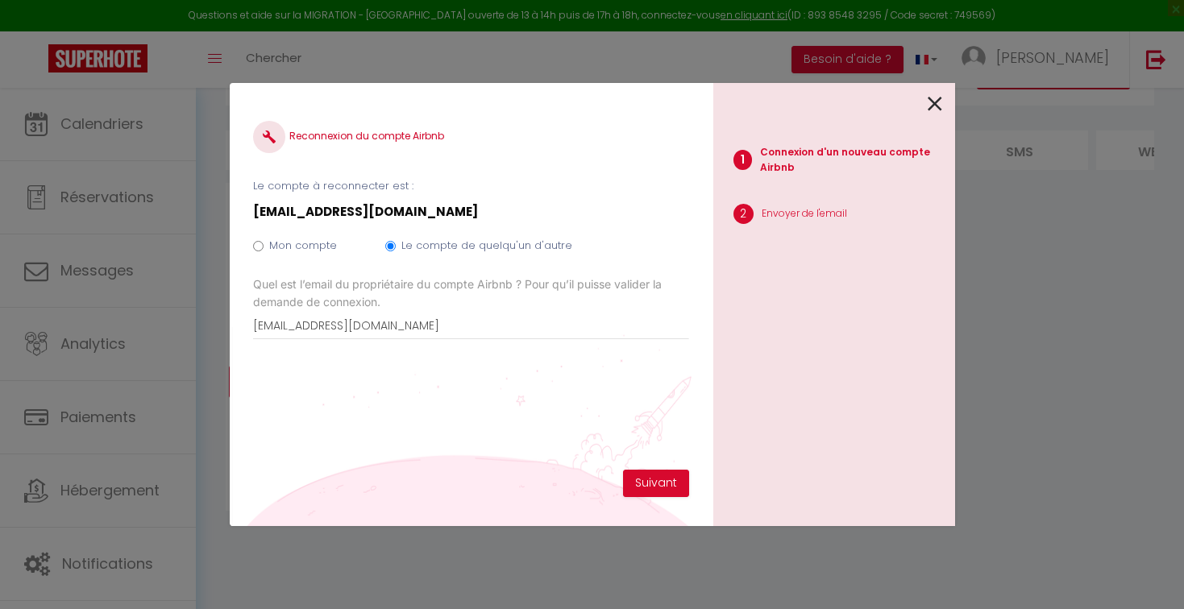
click at [628, 172] on div "Reconnexion du compte Airbnb" at bounding box center [470, 149] width 435 height 57
click at [919, 102] on div at bounding box center [827, 102] width 229 height 38
click at [935, 102] on icon at bounding box center [935, 104] width 15 height 24
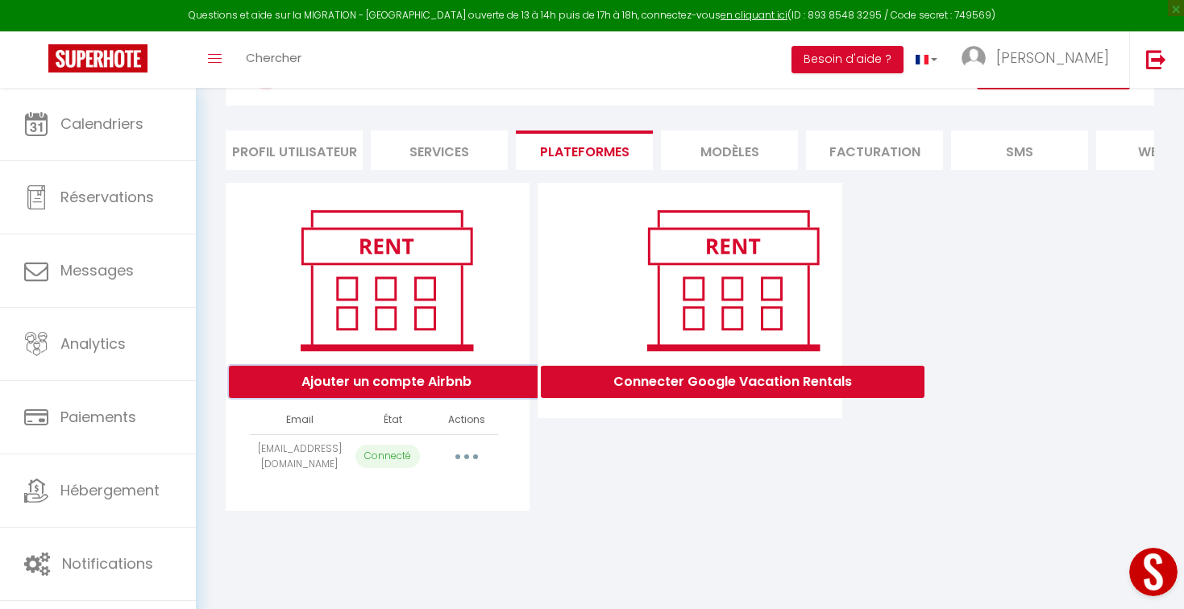
click at [372, 387] on button "Ajouter un compte Airbnb" at bounding box center [386, 382] width 315 height 32
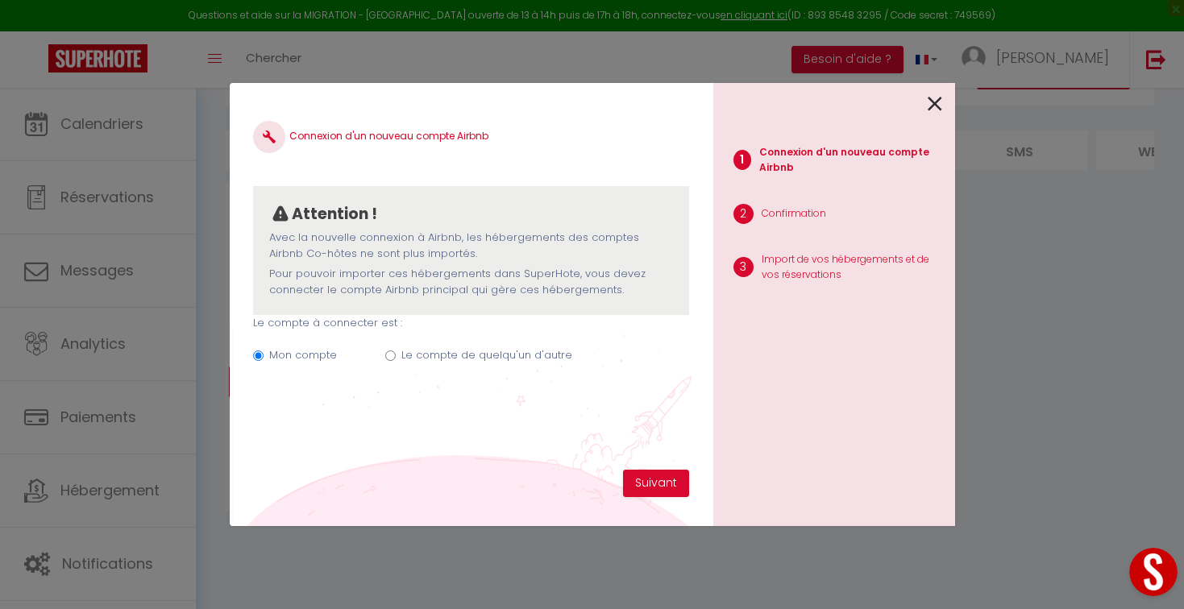
click at [427, 355] on label "Le compte de quelqu'un d'autre" at bounding box center [486, 355] width 171 height 16
click at [396, 355] on input "Le compte de quelqu'un d'autre" at bounding box center [390, 356] width 10 height 10
radio input "true"
radio input "false"
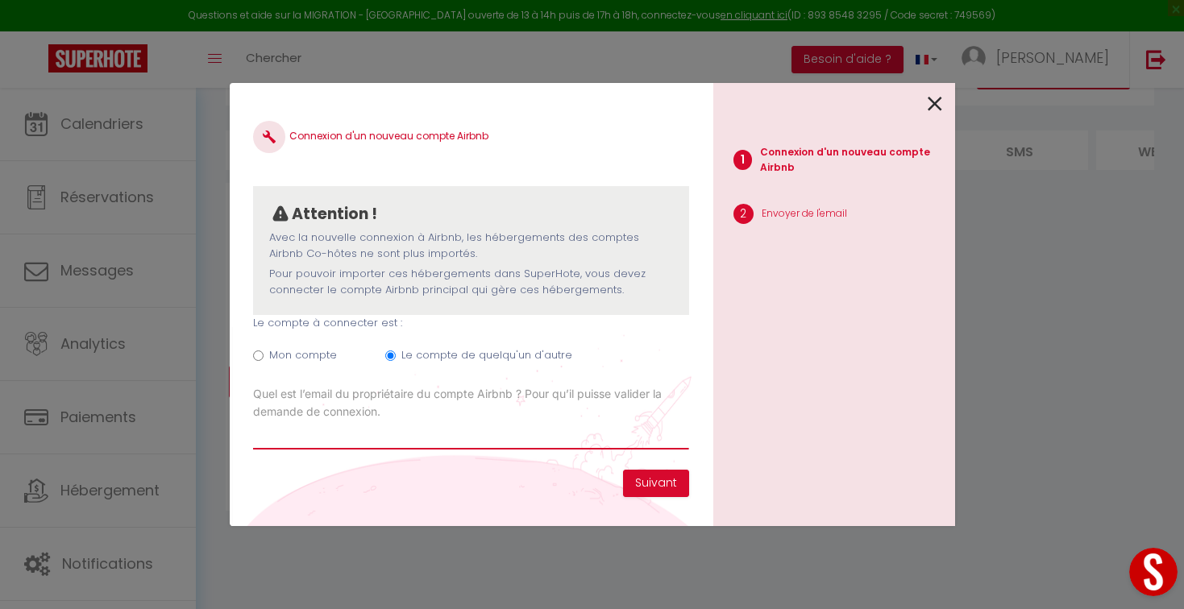
click at [379, 440] on input "Email connexion Airbnb" at bounding box center [470, 435] width 435 height 29
type input "[EMAIL_ADDRESS][DOMAIN_NAME]"
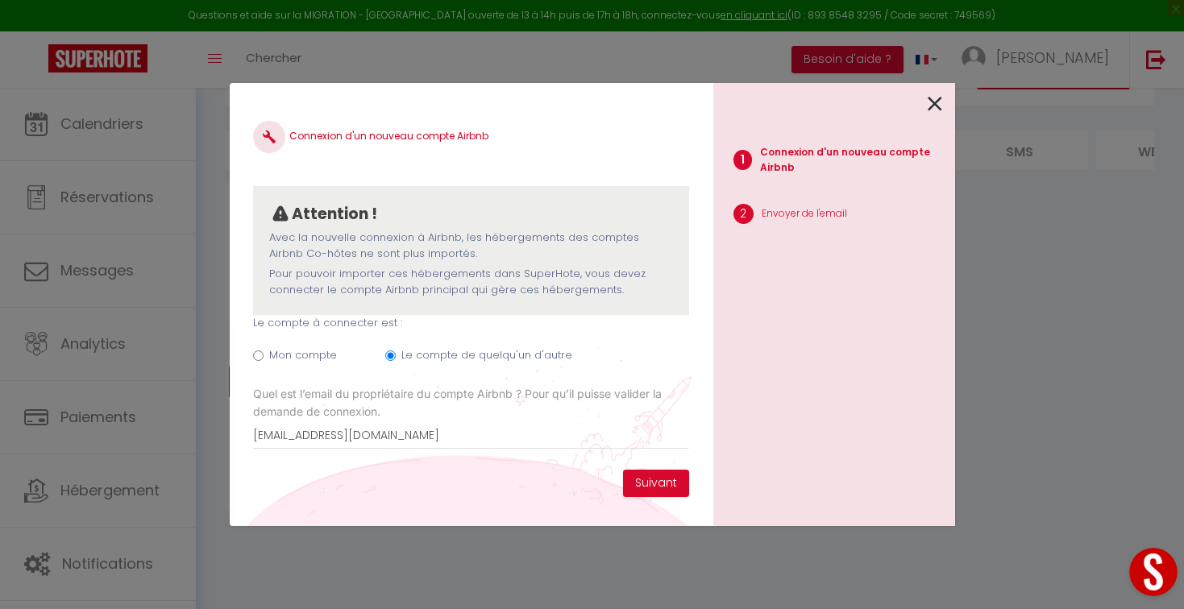
click at [928, 106] on icon at bounding box center [935, 104] width 15 height 24
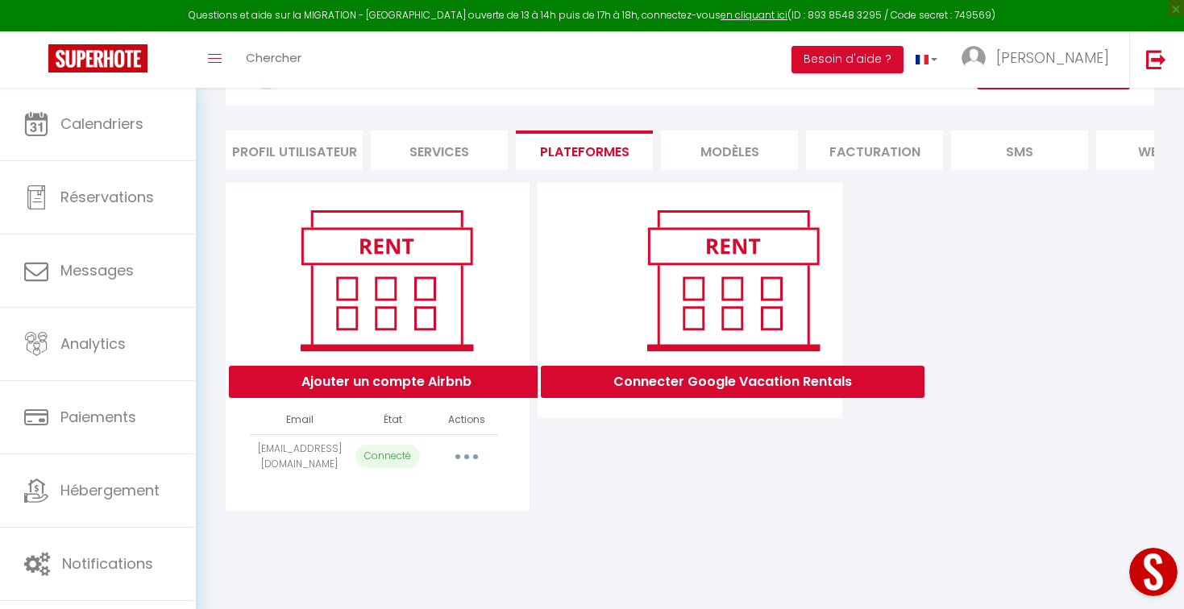
click at [1140, 560] on button "Open LiveChat chat widget" at bounding box center [1153, 572] width 48 height 48
click at [463, 453] on button "button" at bounding box center [466, 457] width 45 height 26
click at [376, 372] on button "Ajouter un compte Airbnb" at bounding box center [386, 382] width 315 height 32
radio input "true"
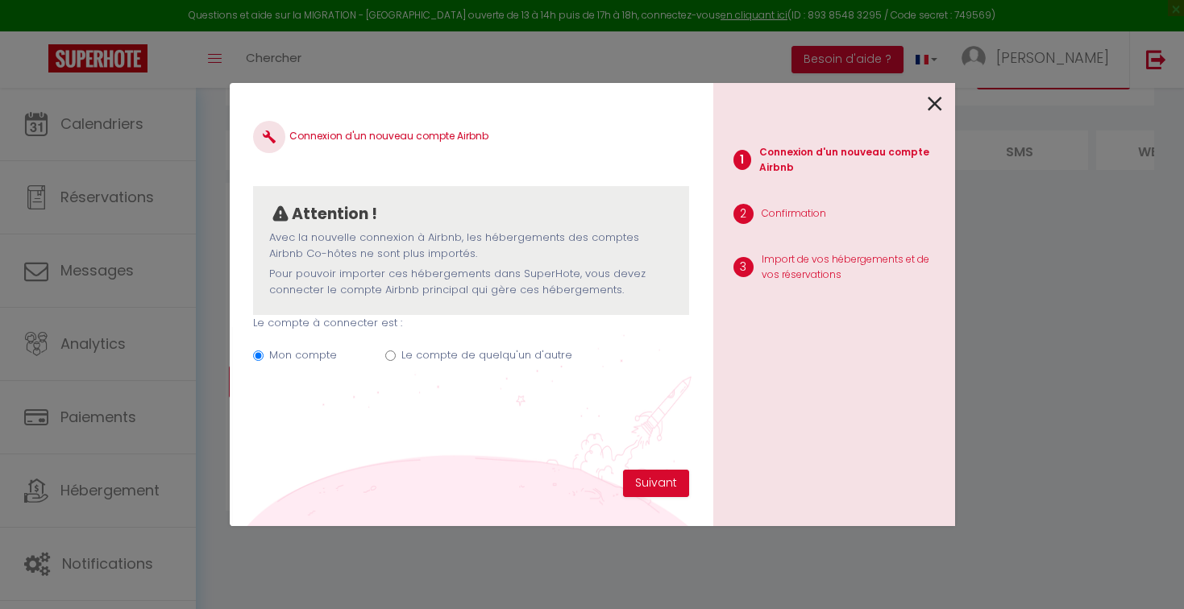
click at [397, 354] on div "Mon compte Le compte de quelqu'un d'autre" at bounding box center [470, 358] width 435 height 54
click at [389, 353] on input "Le compte de quelqu'un d'autre" at bounding box center [390, 356] width 10 height 10
radio input "true"
radio input "false"
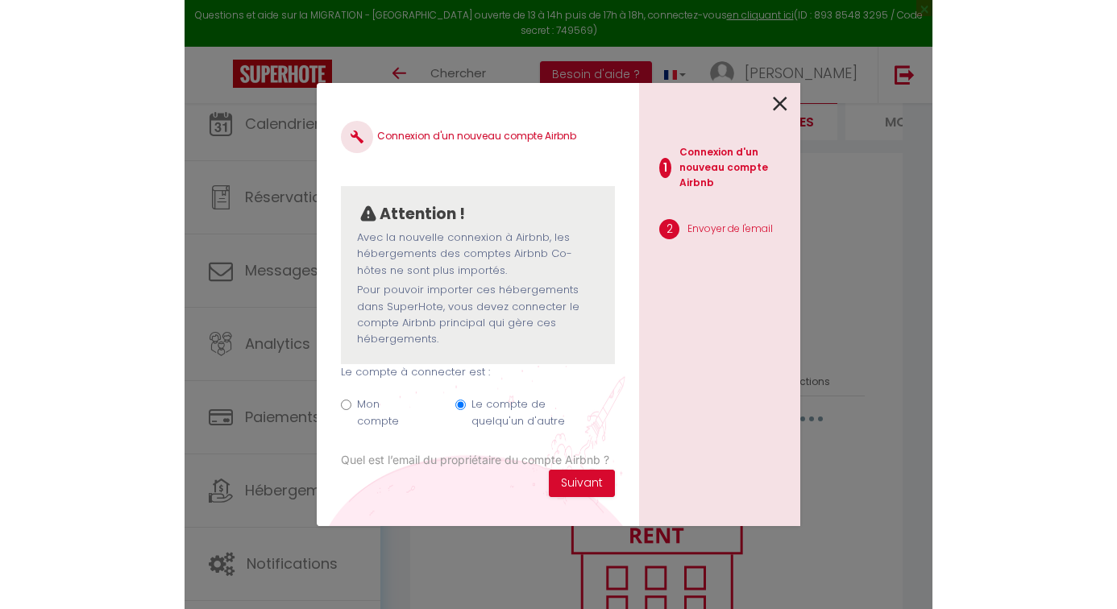
scroll to position [88, 0]
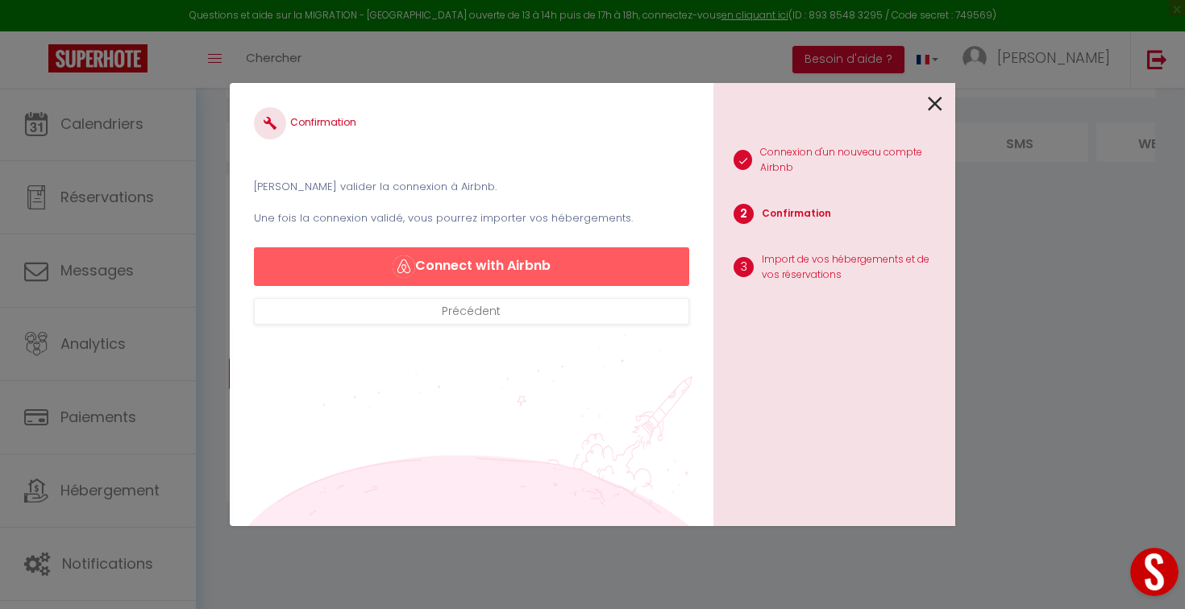
click at [923, 100] on div at bounding box center [827, 102] width 229 height 38
click at [938, 97] on icon at bounding box center [935, 104] width 15 height 24
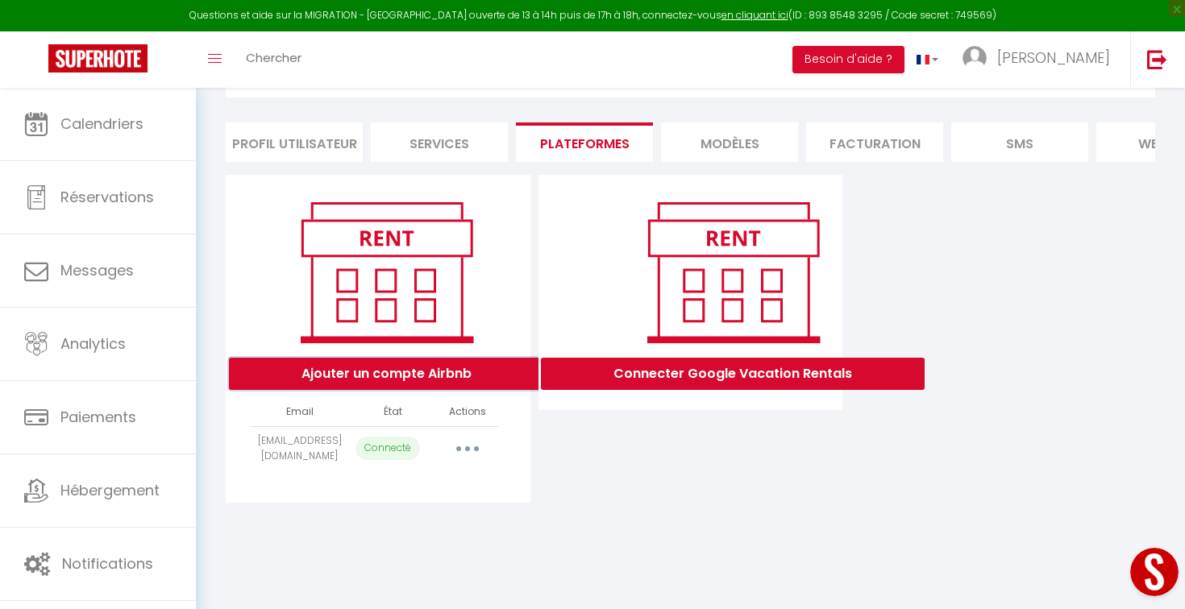
click at [405, 364] on button "Ajouter un compte Airbnb" at bounding box center [386, 374] width 315 height 32
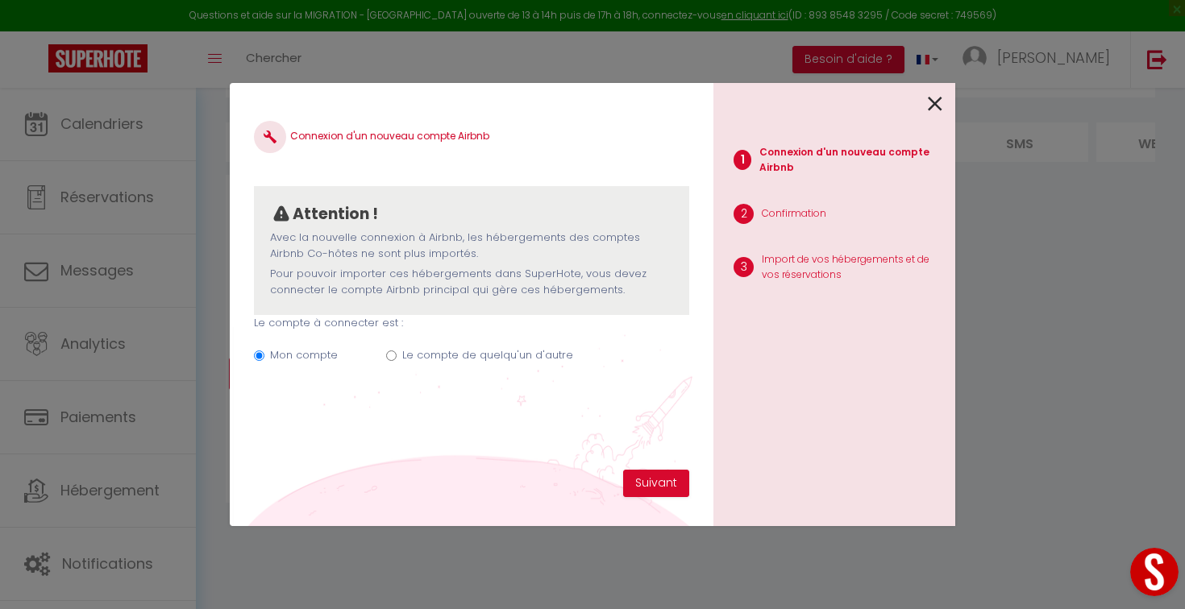
click at [439, 345] on div "Mon compte Le compte de quelqu'un d'autre" at bounding box center [471, 358] width 435 height 54
click at [437, 352] on label "Le compte de quelqu'un d'autre" at bounding box center [487, 355] width 171 height 16
click at [397, 352] on input "Le compte de quelqu'un d'autre" at bounding box center [391, 356] width 10 height 10
radio input "true"
radio input "false"
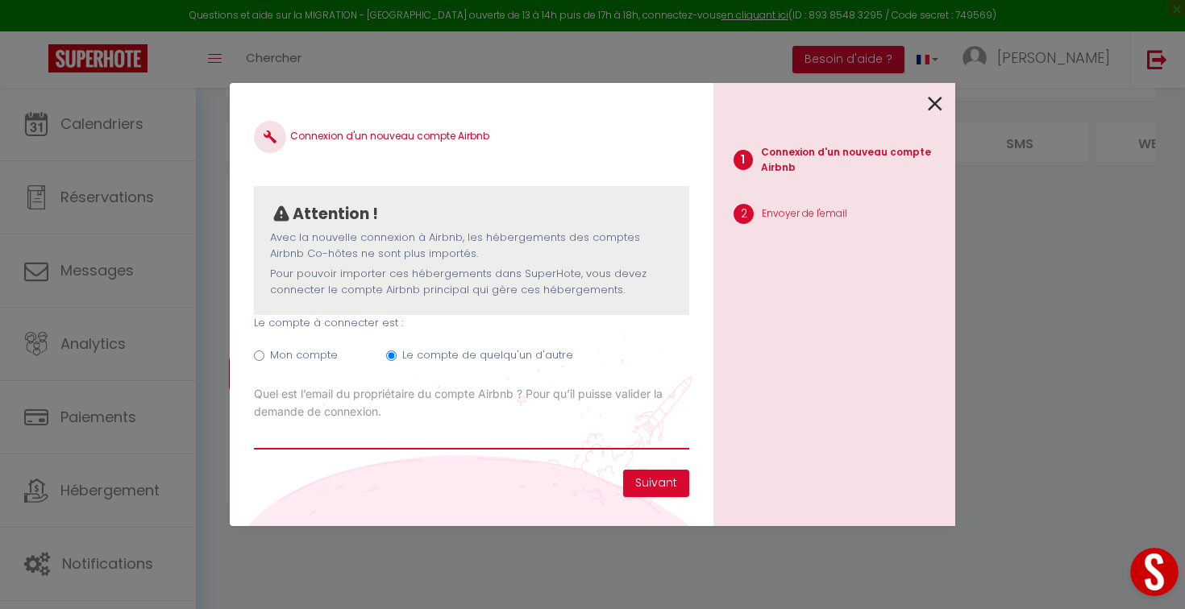
click at [346, 430] on input "Email connexion Airbnb" at bounding box center [471, 435] width 435 height 29
paste input "danielegiazzi@hotmail.fr"
type input "danielegiazzi@hotmail.fr"
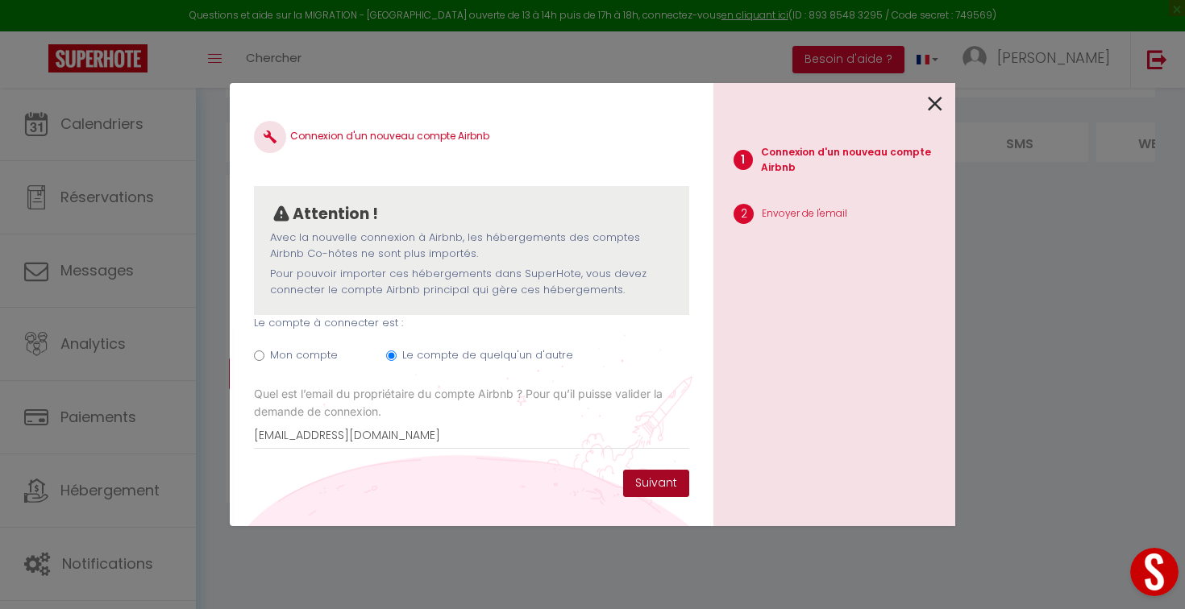
click at [635, 485] on button "Suivant" at bounding box center [656, 483] width 66 height 27
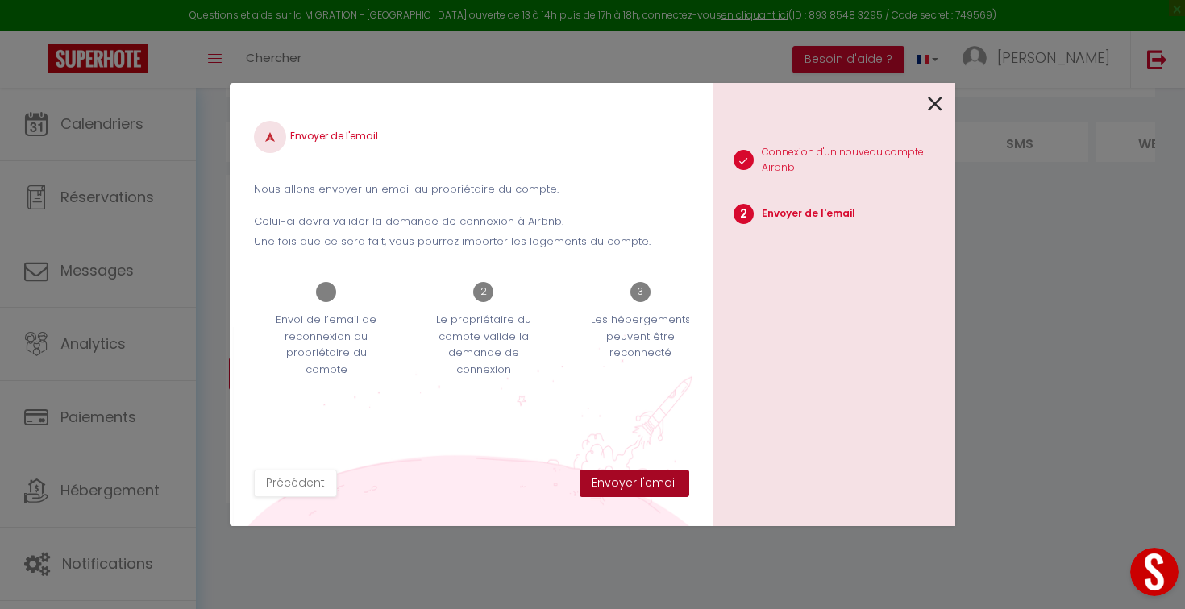
click at [635, 485] on button "Envoyer l'email" at bounding box center [634, 483] width 110 height 27
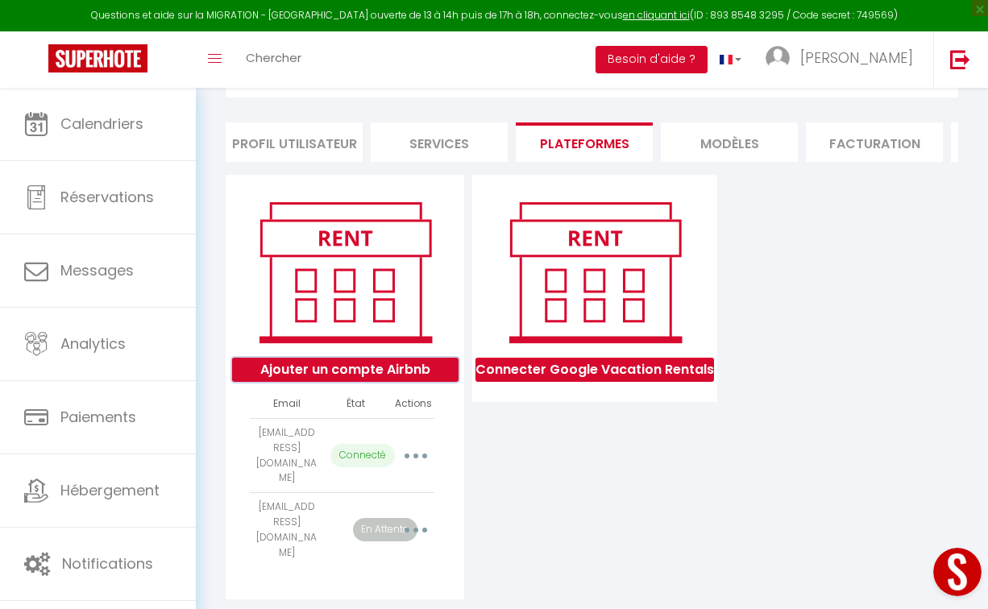
click at [339, 374] on button "Ajouter un compte Airbnb" at bounding box center [345, 370] width 226 height 24
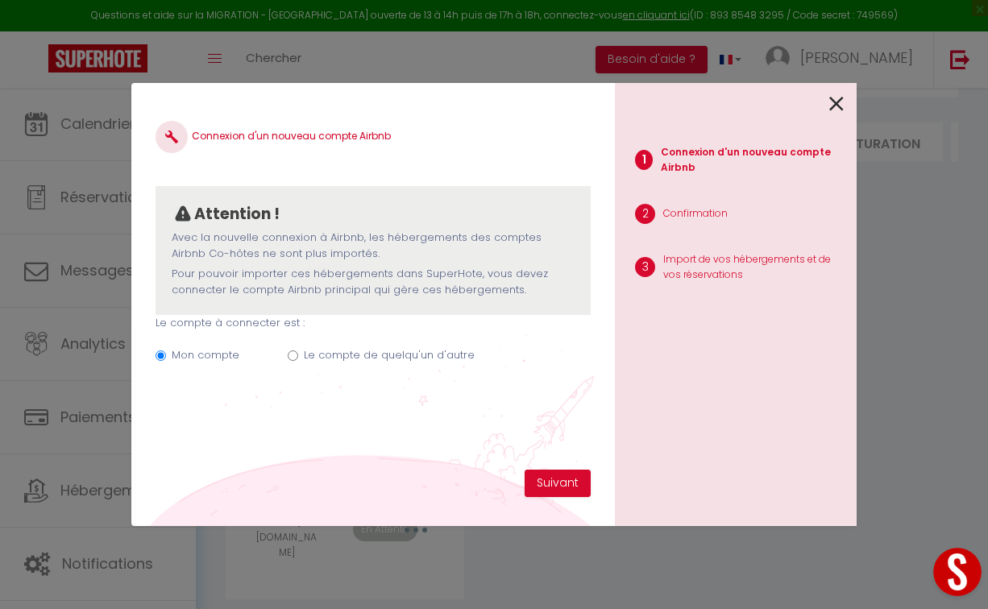
click at [337, 350] on label "Le compte de quelqu'un d'autre" at bounding box center [389, 355] width 171 height 16
click at [298, 351] on input "Le compte de quelqu'un d'autre" at bounding box center [293, 356] width 10 height 10
radio input "true"
radio input "false"
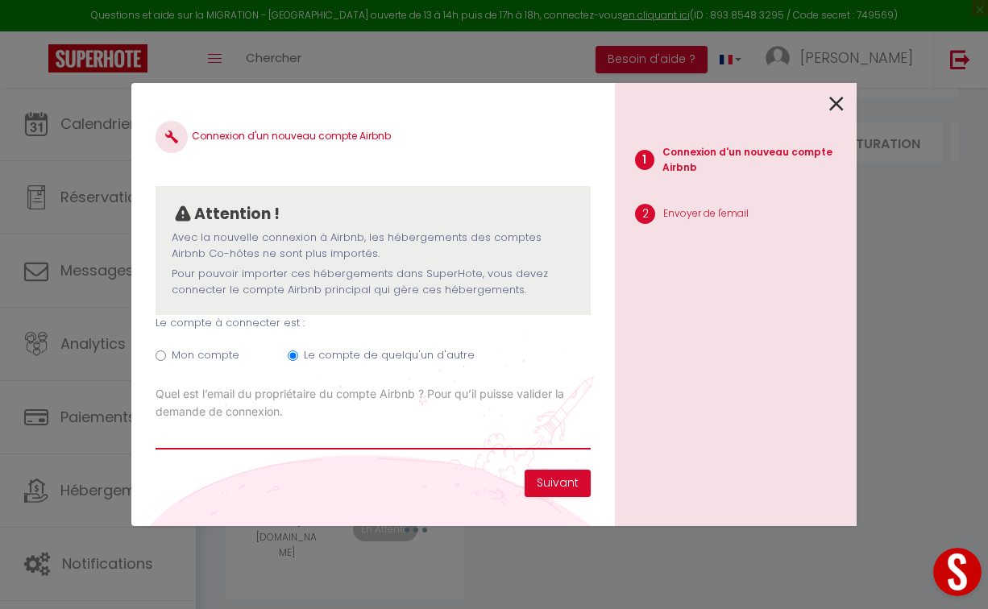
click at [273, 432] on input "Email connexion Airbnb" at bounding box center [373, 435] width 435 height 29
paste input "gduperron@nordnet.fr"
type input "gduperron@nordnet.fr"
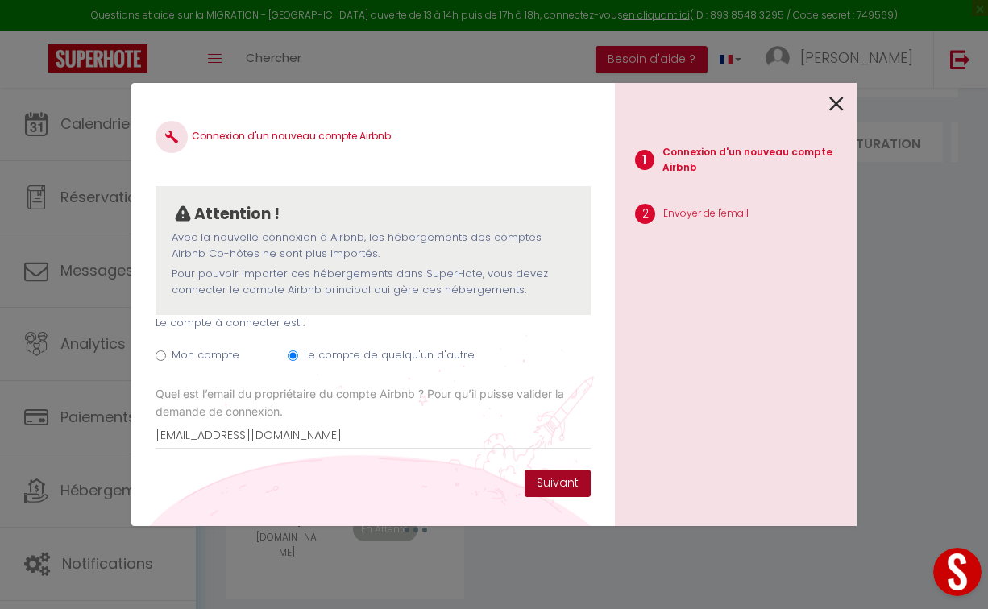
click at [533, 478] on button "Suivant" at bounding box center [558, 483] width 66 height 27
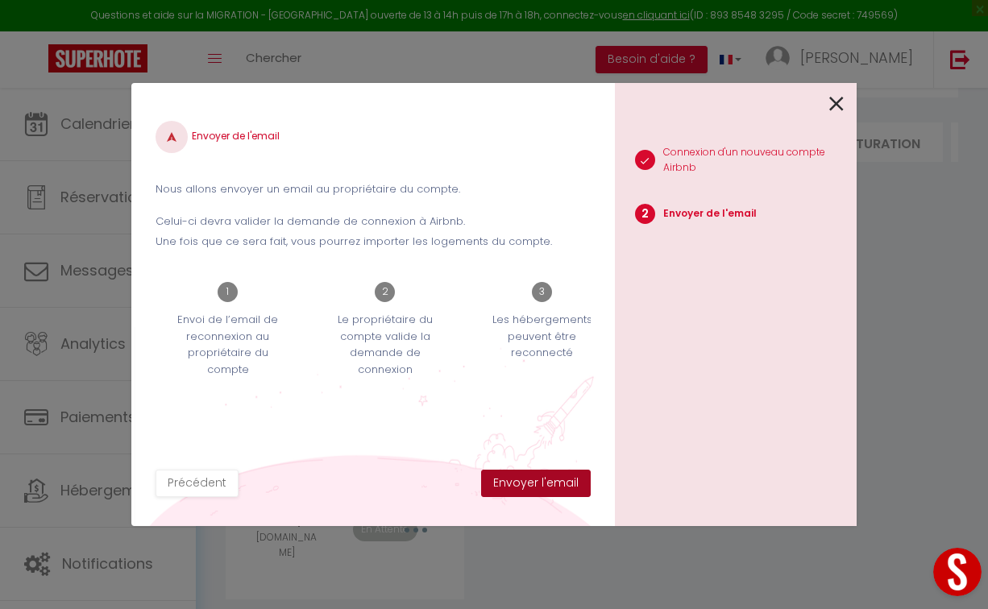
click at [533, 478] on button "Envoyer l'email" at bounding box center [536, 483] width 110 height 27
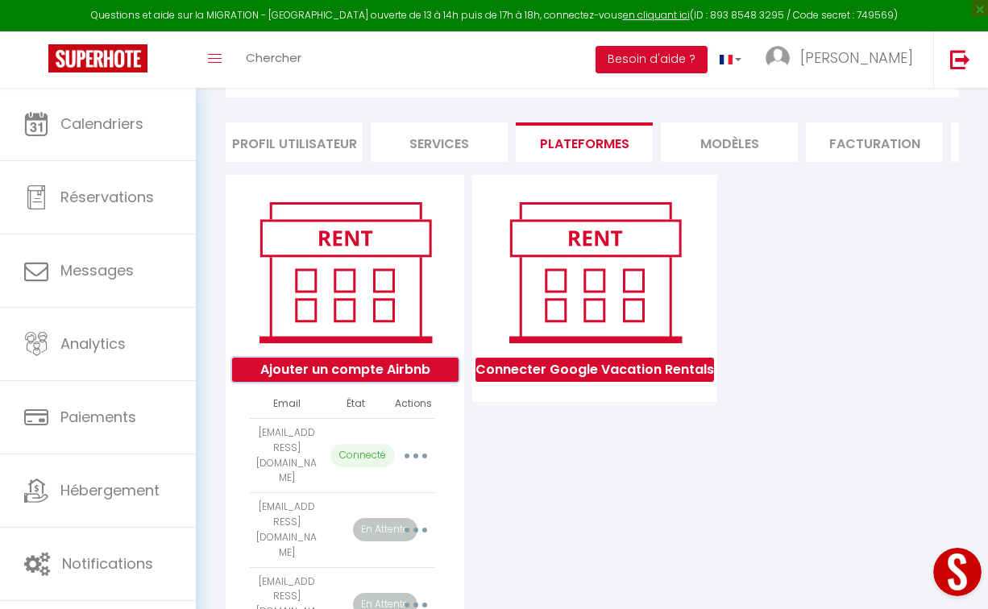
click at [362, 374] on button "Ajouter un compte Airbnb" at bounding box center [345, 370] width 226 height 24
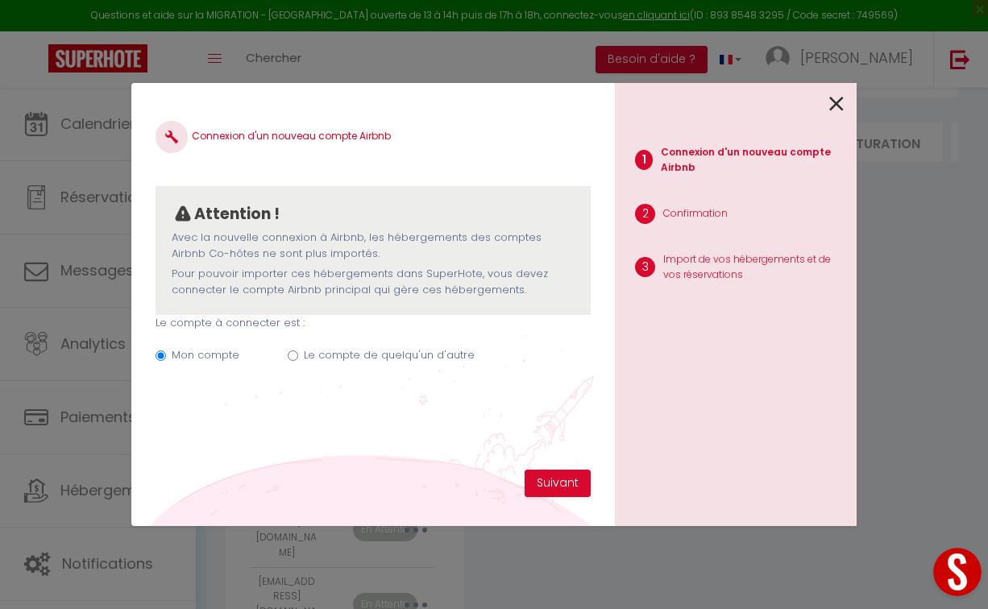
click at [337, 349] on label "Le compte de quelqu'un d'autre" at bounding box center [389, 355] width 171 height 16
click at [298, 351] on input "Le compte de quelqu'un d'autre" at bounding box center [293, 356] width 10 height 10
radio input "true"
radio input "false"
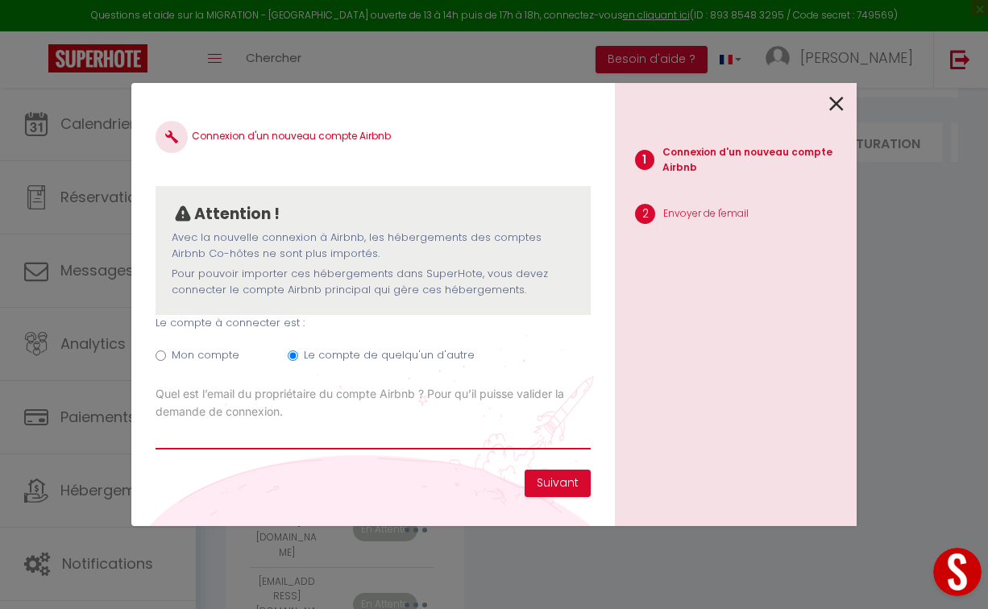
click at [280, 435] on input "Email connexion Airbnb" at bounding box center [373, 435] width 435 height 29
paste input "autrement69@gmail.com"
type input "autrement69@gmail.com"
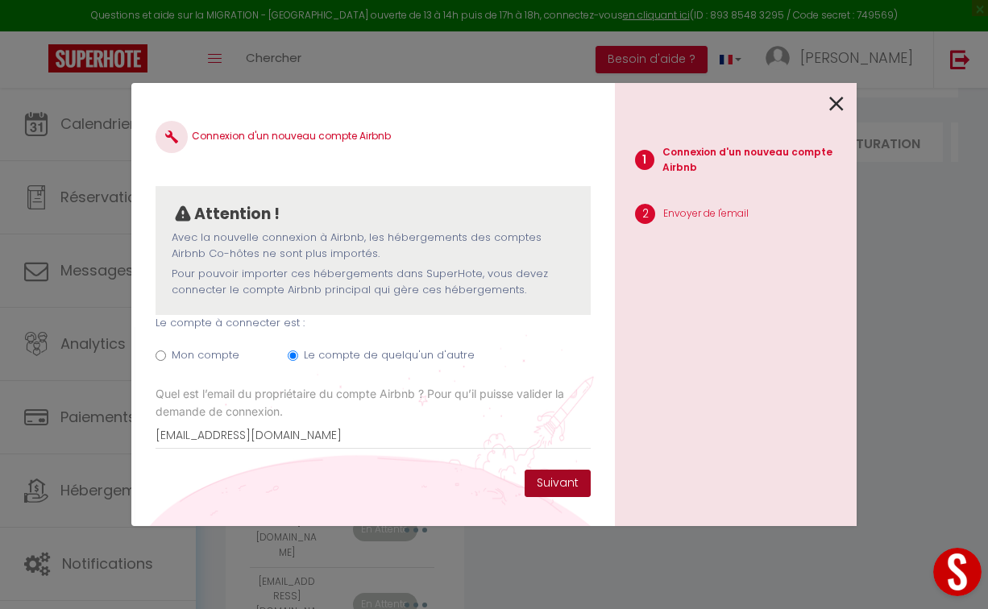
click at [539, 478] on button "Suivant" at bounding box center [558, 483] width 66 height 27
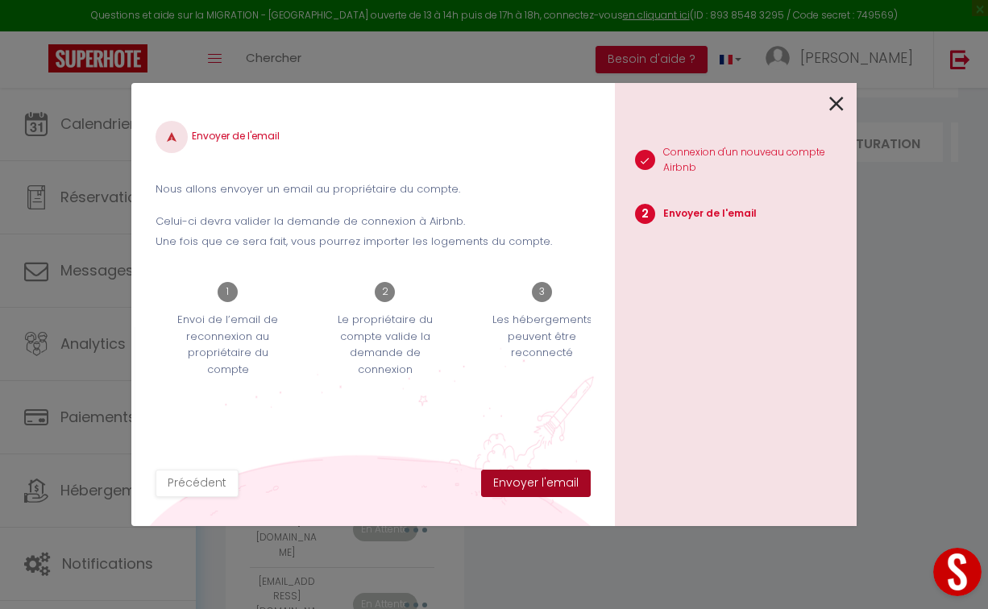
click at [539, 478] on button "Envoyer l'email" at bounding box center [536, 483] width 110 height 27
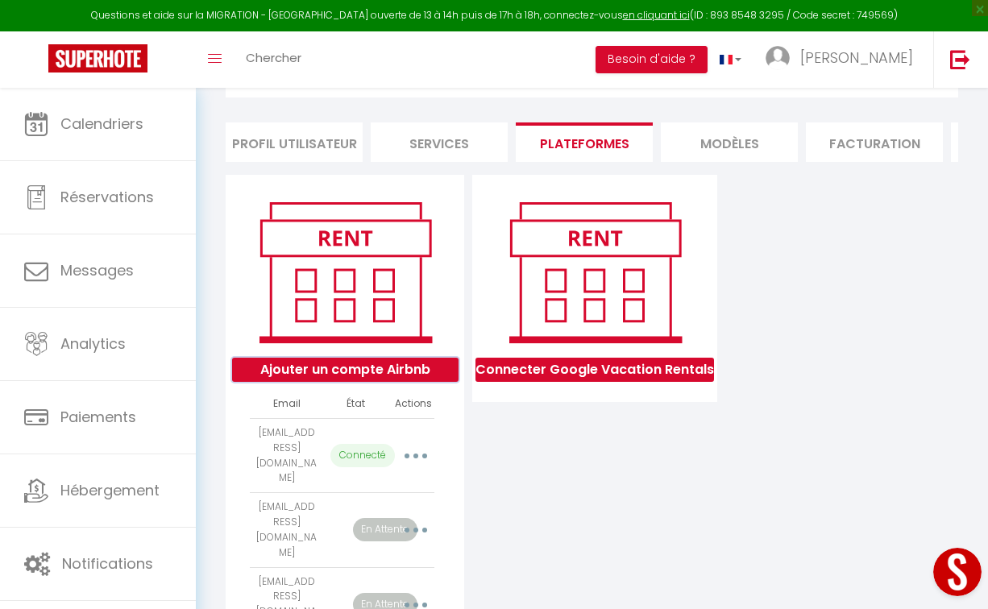
click at [312, 366] on button "Ajouter un compte Airbnb" at bounding box center [345, 370] width 226 height 24
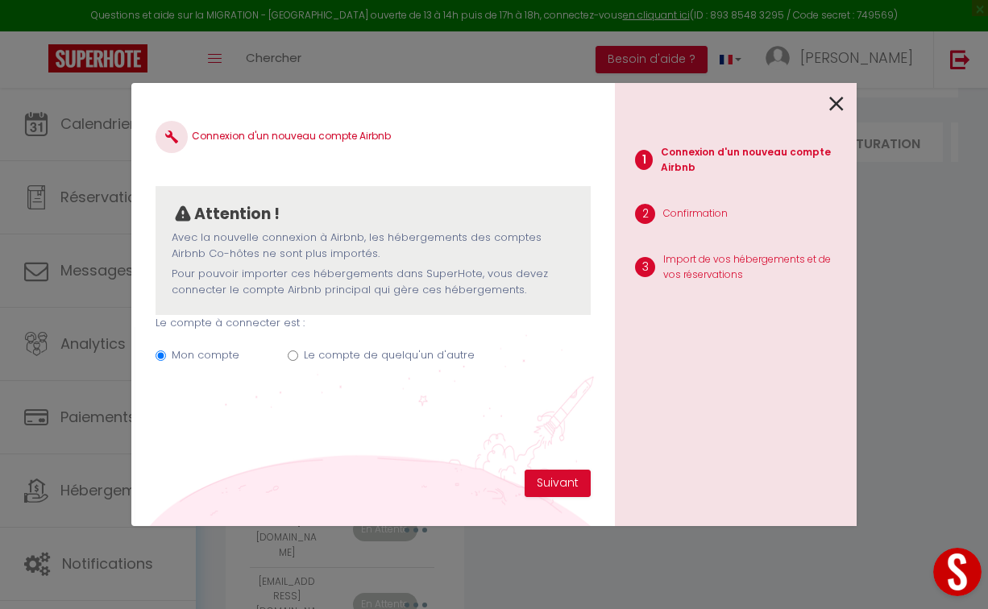
click at [340, 351] on label "Le compte de quelqu'un d'autre" at bounding box center [389, 355] width 171 height 16
click at [298, 351] on input "Le compte de quelqu'un d'autre" at bounding box center [293, 356] width 10 height 10
radio input "true"
radio input "false"
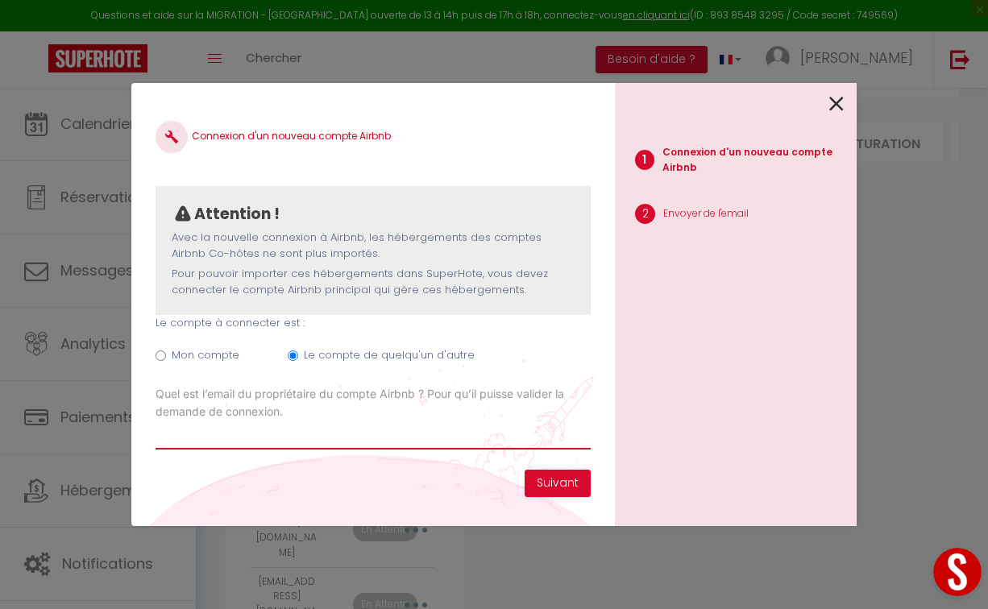
click at [250, 434] on input "Email connexion Airbnb" at bounding box center [373, 435] width 435 height 29
paste input "[EMAIL_ADDRESS][DOMAIN_NAME]"
type input "[EMAIL_ADDRESS][DOMAIN_NAME]"
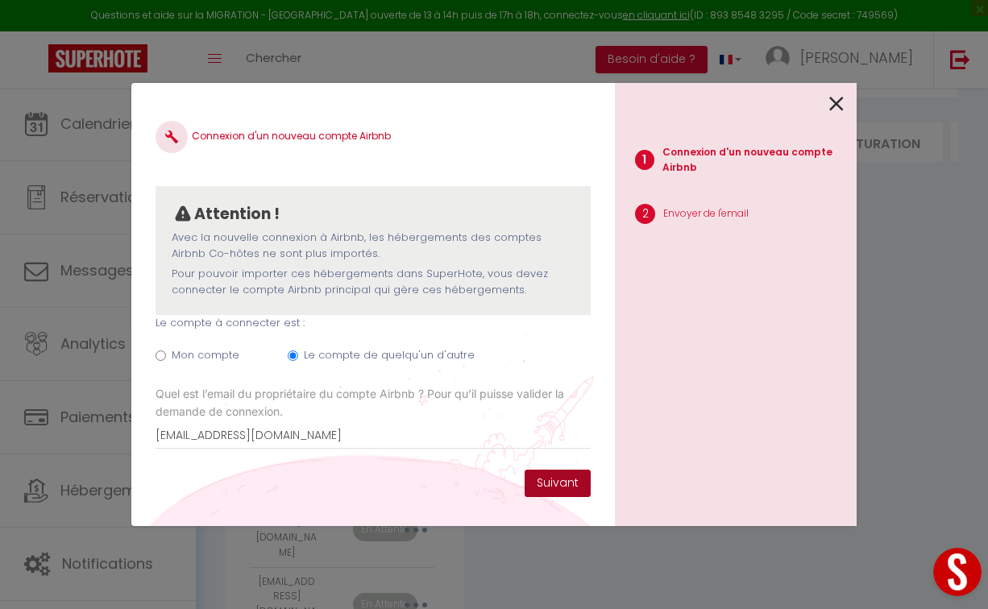
click at [554, 484] on button "Suivant" at bounding box center [558, 483] width 66 height 27
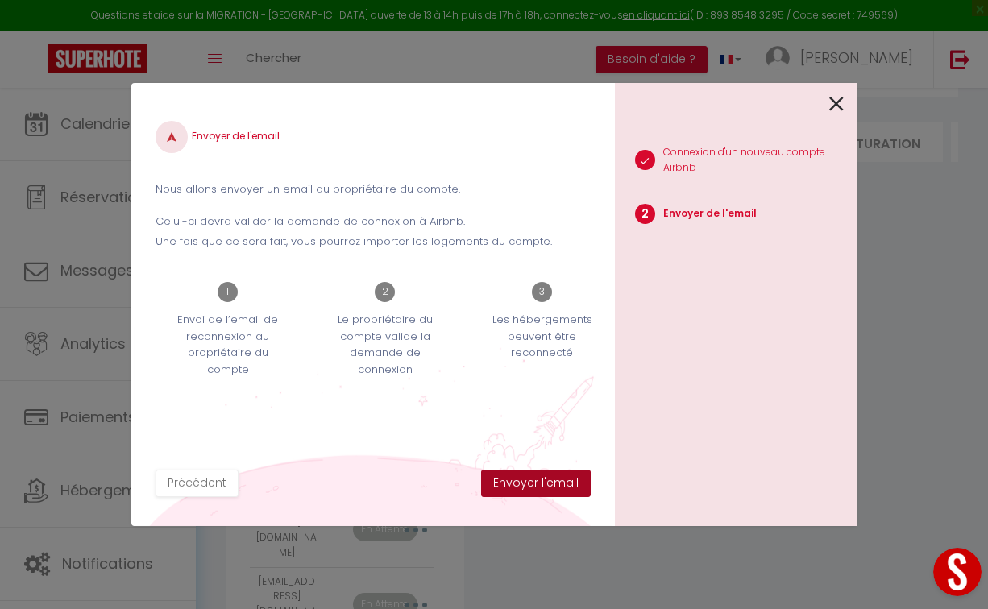
click at [554, 484] on button "Envoyer l'email" at bounding box center [536, 483] width 110 height 27
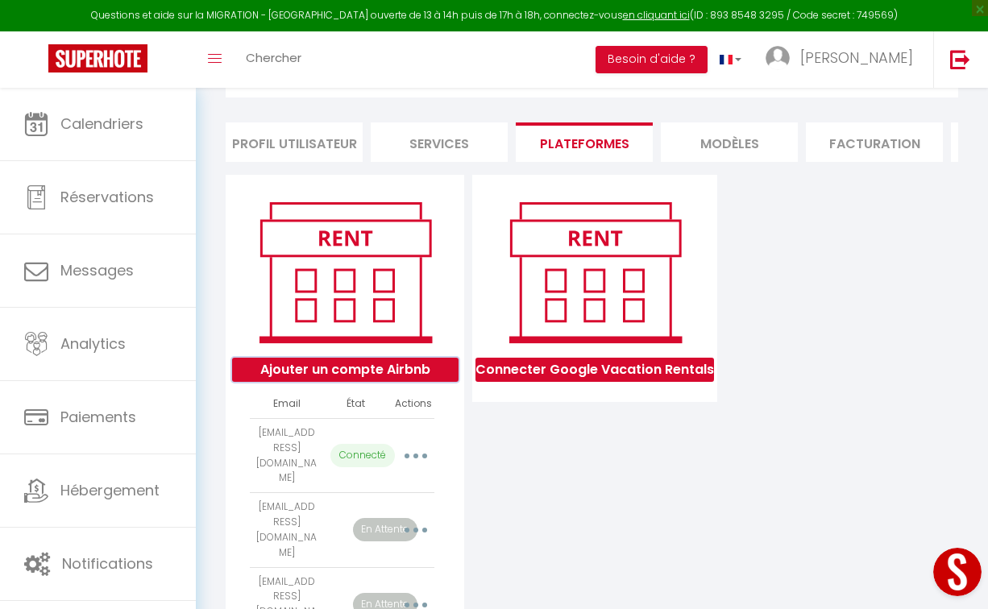
click at [362, 372] on button "Ajouter un compte Airbnb" at bounding box center [345, 370] width 226 height 24
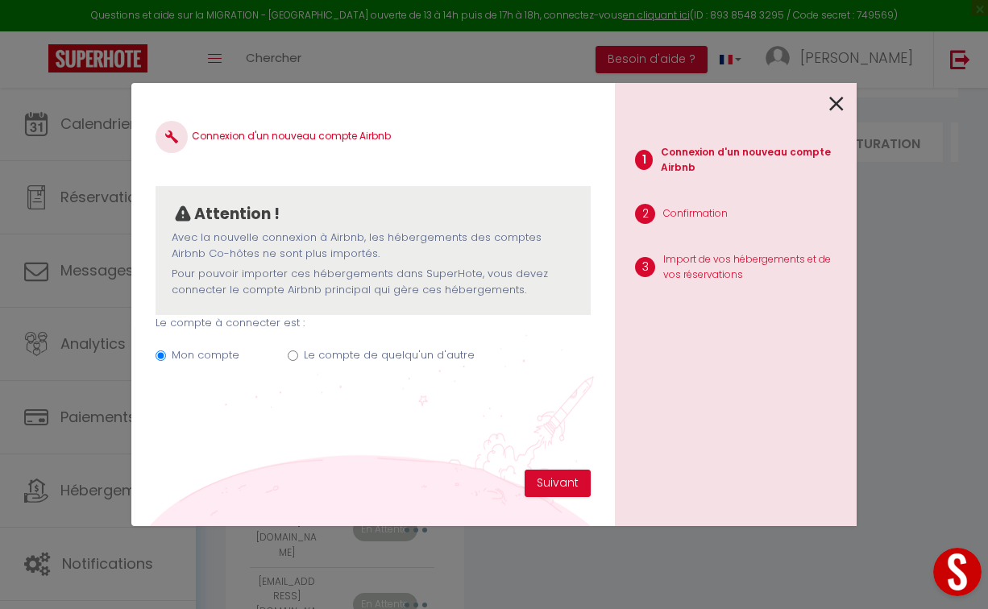
click at [360, 355] on label "Le compte de quelqu'un d'autre" at bounding box center [389, 355] width 171 height 16
click at [298, 355] on input "Le compte de quelqu'un d'autre" at bounding box center [293, 356] width 10 height 10
radio input "true"
radio input "false"
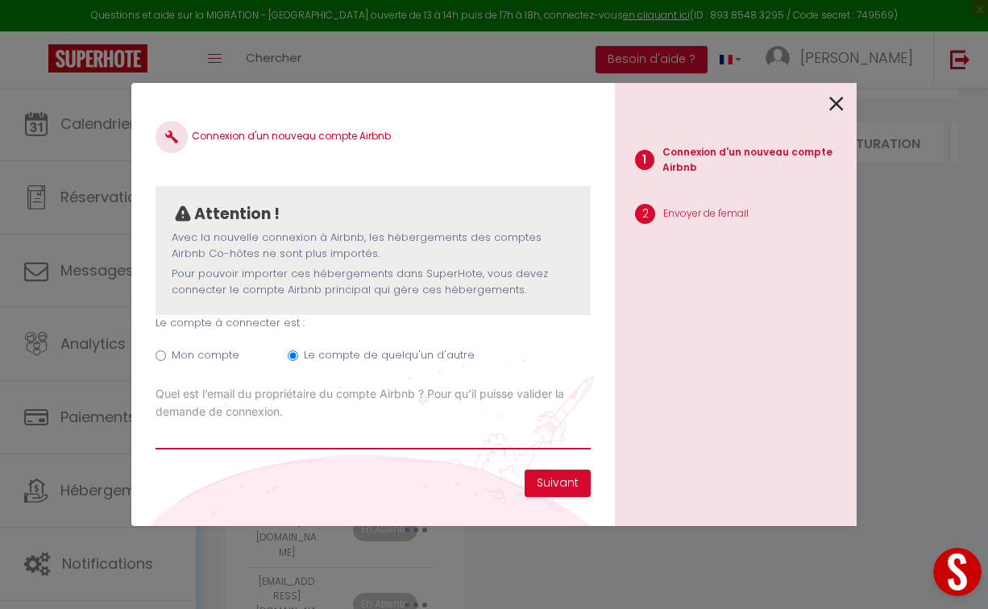
click at [231, 442] on input "Email connexion Airbnb" at bounding box center [373, 435] width 435 height 29
paste input "nicolas.ribeiro135@gmail.com"
type input "nicolas.ribeiro135@gmail.com"
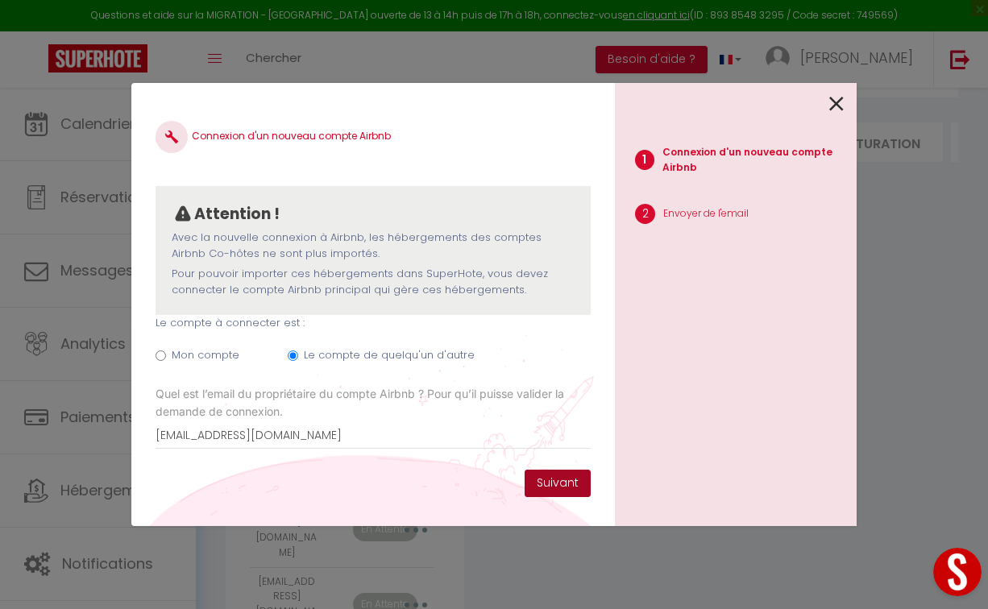
click at [541, 480] on button "Suivant" at bounding box center [558, 483] width 66 height 27
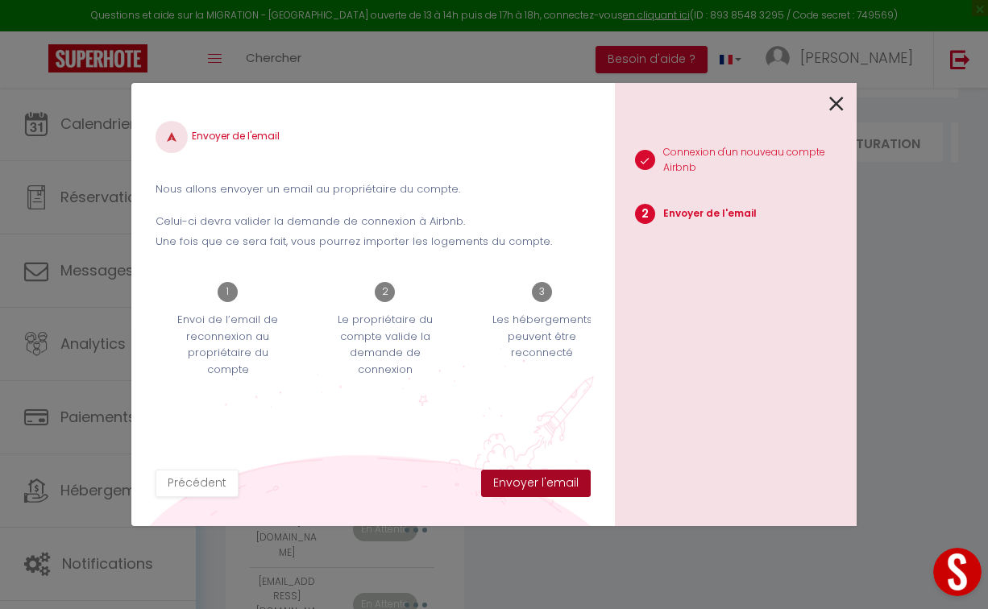
click at [541, 480] on button "Envoyer l'email" at bounding box center [536, 483] width 110 height 27
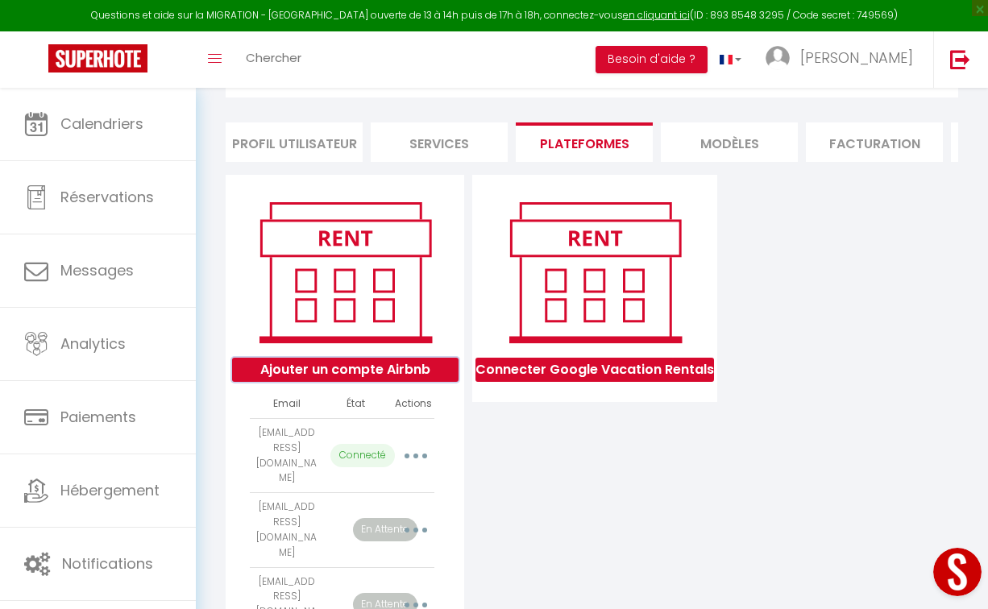
click at [317, 364] on button "Ajouter un compte Airbnb" at bounding box center [345, 370] width 226 height 24
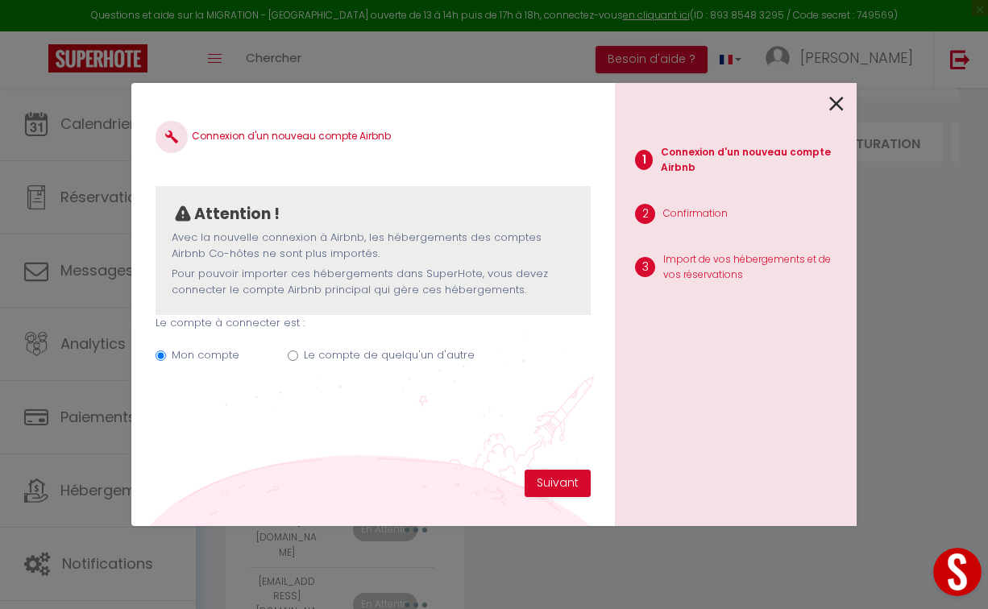
click at [317, 353] on label "Le compte de quelqu'un d'autre" at bounding box center [389, 355] width 171 height 16
click at [298, 353] on input "Le compte de quelqu'un d'autre" at bounding box center [293, 356] width 10 height 10
radio input "true"
radio input "false"
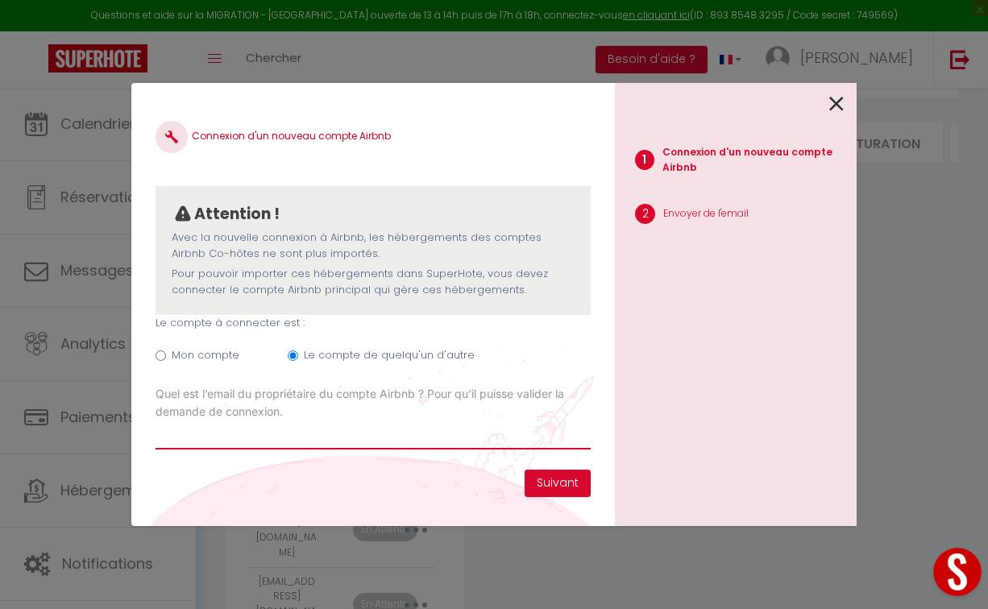
click at [227, 433] on input "Email connexion Airbnb" at bounding box center [373, 435] width 435 height 29
paste input "manoncllt@gmail.com"
type input "manoncllt@gmail.com"
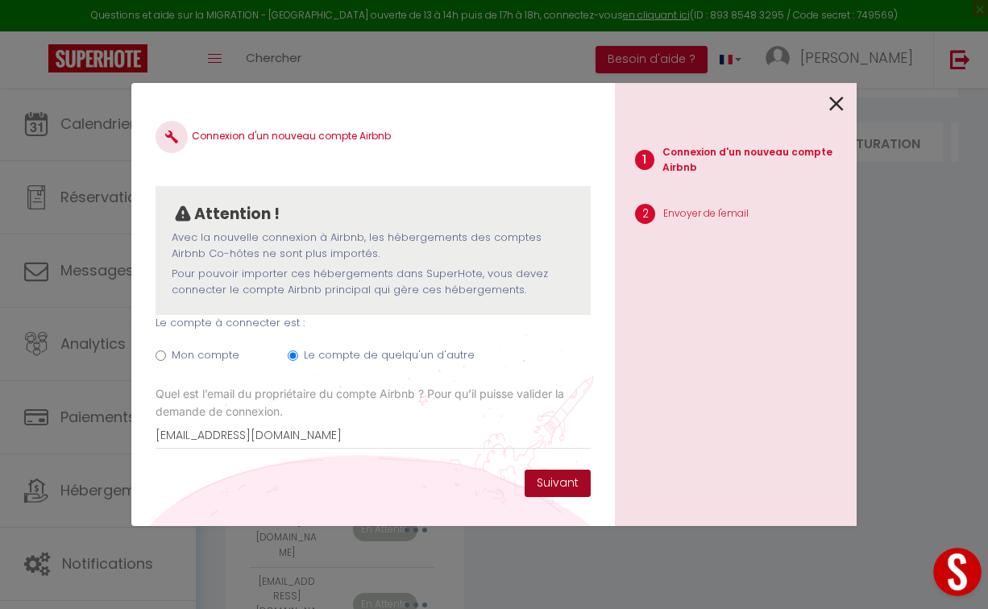
click at [556, 488] on button "Suivant" at bounding box center [558, 483] width 66 height 27
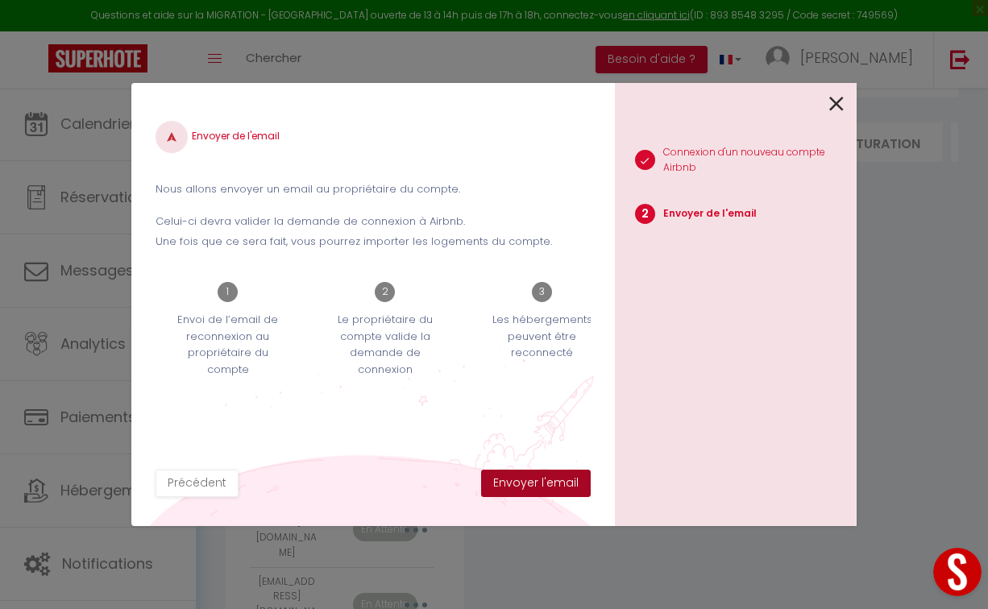
click at [556, 488] on button "Envoyer l'email" at bounding box center [536, 483] width 110 height 27
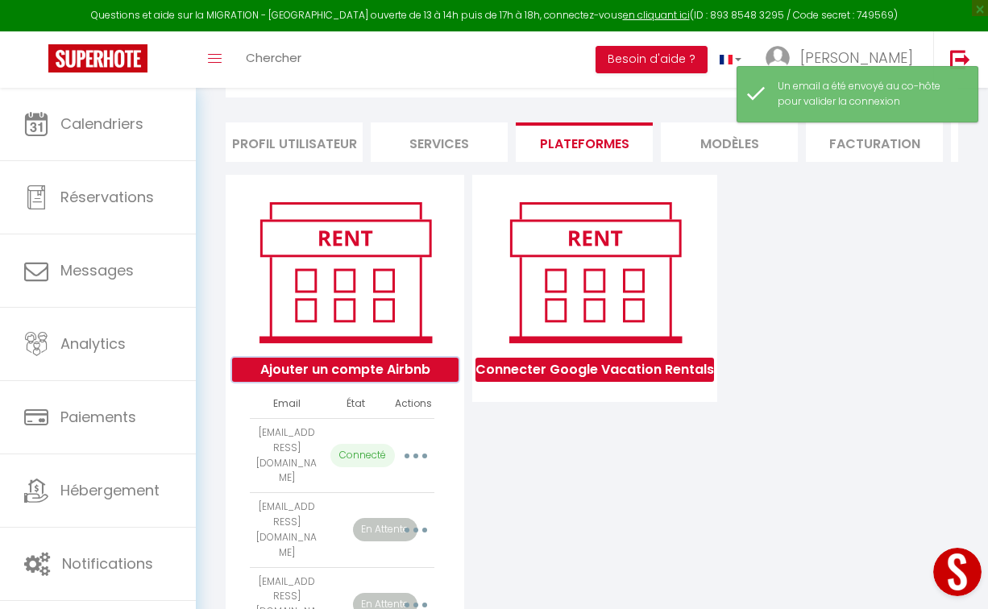
click at [321, 365] on button "Ajouter un compte Airbnb" at bounding box center [345, 370] width 226 height 24
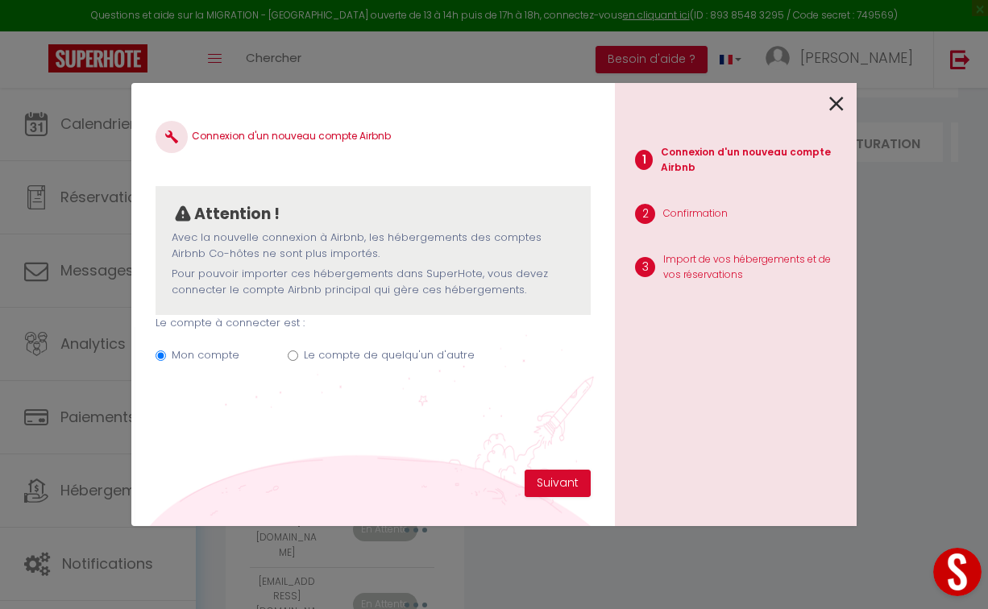
click at [351, 359] on label "Le compte de quelqu'un d'autre" at bounding box center [389, 355] width 171 height 16
click at [298, 359] on input "Le compte de quelqu'un d'autre" at bounding box center [293, 356] width 10 height 10
radio input "true"
radio input "false"
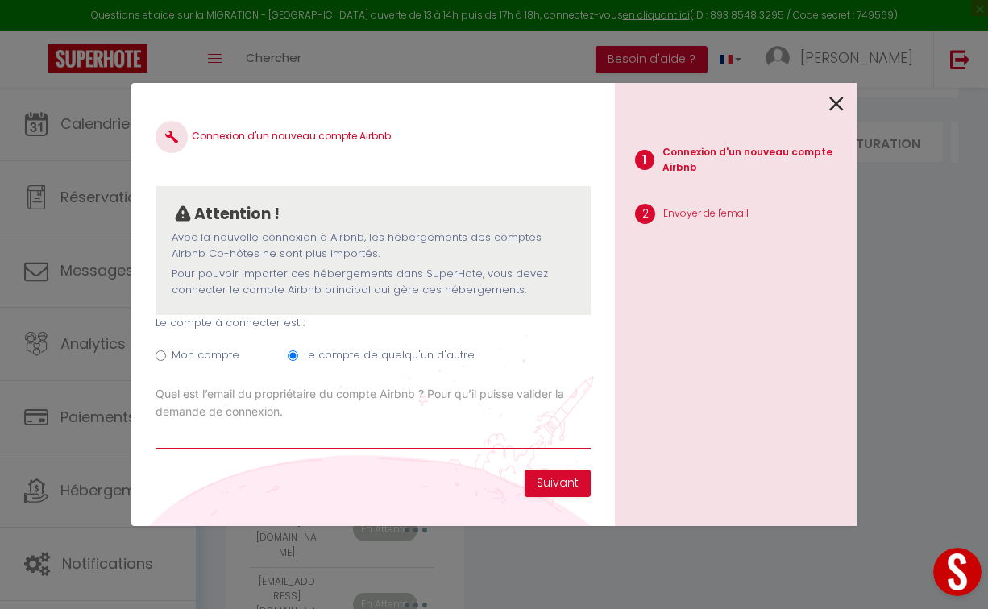
click at [247, 447] on input "Email connexion Airbnb" at bounding box center [373, 435] width 435 height 29
paste input "p.brochier@pbf.fr"
type input "p.brochier@pbf.fr"
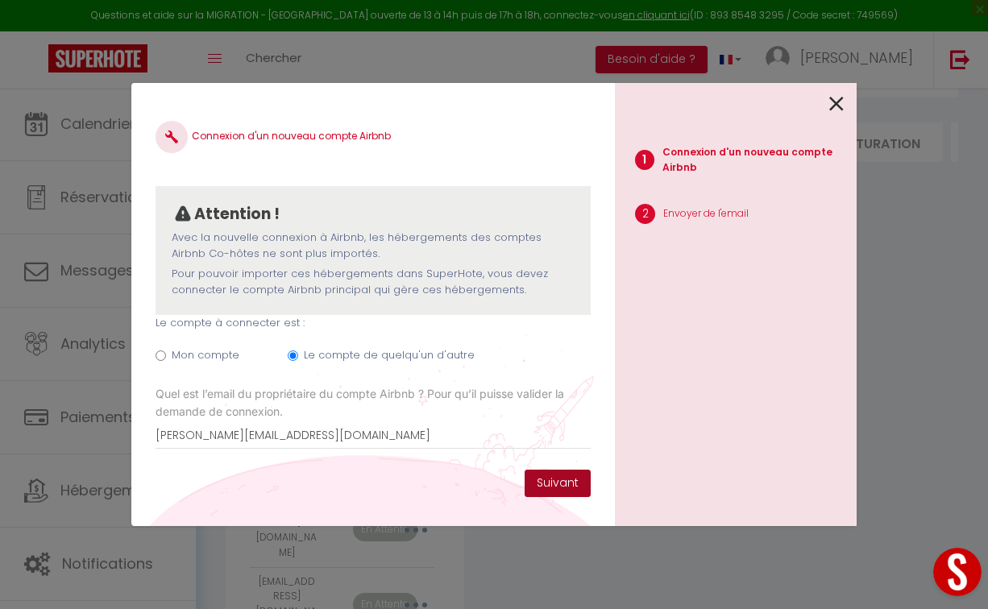
click at [563, 477] on button "Suivant" at bounding box center [558, 483] width 66 height 27
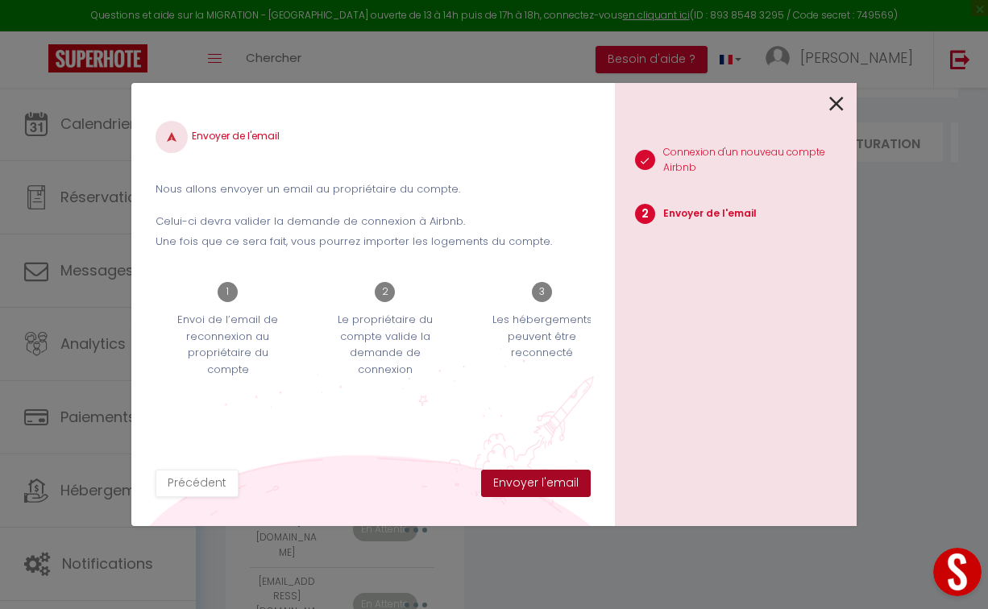
click at [563, 477] on button "Envoyer l'email" at bounding box center [536, 483] width 110 height 27
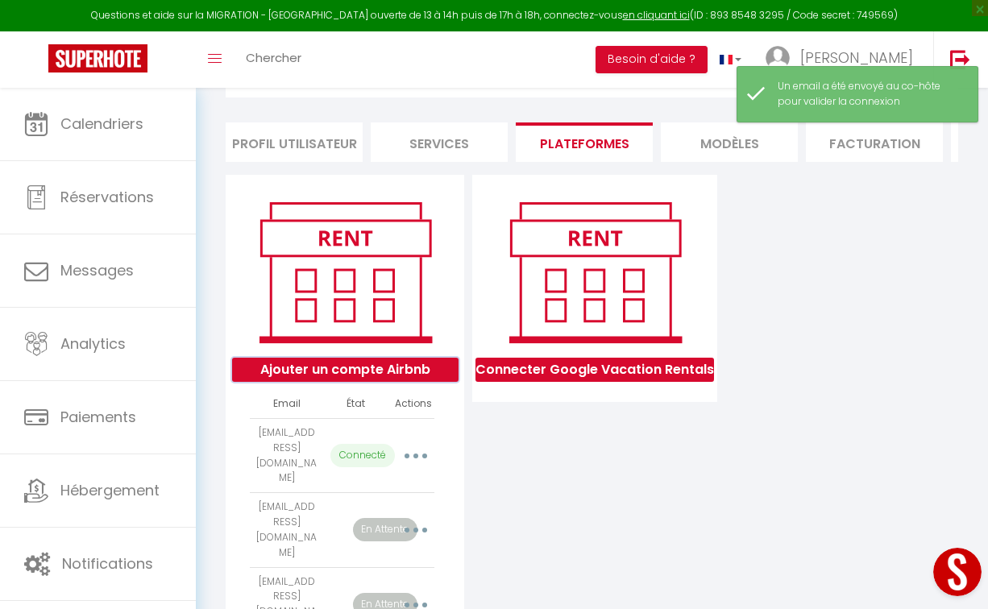
click at [341, 371] on button "Ajouter un compte Airbnb" at bounding box center [345, 370] width 226 height 24
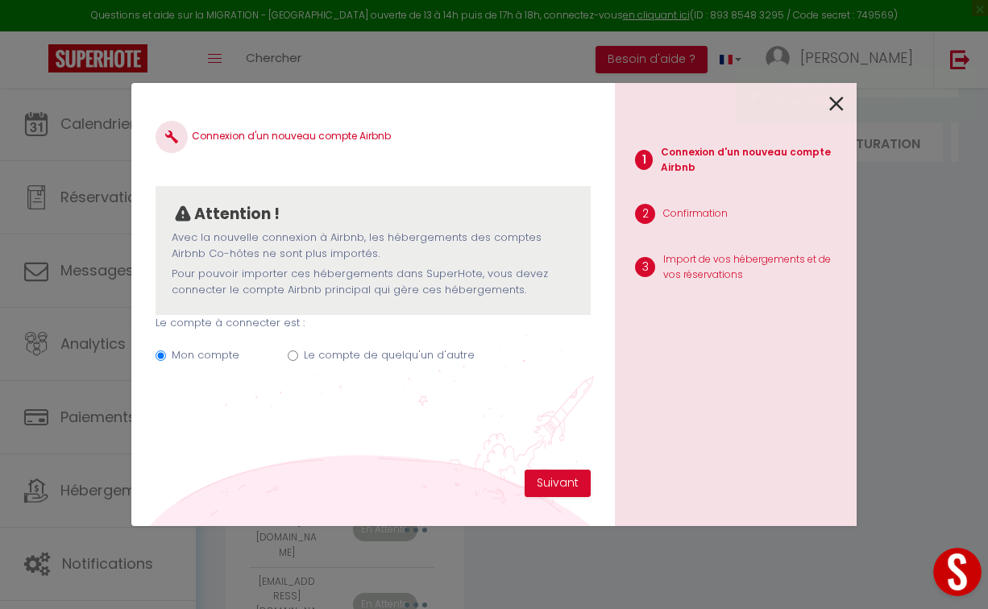
click at [426, 356] on label "Le compte de quelqu'un d'autre" at bounding box center [389, 355] width 171 height 16
click at [298, 356] on input "Le compte de quelqu'un d'autre" at bounding box center [293, 356] width 10 height 10
radio input "true"
radio input "false"
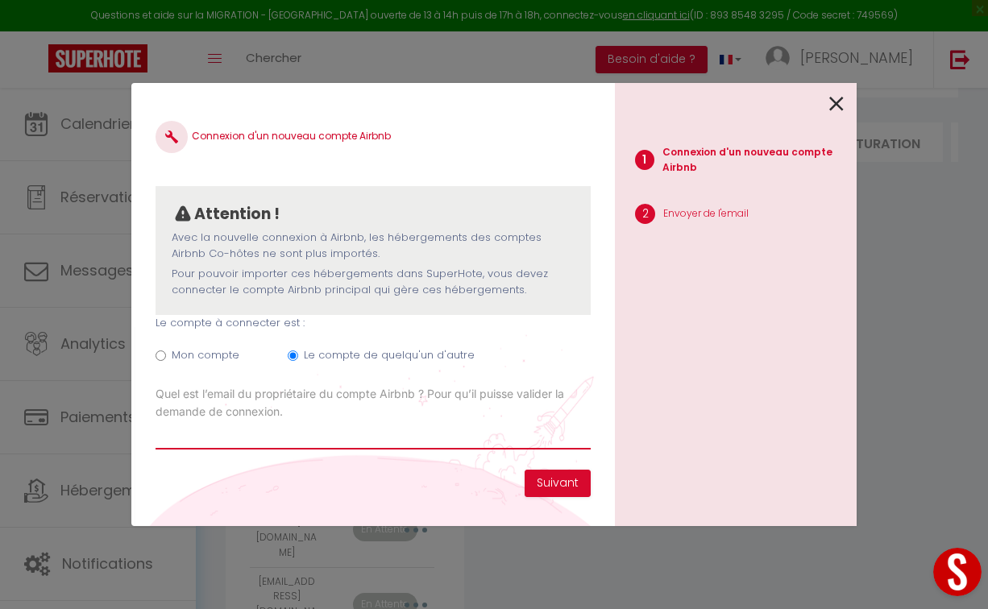
click at [239, 432] on input "Email connexion Airbnb" at bounding box center [373, 435] width 435 height 29
paste input "denisebretmorel@icloud.com"
type input "denisebretmorel@icloud.com"
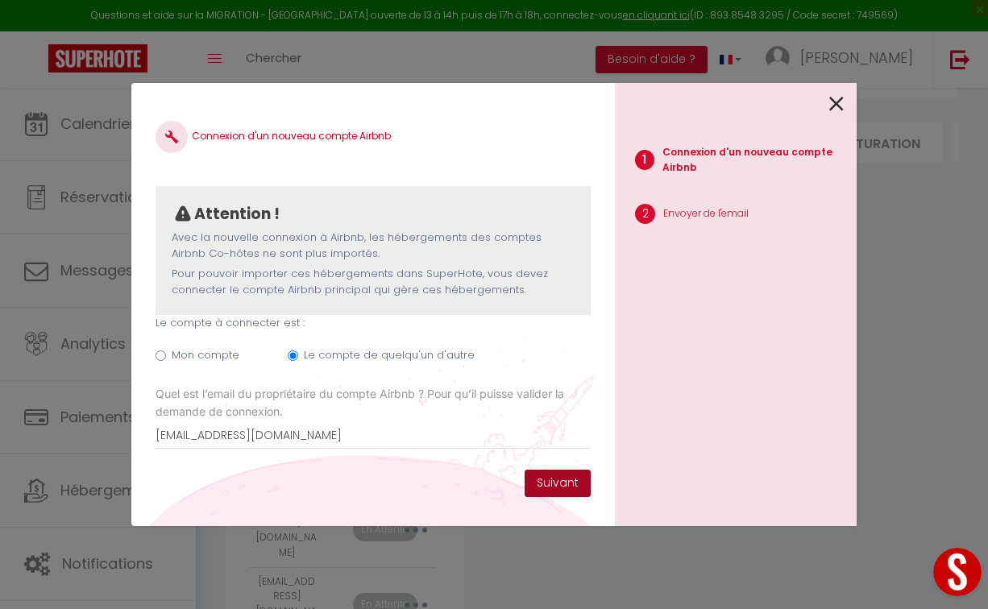
click at [559, 484] on button "Suivant" at bounding box center [558, 483] width 66 height 27
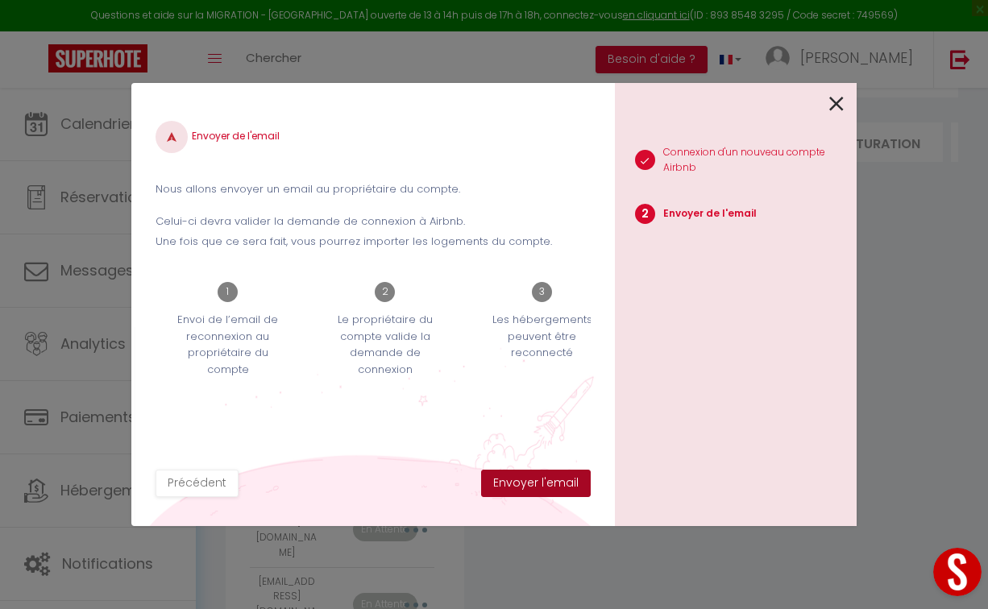
click at [559, 484] on button "Envoyer l'email" at bounding box center [536, 483] width 110 height 27
